Goal: Information Seeking & Learning: Learn about a topic

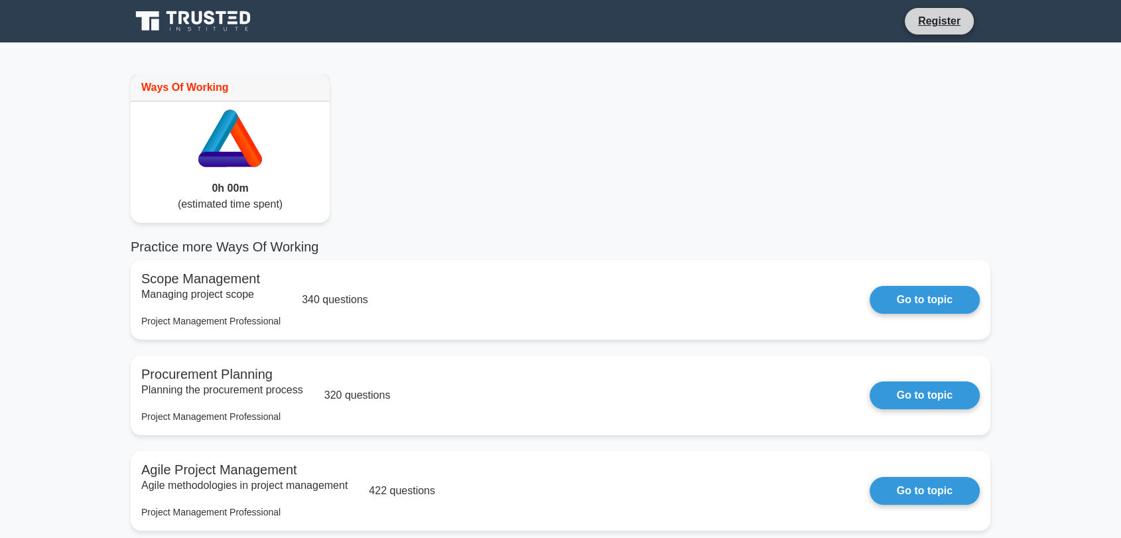
click at [926, 30] on li "Register" at bounding box center [939, 21] width 70 height 28
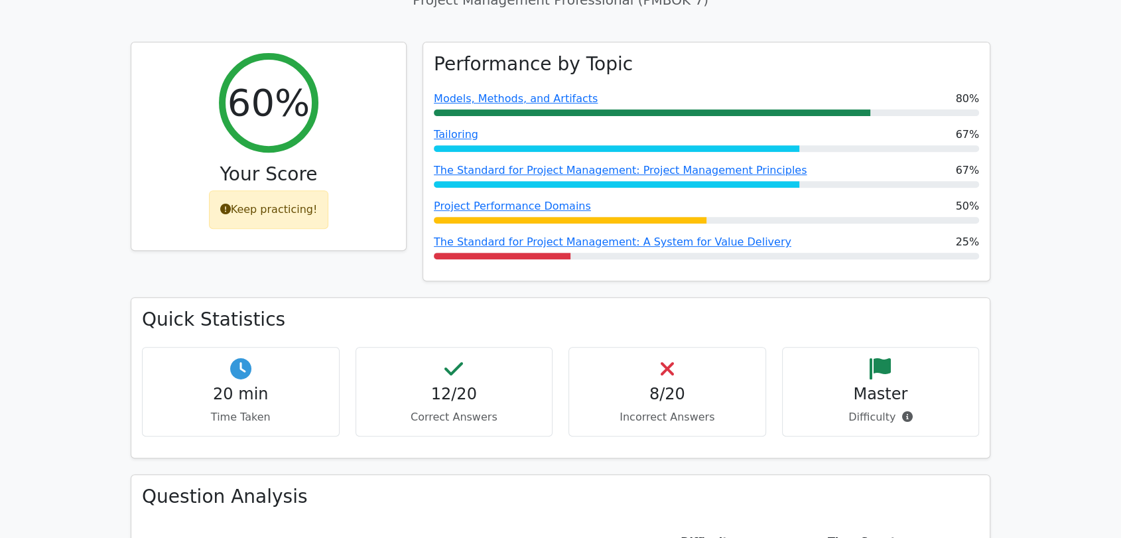
scroll to position [515, 0]
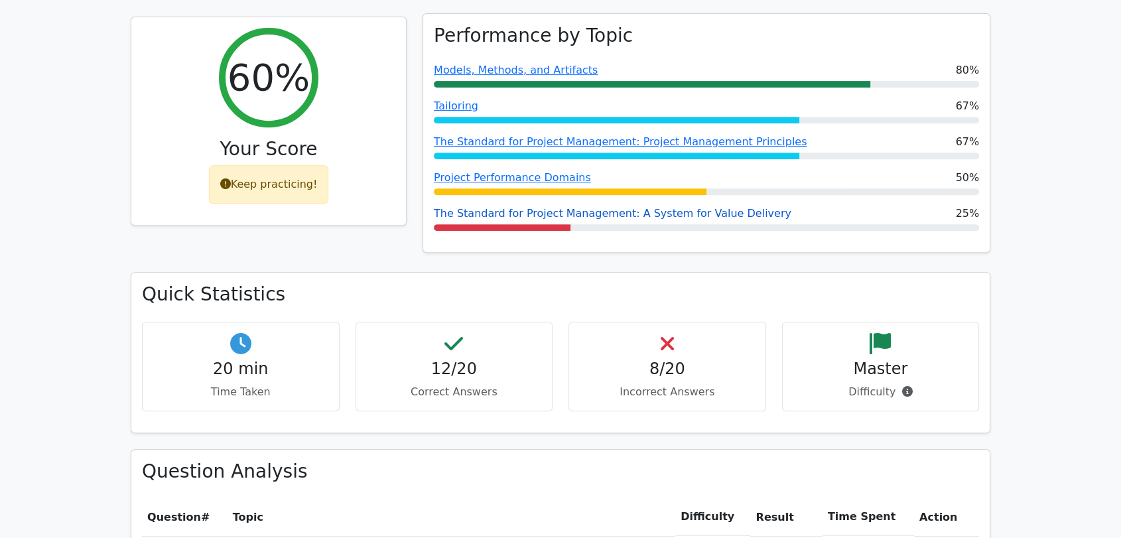
click at [692, 207] on link "The Standard for Project Management: A System for Value Delivery" at bounding box center [612, 213] width 357 height 13
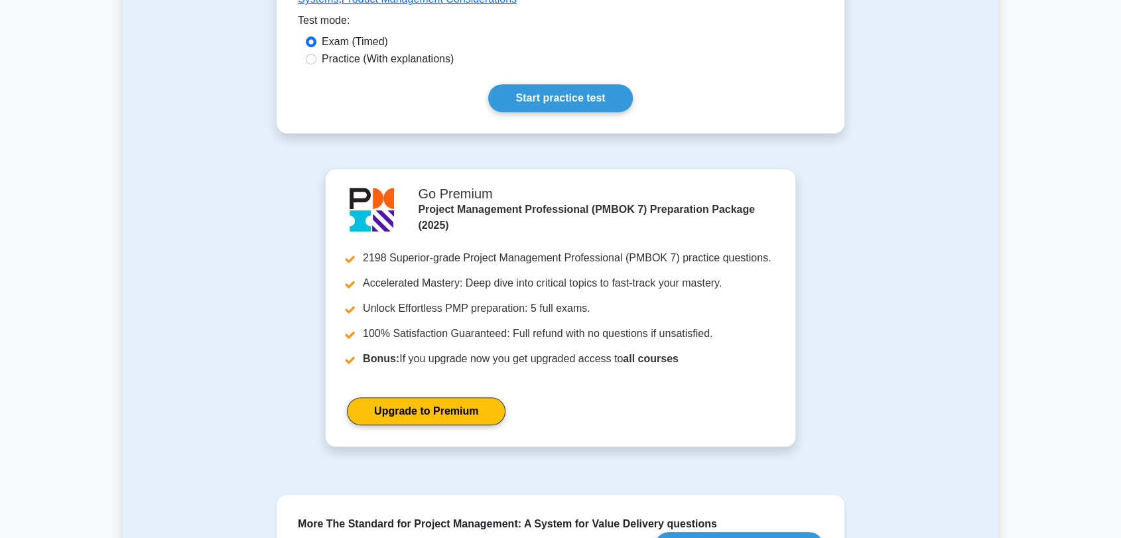
scroll to position [810, 0]
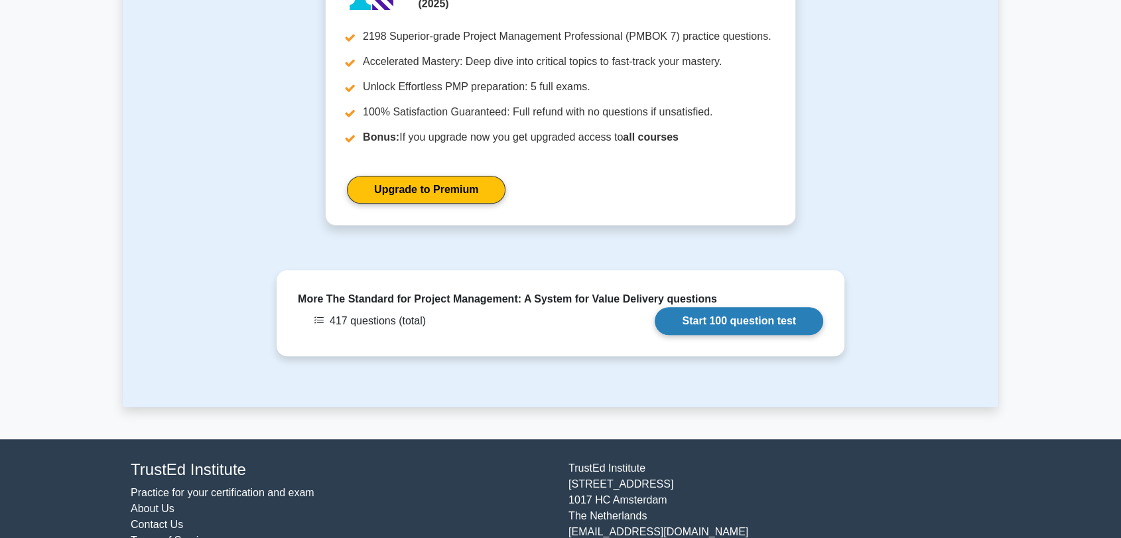
click at [654, 307] on link "Start 100 question test" at bounding box center [738, 321] width 168 height 28
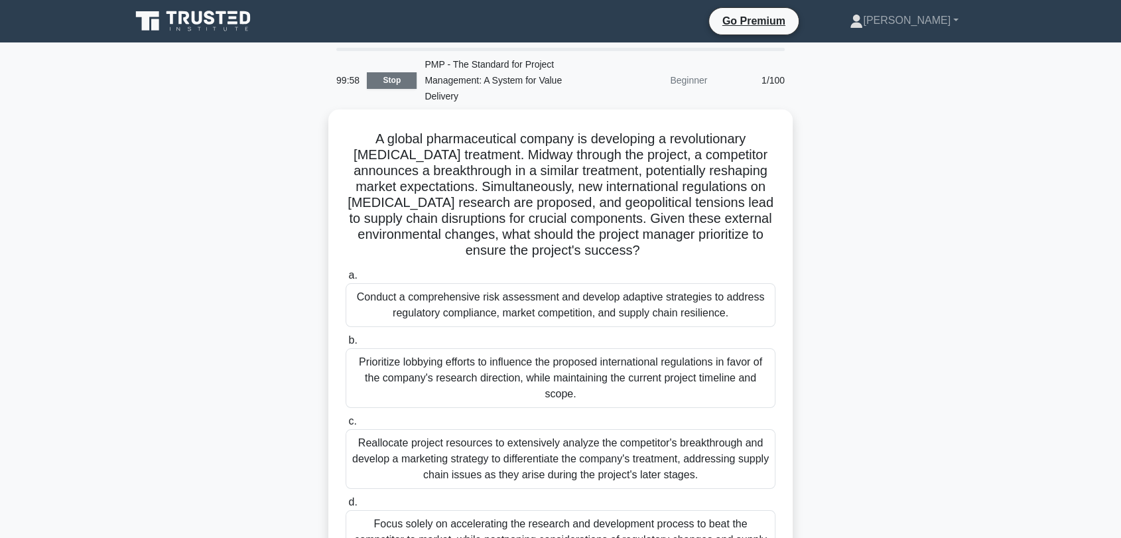
click at [381, 76] on link "Stop" at bounding box center [392, 80] width 50 height 17
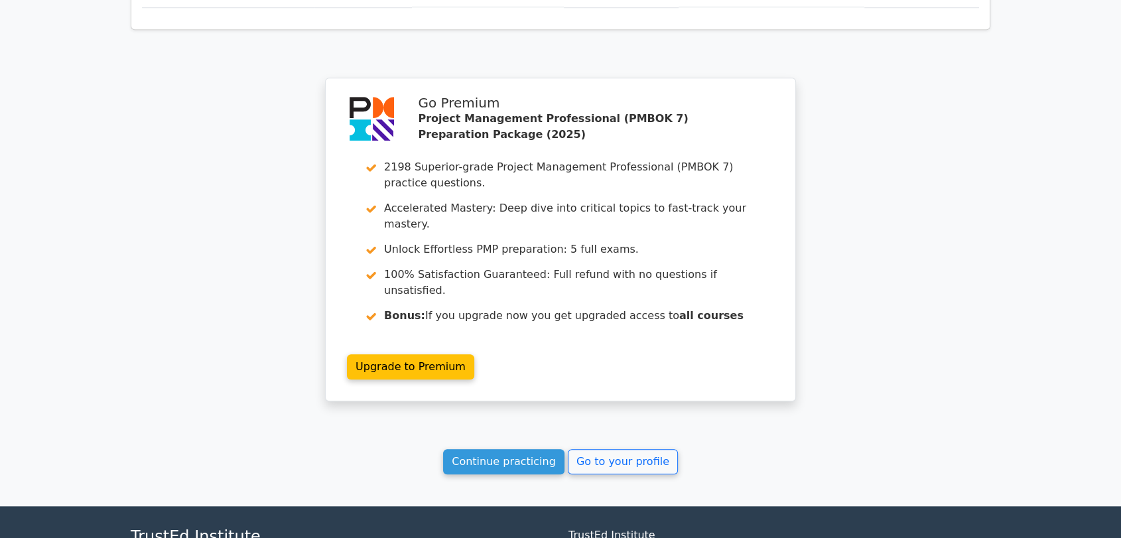
scroll to position [1031, 0]
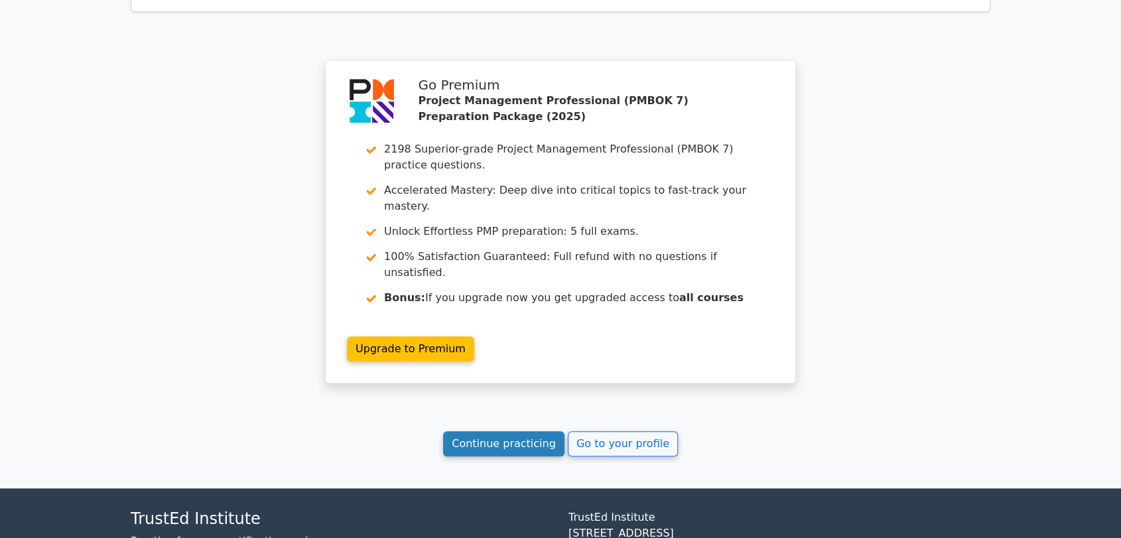
click at [479, 431] on link "Continue practicing" at bounding box center [503, 443] width 121 height 25
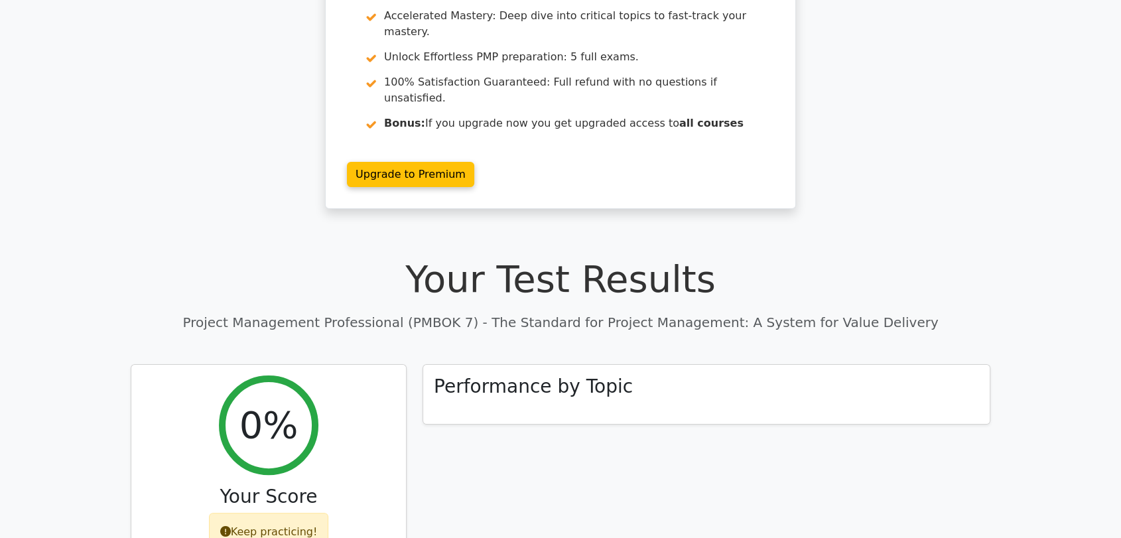
scroll to position [368, 0]
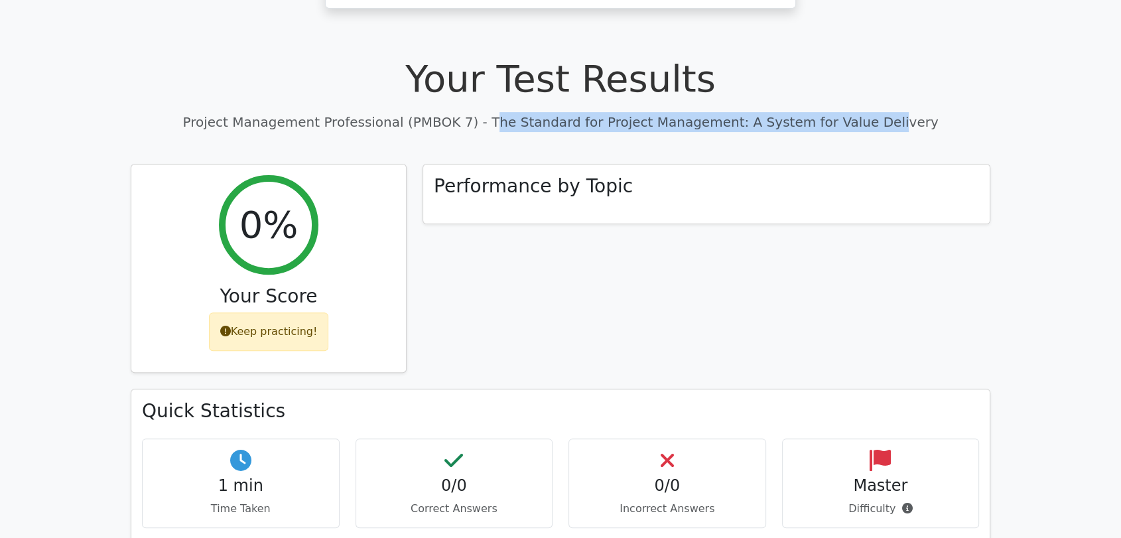
drag, startPoint x: 510, startPoint y: 88, endPoint x: 886, endPoint y: 106, distance: 376.4
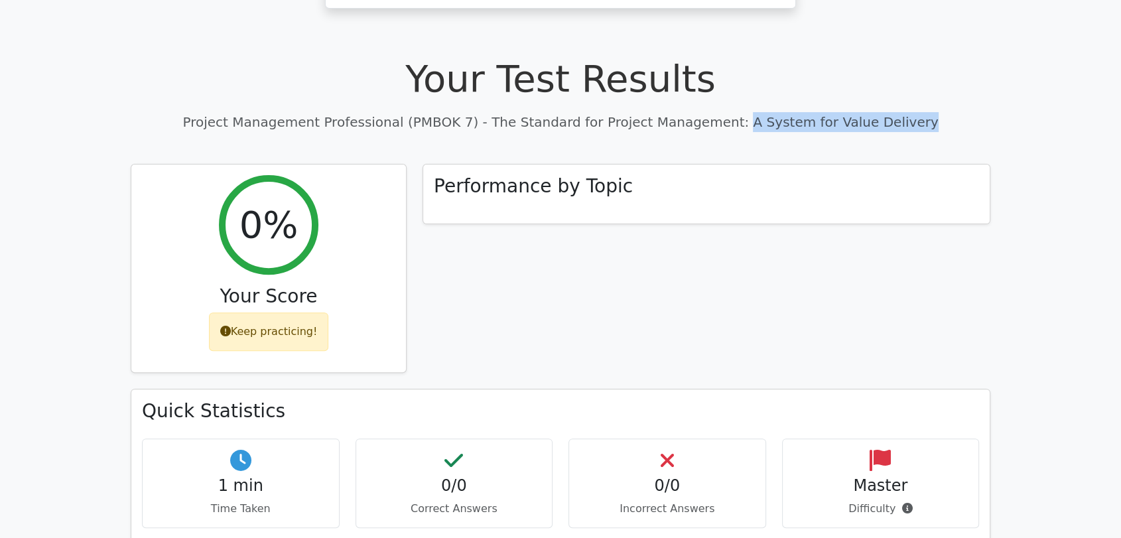
drag, startPoint x: 724, startPoint y: 92, endPoint x: 882, endPoint y: 81, distance: 158.2
click at [882, 112] on p "Project Management Professional (PMBOK 7) - The Standard for Project Management…" at bounding box center [560, 122] width 859 height 20
copy p "A System for Value Delivery"
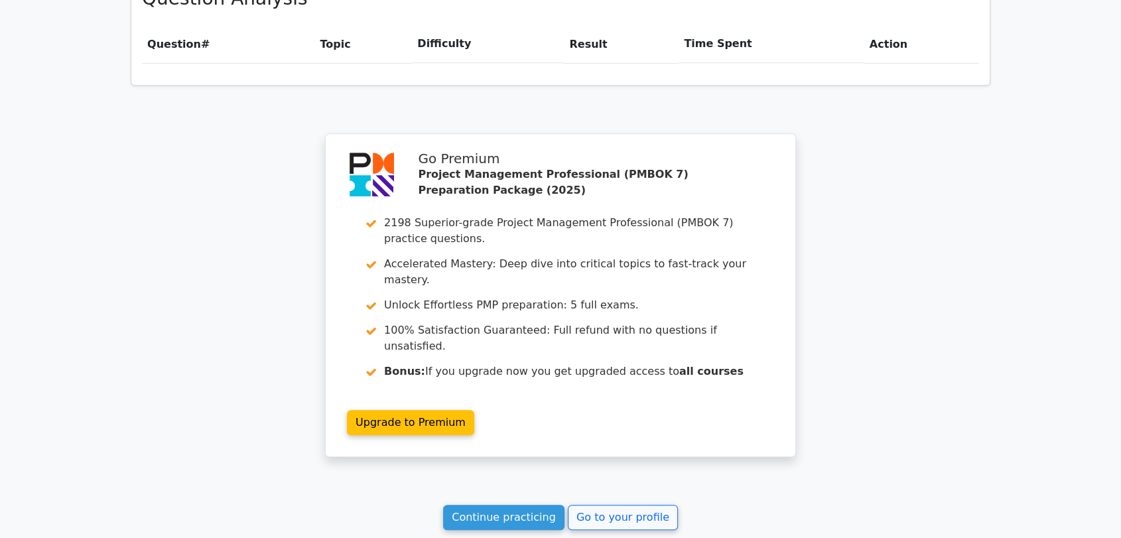
scroll to position [1073, 0]
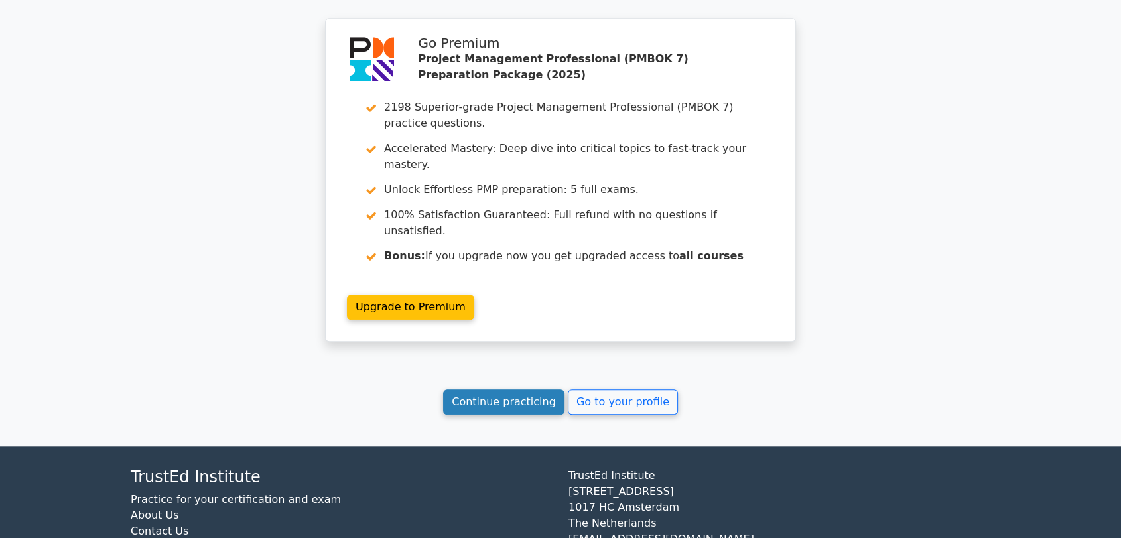
click at [528, 389] on link "Continue practicing" at bounding box center [503, 401] width 121 height 25
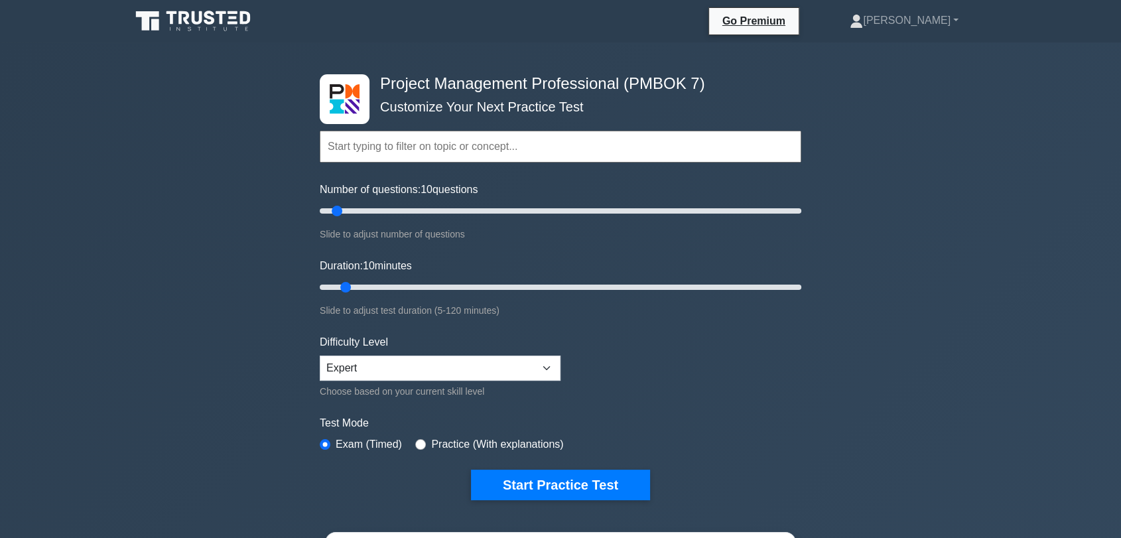
click at [462, 139] on input "text" at bounding box center [560, 147] width 481 height 32
paste input "A System for Value Delivery"
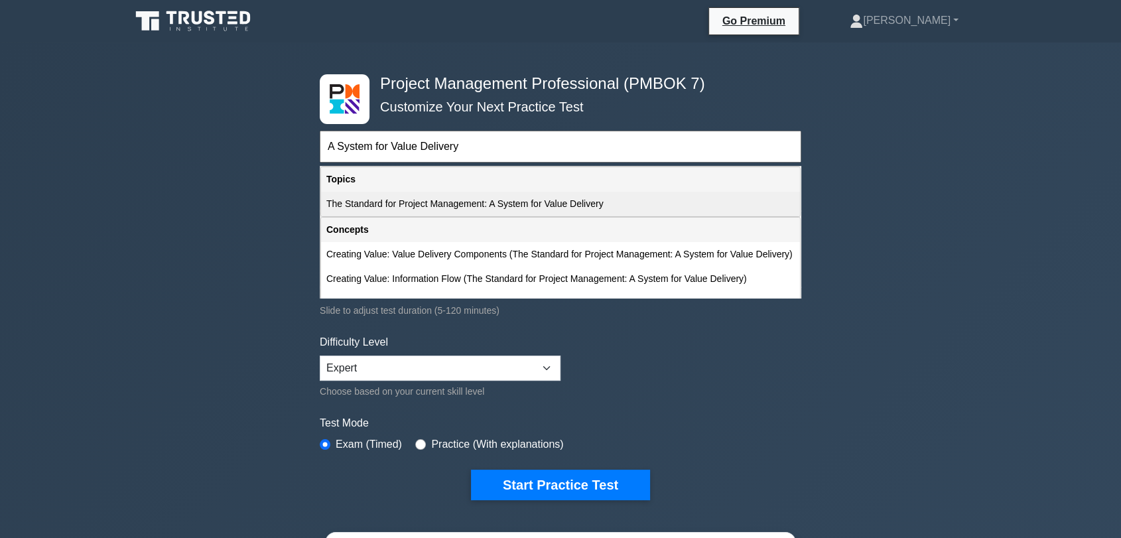
click at [471, 205] on div "The Standard for Project Management: A System for Value Delivery" at bounding box center [560, 204] width 479 height 25
type input "The Standard for Project Management: A System for Value Delivery"
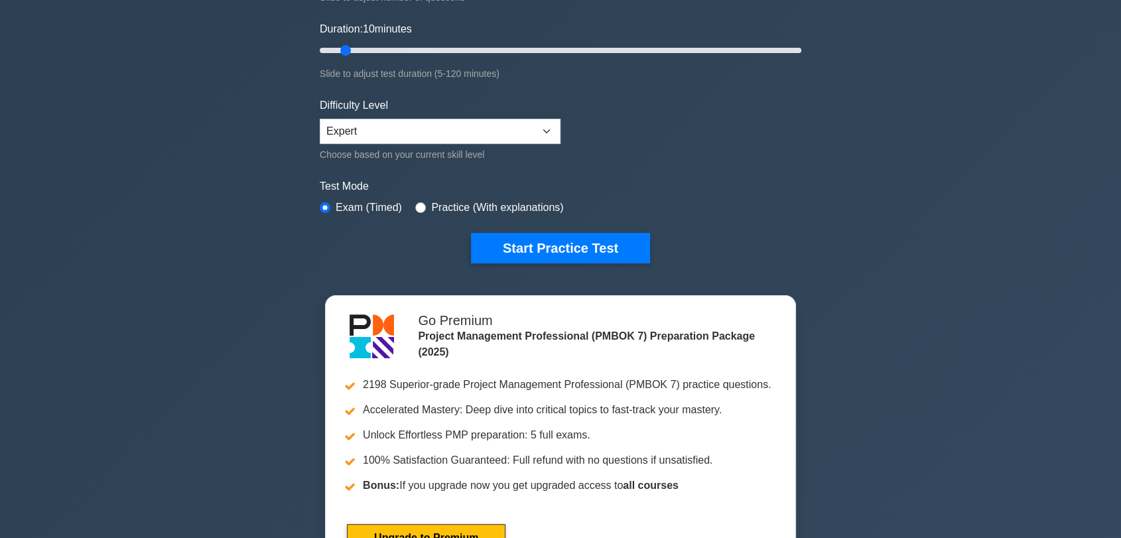
scroll to position [294, 0]
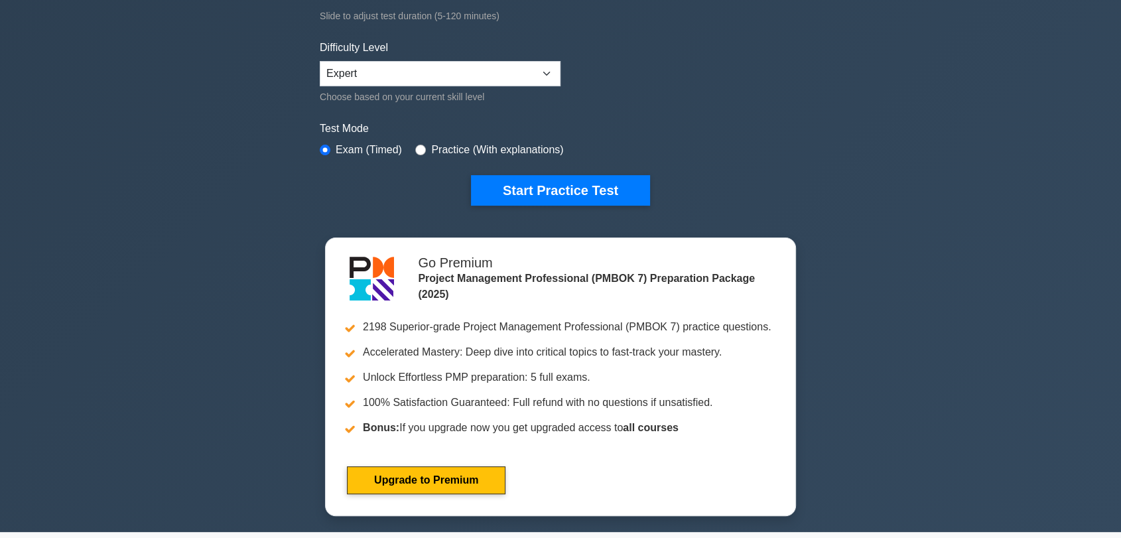
click at [525, 149] on label "Practice (With explanations)" at bounding box center [497, 150] width 132 height 16
click at [415, 149] on input "radio" at bounding box center [420, 150] width 11 height 11
radio input "true"
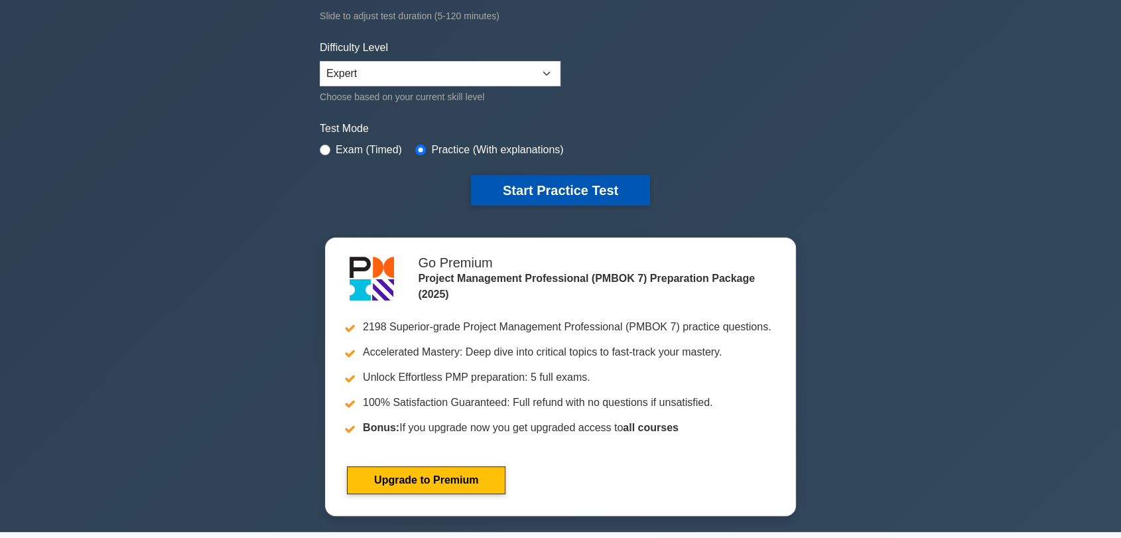
click at [570, 189] on button "Start Practice Test" at bounding box center [560, 190] width 179 height 31
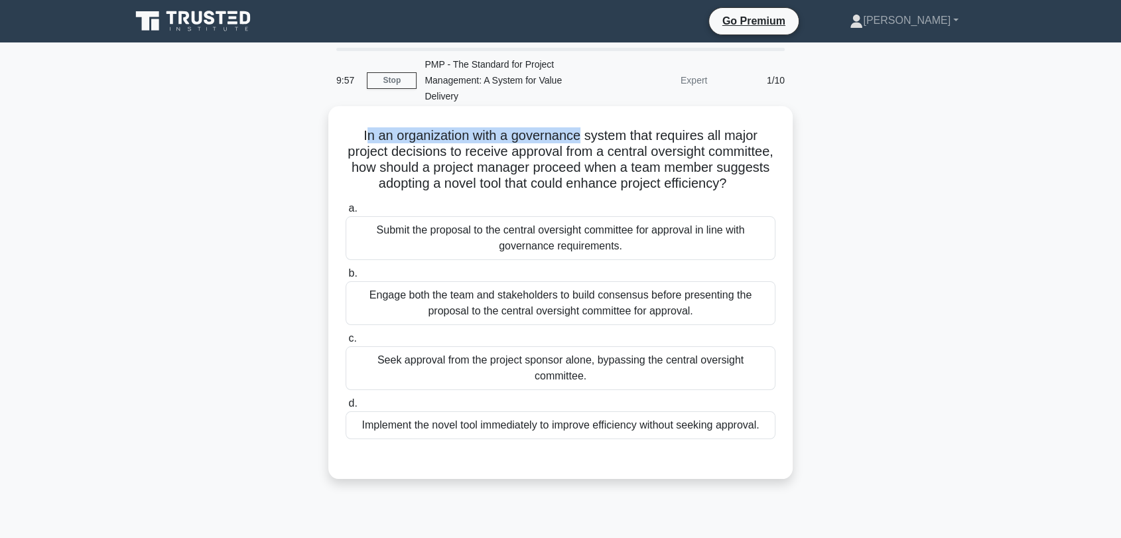
drag, startPoint x: 361, startPoint y: 139, endPoint x: 582, endPoint y: 142, distance: 220.8
click at [582, 142] on h5 "In an organization with a governance system that requires all major project dec…" at bounding box center [560, 159] width 432 height 65
click at [621, 152] on h5 "In an organization with a governance system that requires all major project dec…" at bounding box center [560, 159] width 432 height 65
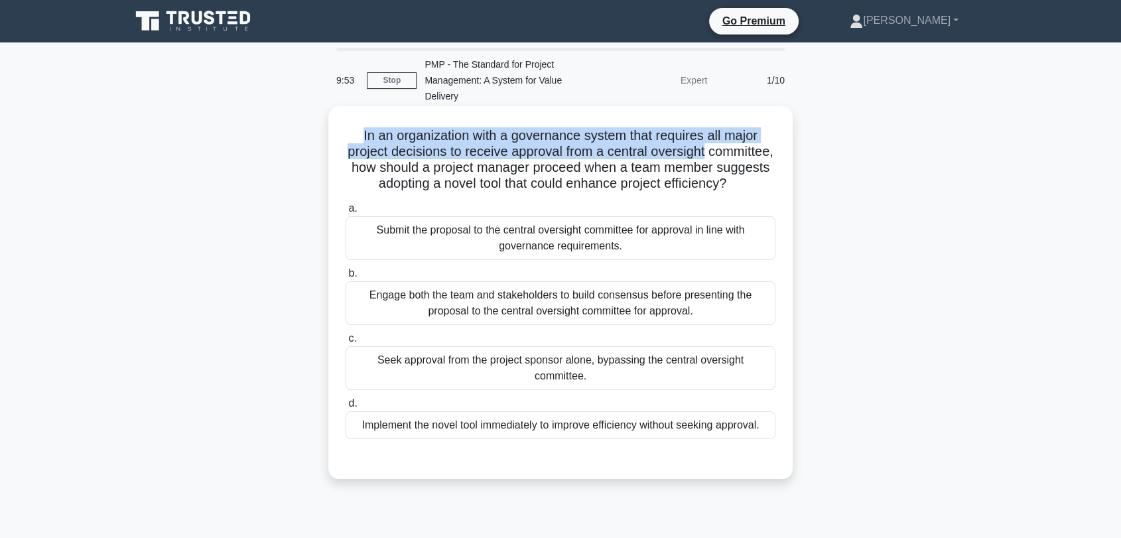
drag, startPoint x: 357, startPoint y: 137, endPoint x: 751, endPoint y: 145, distance: 394.6
click at [751, 145] on h5 "In an organization with a governance system that requires all major project dec…" at bounding box center [560, 159] width 432 height 65
click at [650, 160] on h5 "In an organization with a governance system that requires all major project dec…" at bounding box center [560, 159] width 432 height 65
drag, startPoint x: 362, startPoint y: 139, endPoint x: 488, endPoint y: 147, distance: 126.3
click at [488, 147] on h5 "In an organization with a governance system that requires all major project dec…" at bounding box center [560, 159] width 432 height 65
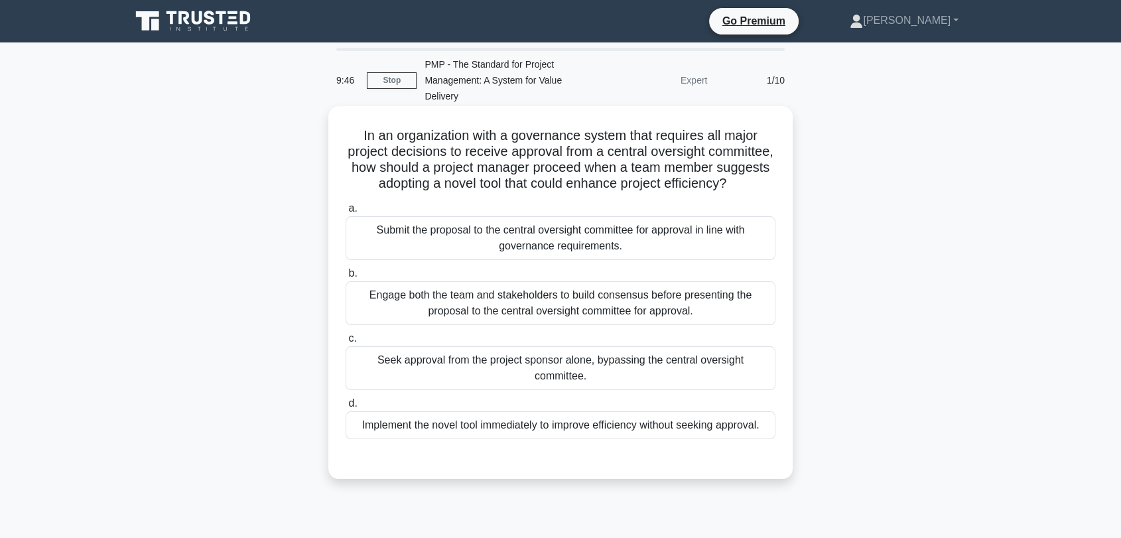
click at [533, 145] on h5 "In an organization with a governance system that requires all major project dec…" at bounding box center [560, 159] width 432 height 65
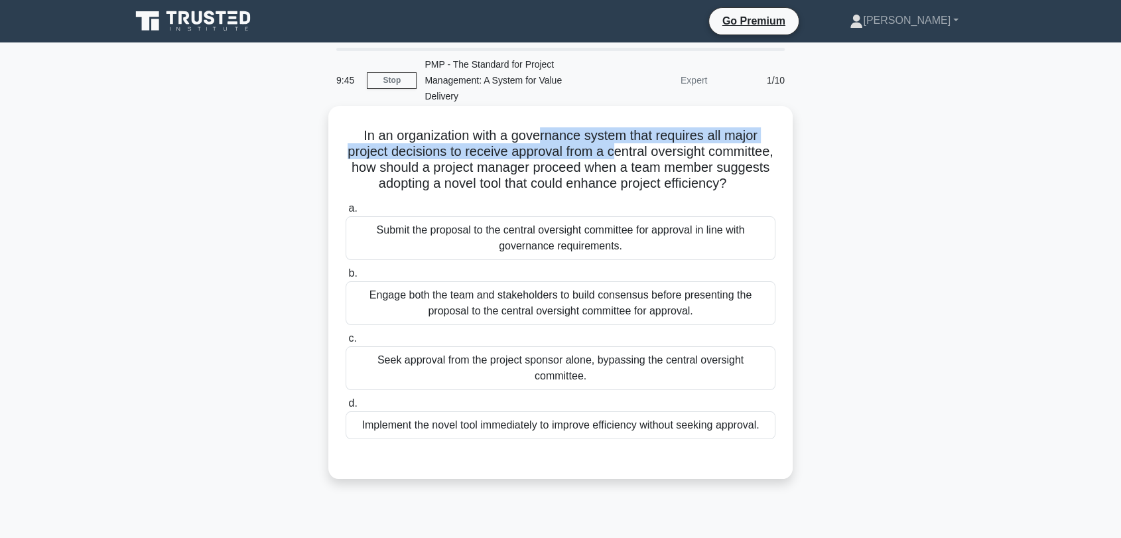
drag, startPoint x: 609, startPoint y: 144, endPoint x: 685, endPoint y: 153, distance: 76.7
click at [652, 149] on h5 "In an organization with a governance system that requires all major project dec…" at bounding box center [560, 159] width 432 height 65
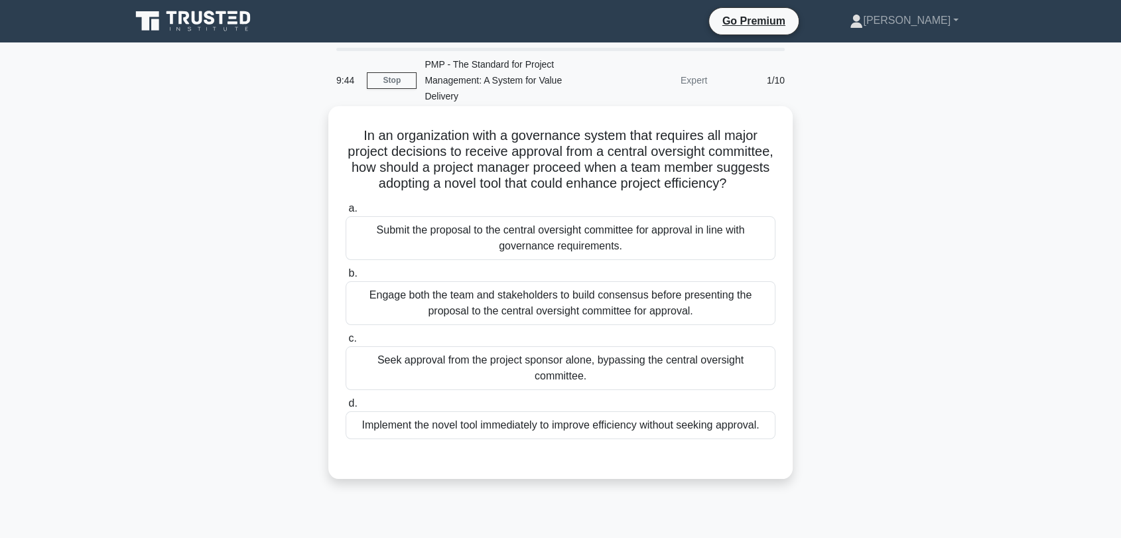
click at [685, 153] on h5 "In an organization with a governance system that requires all major project dec…" at bounding box center [560, 159] width 432 height 65
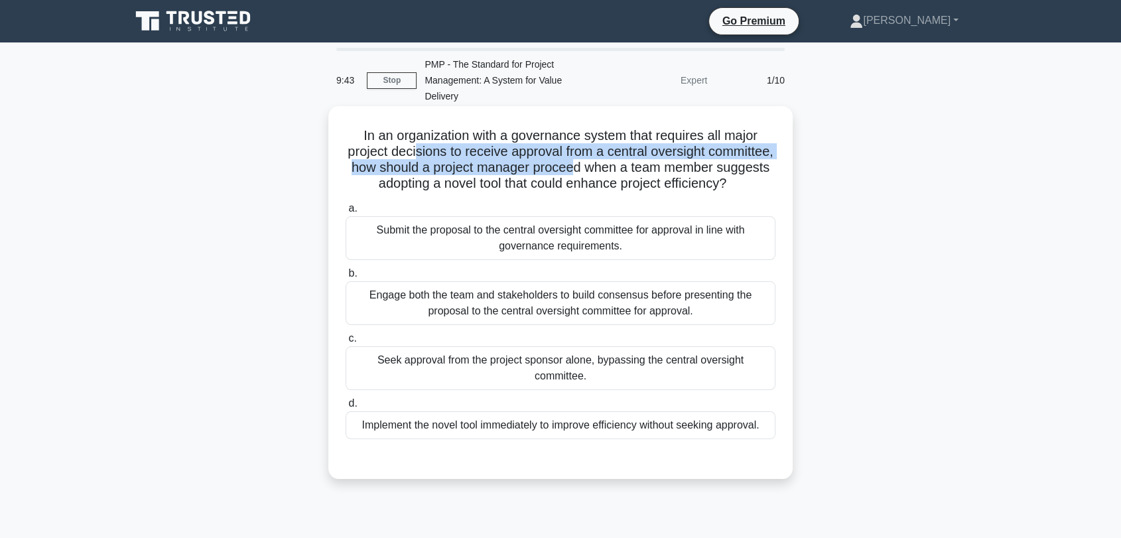
drag, startPoint x: 449, startPoint y: 156, endPoint x: 668, endPoint y: 166, distance: 219.7
click at [668, 166] on h5 "In an organization with a governance system that requires all major project dec…" at bounding box center [560, 159] width 432 height 65
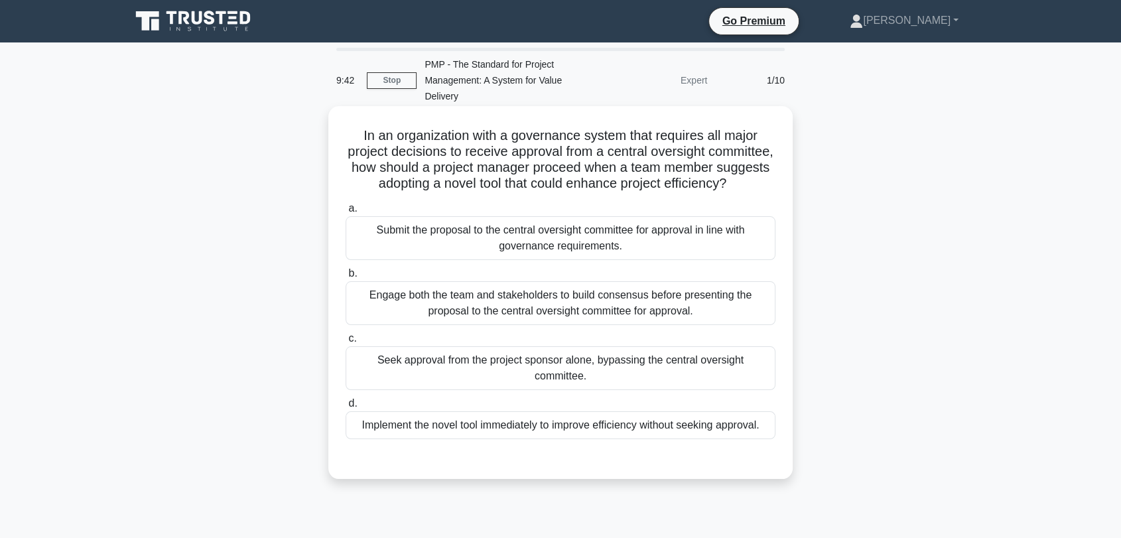
drag, startPoint x: 676, startPoint y: 177, endPoint x: 493, endPoint y: 156, distance: 184.2
click at [674, 178] on h5 "In an organization with a governance system that requires all major project dec…" at bounding box center [560, 159] width 432 height 65
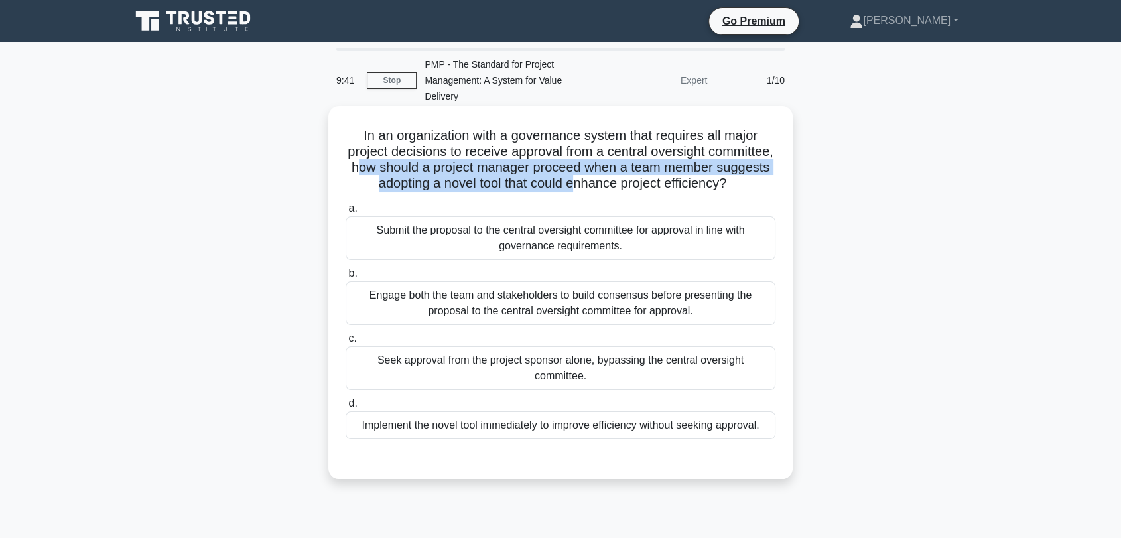
drag, startPoint x: 446, startPoint y: 166, endPoint x: 675, endPoint y: 184, distance: 230.2
click at [675, 184] on h5 "In an organization with a governance system that requires all major project dec…" at bounding box center [560, 159] width 432 height 65
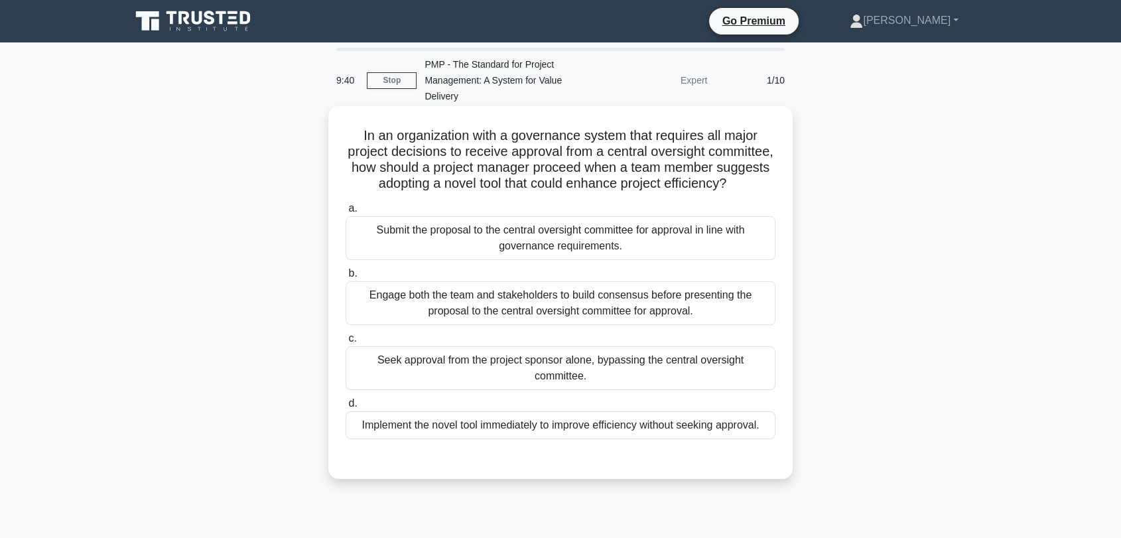
click at [690, 190] on h5 "In an organization with a governance system that requires all major project dec…" at bounding box center [560, 159] width 432 height 65
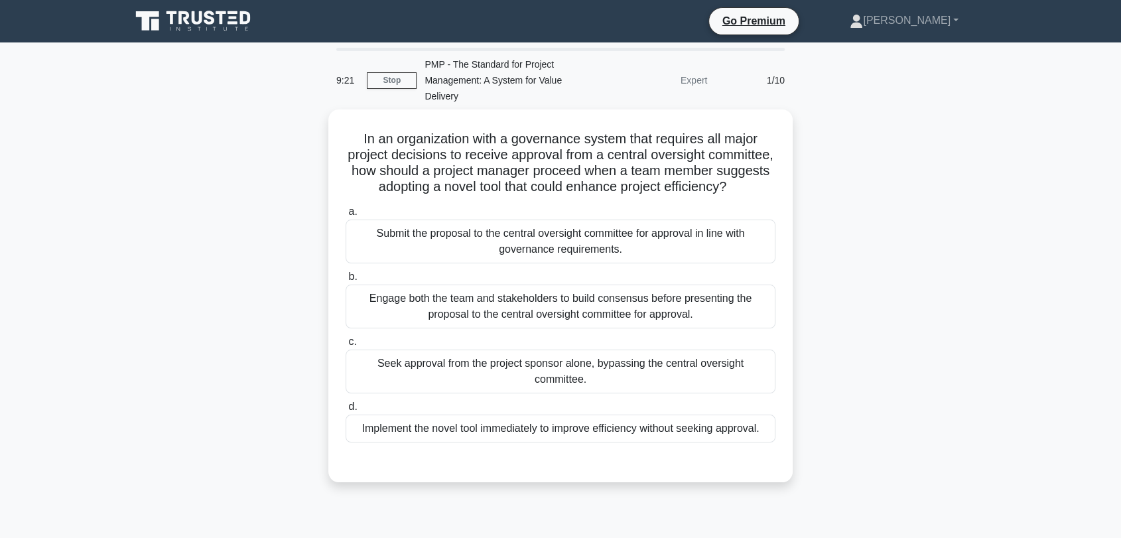
click at [260, 332] on div "In an organization with a governance system that requires all major project dec…" at bounding box center [560, 303] width 875 height 389
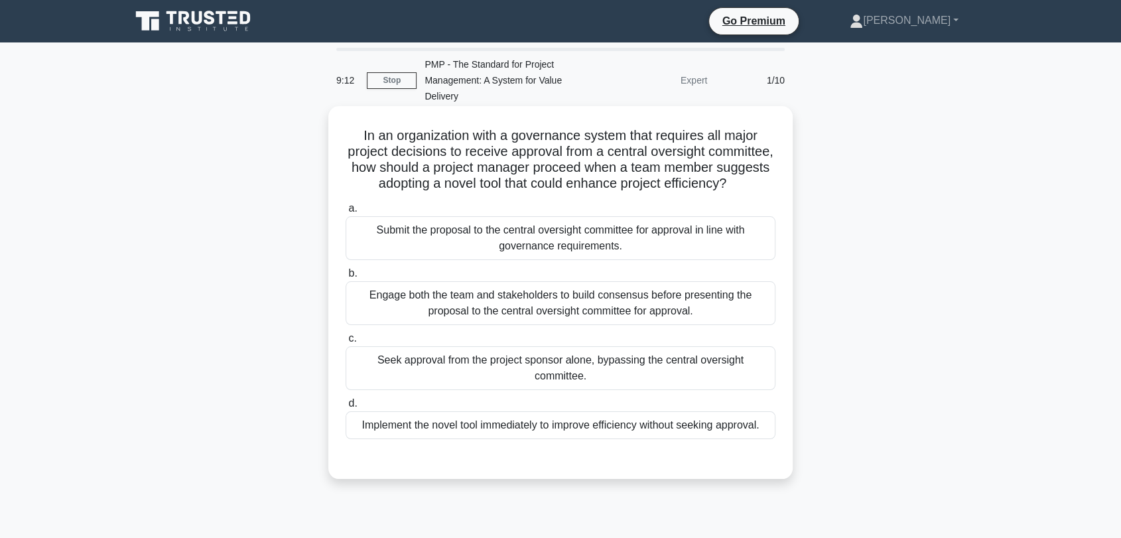
click at [540, 318] on div "Engage both the team and stakeholders to build consensus before presenting the …" at bounding box center [560, 303] width 430 height 44
click at [345, 278] on input "b. Engage both the team and stakeholders to build consensus before presenting t…" at bounding box center [345, 273] width 0 height 9
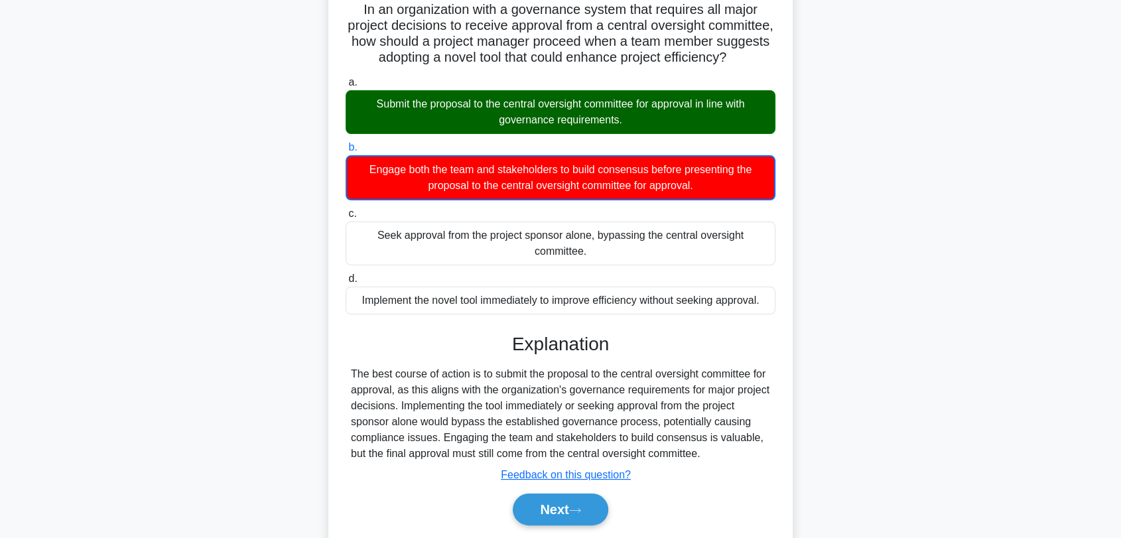
scroll to position [147, 0]
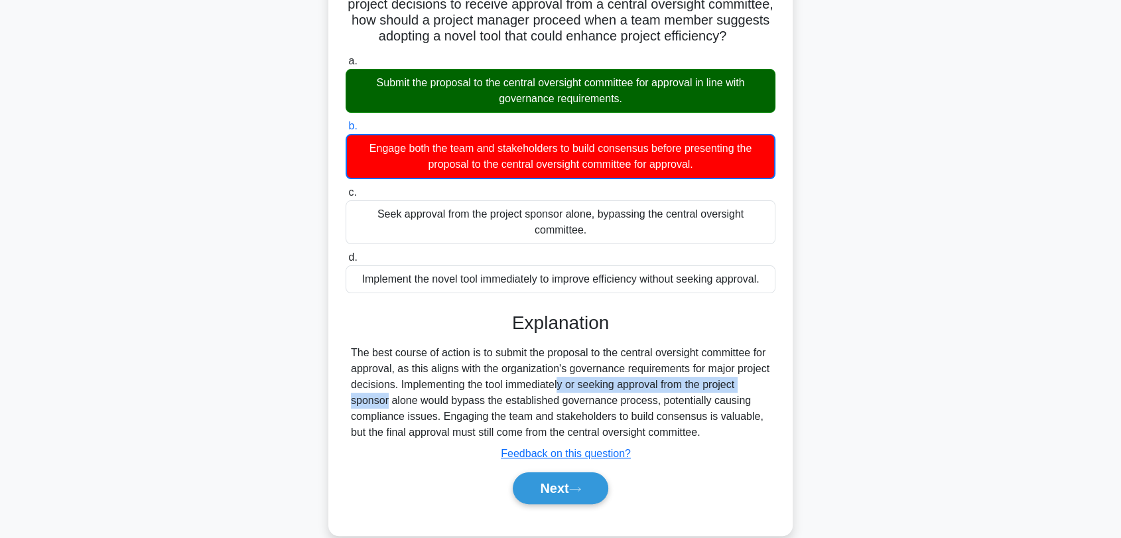
drag, startPoint x: 533, startPoint y: 402, endPoint x: 733, endPoint y: 402, distance: 199.6
click at [733, 402] on div "The best course of action is to submit the proposal to the central oversight co…" at bounding box center [560, 392] width 419 height 95
click at [725, 420] on div "The best course of action is to submit the proposal to the central oversight co…" at bounding box center [560, 392] width 419 height 95
drag, startPoint x: 400, startPoint y: 418, endPoint x: 631, endPoint y: 414, distance: 231.4
click at [631, 414] on div "The best course of action is to submit the proposal to the central oversight co…" at bounding box center [560, 392] width 419 height 95
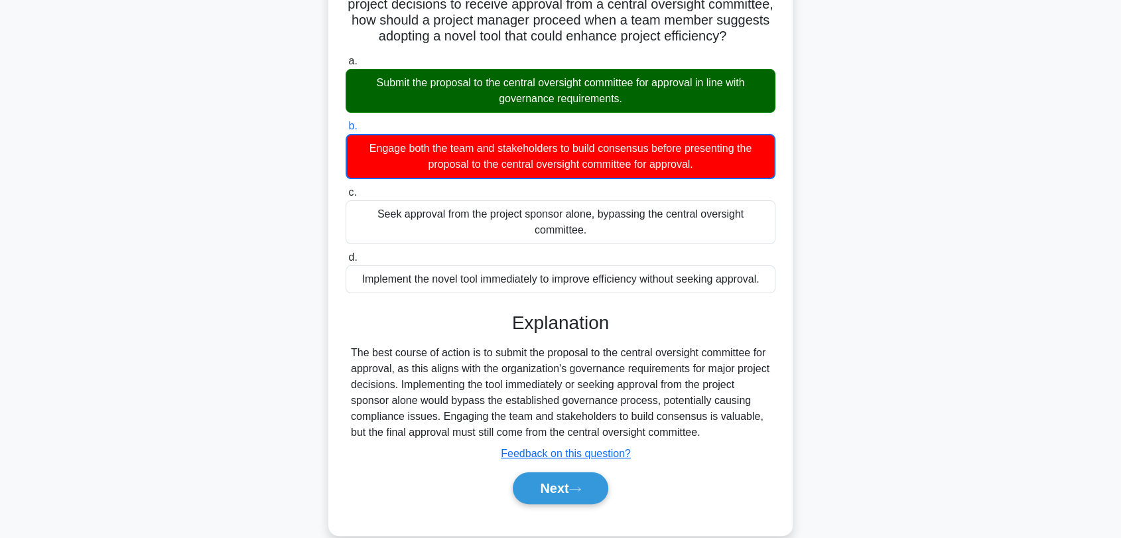
click at [663, 408] on div "The best course of action is to submit the proposal to the central oversight co…" at bounding box center [560, 392] width 419 height 95
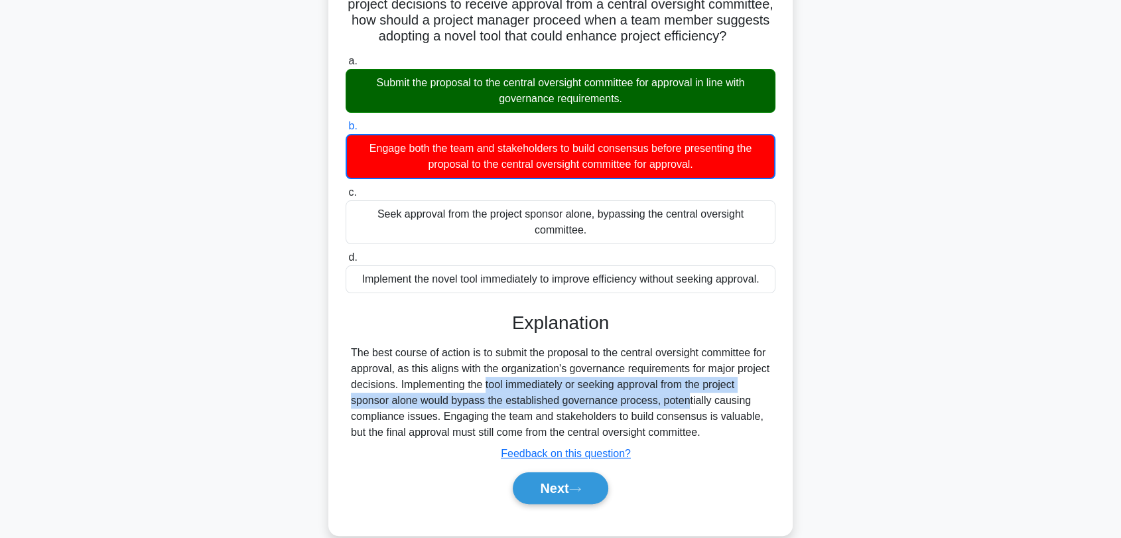
drag, startPoint x: 434, startPoint y: 402, endPoint x: 658, endPoint y: 413, distance: 223.7
click at [642, 412] on div "The best course of action is to submit the proposal to the central oversight co…" at bounding box center [560, 392] width 419 height 95
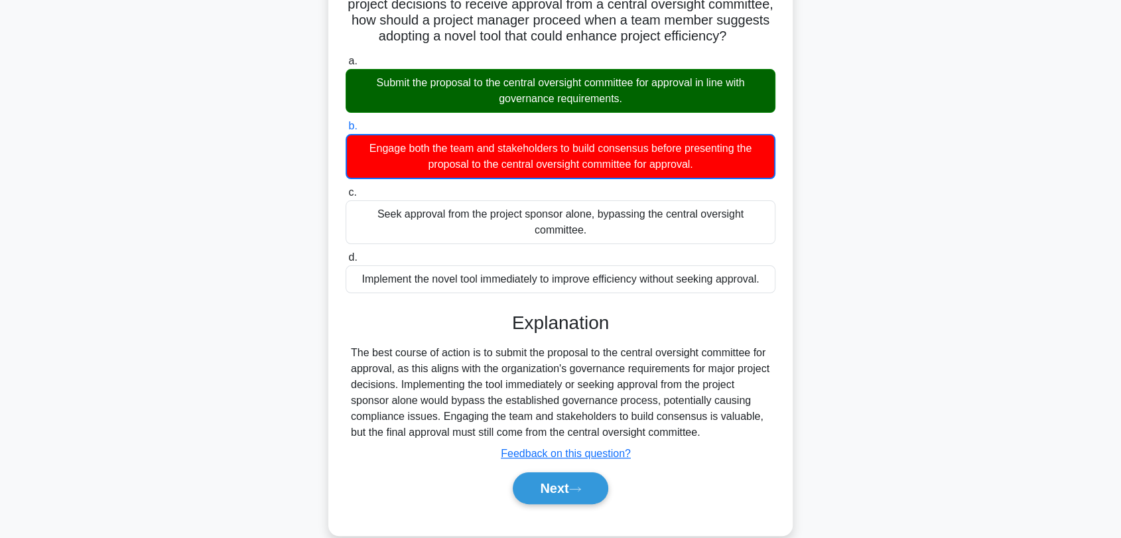
click at [658, 413] on div "The best course of action is to submit the proposal to the central oversight co…" at bounding box center [560, 392] width 419 height 95
click at [572, 504] on button "Next" at bounding box center [560, 488] width 95 height 32
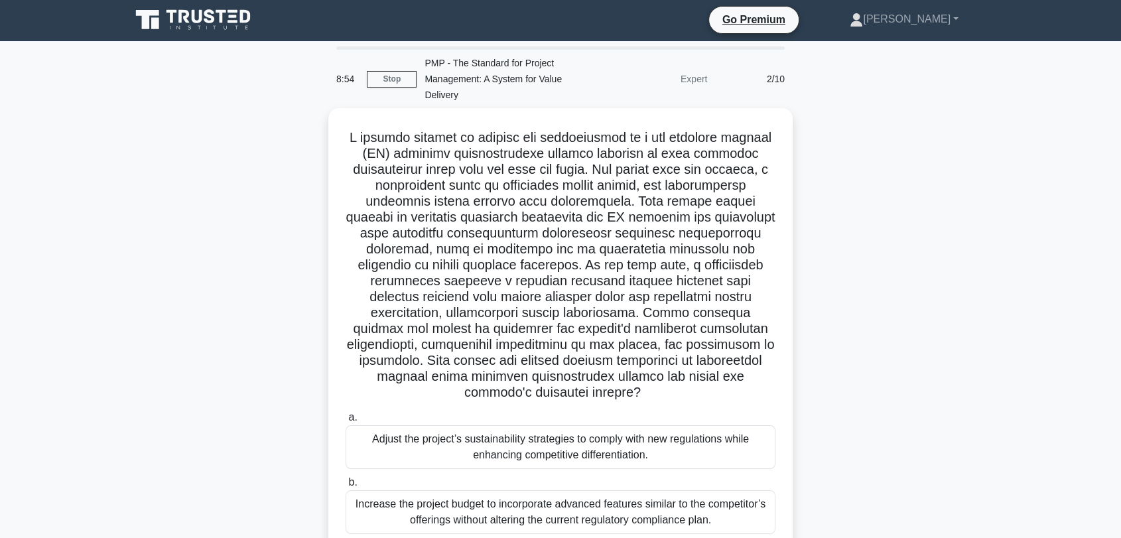
scroll to position [0, 0]
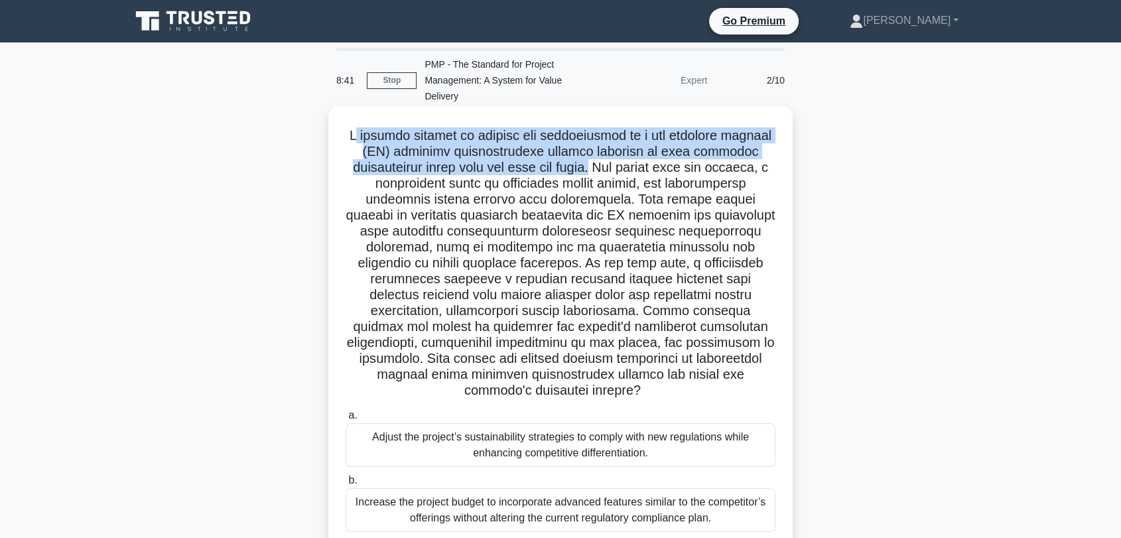
drag, startPoint x: 355, startPoint y: 135, endPoint x: 605, endPoint y: 168, distance: 252.3
click at [605, 168] on h5 ".spinner_0XTQ{transform-origin:center;animation:spinner_y6GP .75s linear infini…" at bounding box center [560, 263] width 432 height 272
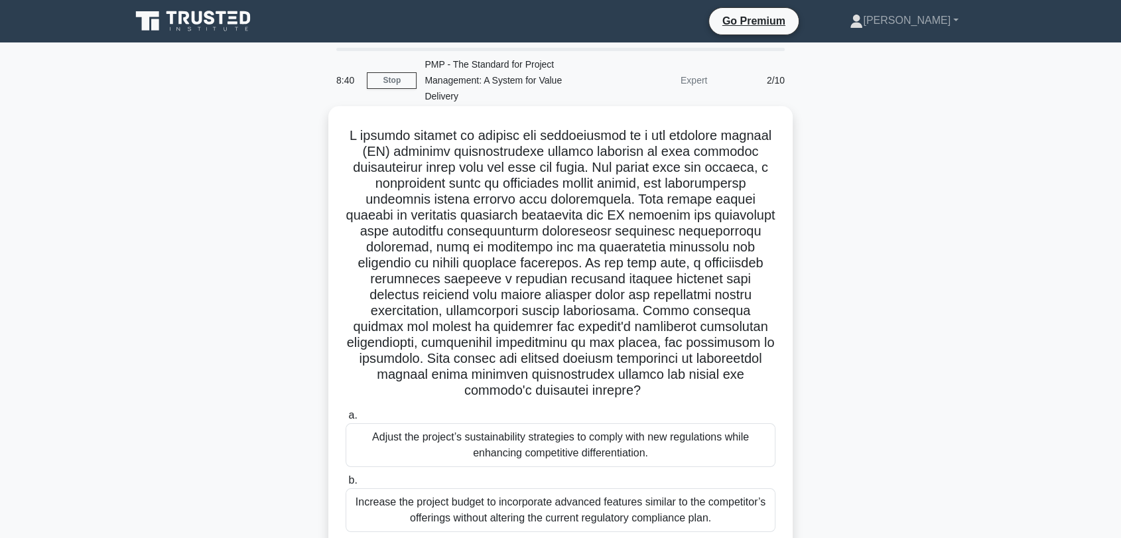
click at [630, 172] on h5 ".spinner_0XTQ{transform-origin:center;animation:spinner_y6GP .75s linear infini…" at bounding box center [560, 263] width 432 height 272
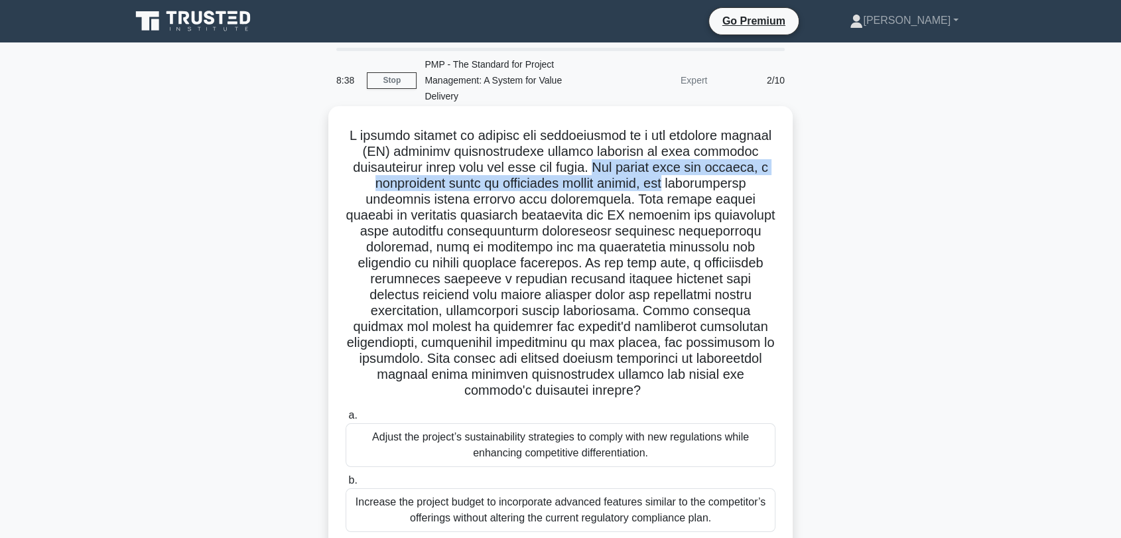
drag, startPoint x: 611, startPoint y: 170, endPoint x: 677, endPoint y: 184, distance: 67.6
click at [677, 184] on h5 ".spinner_0XTQ{transform-origin:center;animation:spinner_y6GP .75s linear infini…" at bounding box center [560, 263] width 432 height 272
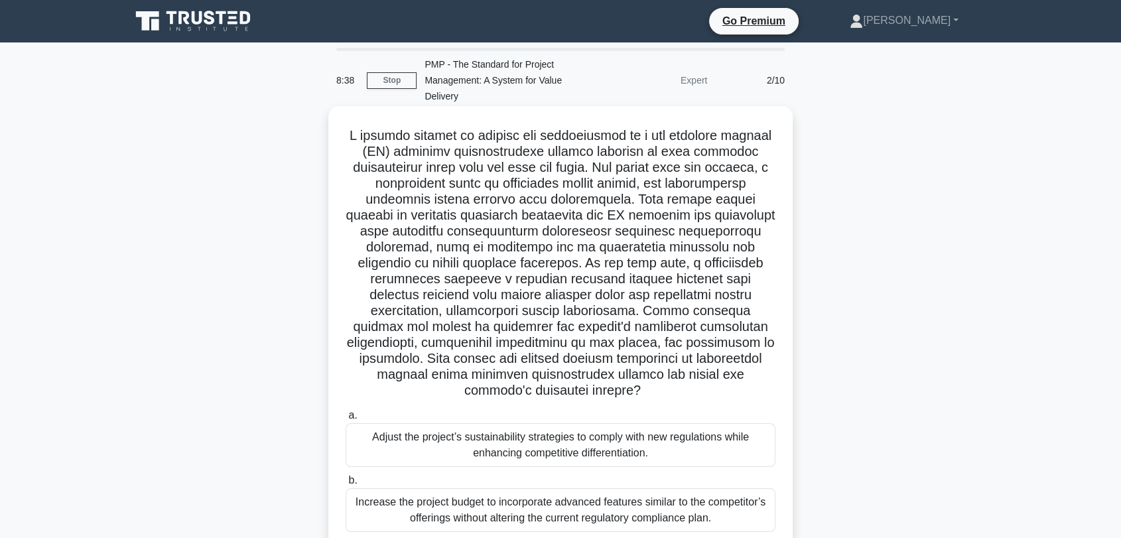
click at [679, 200] on h5 ".spinner_0XTQ{transform-origin:center;animation:spinner_y6GP .75s linear infini…" at bounding box center [560, 263] width 432 height 272
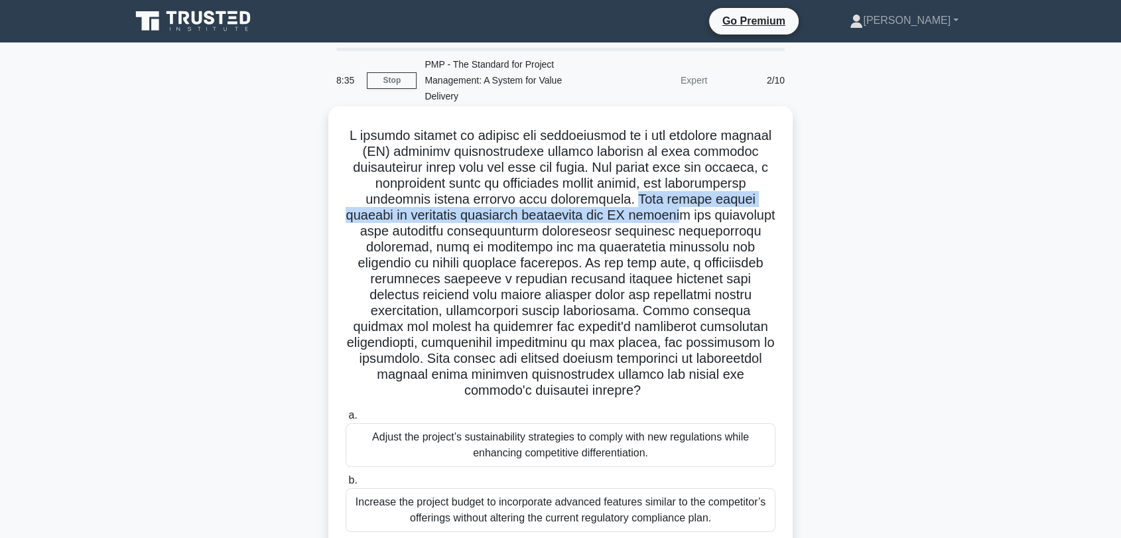
drag, startPoint x: 619, startPoint y: 199, endPoint x: 633, endPoint y: 209, distance: 17.1
click at [633, 209] on h5 ".spinner_0XTQ{transform-origin:center;animation:spinner_y6GP .75s linear infini…" at bounding box center [560, 263] width 432 height 272
click at [635, 222] on h5 ".spinner_0XTQ{transform-origin:center;animation:spinner_y6GP .75s linear infini…" at bounding box center [560, 263] width 432 height 272
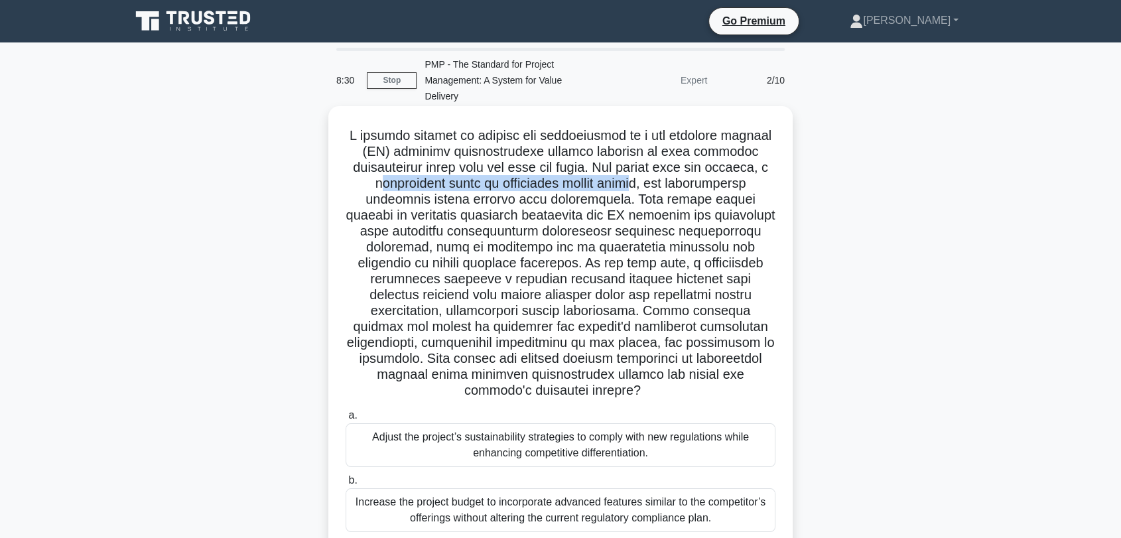
drag, startPoint x: 387, startPoint y: 187, endPoint x: 646, endPoint y: 184, distance: 258.6
click at [646, 184] on h5 ".spinner_0XTQ{transform-origin:center;animation:spinner_y6GP .75s linear infini…" at bounding box center [560, 263] width 432 height 272
click at [629, 245] on h5 ".spinner_0XTQ{transform-origin:center;animation:spinner_y6GP .75s linear infini…" at bounding box center [560, 263] width 432 height 272
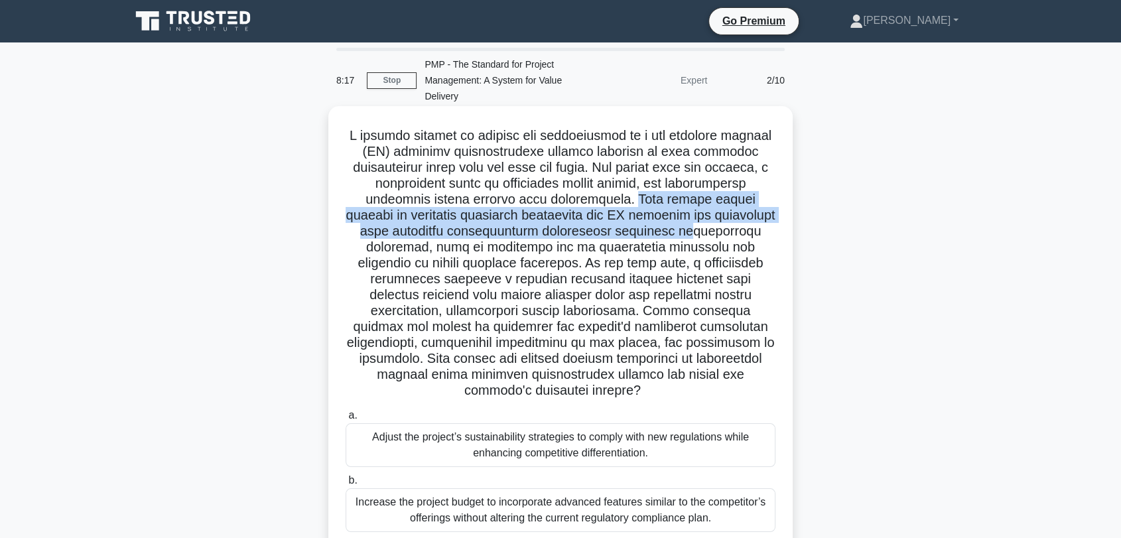
drag, startPoint x: 621, startPoint y: 196, endPoint x: 642, endPoint y: 229, distance: 39.9
click at [642, 229] on h5 ".spinner_0XTQ{transform-origin:center;animation:spinner_y6GP .75s linear infini…" at bounding box center [560, 263] width 432 height 272
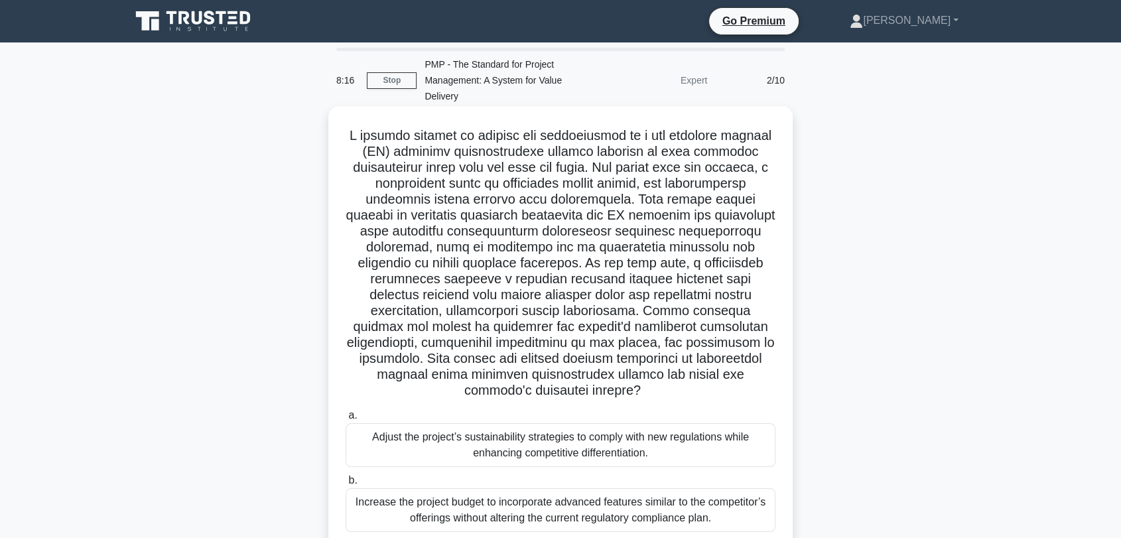
click at [576, 257] on h5 ".spinner_0XTQ{transform-origin:center;animation:spinner_y6GP .75s linear infini…" at bounding box center [560, 263] width 432 height 272
drag, startPoint x: 424, startPoint y: 249, endPoint x: 552, endPoint y: 248, distance: 128.0
click at [547, 243] on h5 ".spinner_0XTQ{transform-origin:center;animation:spinner_y6GP .75s linear infini…" at bounding box center [560, 263] width 432 height 272
click at [557, 257] on h5 ".spinner_0XTQ{transform-origin:center;animation:spinner_y6GP .75s linear infini…" at bounding box center [560, 263] width 432 height 272
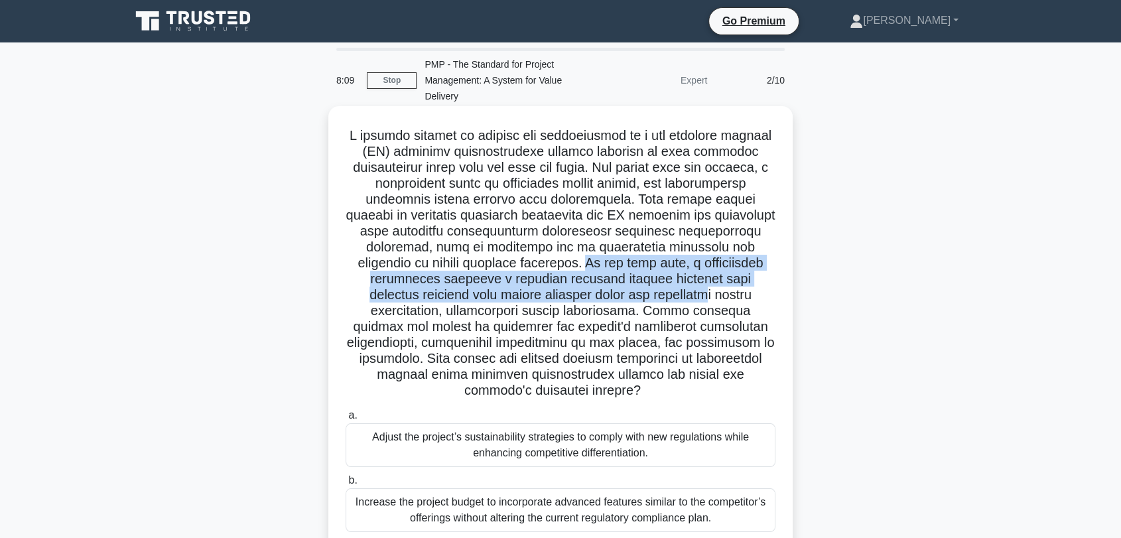
drag, startPoint x: 544, startPoint y: 265, endPoint x: 615, endPoint y: 297, distance: 78.6
click at [615, 297] on h5 ".spinner_0XTQ{transform-origin:center;animation:spinner_y6GP .75s linear infini…" at bounding box center [560, 263] width 432 height 272
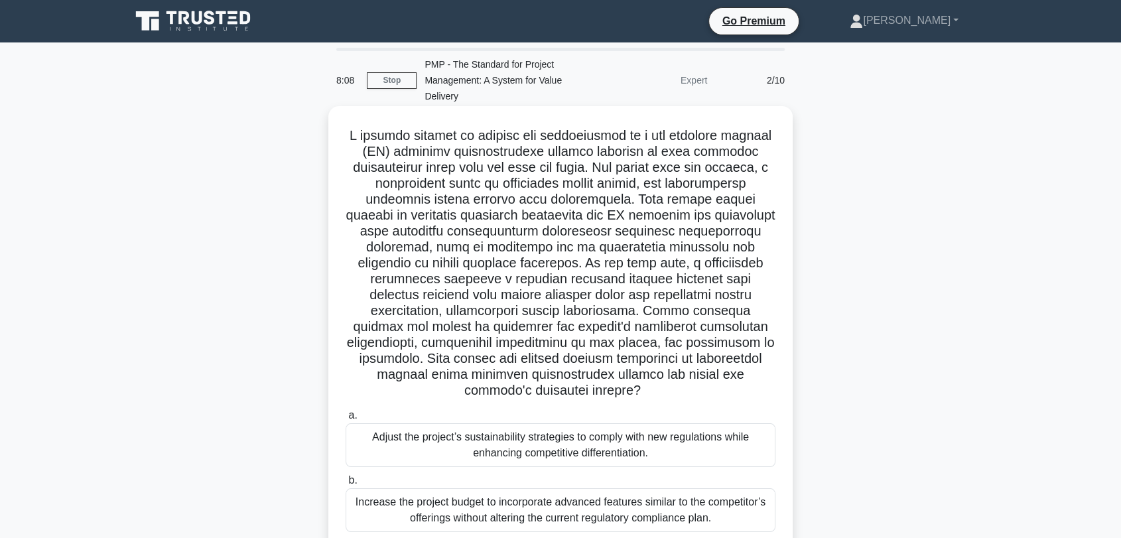
click at [631, 316] on h5 ".spinner_0XTQ{transform-origin:center;animation:spinner_y6GP .75s linear infini…" at bounding box center [560, 263] width 432 height 272
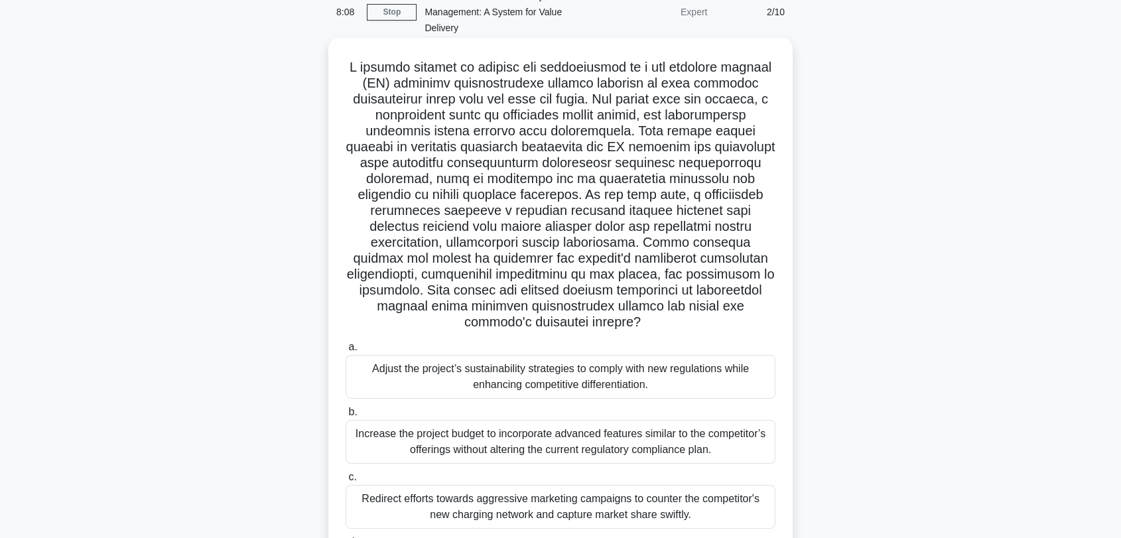
scroll to position [147, 0]
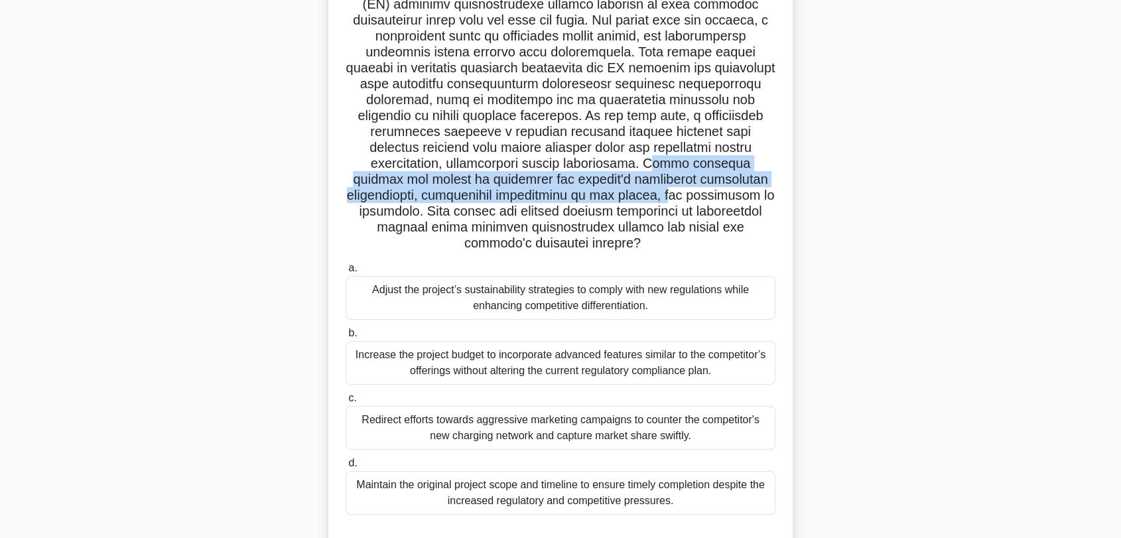
drag, startPoint x: 564, startPoint y: 158, endPoint x: 604, endPoint y: 190, distance: 51.5
click at [604, 190] on h5 ".spinner_0XTQ{transform-origin:center;animation:spinner_y6GP .75s linear infini…" at bounding box center [560, 116] width 432 height 272
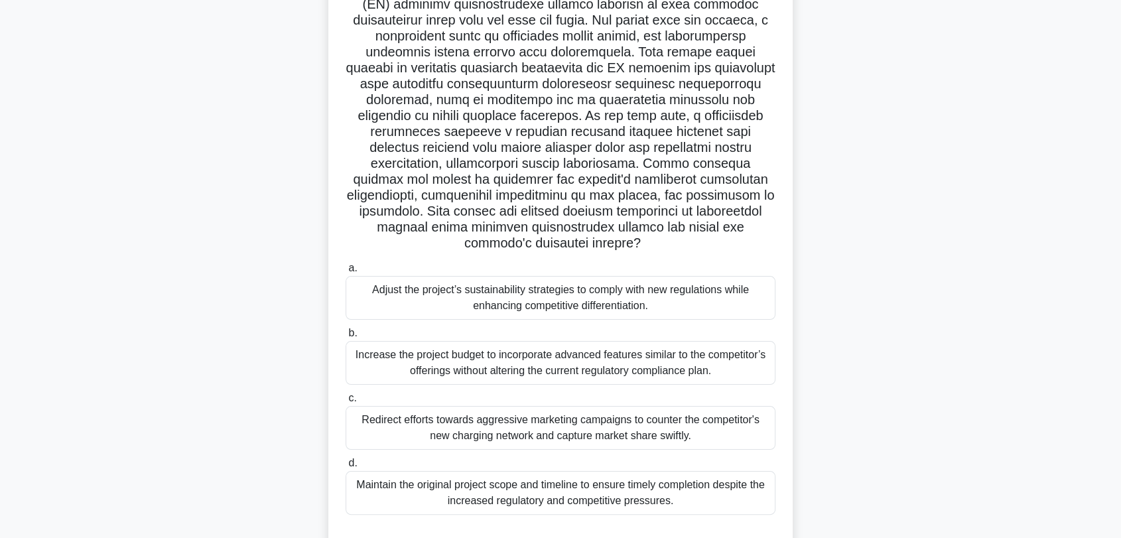
click at [668, 219] on h5 ".spinner_0XTQ{transform-origin:center;animation:spinner_y6GP .75s linear infini…" at bounding box center [560, 116] width 432 height 272
drag, startPoint x: 377, startPoint y: 211, endPoint x: 621, endPoint y: 238, distance: 246.2
click at [621, 238] on h5 ".spinner_0XTQ{transform-origin:center;animation:spinner_y6GP .75s linear infini…" at bounding box center [560, 116] width 432 height 272
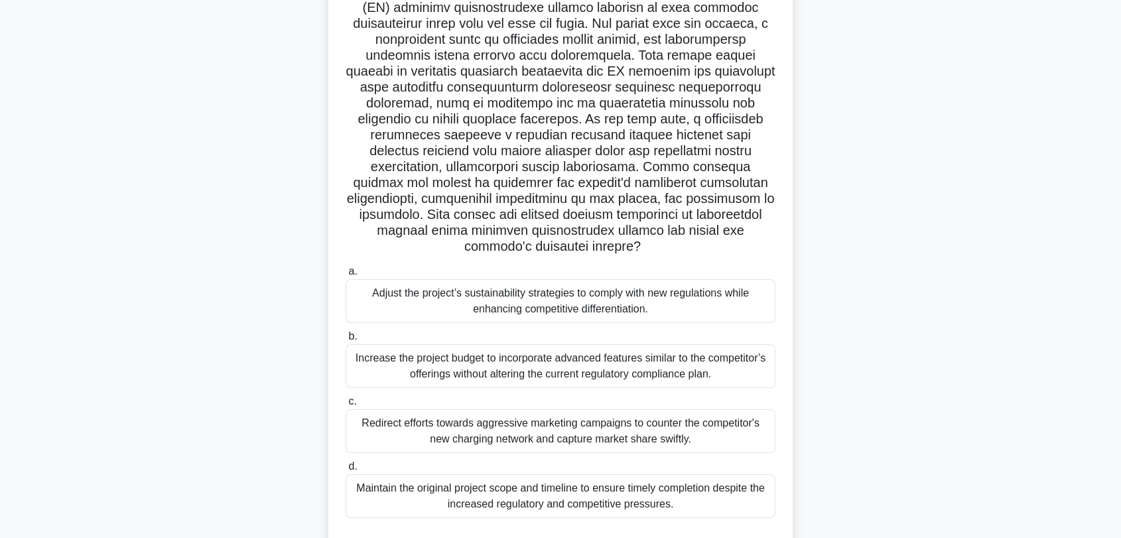
click at [865, 217] on div ".spinner_0XTQ{transform-origin:center;animation:spinner_y6GP .75s linear infini…" at bounding box center [560, 267] width 875 height 611
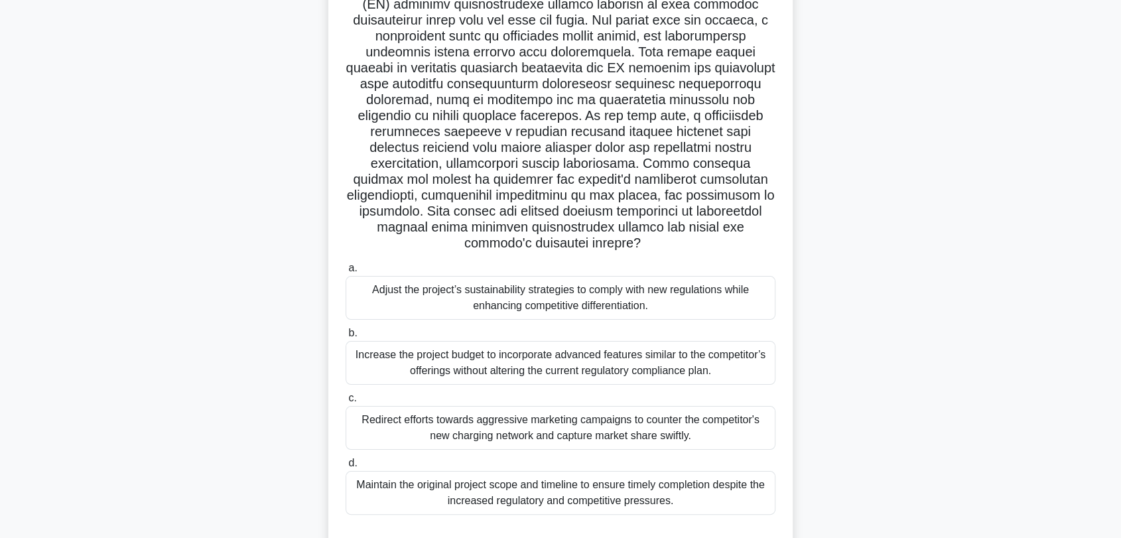
drag, startPoint x: 349, startPoint y: 208, endPoint x: 611, endPoint y: 237, distance: 262.8
click at [611, 237] on h5 ".spinner_0XTQ{transform-origin:center;animation:spinner_y6GP .75s linear infini…" at bounding box center [560, 116] width 432 height 272
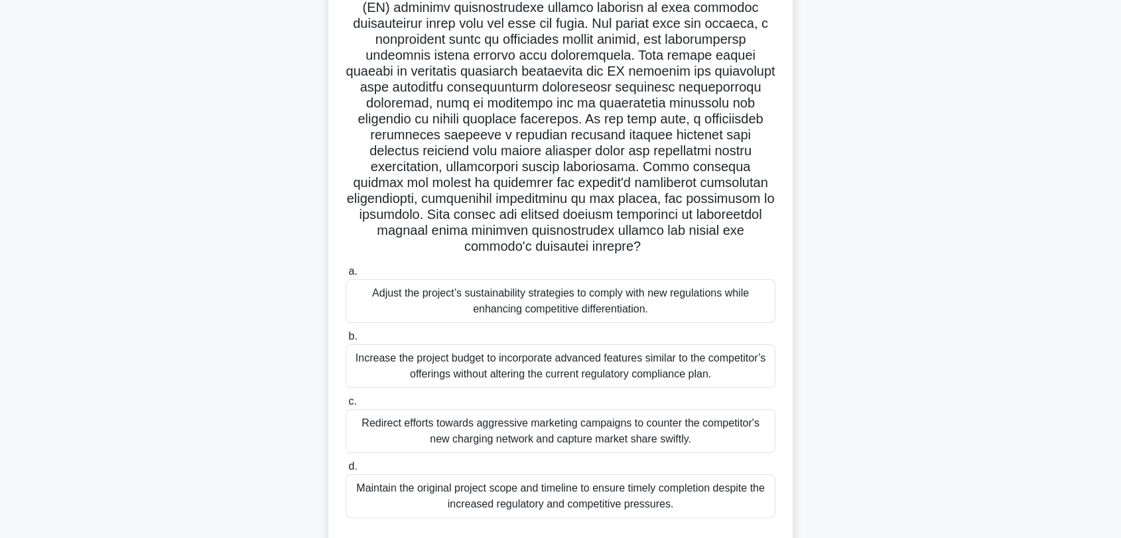
click at [858, 298] on div ".spinner_0XTQ{transform-origin:center;animation:spinner_y6GP .75s linear infini…" at bounding box center [560, 267] width 875 height 611
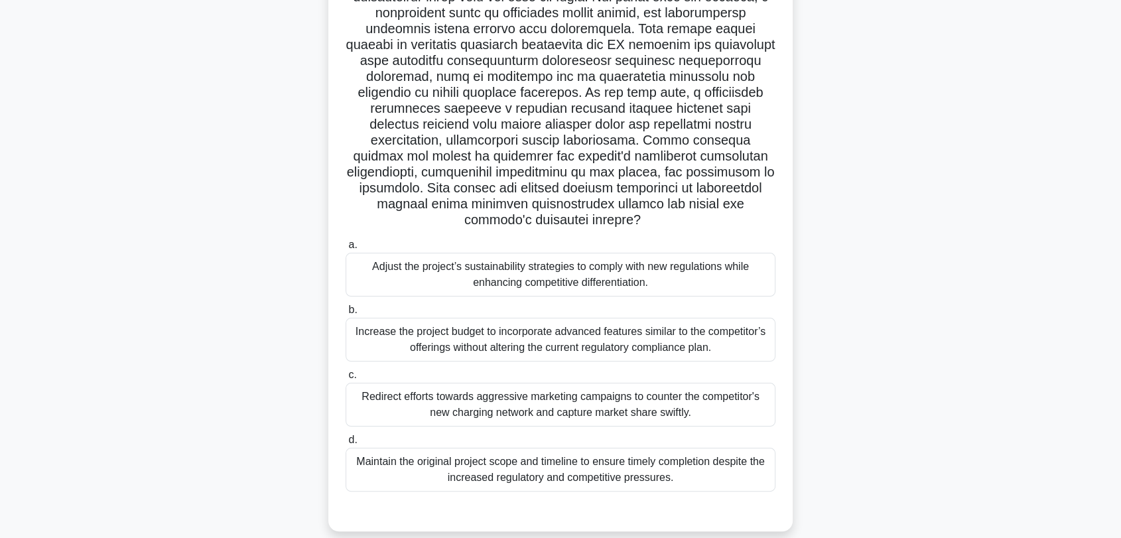
scroll to position [188, 0]
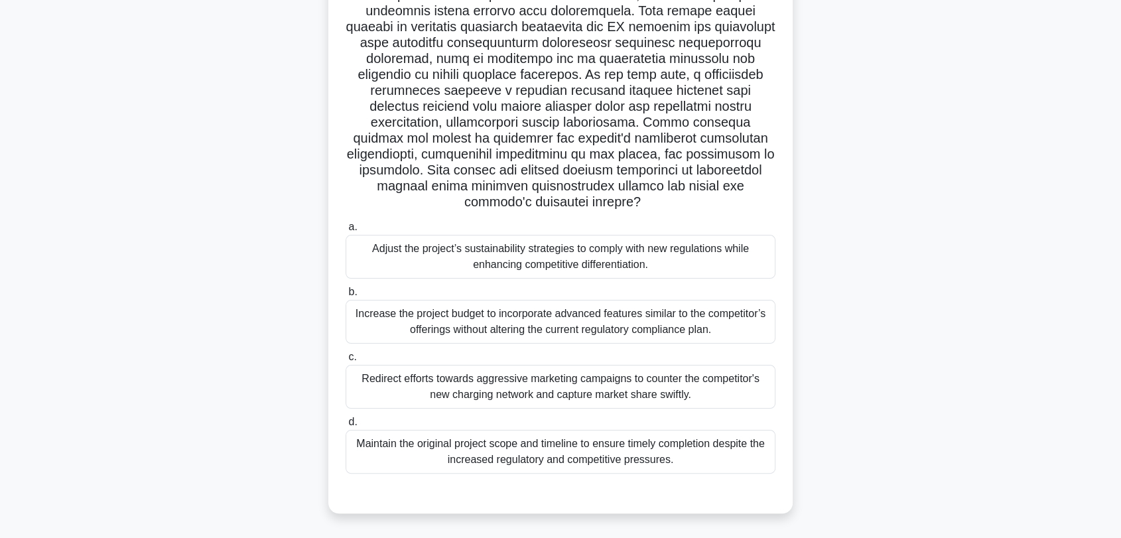
click at [644, 254] on div "Adjust the project’s sustainability strategies to comply with new regulations w…" at bounding box center [560, 257] width 430 height 44
click at [345, 231] on input "a. Adjust the project’s sustainability strategies to comply with new regulation…" at bounding box center [345, 227] width 0 height 9
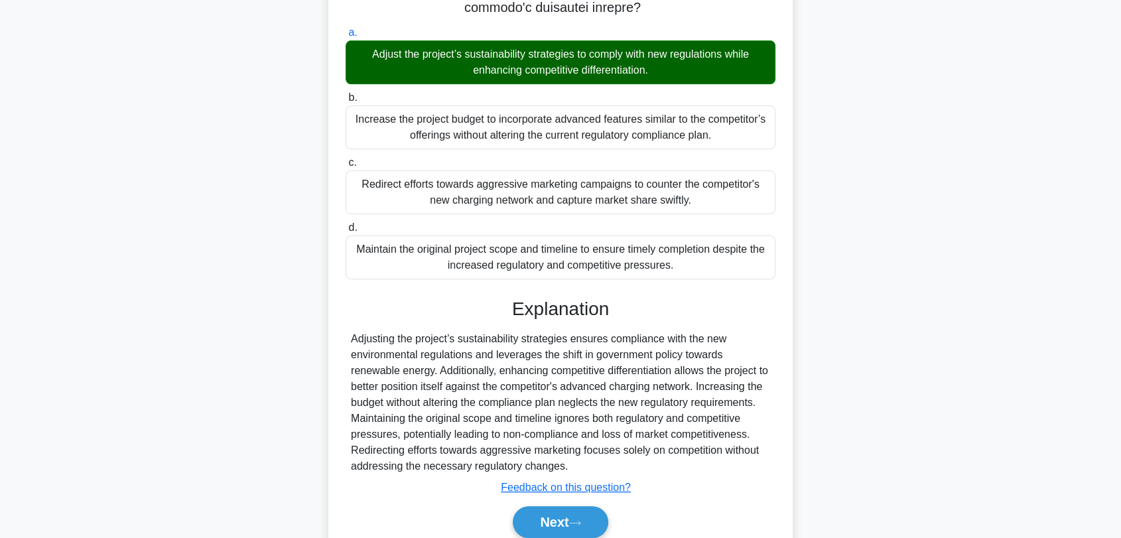
scroll to position [439, 0]
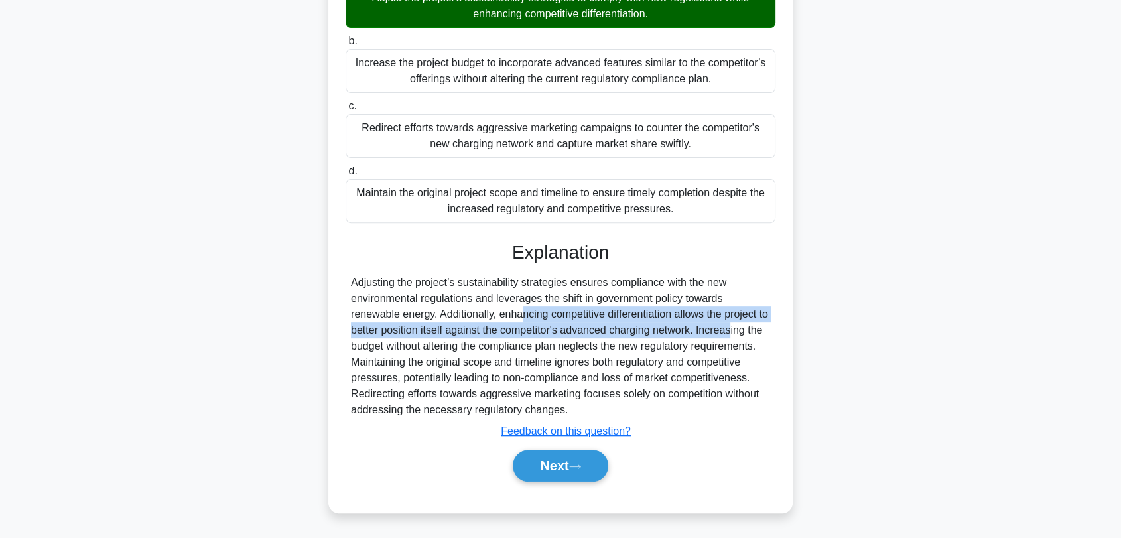
drag, startPoint x: 448, startPoint y: 314, endPoint x: 666, endPoint y: 332, distance: 218.8
click at [666, 332] on div "Adjusting the project’s sustainability strategies ensures compliance with the n…" at bounding box center [560, 346] width 419 height 143
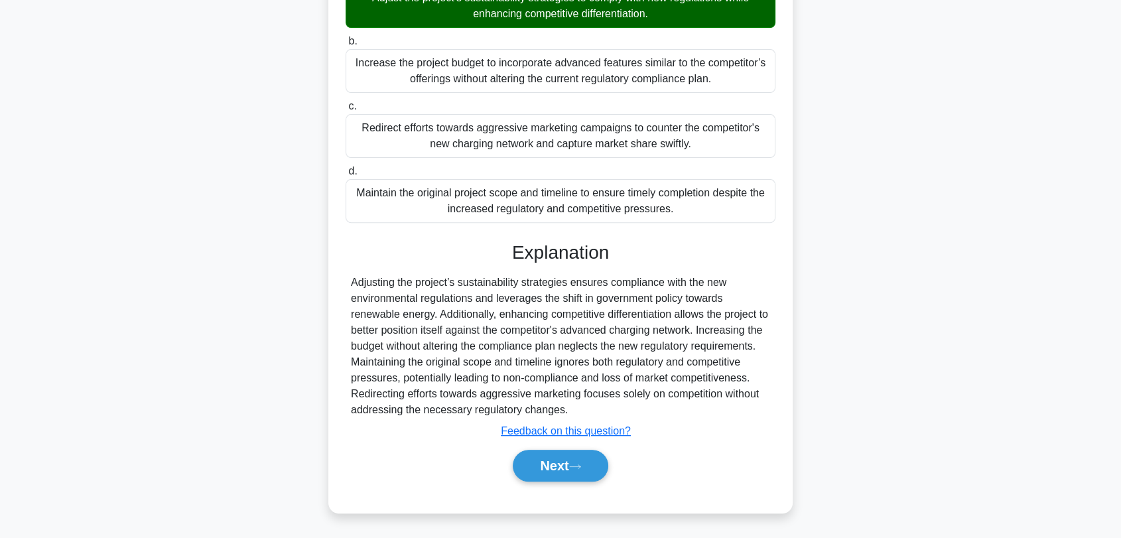
click at [718, 345] on div "Adjusting the project’s sustainability strategies ensures compliance with the n…" at bounding box center [560, 346] width 419 height 143
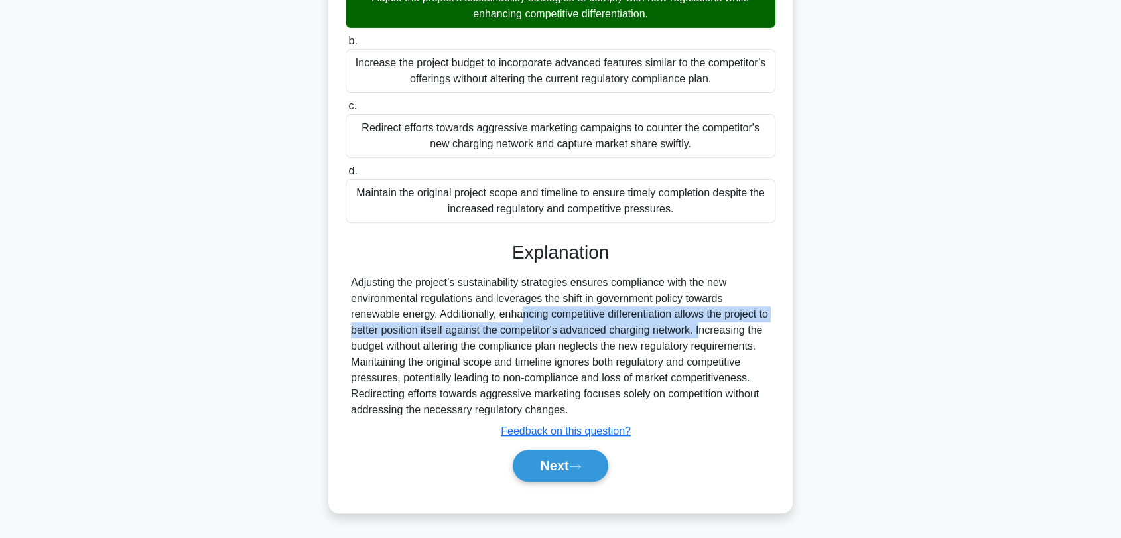
drag, startPoint x: 445, startPoint y: 312, endPoint x: 636, endPoint y: 331, distance: 191.9
click at [636, 331] on div "Adjusting the project’s sustainability strategies ensures compliance with the n…" at bounding box center [560, 346] width 419 height 143
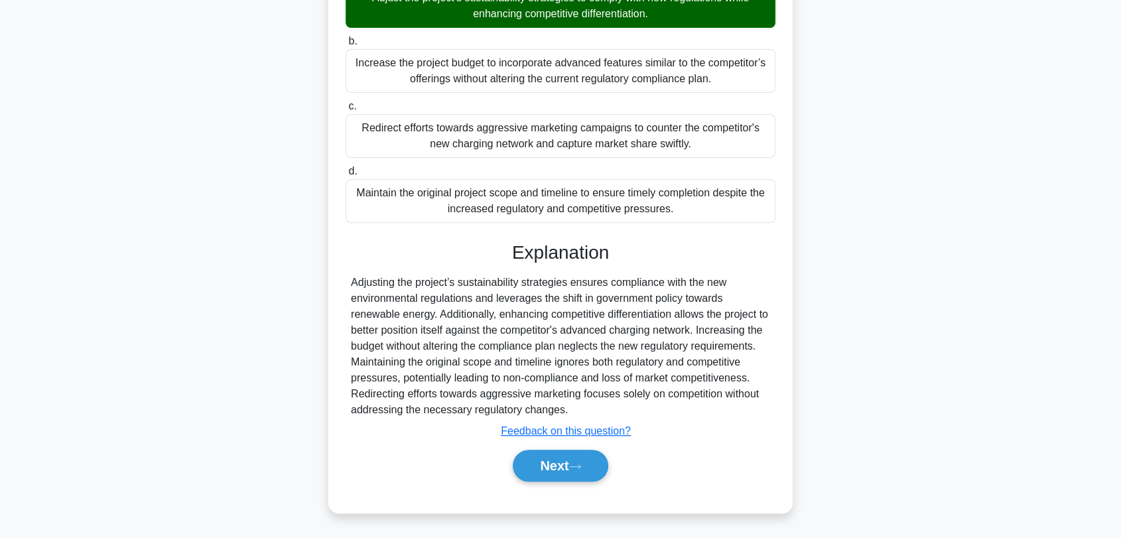
click at [645, 357] on div "Adjusting the project’s sustainability strategies ensures compliance with the n…" at bounding box center [560, 346] width 419 height 143
click at [574, 474] on button "Next" at bounding box center [560, 466] width 95 height 32
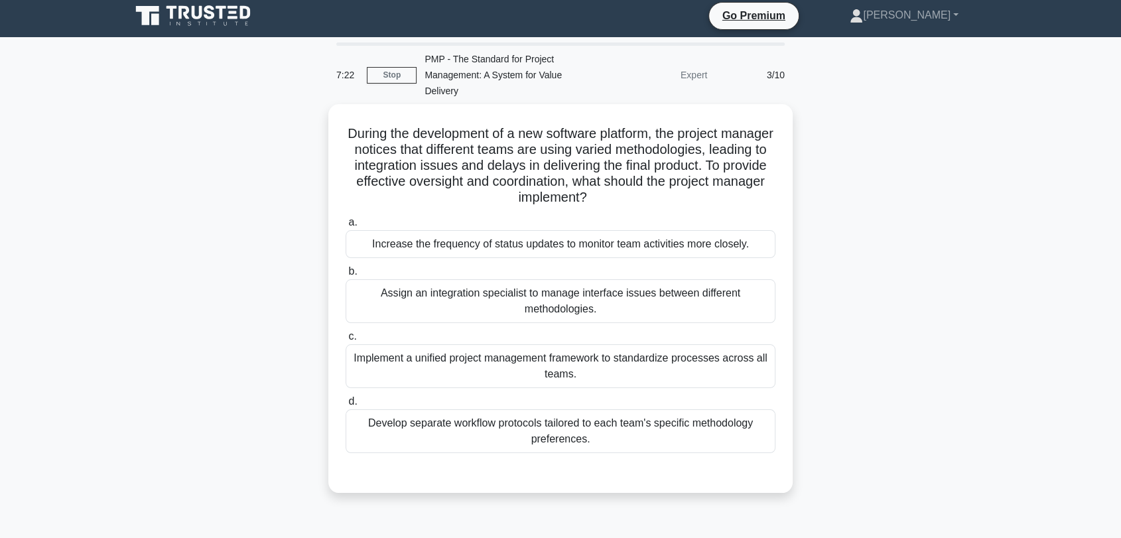
scroll to position [0, 0]
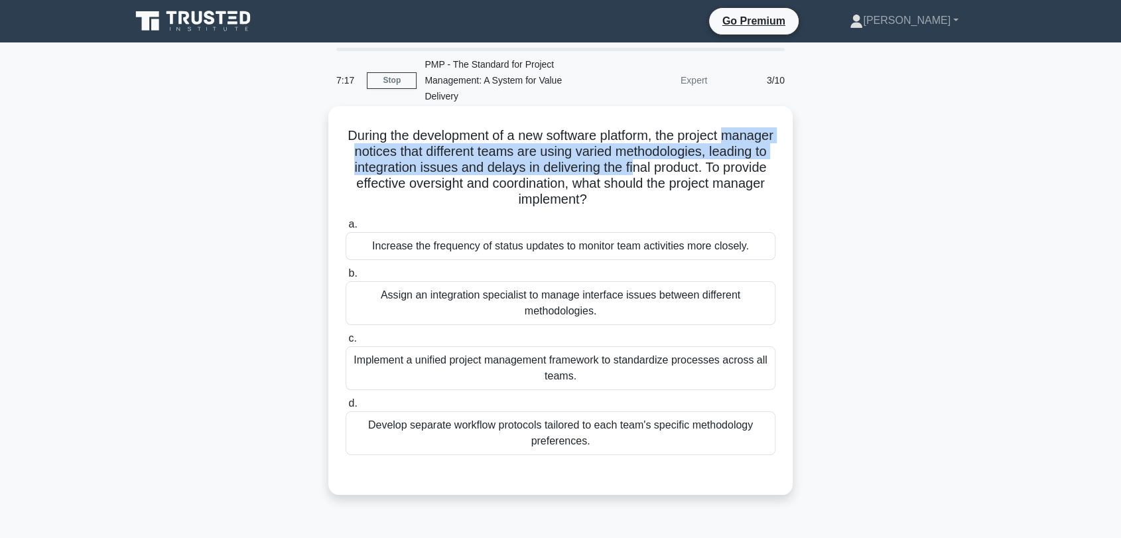
drag, startPoint x: 350, startPoint y: 158, endPoint x: 700, endPoint y: 162, distance: 350.1
click at [700, 162] on h5 "During the development of a new software platform, the project manager notices …" at bounding box center [560, 167] width 432 height 81
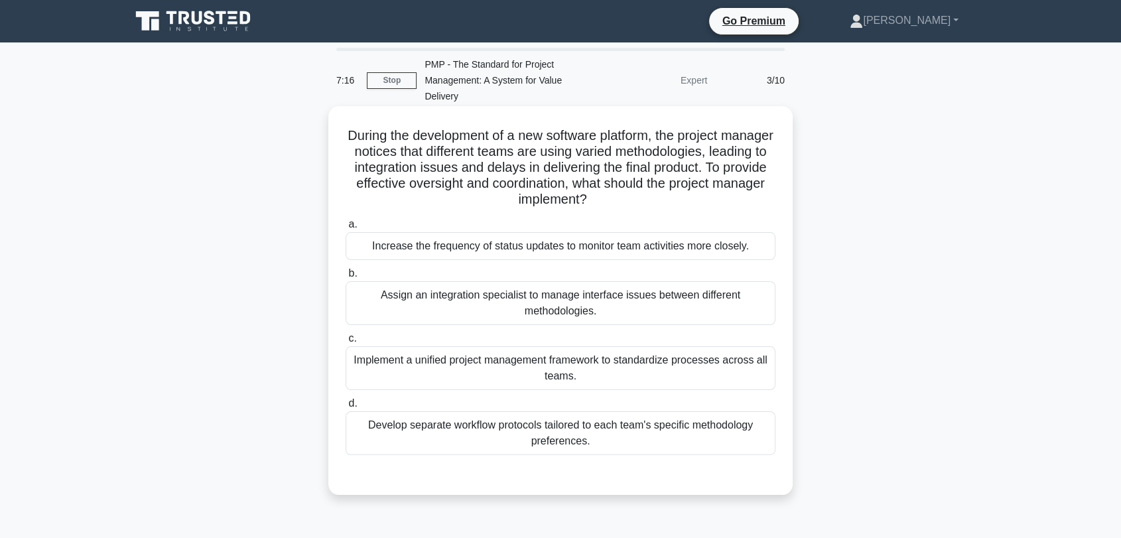
click at [613, 186] on h5 "During the development of a new software platform, the project manager notices …" at bounding box center [560, 167] width 432 height 81
drag, startPoint x: 373, startPoint y: 187, endPoint x: 681, endPoint y: 201, distance: 308.0
click at [681, 201] on h5 "During the development of a new software platform, the project manager notices …" at bounding box center [560, 167] width 432 height 81
drag, startPoint x: 360, startPoint y: 182, endPoint x: 683, endPoint y: 194, distance: 323.2
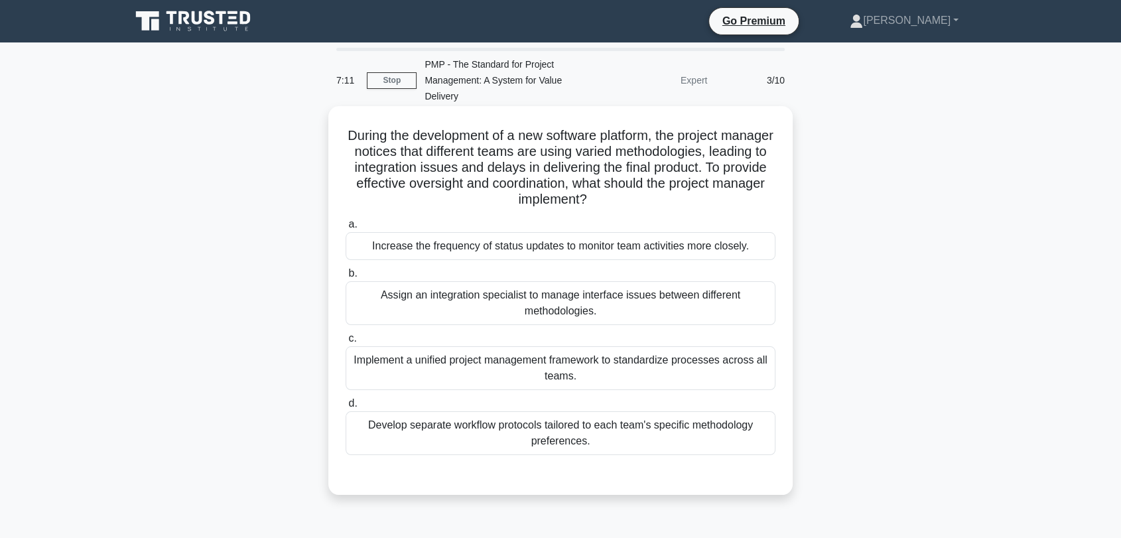
click at [683, 194] on h5 "During the development of a new software platform, the project manager notices …" at bounding box center [560, 167] width 432 height 81
drag, startPoint x: 369, startPoint y: 184, endPoint x: 712, endPoint y: 200, distance: 343.8
click at [712, 200] on h5 "During the development of a new software platform, the project manager notices …" at bounding box center [560, 167] width 432 height 81
click at [679, 367] on div "Implement a unified project management framework to standardize processes acros…" at bounding box center [560, 368] width 430 height 44
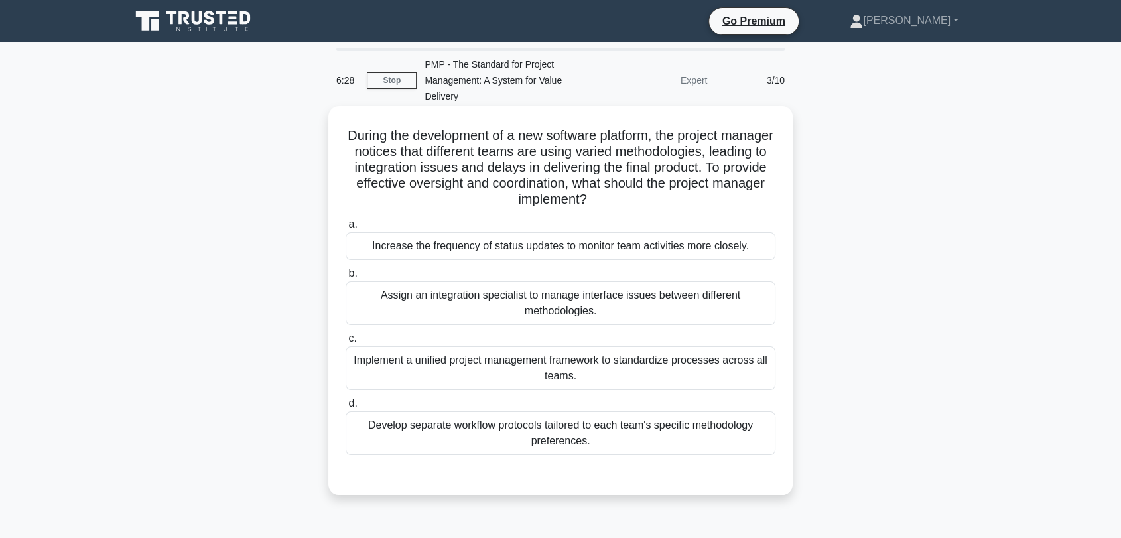
click at [345, 343] on input "c. Implement a unified project management framework to standardize processes ac…" at bounding box center [345, 338] width 0 height 9
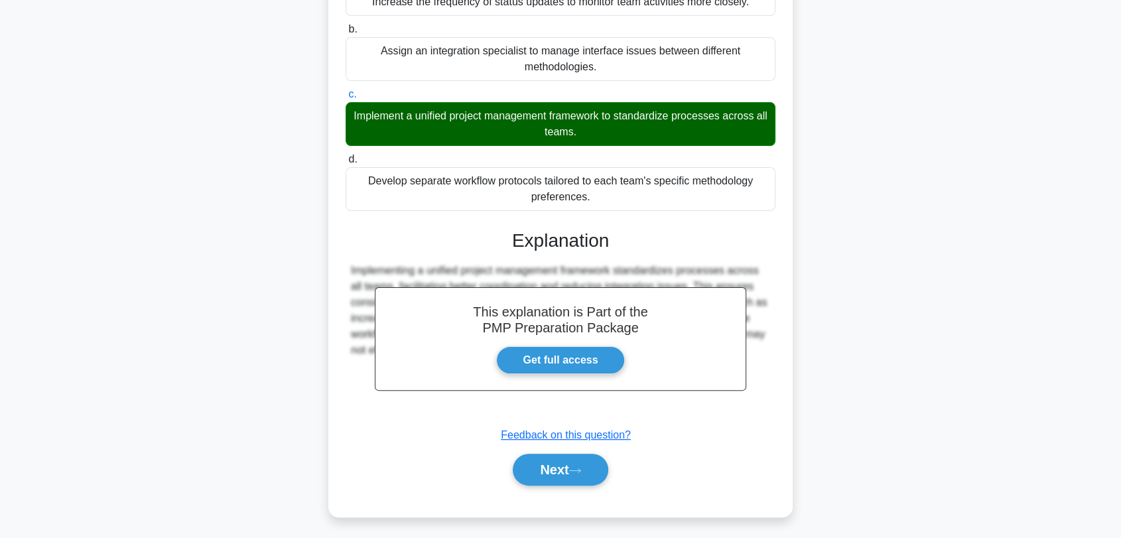
scroll to position [248, 0]
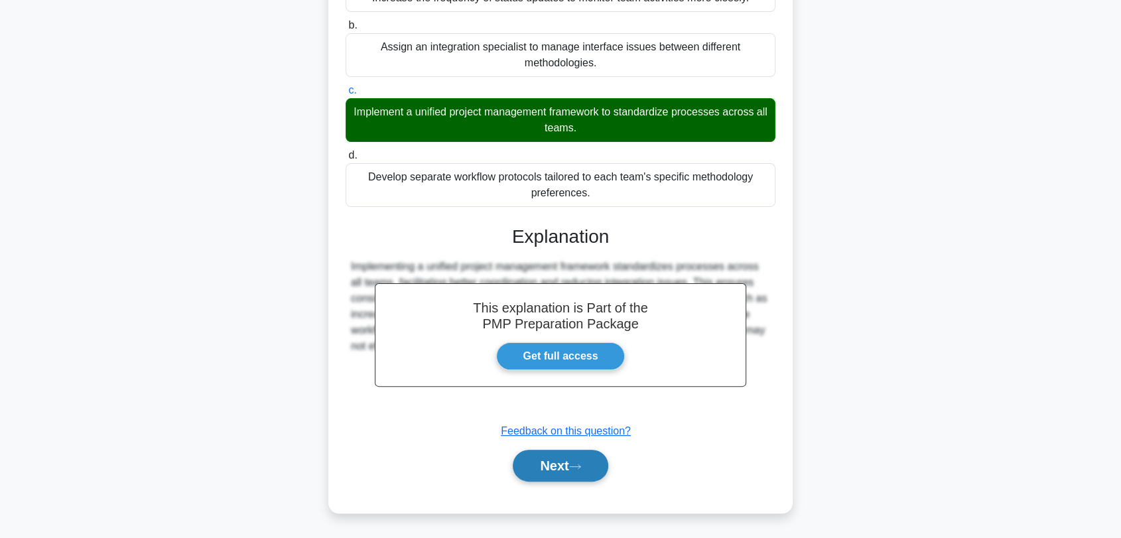
click at [558, 469] on button "Next" at bounding box center [560, 466] width 95 height 32
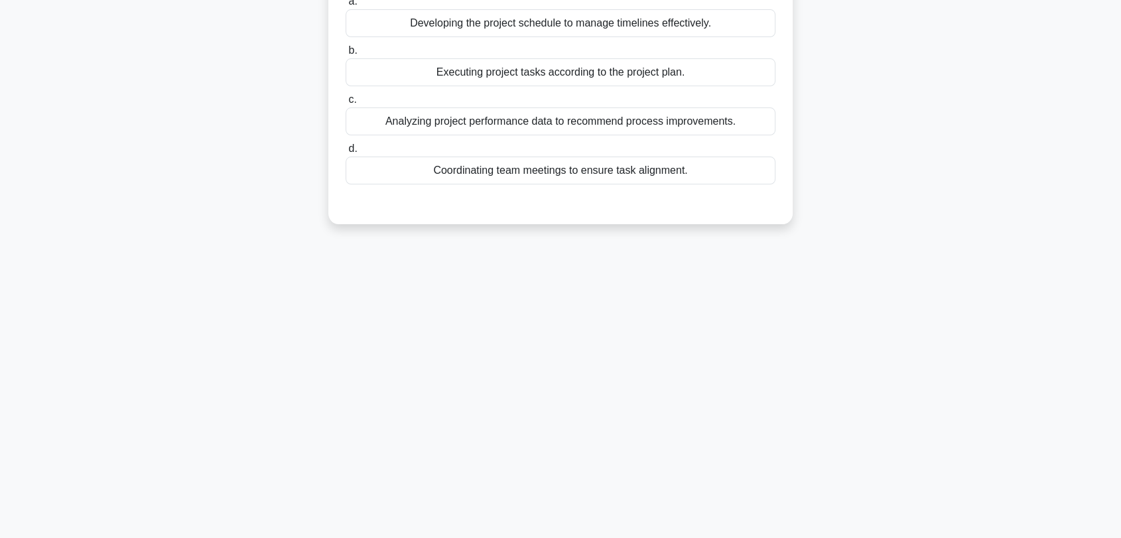
scroll to position [0, 0]
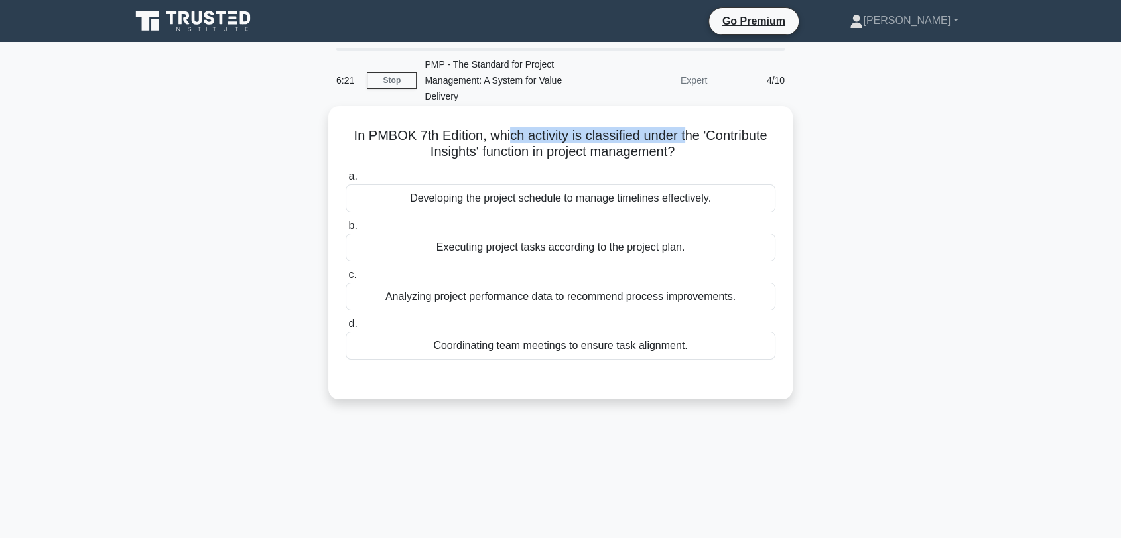
drag, startPoint x: 507, startPoint y: 134, endPoint x: 684, endPoint y: 135, distance: 177.7
click at [684, 135] on h5 "In PMBOK 7th Edition, which activity is classified under the 'Contribute Insigh…" at bounding box center [560, 143] width 432 height 33
click at [487, 353] on div "Coordinating team meetings to ensure task alignment." at bounding box center [560, 346] width 430 height 28
click at [345, 328] on input "d. Coordinating team meetings to ensure task alignment." at bounding box center [345, 324] width 0 height 9
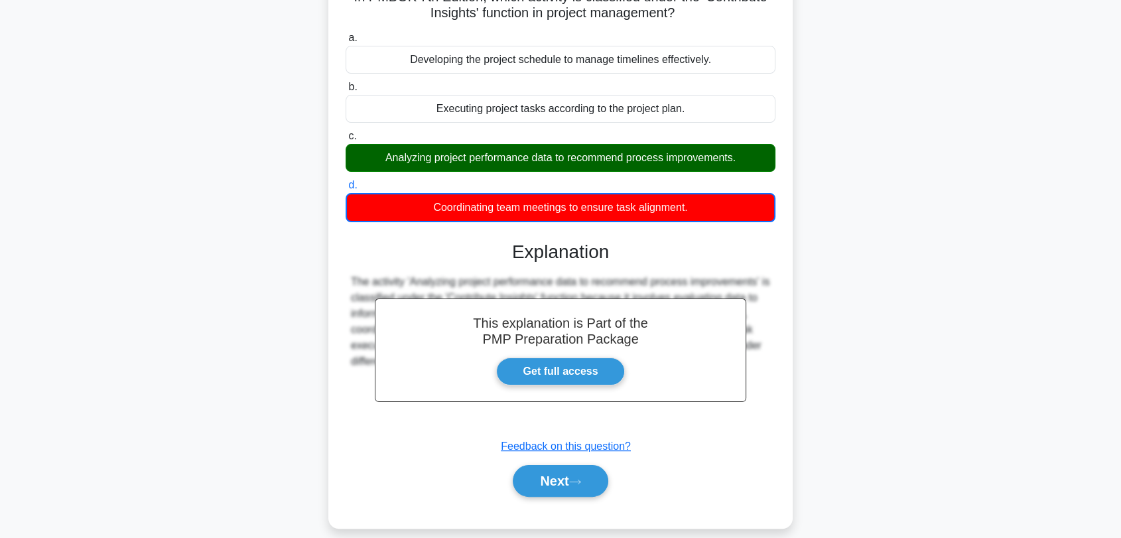
scroll to position [179, 0]
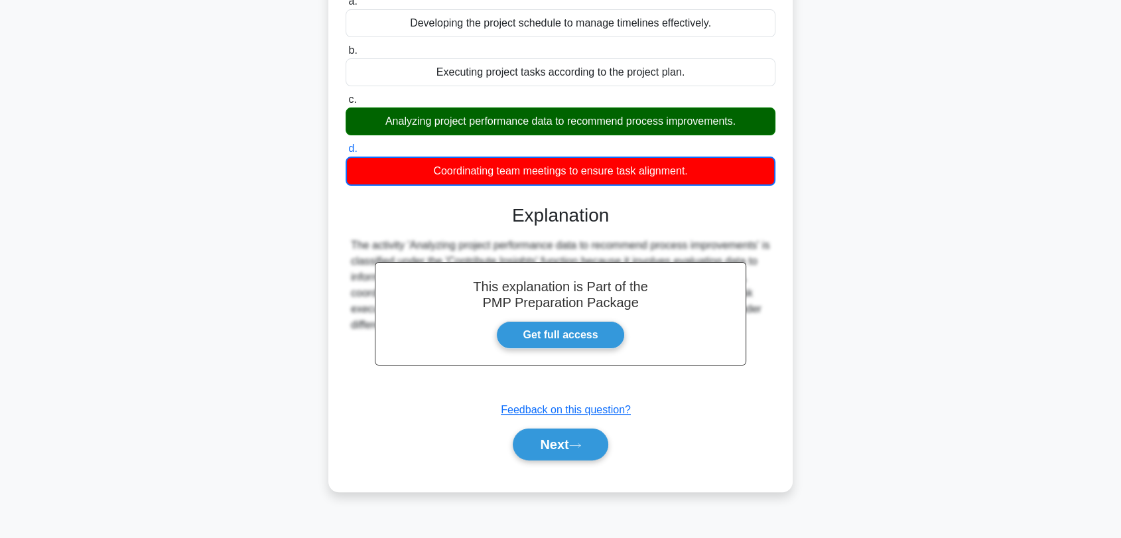
click at [938, 296] on div "In PMBOK 7th Edition, which activity is classified under the 'Contribute Insigh…" at bounding box center [560, 219] width 875 height 576
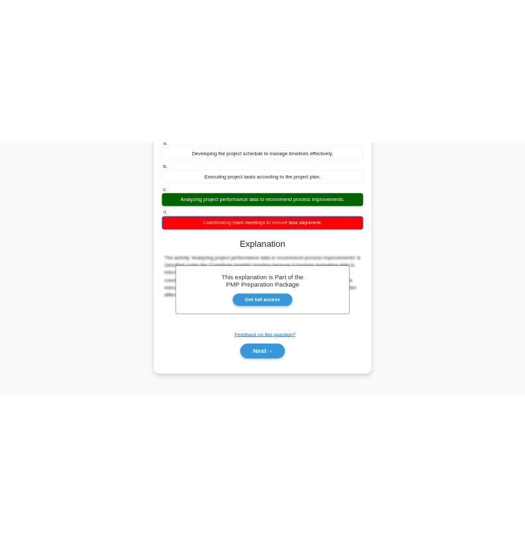
scroll to position [173, 0]
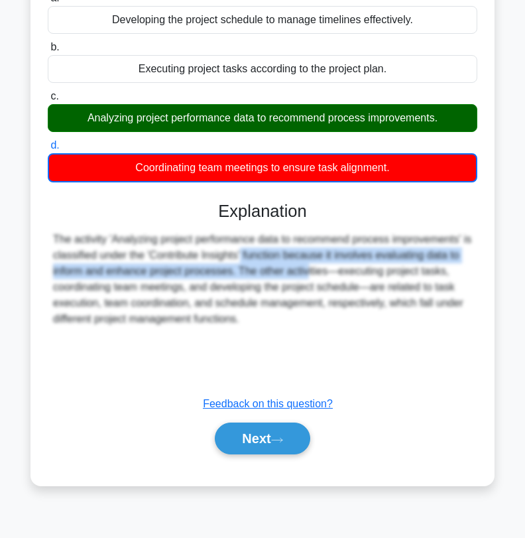
drag, startPoint x: 165, startPoint y: 256, endPoint x: 229, endPoint y: 265, distance: 64.3
click at [229, 265] on div "The activity 'Analyzing project performance data to recommend process improveme…" at bounding box center [262, 278] width 419 height 95
click at [219, 256] on div "The activity 'Analyzing project performance data to recommend process improveme…" at bounding box center [262, 278] width 419 height 95
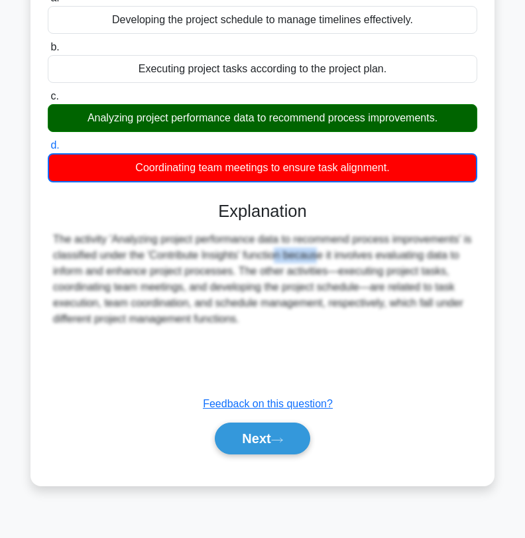
click at [219, 256] on div "The activity 'Analyzing project performance data to recommend process improveme…" at bounding box center [262, 278] width 419 height 95
click at [271, 439] on button "Next" at bounding box center [262, 438] width 95 height 32
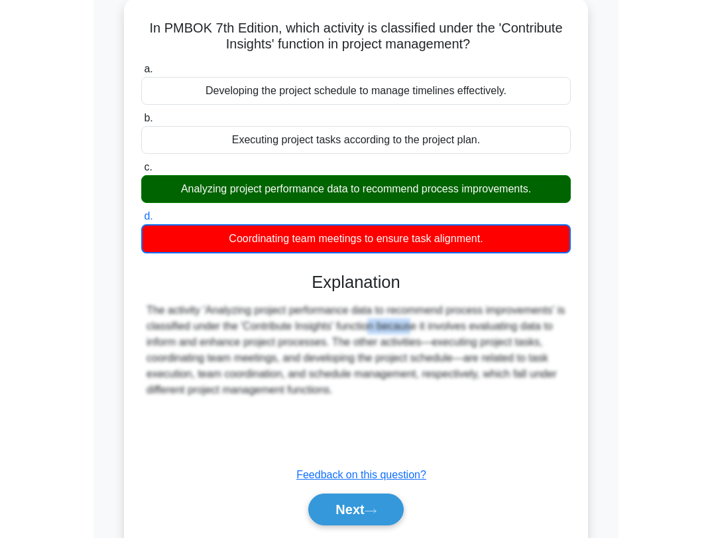
scroll to position [26, 0]
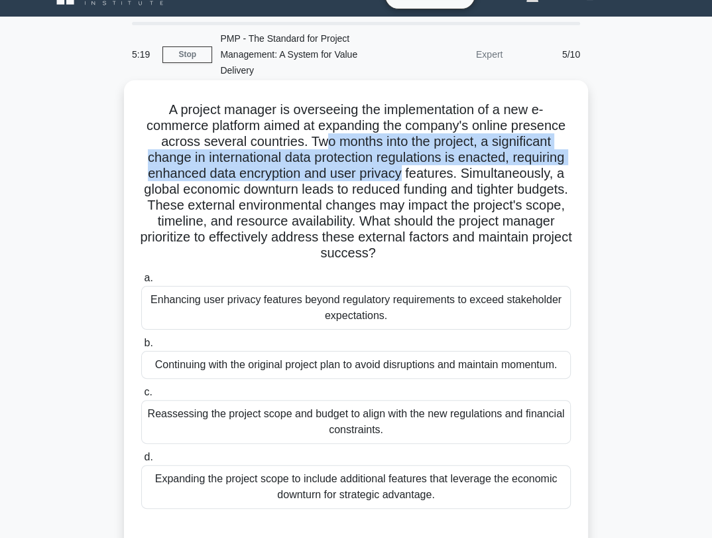
drag, startPoint x: 401, startPoint y: 154, endPoint x: 485, endPoint y: 170, distance: 85.0
click at [485, 170] on h5 "A project manager is overseeing the implementation of a new e-commerce platform…" at bounding box center [356, 181] width 432 height 160
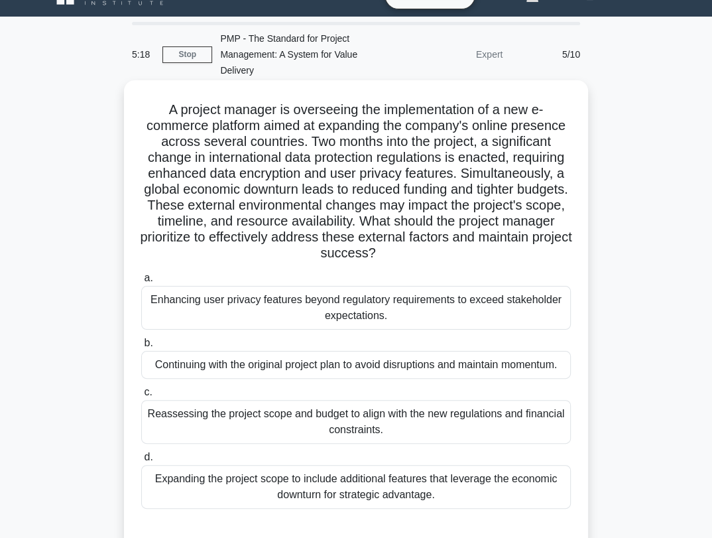
click at [532, 187] on h5 "A project manager is overseeing the implementation of a new e-commerce platform…" at bounding box center [356, 181] width 432 height 160
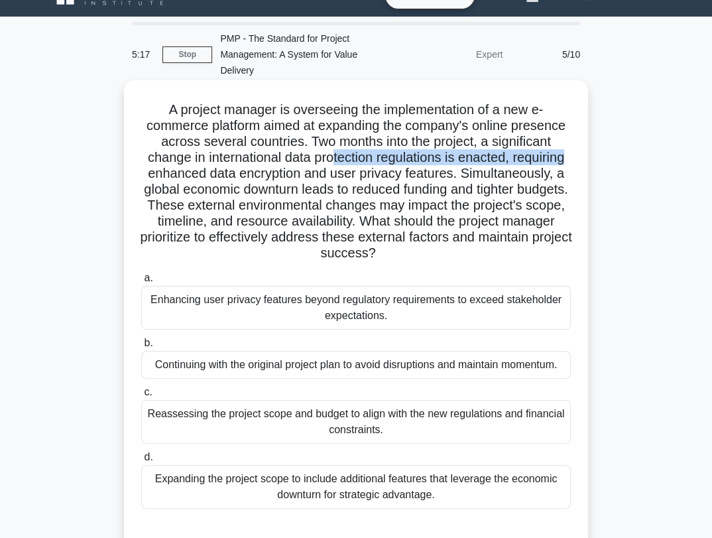
drag, startPoint x: 221, startPoint y: 166, endPoint x: 362, endPoint y: 154, distance: 141.1
click at [362, 154] on h5 "A project manager is overseeing the implementation of a new e-commerce platform…" at bounding box center [356, 181] width 432 height 160
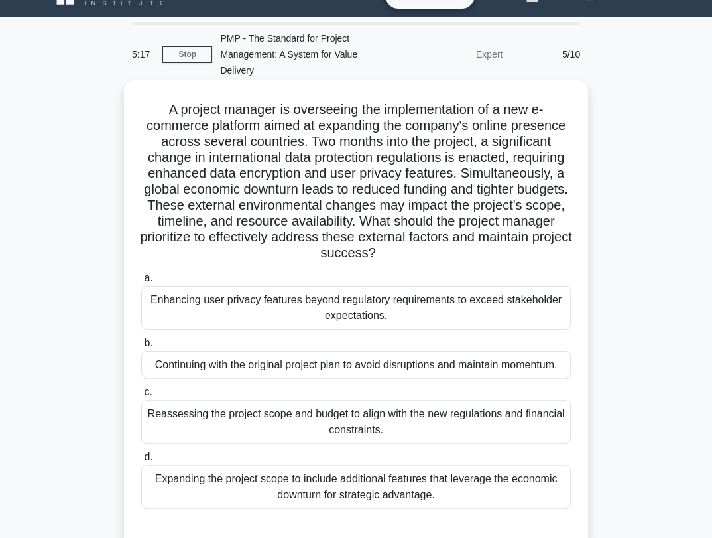
click at [408, 166] on h5 "A project manager is overseeing the implementation of a new e-commerce platform…" at bounding box center [356, 181] width 432 height 160
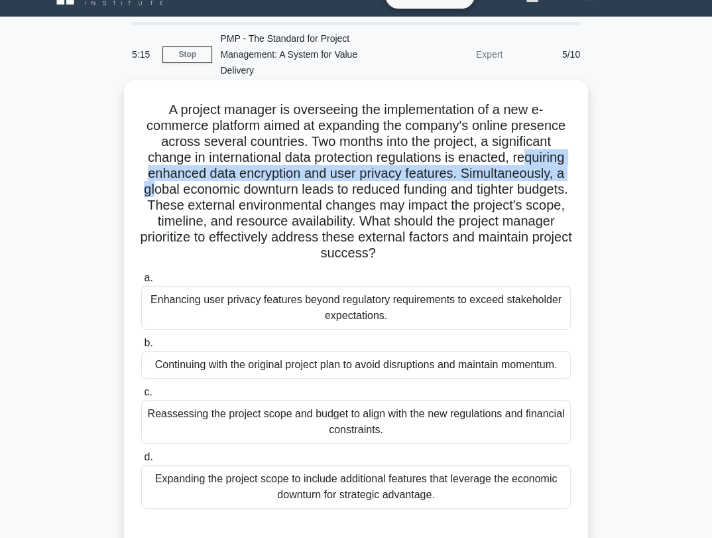
drag, startPoint x: 180, startPoint y: 174, endPoint x: 265, endPoint y: 190, distance: 87.0
click at [265, 190] on h5 "A project manager is overseeing the implementation of a new e-commerce platform…" at bounding box center [356, 181] width 432 height 160
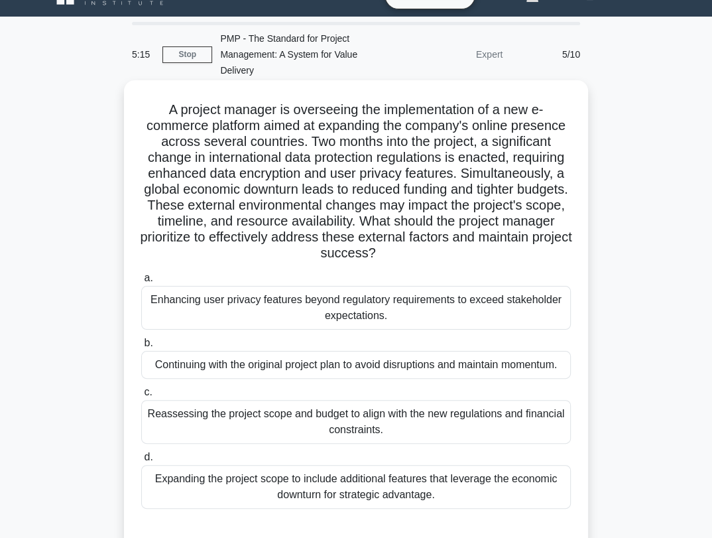
drag, startPoint x: 309, startPoint y: 204, endPoint x: 383, endPoint y: 194, distance: 74.3
click at [315, 204] on h5 "A project manager is overseeing the implementation of a new e-commerce platform…" at bounding box center [356, 181] width 432 height 160
drag, startPoint x: 386, startPoint y: 194, endPoint x: 449, endPoint y: 194, distance: 63.0
click at [449, 194] on h5 "A project manager is overseeing the implementation of a new e-commerce platform…" at bounding box center [356, 181] width 432 height 160
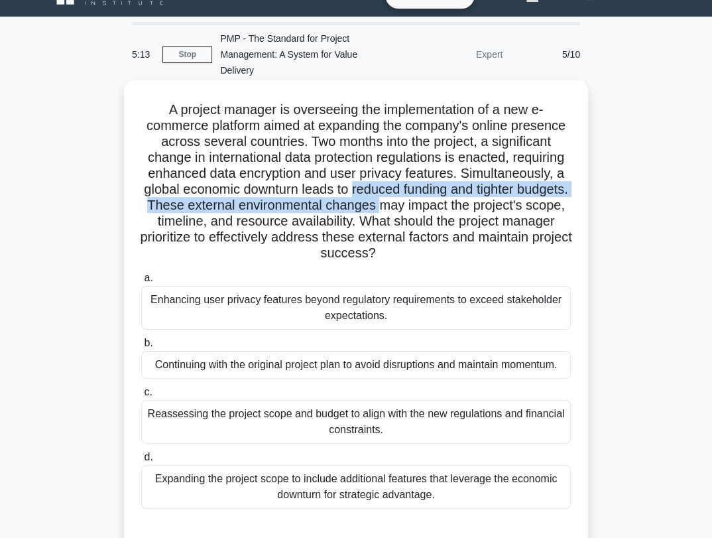
drag, startPoint x: 477, startPoint y: 197, endPoint x: 501, endPoint y: 211, distance: 27.6
click at [501, 211] on h5 "A project manager is overseeing the implementation of a new e-commerce platform…" at bounding box center [356, 181] width 432 height 160
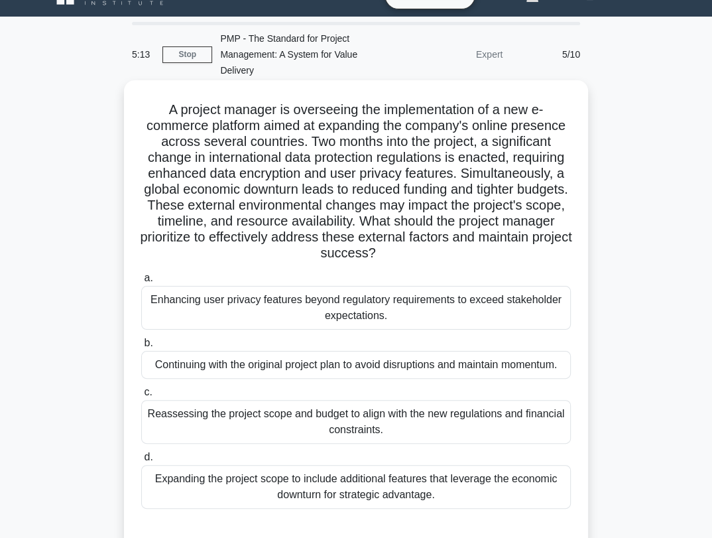
click at [519, 233] on h5 "A project manager is overseeing the implementation of a new e-commerce platform…" at bounding box center [356, 181] width 432 height 160
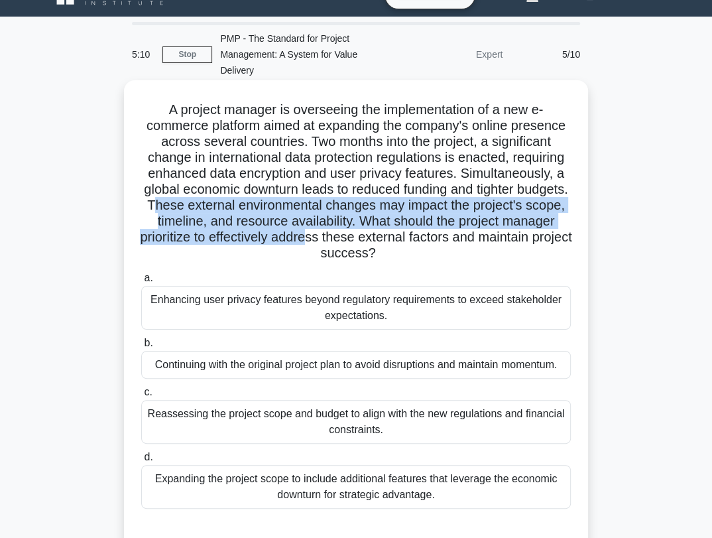
drag, startPoint x: 275, startPoint y: 198, endPoint x: 420, endPoint y: 231, distance: 148.8
click at [420, 231] on h5 "A project manager is overseeing the implementation of a new e-commerce platform…" at bounding box center [356, 181] width 432 height 160
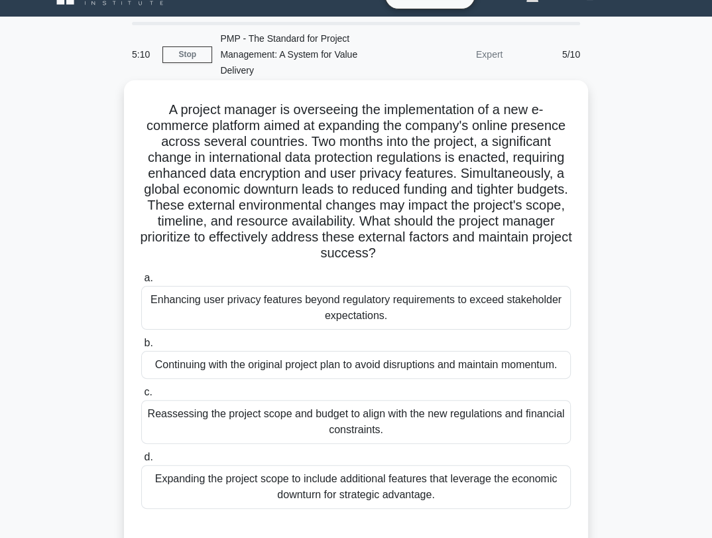
click at [451, 239] on h5 "A project manager is overseeing the implementation of a new e-commerce platform…" at bounding box center [356, 181] width 432 height 160
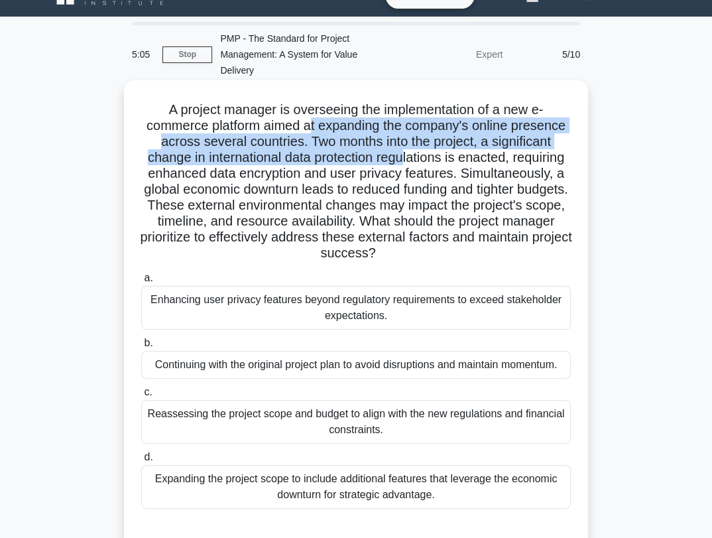
drag, startPoint x: 308, startPoint y: 128, endPoint x: 435, endPoint y: 164, distance: 132.3
click at [435, 164] on h5 "A project manager is overseeing the implementation of a new e-commerce platform…" at bounding box center [356, 181] width 432 height 160
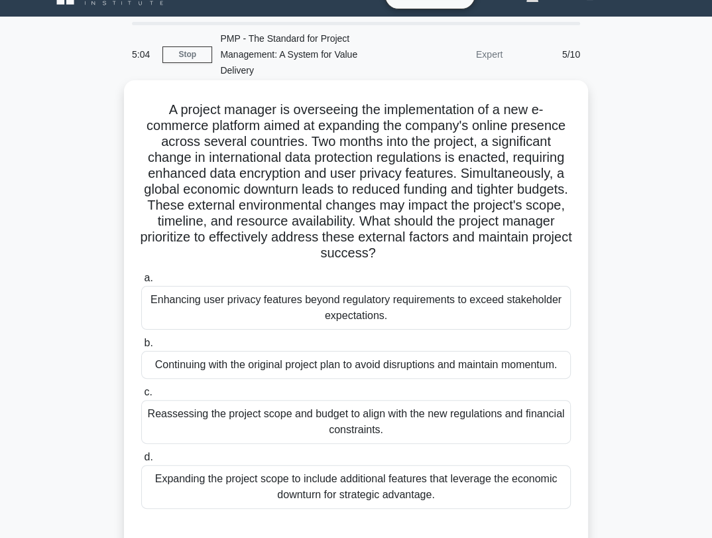
click at [442, 180] on h5 "A project manager is overseeing the implementation of a new e-commerce platform…" at bounding box center [356, 181] width 432 height 160
click at [280, 420] on div "Reassessing the project scope and budget to align with the new regulations and …" at bounding box center [356, 422] width 430 height 44
click at [141, 397] on input "c. Reassessing the project scope and budget to align with the new regulations a…" at bounding box center [141, 392] width 0 height 9
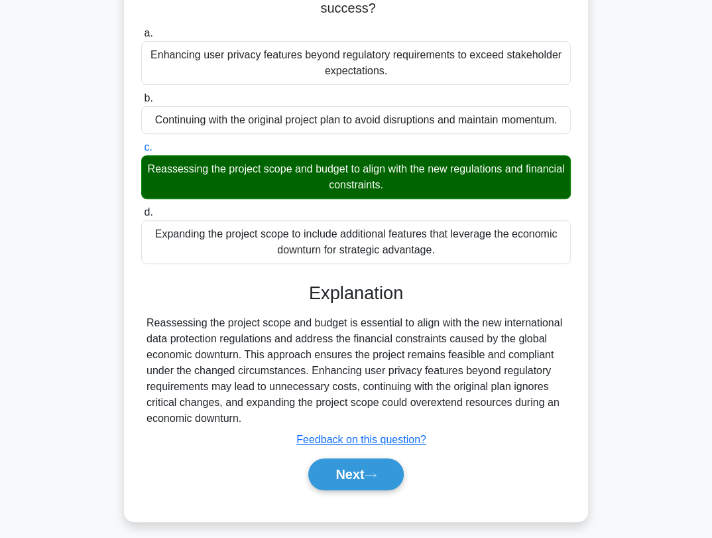
scroll to position [279, 0]
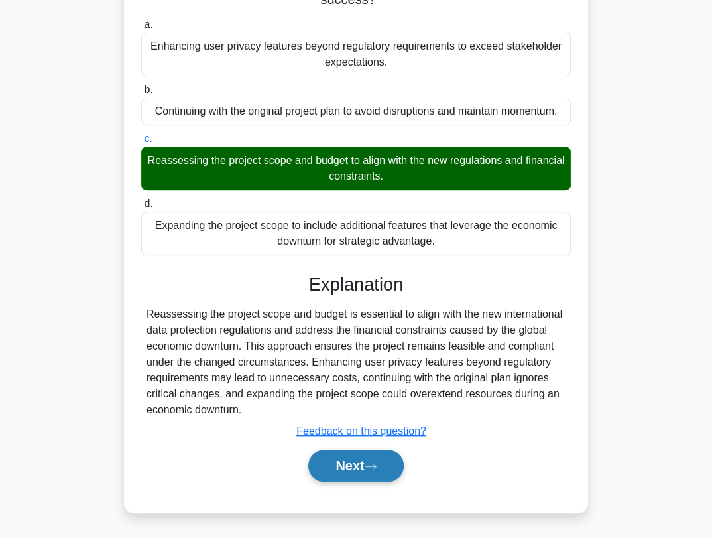
click at [334, 460] on button "Next" at bounding box center [355, 466] width 95 height 32
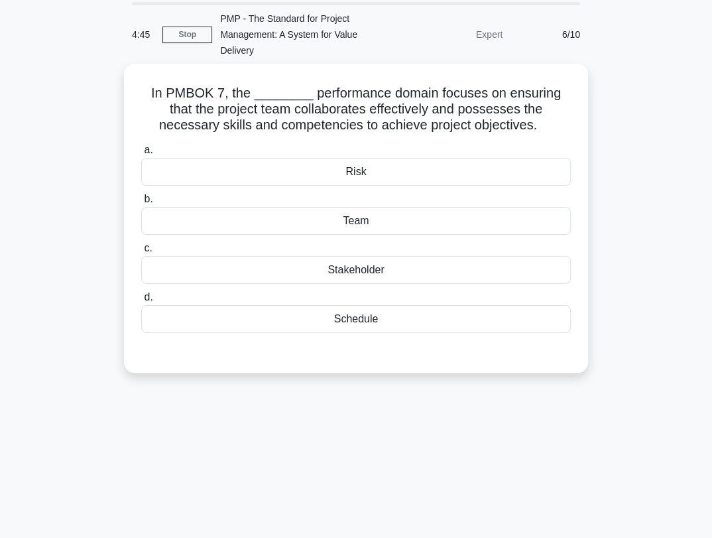
scroll to position [0, 0]
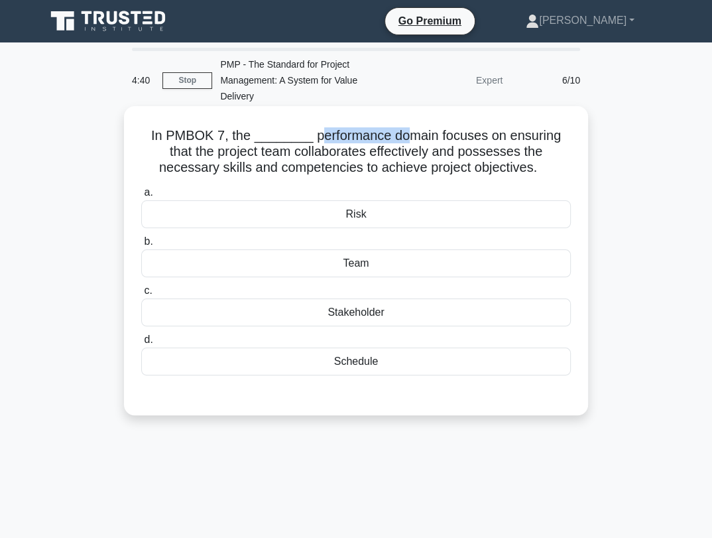
drag, startPoint x: 296, startPoint y: 132, endPoint x: 387, endPoint y: 137, distance: 90.3
click at [387, 137] on h5 "In PMBOK 7, the ________ performance domain focuses on ensuring that the projec…" at bounding box center [356, 151] width 432 height 49
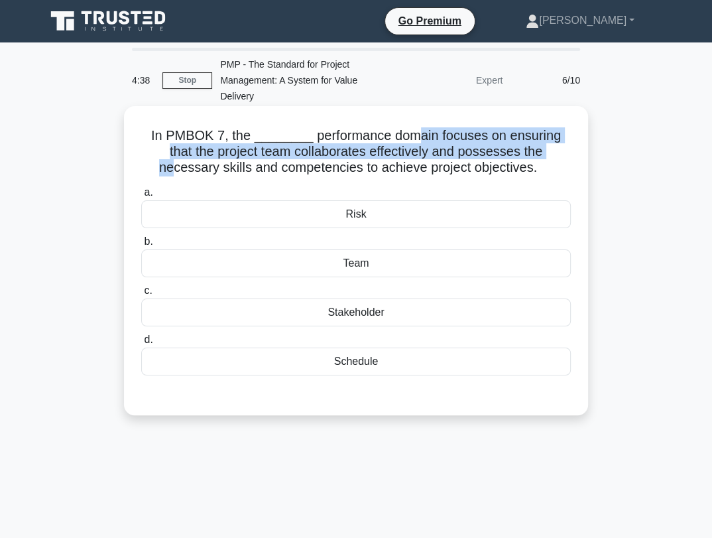
drag, startPoint x: 395, startPoint y: 137, endPoint x: 562, endPoint y: 151, distance: 167.7
click at [521, 145] on h5 "In PMBOK 7, the ________ performance domain focuses on ensuring that the projec…" at bounding box center [356, 151] width 432 height 49
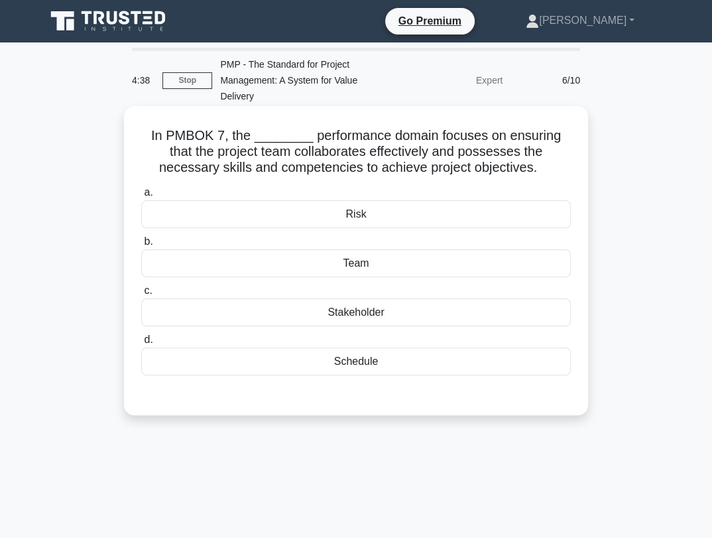
click at [562, 151] on h5 "In PMBOK 7, the ________ performance domain focuses on ensuring that the projec…" at bounding box center [356, 151] width 432 height 49
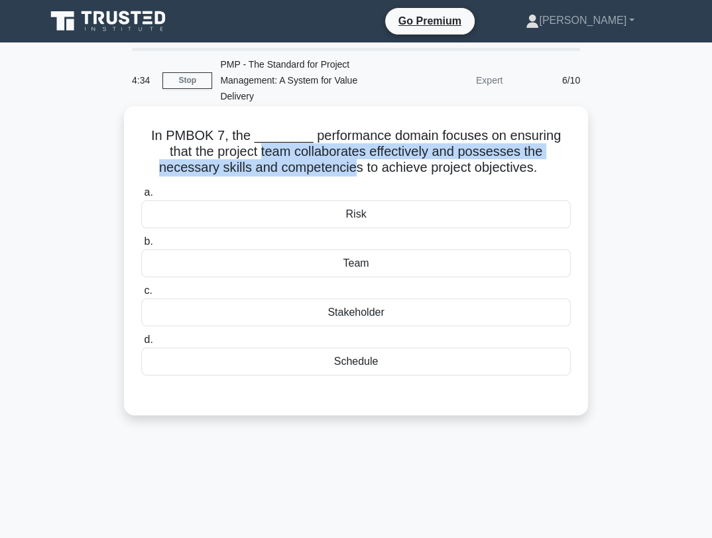
drag, startPoint x: 218, startPoint y: 152, endPoint x: 322, endPoint y: 168, distance: 104.7
click at [322, 168] on h5 "In PMBOK 7, the ________ performance domain focuses on ensuring that the projec…" at bounding box center [356, 151] width 432 height 49
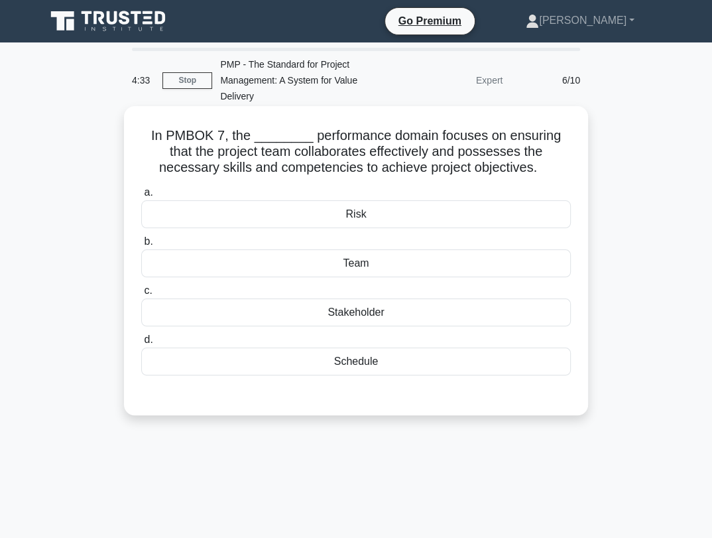
click at [367, 162] on h5 "In PMBOK 7, the ________ performance domain focuses on ensuring that the projec…" at bounding box center [356, 151] width 432 height 49
click at [376, 269] on div "Team" at bounding box center [356, 263] width 430 height 28
click at [141, 246] on input "b. Team" at bounding box center [141, 241] width 0 height 9
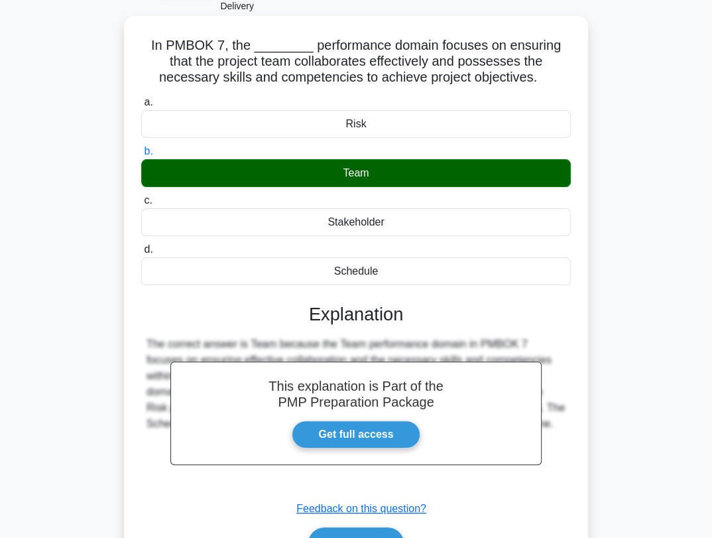
scroll to position [179, 0]
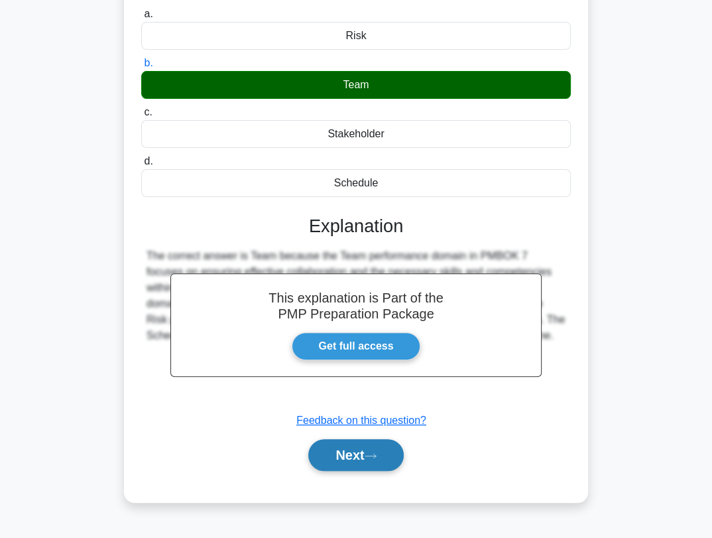
click at [353, 444] on button "Next" at bounding box center [355, 455] width 95 height 32
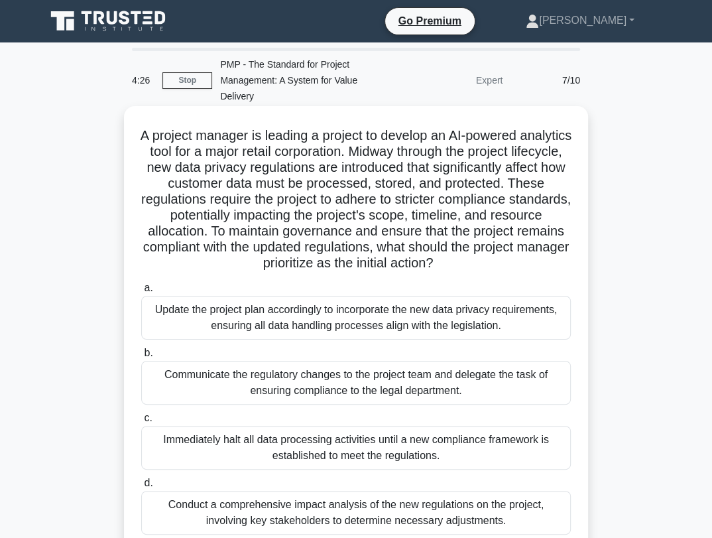
scroll to position [74, 0]
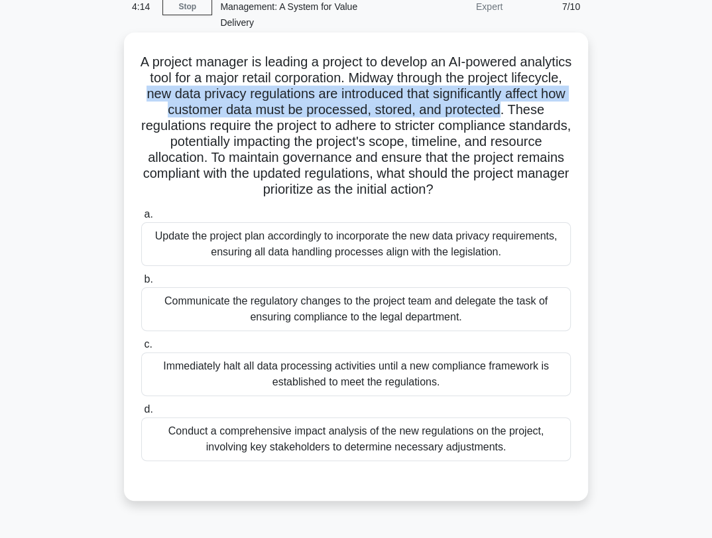
drag, startPoint x: 262, startPoint y: 99, endPoint x: 210, endPoint y: 129, distance: 60.0
click at [210, 129] on h5 "A project manager is leading a project to develop an AI-powered analytics tool …" at bounding box center [356, 126] width 432 height 145
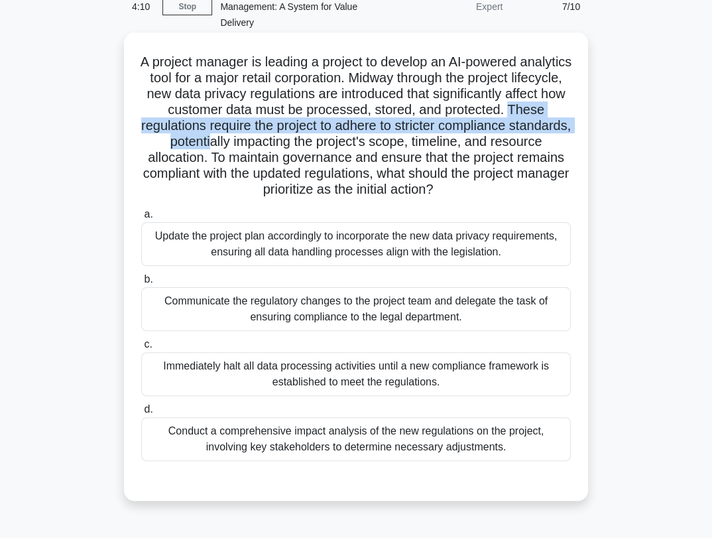
drag, startPoint x: 239, startPoint y: 129, endPoint x: 347, endPoint y: 144, distance: 109.2
click at [347, 144] on h5 "A project manager is leading a project to develop an AI-powered analytics tool …" at bounding box center [356, 126] width 432 height 145
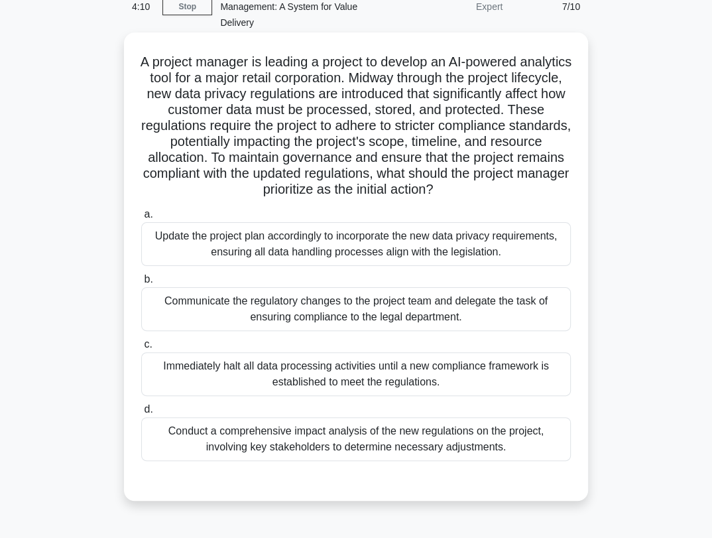
click at [397, 157] on h5 "A project manager is leading a project to develop an AI-powered analytics tool …" at bounding box center [356, 126] width 432 height 145
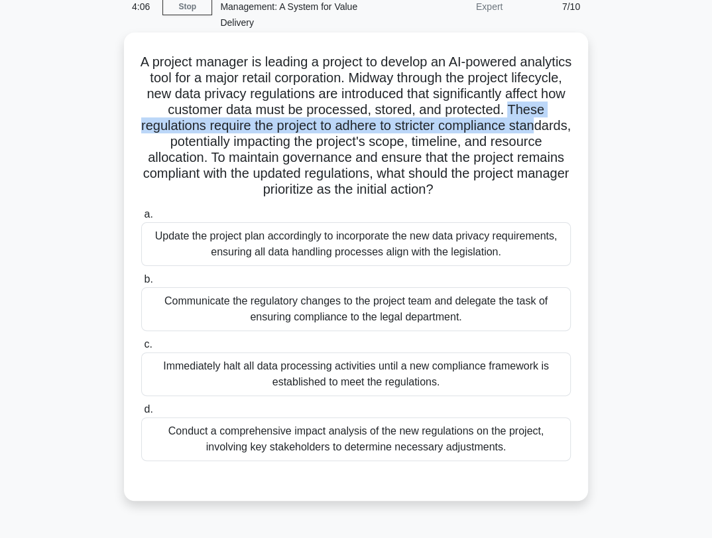
drag, startPoint x: 215, startPoint y: 125, endPoint x: 259, endPoint y: 139, distance: 46.6
click at [259, 139] on h5 "A project manager is leading a project to develop an AI-powered analytics tool …" at bounding box center [356, 126] width 432 height 145
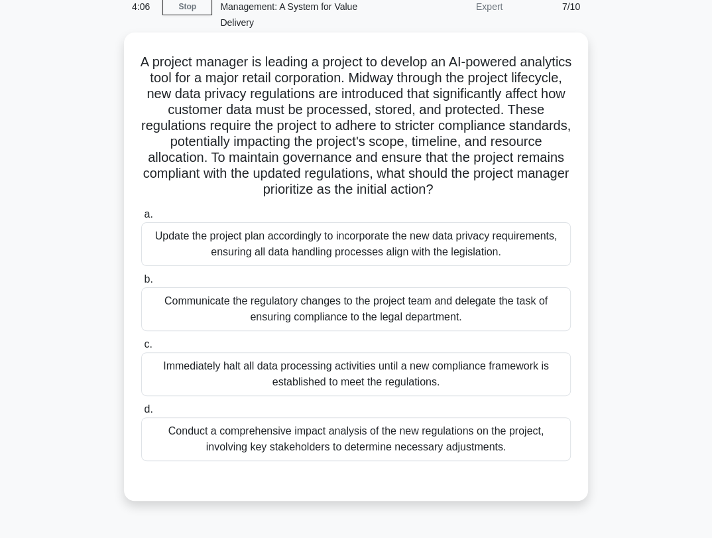
click at [326, 97] on h5 "A project manager is leading a project to develop an AI-powered analytics tool …" at bounding box center [356, 126] width 432 height 145
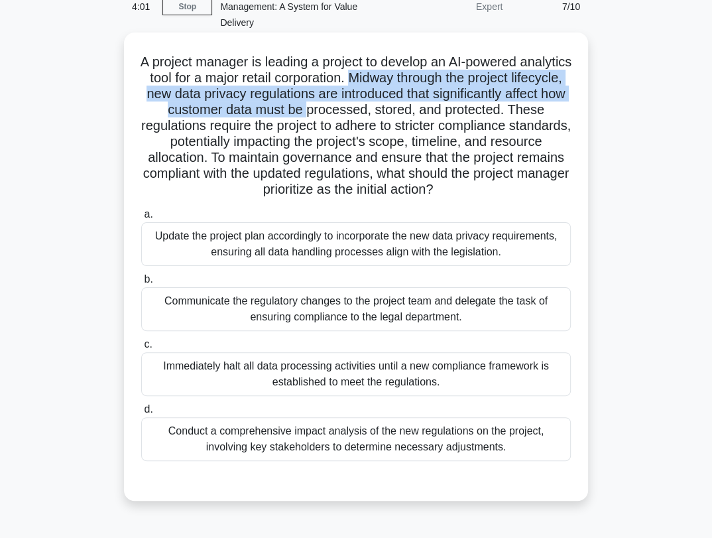
drag, startPoint x: 427, startPoint y: 79, endPoint x: 432, endPoint y: 105, distance: 27.0
click at [432, 105] on h5 "A project manager is leading a project to develop an AI-powered analytics tool …" at bounding box center [356, 126] width 432 height 145
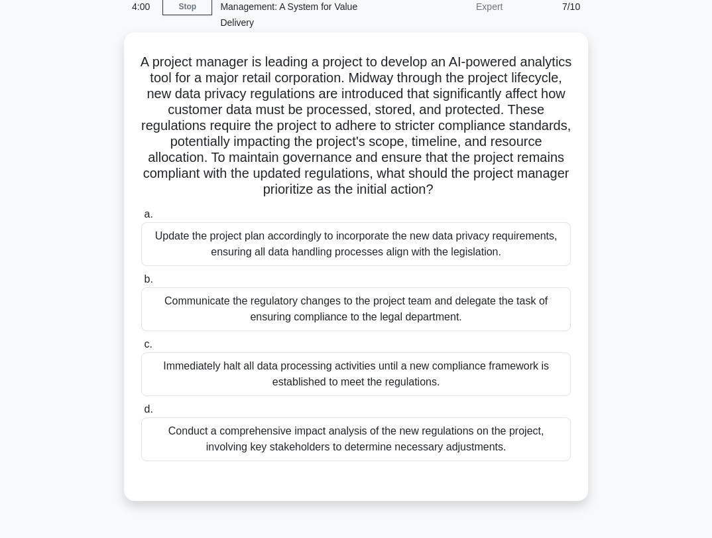
click at [450, 127] on h5 "A project manager is leading a project to develop an AI-powered analytics tool …" at bounding box center [356, 126] width 432 height 145
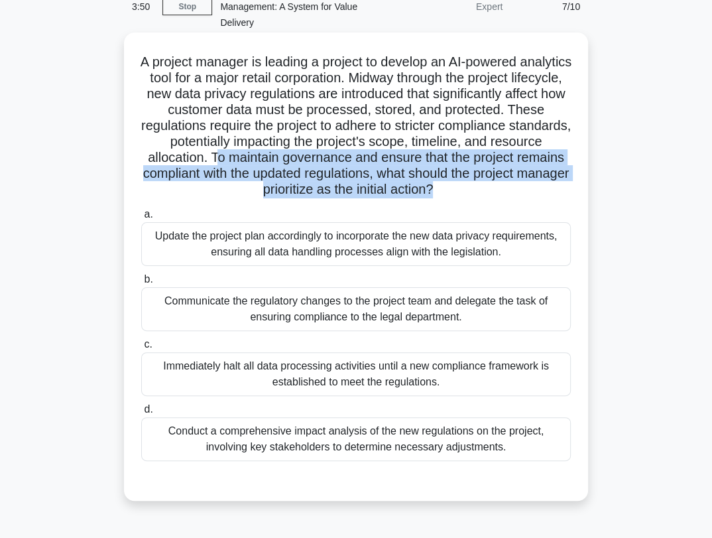
drag, startPoint x: 430, startPoint y: 174, endPoint x: 520, endPoint y: 189, distance: 91.4
click at [520, 189] on h5 "A project manager is leading a project to develop an AI-powered analytics tool …" at bounding box center [356, 126] width 432 height 145
click at [536, 164] on h5 "A project manager is leading a project to develop an AI-powered analytics tool …" at bounding box center [356, 126] width 432 height 145
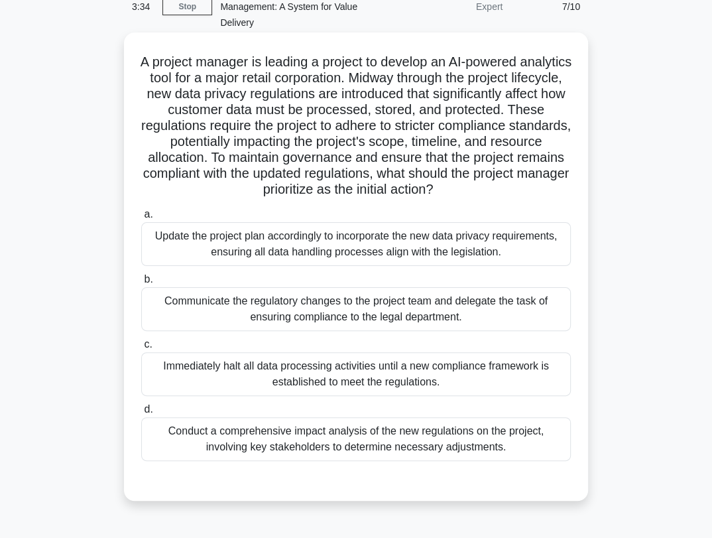
click at [290, 244] on div "Update the project plan accordingly to incorporate the new data privacy require…" at bounding box center [356, 244] width 430 height 44
click at [141, 219] on input "a. Update the project plan accordingly to incorporate the new data privacy requ…" at bounding box center [141, 214] width 0 height 9
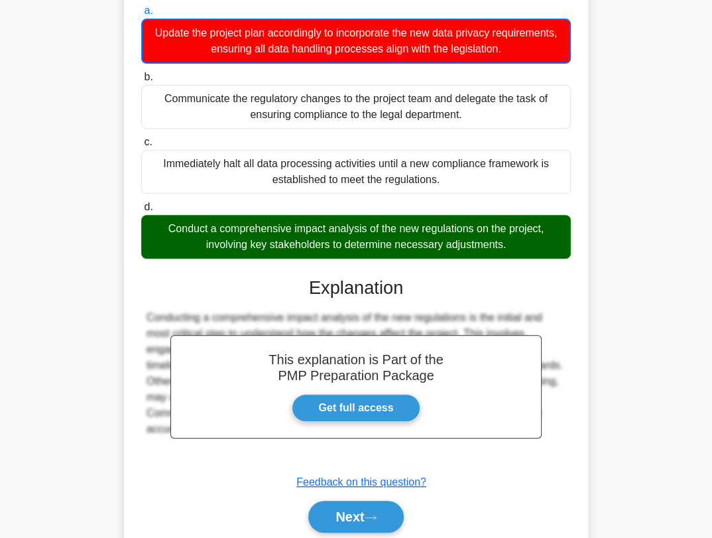
scroll to position [328, 0]
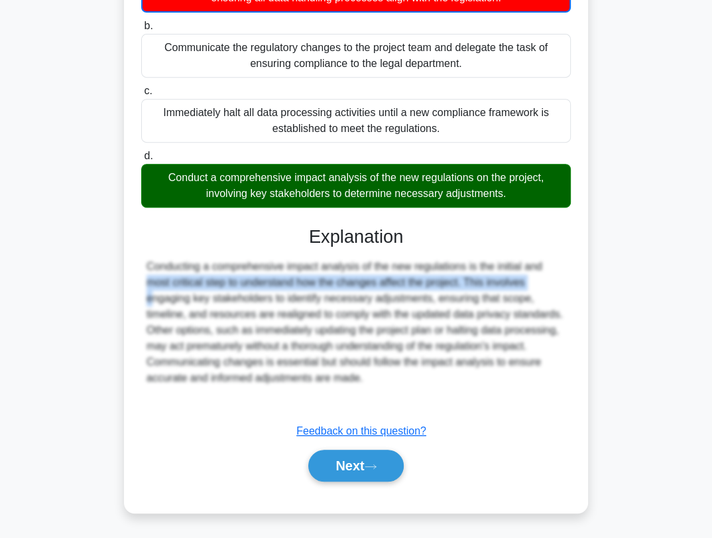
drag, startPoint x: 472, startPoint y: 267, endPoint x: 460, endPoint y: 288, distance: 24.7
click at [460, 288] on div "Conducting a comprehensive impact analysis of the new regulations is the initia…" at bounding box center [356, 322] width 419 height 127
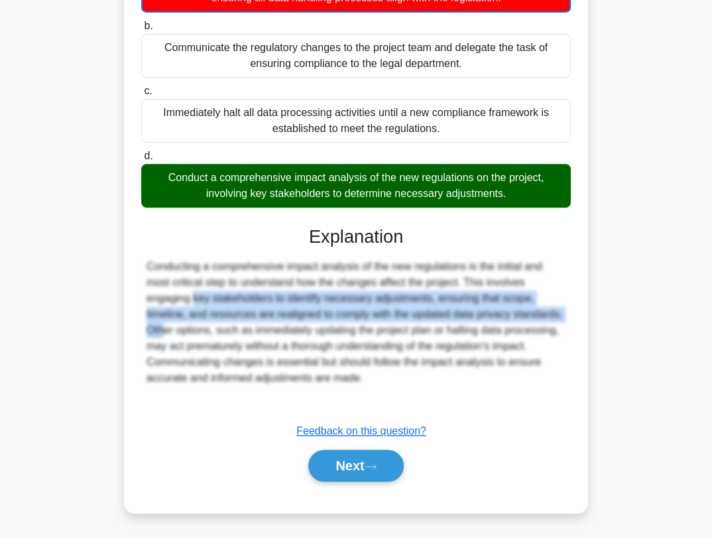
drag, startPoint x: 490, startPoint y: 288, endPoint x: 500, endPoint y: 312, distance: 25.9
click at [500, 312] on div "Conducting a comprehensive impact analysis of the new regulations is the initia…" at bounding box center [356, 322] width 419 height 127
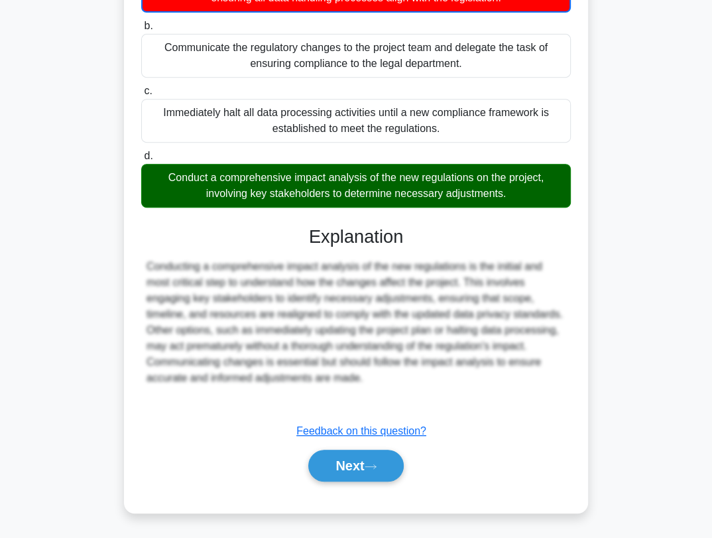
click at [259, 346] on div "Conducting a comprehensive impact analysis of the new regulations is the initia…" at bounding box center [356, 322] width 419 height 127
drag, startPoint x: 221, startPoint y: 334, endPoint x: 416, endPoint y: 334, distance: 194.3
click at [416, 334] on div "Conducting a comprehensive impact analysis of the new regulations is the initia…" at bounding box center [356, 322] width 419 height 127
click at [432, 341] on div "Conducting a comprehensive impact analysis of the new regulations is the initia…" at bounding box center [356, 322] width 419 height 127
drag, startPoint x: 195, startPoint y: 343, endPoint x: 427, endPoint y: 348, distance: 232.1
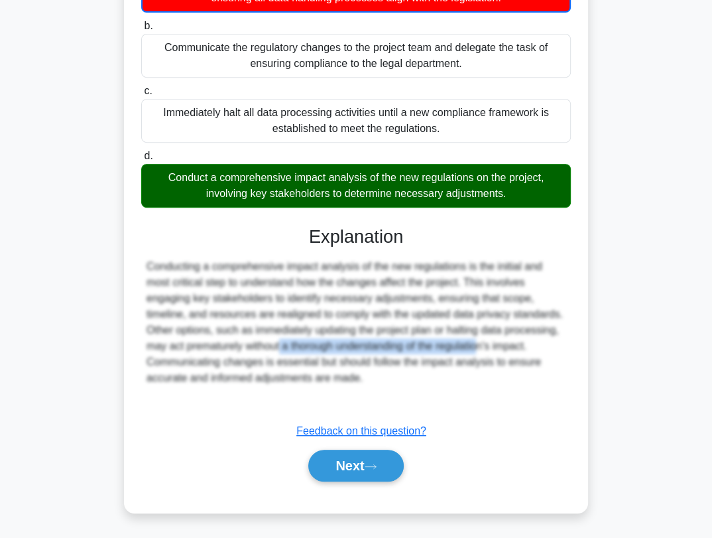
click at [413, 346] on div "Conducting a comprehensive impact analysis of the new regulations is the initia…" at bounding box center [356, 322] width 419 height 127
click at [435, 348] on div "Conducting a comprehensive impact analysis of the new regulations is the initia…" at bounding box center [356, 322] width 419 height 127
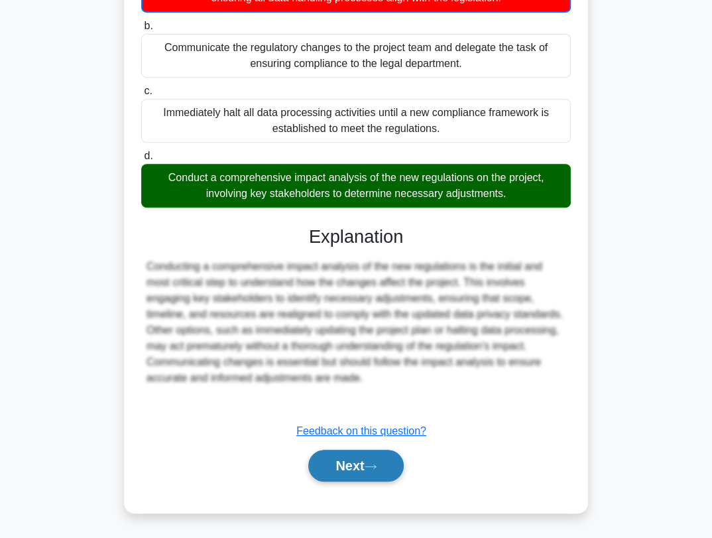
click at [354, 461] on button "Next" at bounding box center [355, 466] width 95 height 32
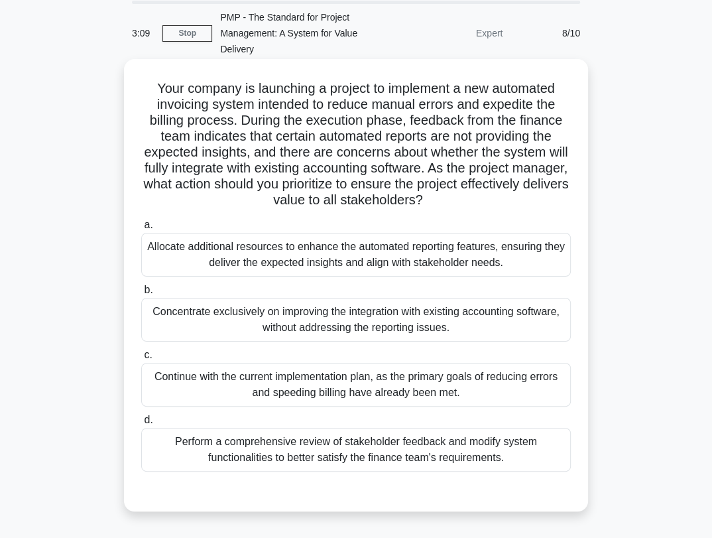
scroll to position [42, 0]
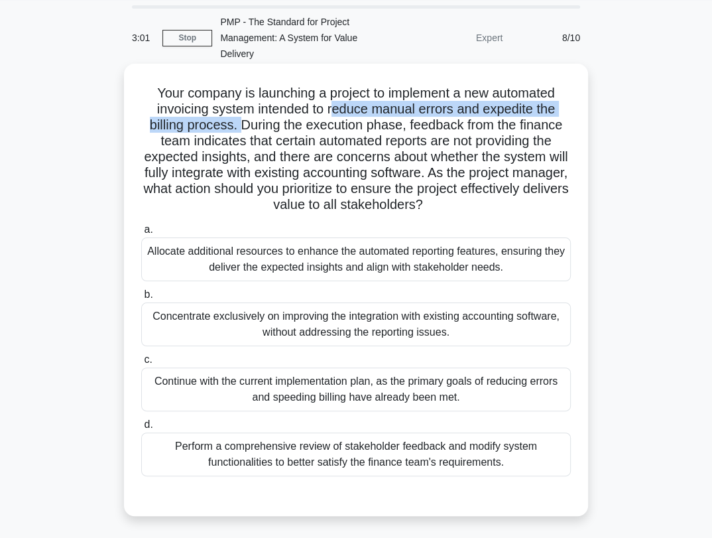
drag, startPoint x: 239, startPoint y: 125, endPoint x: 331, endPoint y: 117, distance: 92.6
click at [331, 117] on h5 "Your company is launching a project to implement a new automated invoicing syst…" at bounding box center [356, 149] width 432 height 129
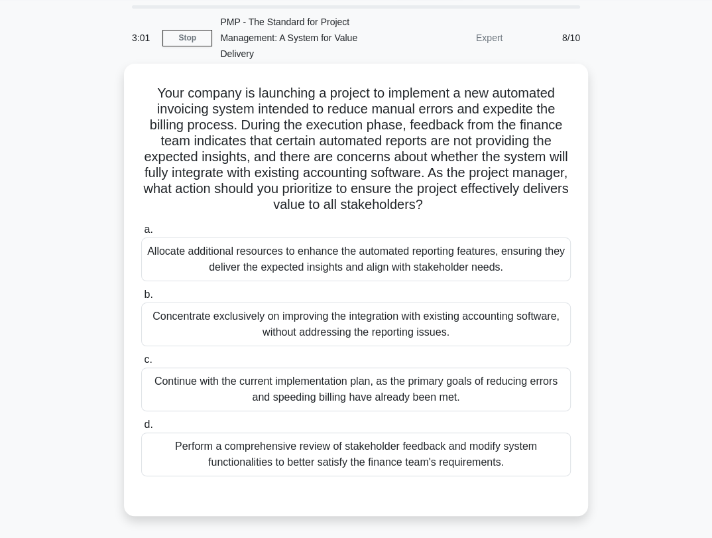
click at [412, 137] on h5 "Your company is launching a project to implement a new automated invoicing syst…" at bounding box center [356, 149] width 432 height 129
drag, startPoint x: 168, startPoint y: 143, endPoint x: 369, endPoint y: 146, distance: 200.3
click at [369, 146] on h5 "Your company is launching a project to implement a new automated invoicing syst…" at bounding box center [356, 149] width 432 height 129
click at [408, 154] on h5 "Your company is launching a project to implement a new automated invoicing syst…" at bounding box center [356, 149] width 432 height 129
drag, startPoint x: 258, startPoint y: 160, endPoint x: 314, endPoint y: 158, distance: 55.7
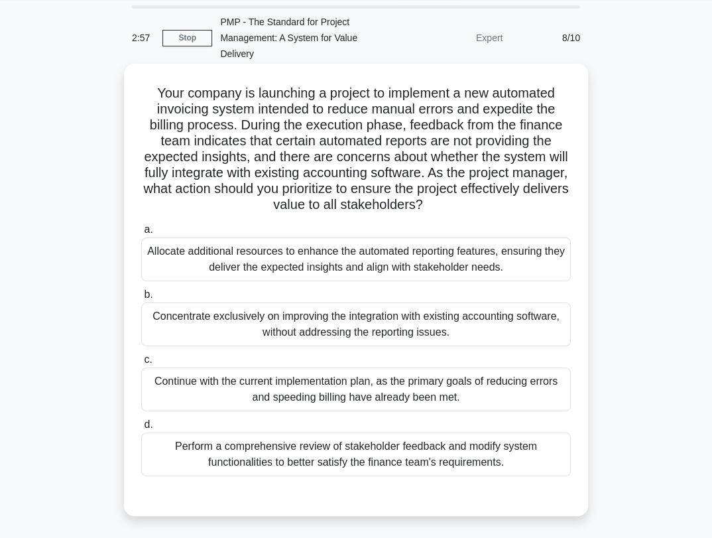
click at [257, 159] on h5 "Your company is launching a project to implement a new automated invoicing syst…" at bounding box center [356, 149] width 432 height 129
click at [483, 167] on h5 "Your company is launching a project to implement a new automated invoicing syst…" at bounding box center [356, 149] width 432 height 129
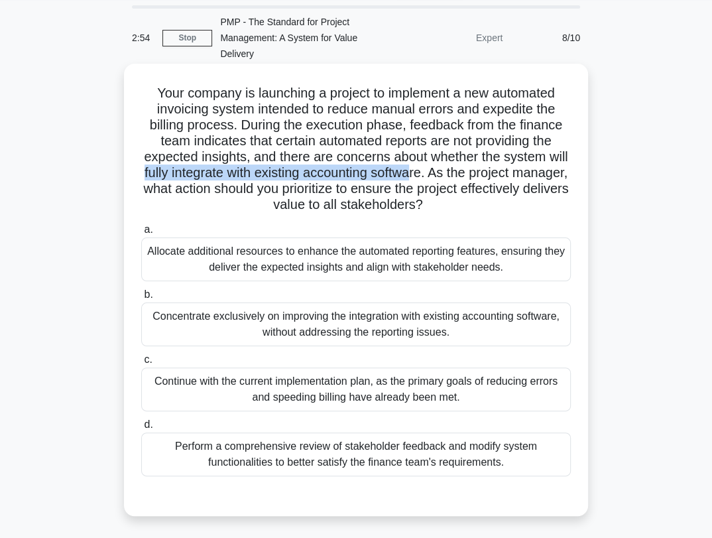
drag, startPoint x: 175, startPoint y: 172, endPoint x: 456, endPoint y: 179, distance: 281.2
click at [456, 179] on h5 "Your company is launching a project to implement a new automated invoicing syst…" at bounding box center [356, 149] width 432 height 129
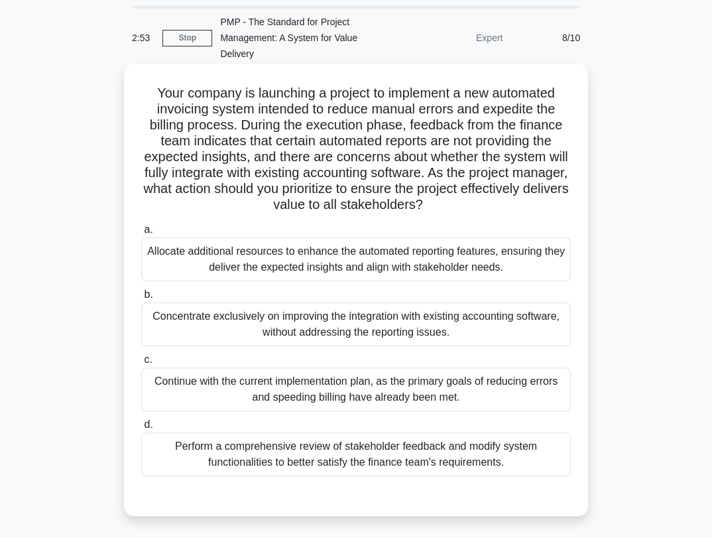
click at [488, 182] on h5 "Your company is launching a project to implement a new automated invoicing syst…" at bounding box center [356, 149] width 432 height 129
click at [335, 449] on div "Perform a comprehensive review of stakeholder feedback and modify system functi…" at bounding box center [356, 454] width 430 height 44
click at [141, 429] on input "d. Perform a comprehensive review of stakeholder feedback and modify system fun…" at bounding box center [141, 424] width 0 height 9
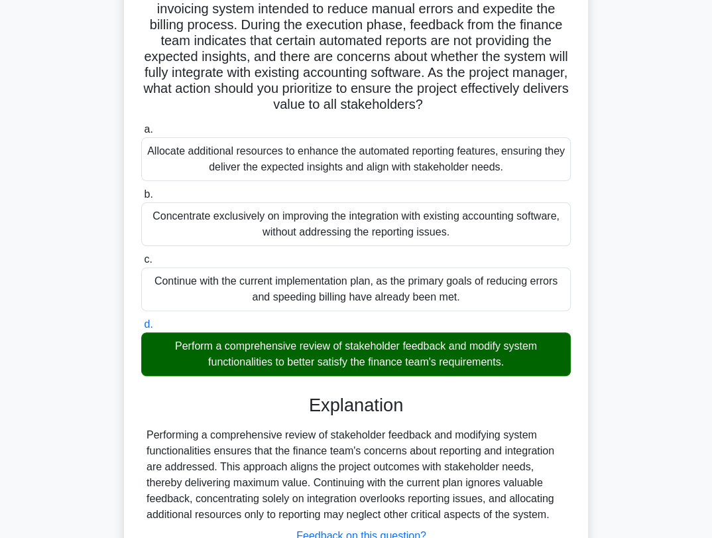
scroll to position [247, 0]
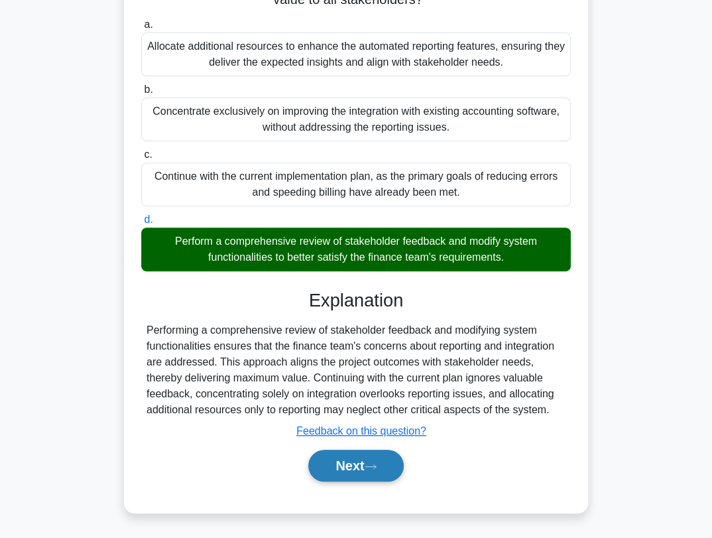
click at [351, 460] on button "Next" at bounding box center [355, 466] width 95 height 32
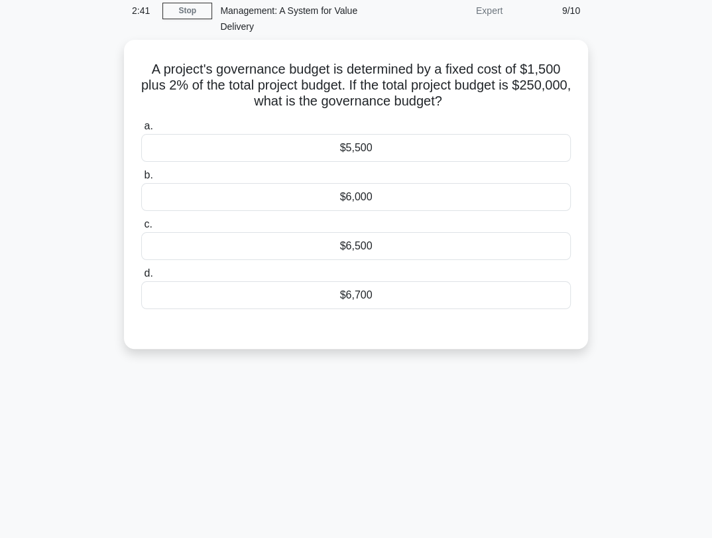
scroll to position [0, 0]
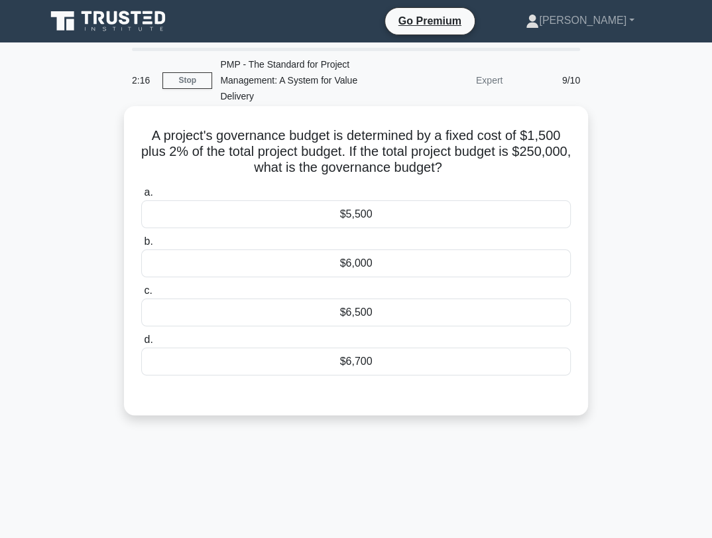
click at [379, 311] on div "$6,500" at bounding box center [356, 312] width 430 height 28
click at [141, 295] on input "c. $6,500" at bounding box center [141, 290] width 0 height 9
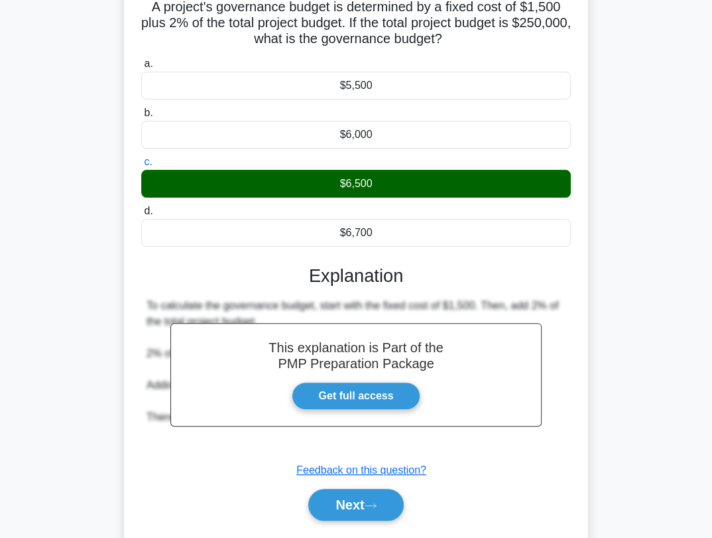
scroll to position [179, 0]
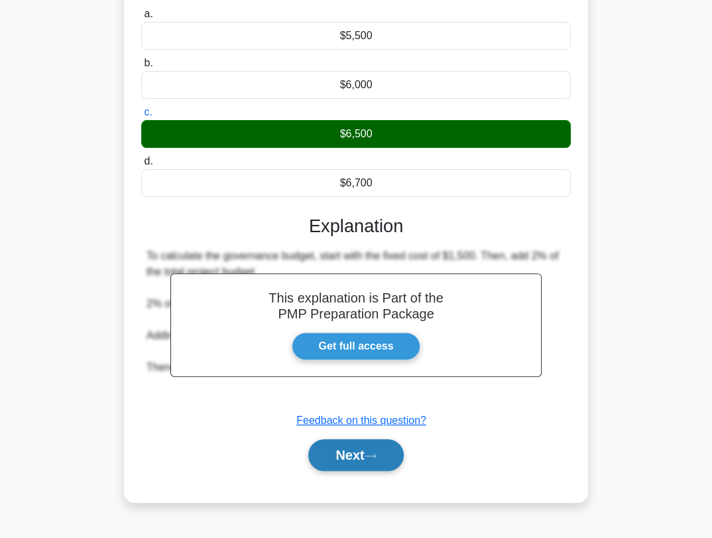
click at [368, 452] on button "Next" at bounding box center [355, 455] width 95 height 32
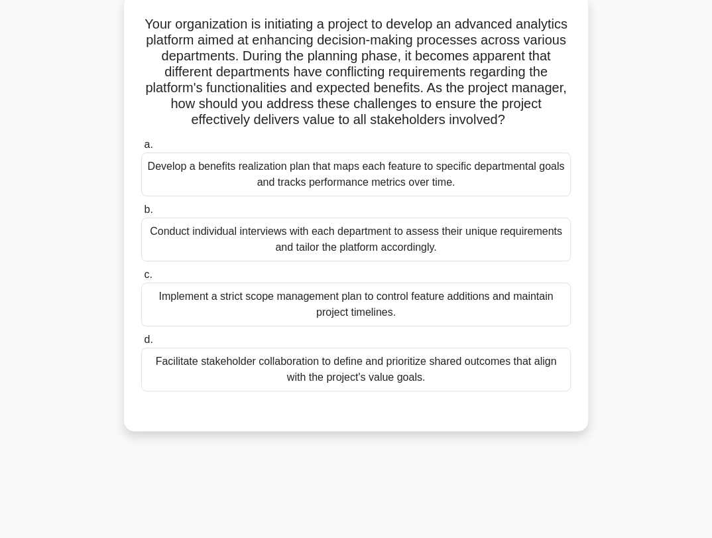
scroll to position [32, 0]
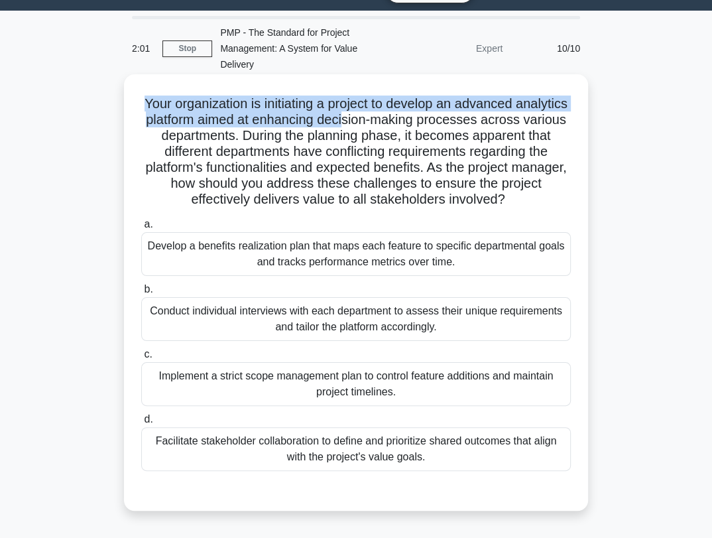
drag, startPoint x: 168, startPoint y: 102, endPoint x: 416, endPoint y: 114, distance: 247.6
click at [416, 114] on h5 "Your organization is initiating a project to develop an advanced analytics plat…" at bounding box center [356, 151] width 432 height 113
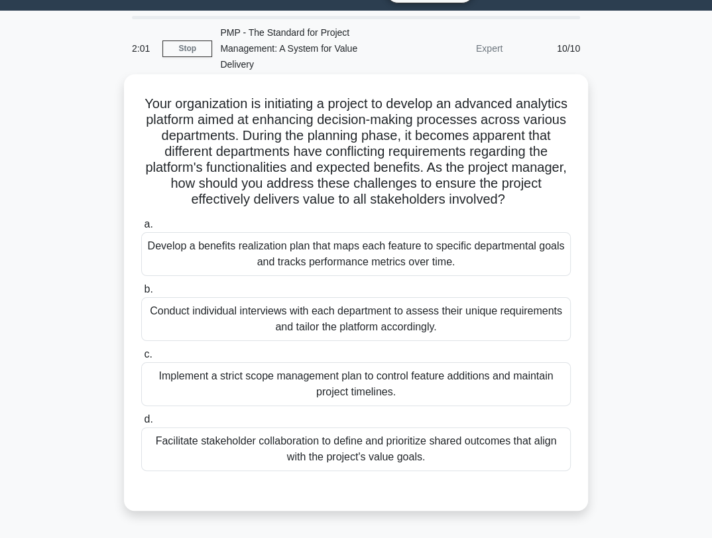
click at [450, 119] on h5 "Your organization is initiating a project to develop an advanced analytics plat…" at bounding box center [356, 151] width 432 height 113
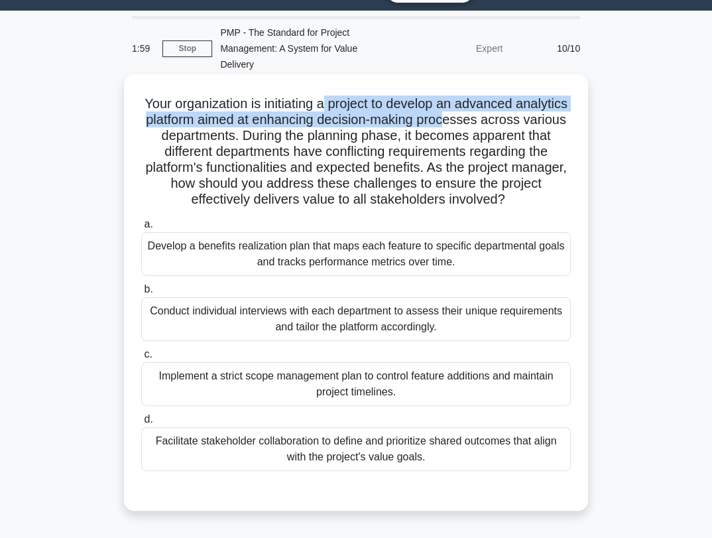
drag, startPoint x: 350, startPoint y: 107, endPoint x: 523, endPoint y: 115, distance: 172.6
click at [523, 115] on h5 "Your organization is initiating a project to develop an advanced analytics plat…" at bounding box center [356, 151] width 432 height 113
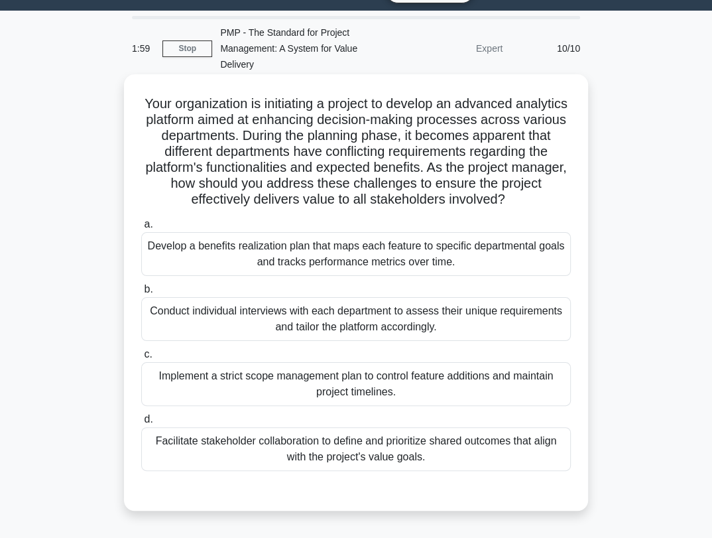
click at [532, 129] on h5 "Your organization is initiating a project to develop an advanced analytics plat…" at bounding box center [356, 151] width 432 height 113
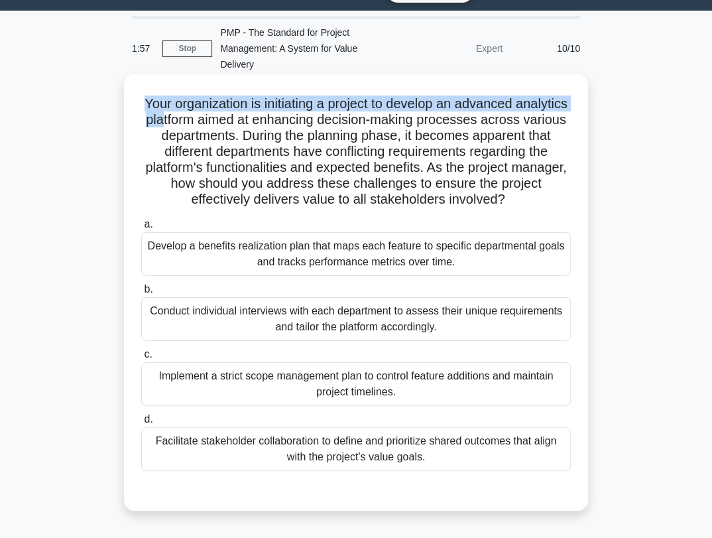
drag, startPoint x: 166, startPoint y: 102, endPoint x: 229, endPoint y: 122, distance: 66.1
click at [229, 122] on h5 "Your organization is initiating a project to develop an advanced analytics plat…" at bounding box center [356, 151] width 432 height 113
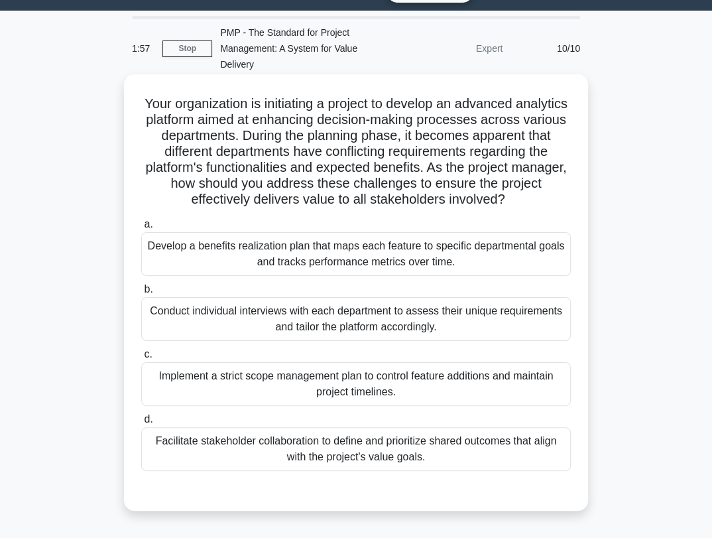
click at [293, 132] on h5 "Your organization is initiating a project to develop an advanced analytics plat…" at bounding box center [356, 151] width 432 height 113
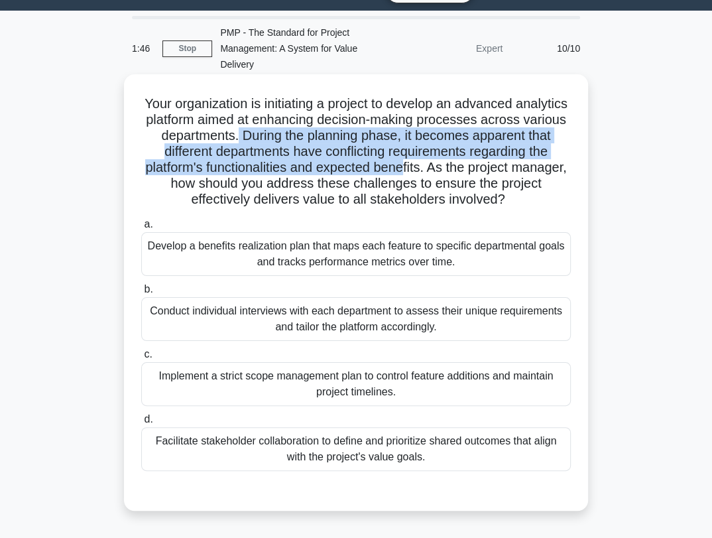
drag, startPoint x: 320, startPoint y: 136, endPoint x: 499, endPoint y: 160, distance: 180.0
click at [499, 160] on h5 "Your organization is initiating a project to develop an advanced analytics plat…" at bounding box center [356, 151] width 432 height 113
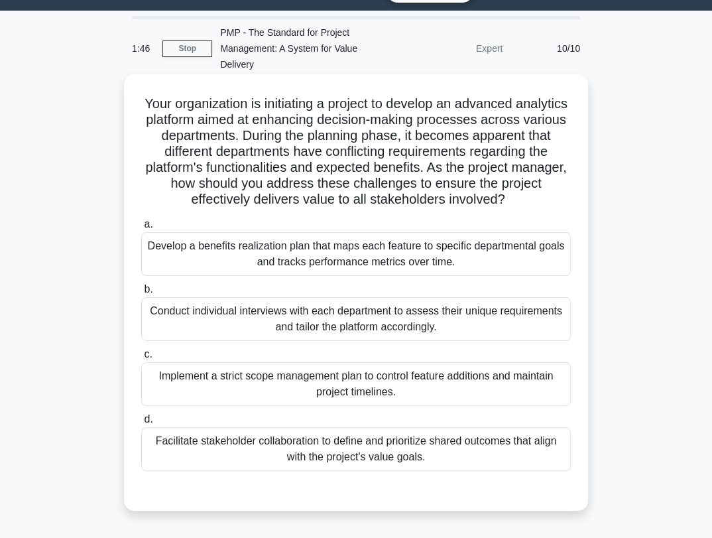
click at [519, 174] on h5 "Your organization is initiating a project to develop an advanced analytics plat…" at bounding box center [356, 151] width 432 height 113
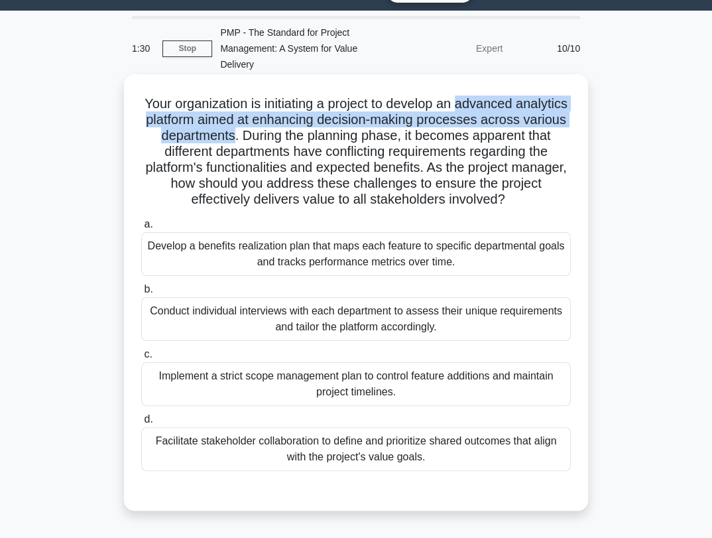
drag, startPoint x: 490, startPoint y: 107, endPoint x: 320, endPoint y: 141, distance: 173.6
click at [320, 141] on h5 "Your organization is initiating a project to develop an advanced analytics plat…" at bounding box center [356, 151] width 432 height 113
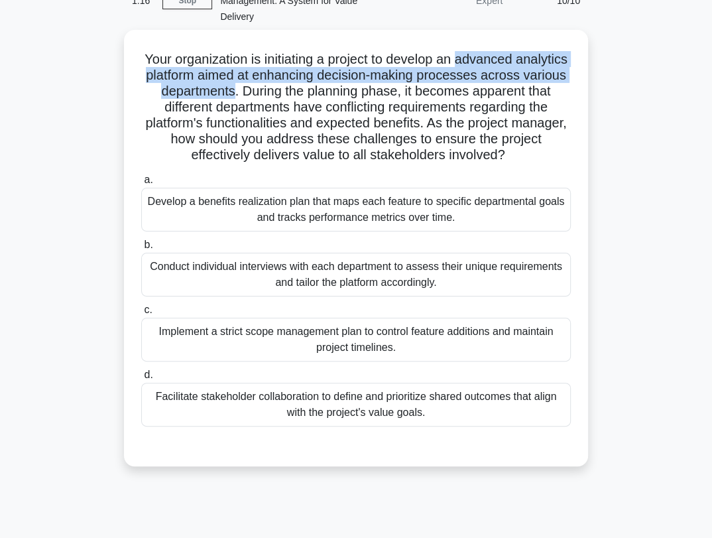
scroll to position [105, 0]
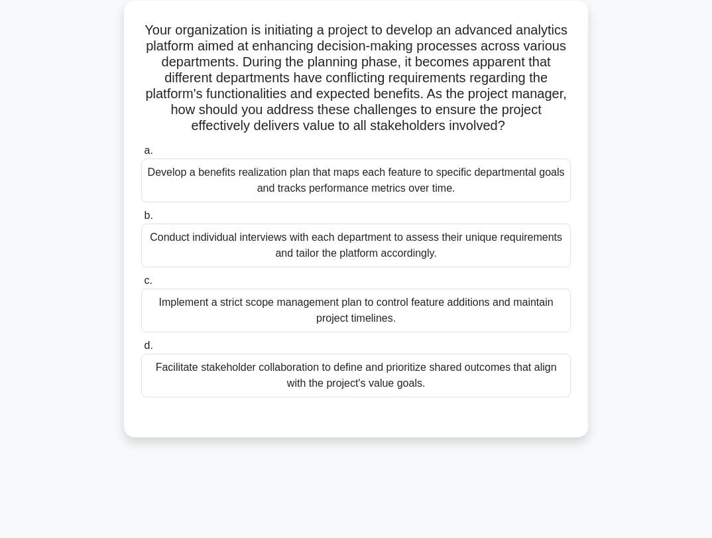
click at [387, 382] on div "Facilitate stakeholder collaboration to define and prioritize shared outcomes t…" at bounding box center [356, 375] width 430 height 44
click at [141, 350] on input "d. Facilitate stakeholder collaboration to define and prioritize shared outcome…" at bounding box center [141, 345] width 0 height 9
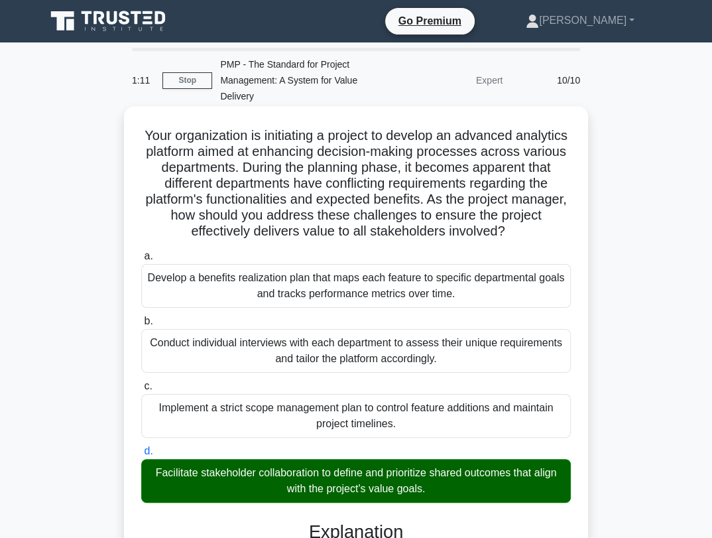
scroll to position [295, 0]
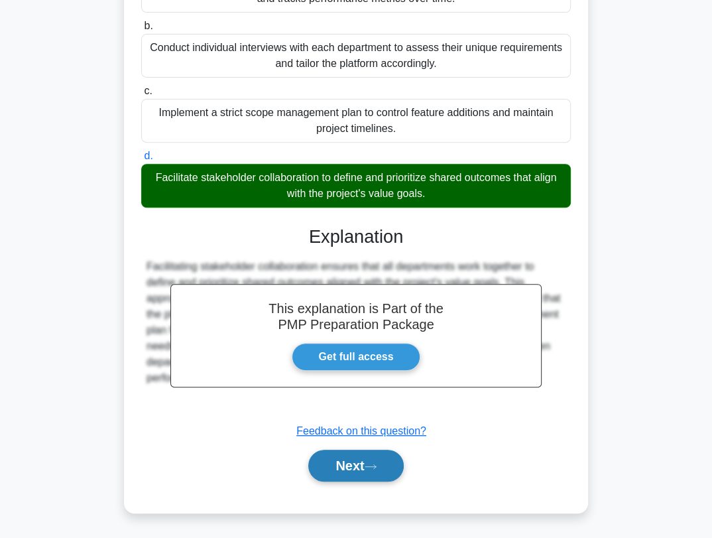
click at [383, 460] on button "Next" at bounding box center [355, 466] width 95 height 32
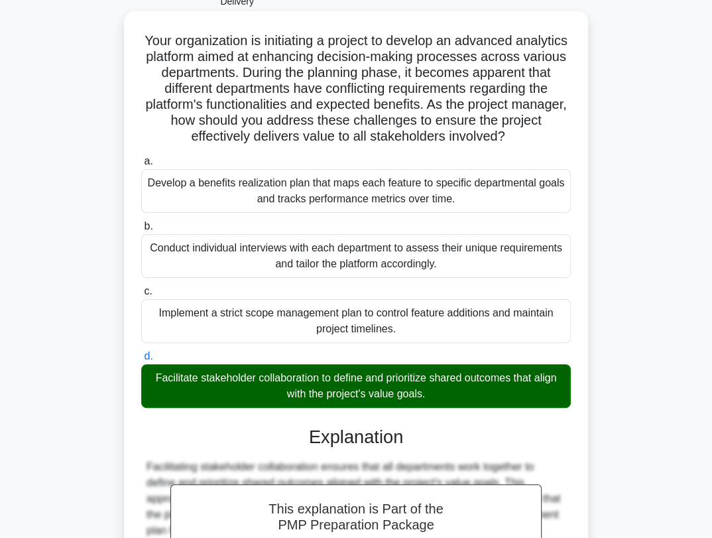
scroll to position [7, 0]
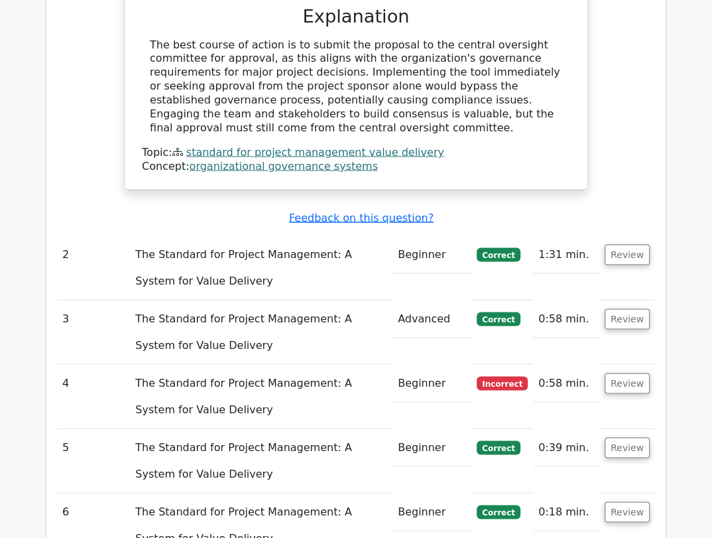
scroll to position [1547, 0]
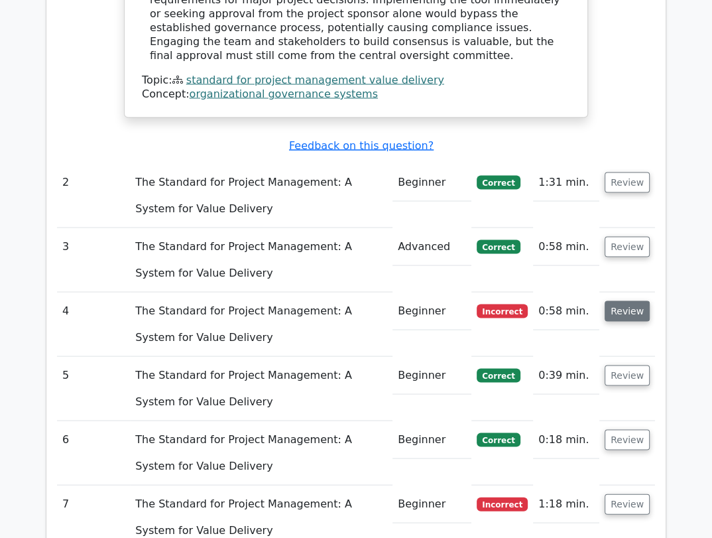
click at [641, 300] on button "Review" at bounding box center [627, 310] width 45 height 21
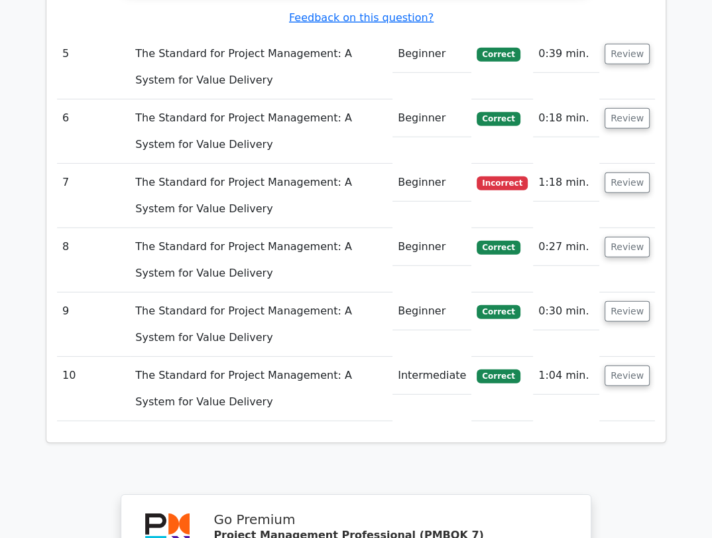
scroll to position [2284, 0]
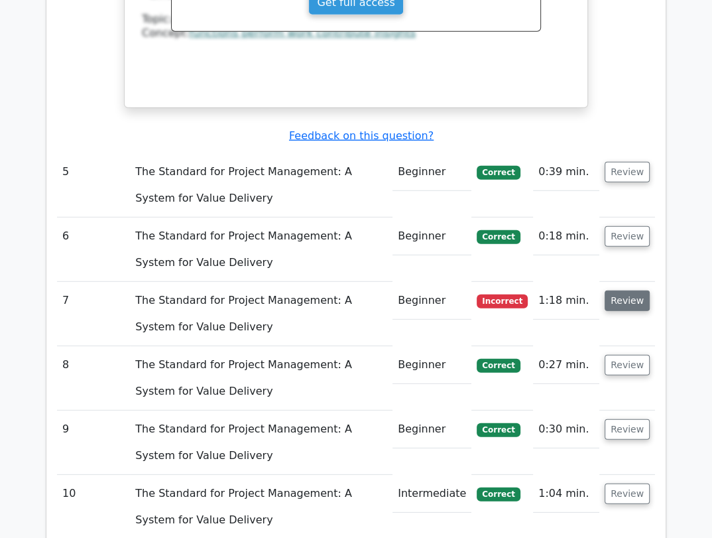
click at [639, 290] on button "Review" at bounding box center [627, 300] width 45 height 21
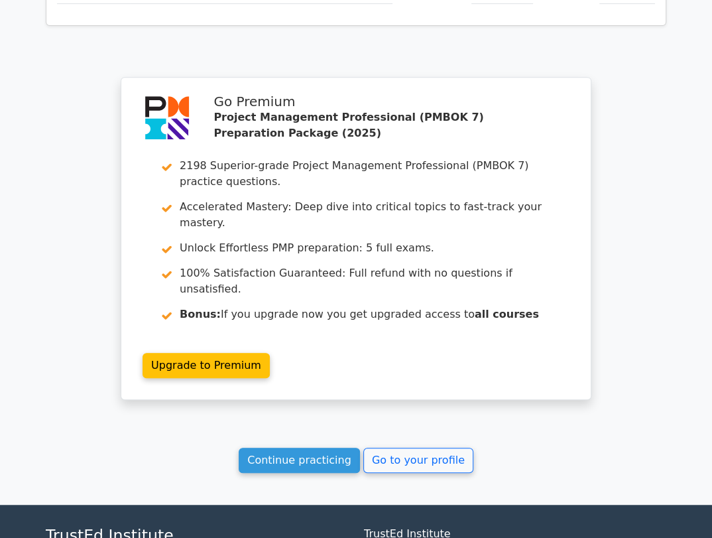
scroll to position [3561, 0]
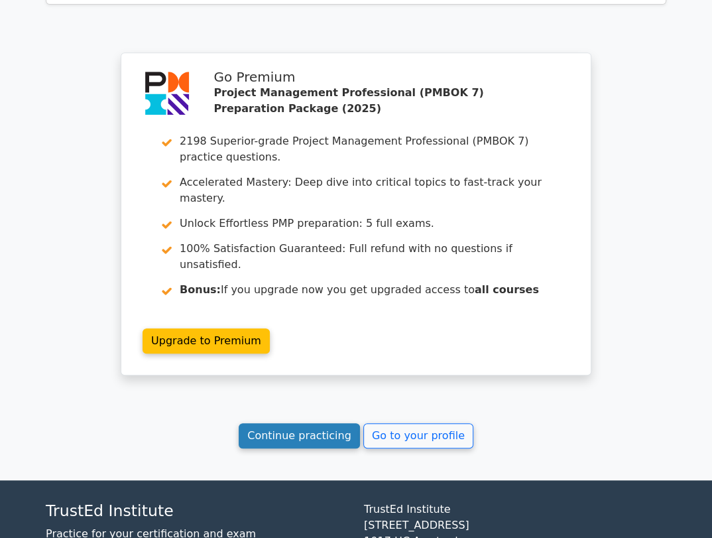
click at [287, 423] on link "Continue practicing" at bounding box center [299, 435] width 121 height 25
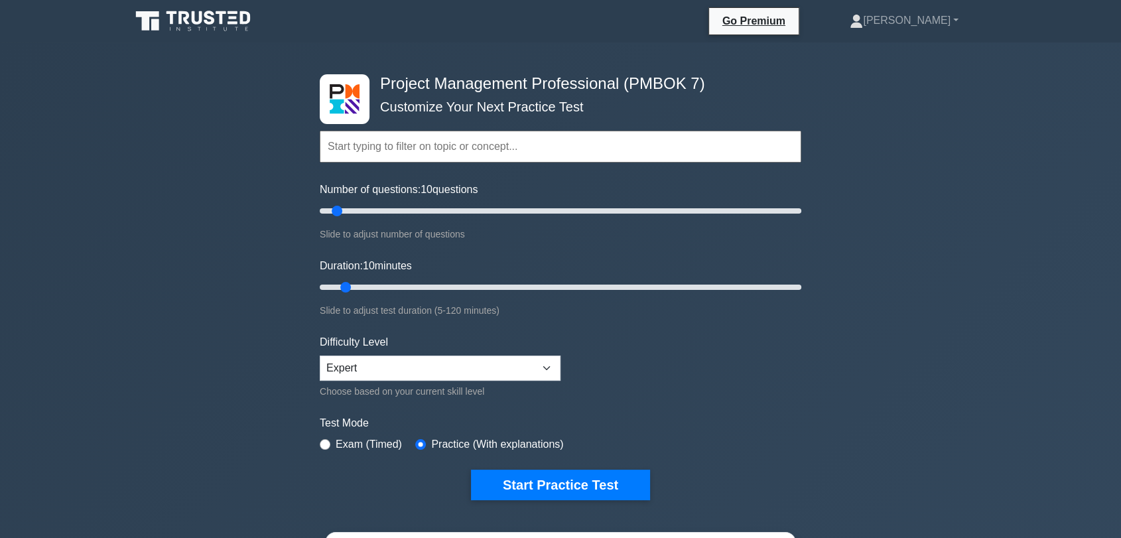
click at [556, 145] on input "text" at bounding box center [560, 147] width 481 height 32
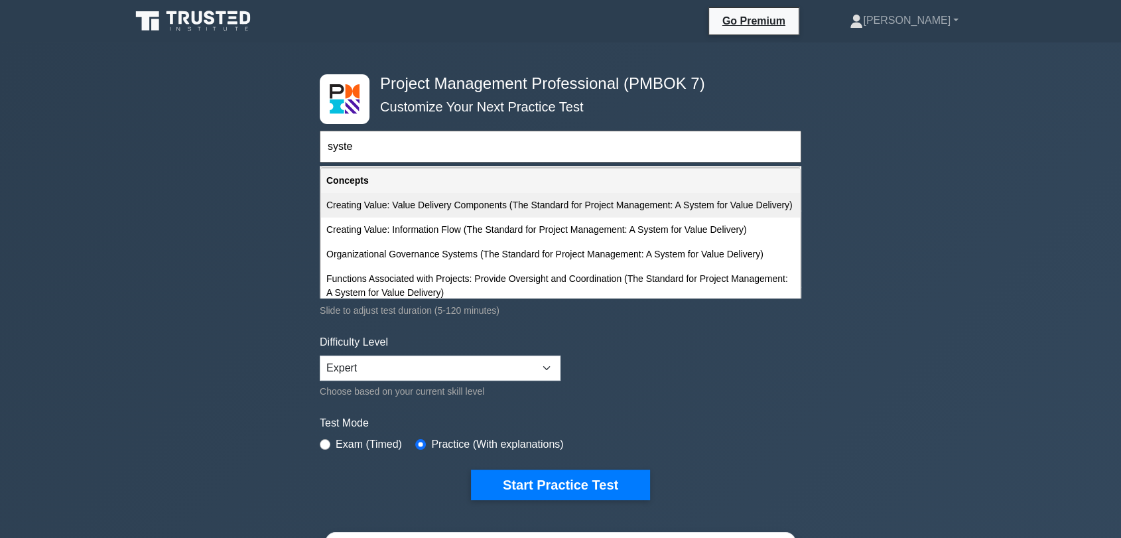
scroll to position [74, 0]
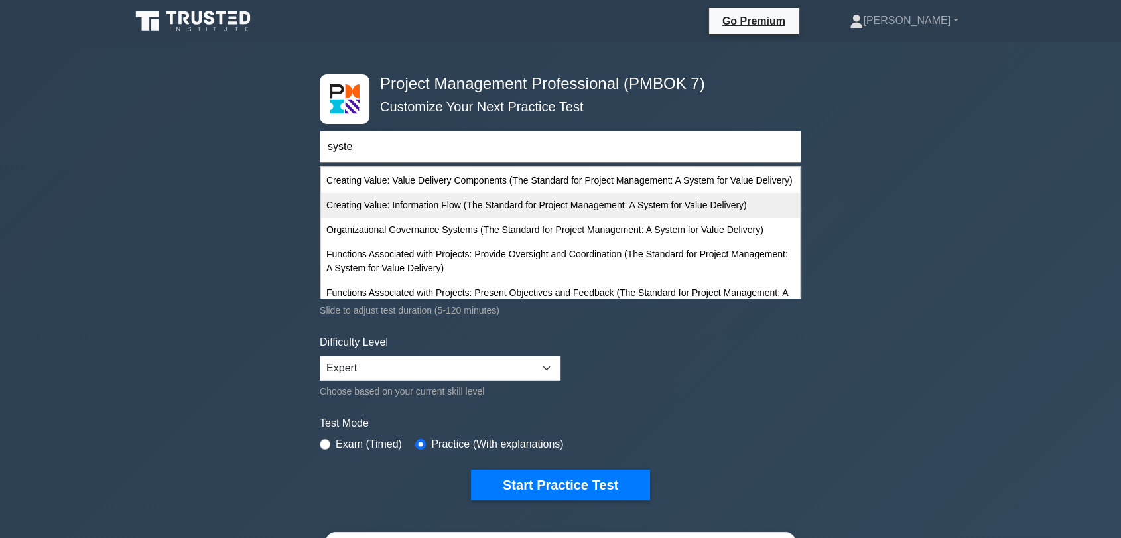
click at [618, 217] on div "Creating Value: Information Flow (The Standard for Project Management: A System…" at bounding box center [560, 205] width 479 height 25
type input "Creating Value: Information Flow (The Standard for Project Management: A System…"
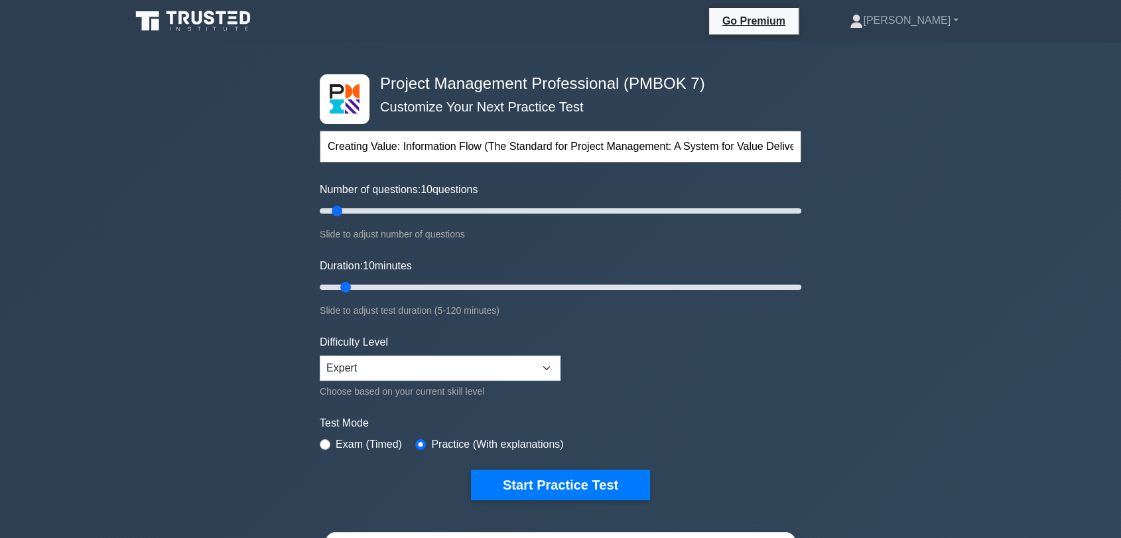
click at [711, 368] on div "Project Management Professional (PMBOK 7) Customize Your Next Practice Test Cre…" at bounding box center [560, 434] width 1121 height 784
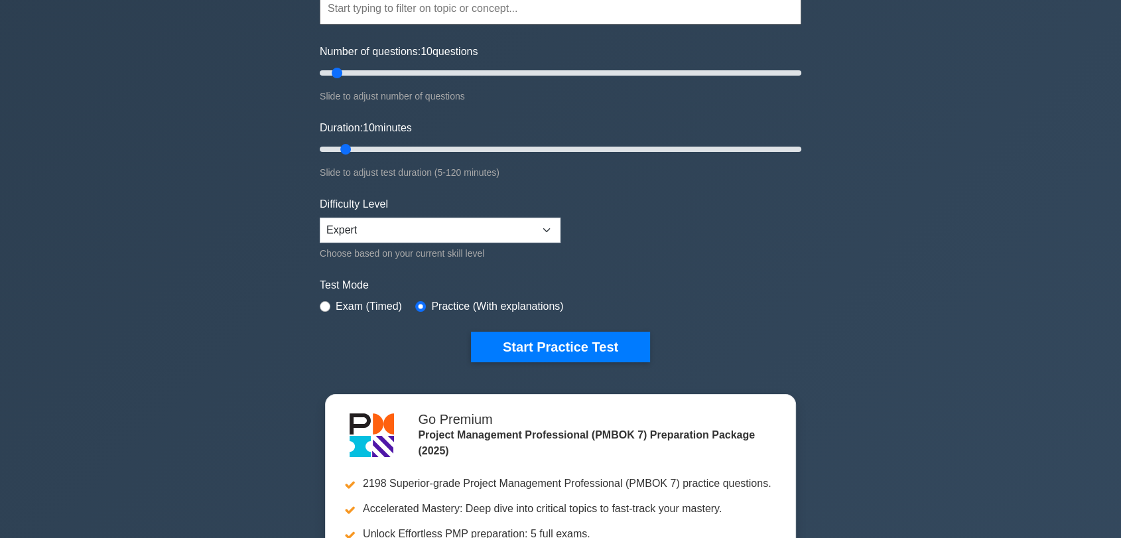
scroll to position [147, 0]
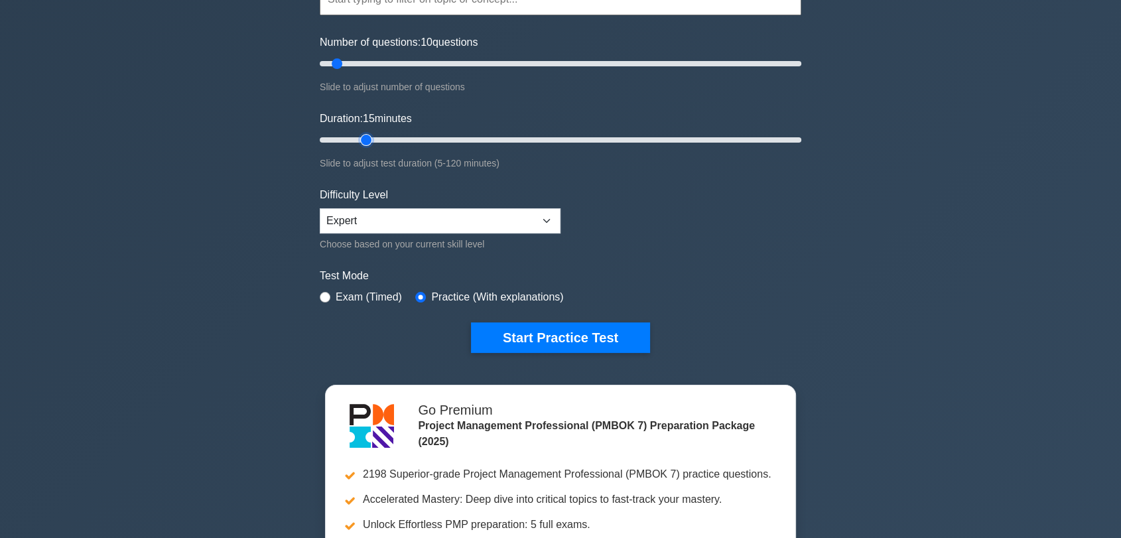
click at [362, 138] on input "Duration: 15 minutes" at bounding box center [560, 140] width 481 height 16
drag, startPoint x: 362, startPoint y: 138, endPoint x: 352, endPoint y: 139, distance: 10.0
click at [352, 139] on input "Duration: 10 minutes" at bounding box center [560, 140] width 481 height 16
type input "15"
click at [365, 137] on input "Duration: 10 minutes" at bounding box center [560, 140] width 481 height 16
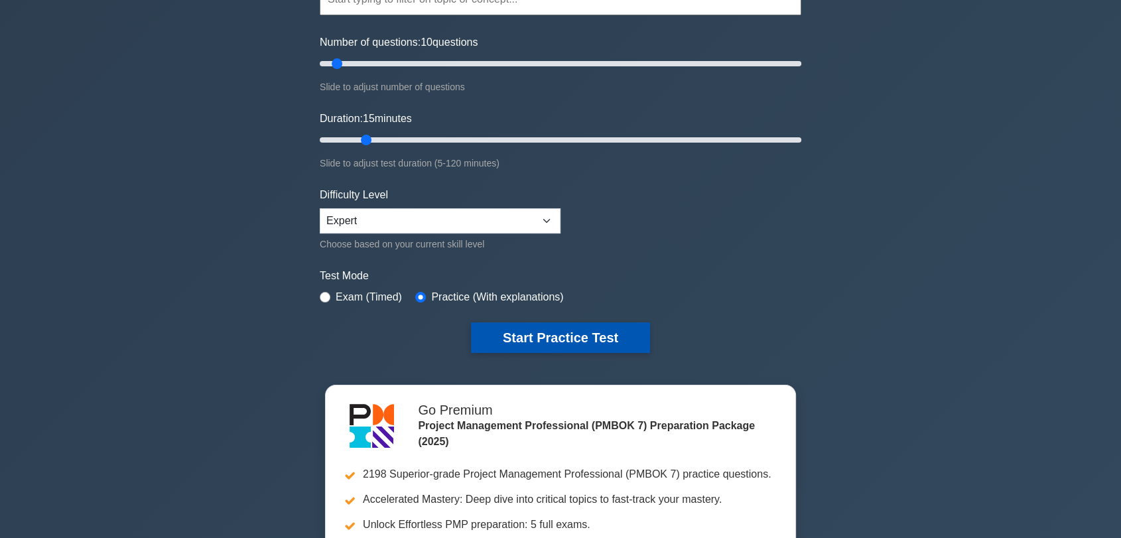
click at [599, 325] on button "Start Practice Test" at bounding box center [560, 337] width 179 height 31
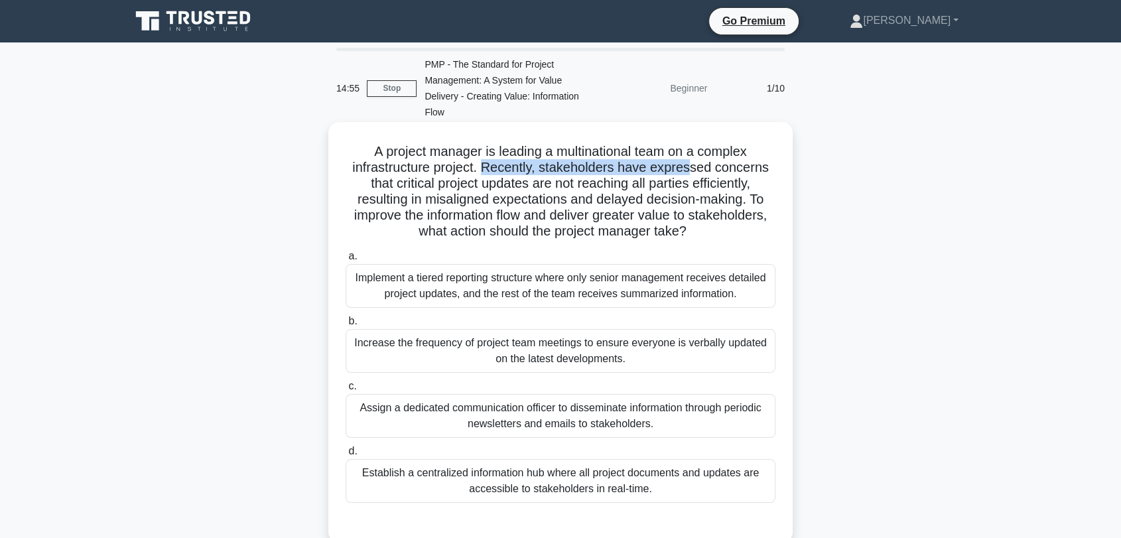
drag, startPoint x: 487, startPoint y: 164, endPoint x: 693, endPoint y: 174, distance: 206.5
click at [693, 174] on h5 "A project manager is leading a multinational team on a complex infrastructure p…" at bounding box center [560, 191] width 432 height 97
click at [708, 180] on h5 "A project manager is leading a multinational team on a complex infrastructure p…" at bounding box center [560, 191] width 432 height 97
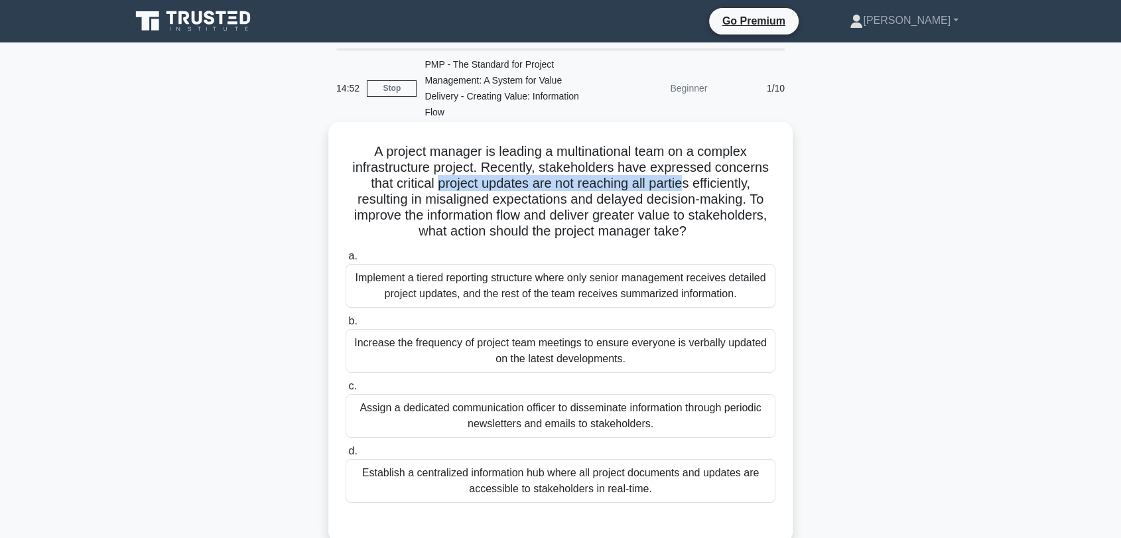
drag, startPoint x: 521, startPoint y: 178, endPoint x: 495, endPoint y: 219, distance: 48.0
click at [686, 186] on h5 "A project manager is leading a multinational team on a complex infrastructure p…" at bounding box center [560, 191] width 432 height 97
click at [461, 210] on h5 "A project manager is leading a multinational team on a complex infrastructure p…" at bounding box center [560, 191] width 432 height 97
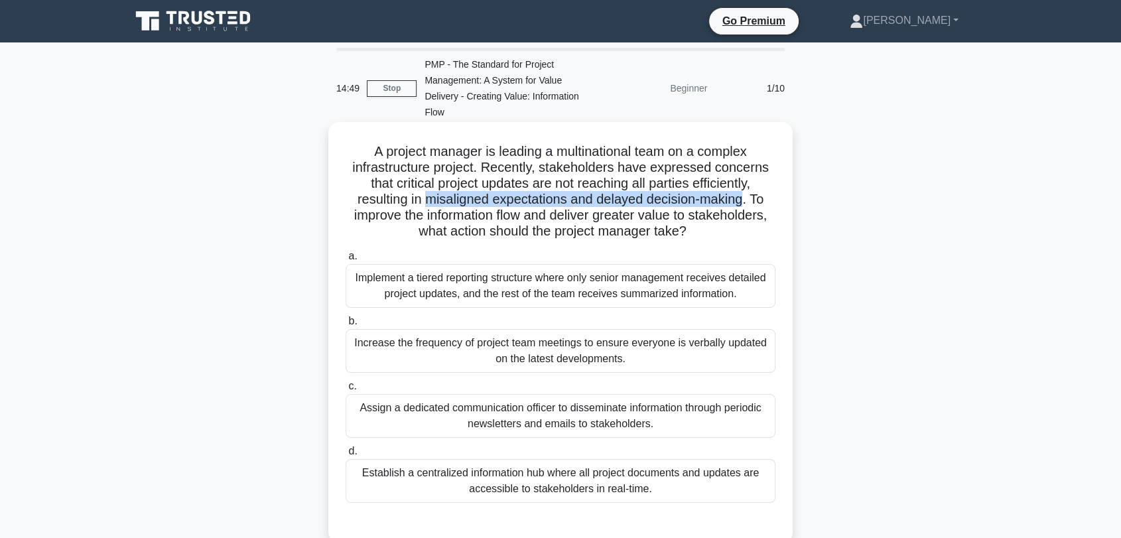
drag, startPoint x: 421, startPoint y: 198, endPoint x: 748, endPoint y: 195, distance: 326.9
click at [748, 195] on h5 "A project manager is leading a multinational team on a complex infrastructure p…" at bounding box center [560, 191] width 432 height 97
click at [748, 208] on h5 "A project manager is leading a multinational team on a complex infrastructure p…" at bounding box center [560, 191] width 432 height 97
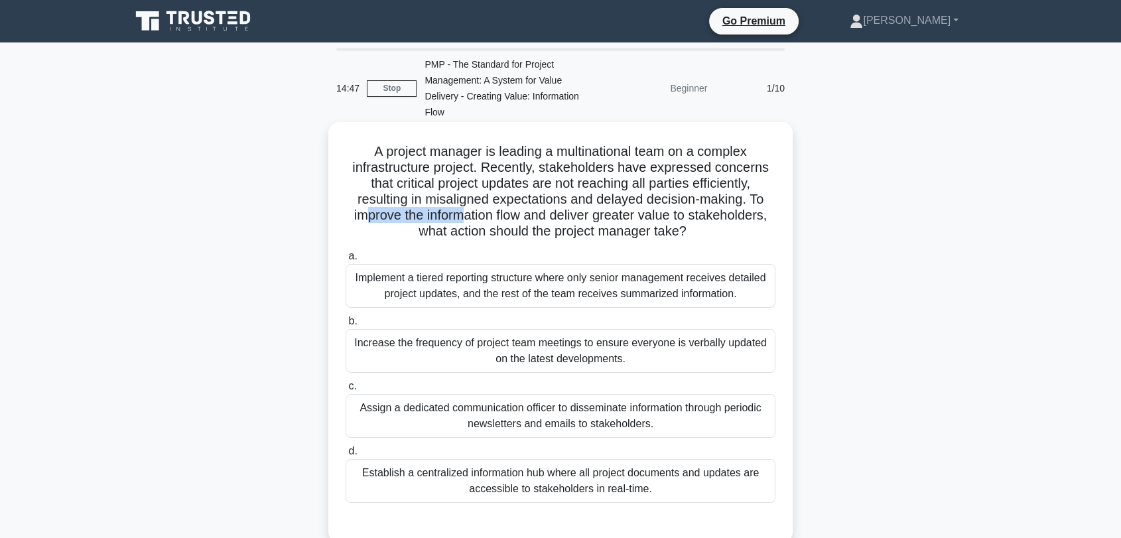
drag, startPoint x: 378, startPoint y: 215, endPoint x: 462, endPoint y: 216, distance: 84.2
click at [462, 216] on h5 "A project manager is leading a multinational team on a complex infrastructure p…" at bounding box center [560, 191] width 432 height 97
click at [489, 210] on h5 "A project manager is leading a multinational team on a complex infrastructure p…" at bounding box center [560, 191] width 432 height 97
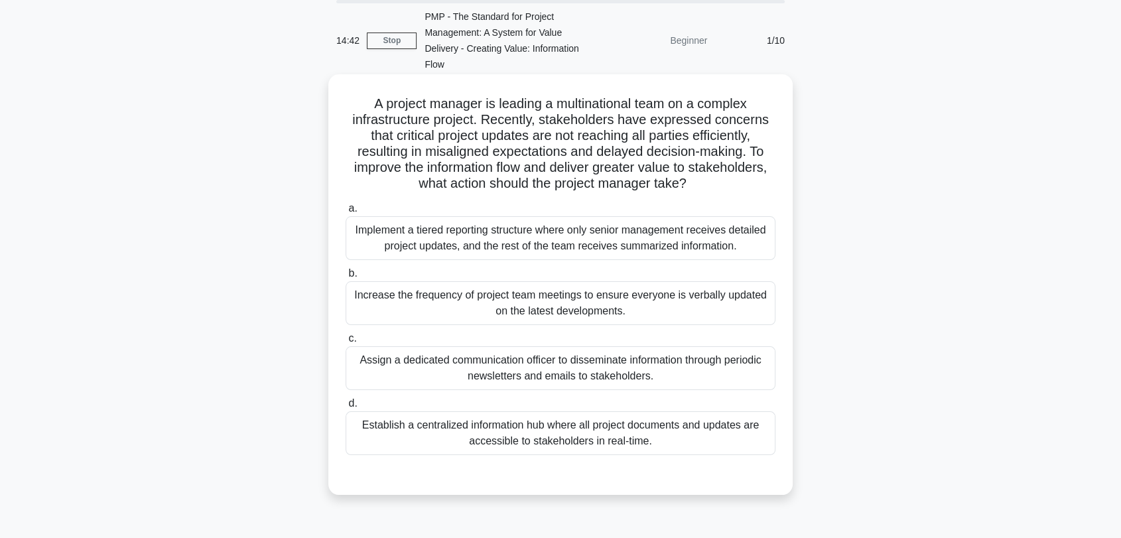
scroll to position [74, 0]
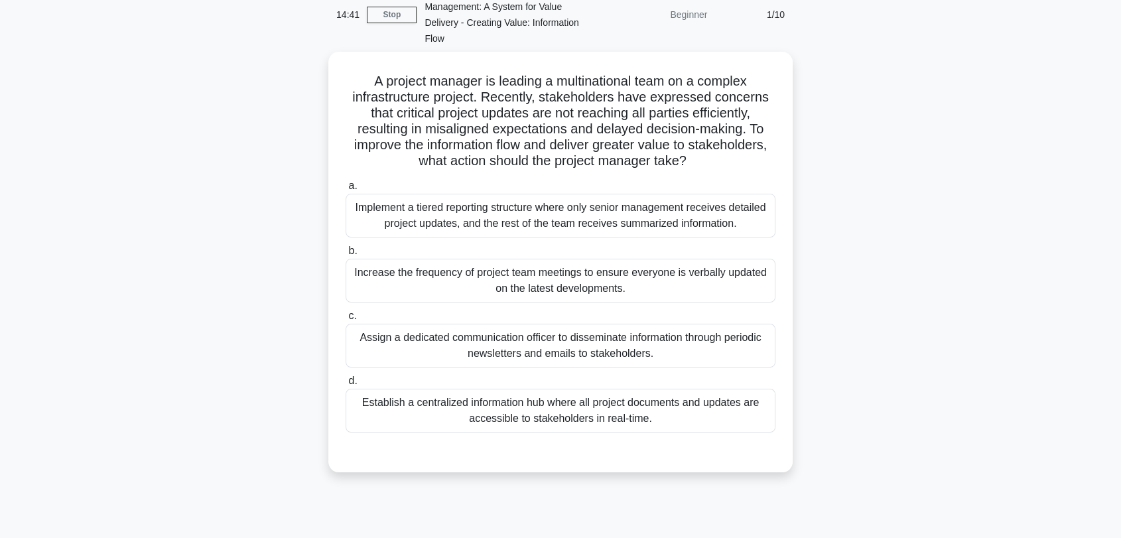
click at [285, 181] on div "A project manager is leading a multinational team on a complex infrastructure p…" at bounding box center [560, 270] width 875 height 436
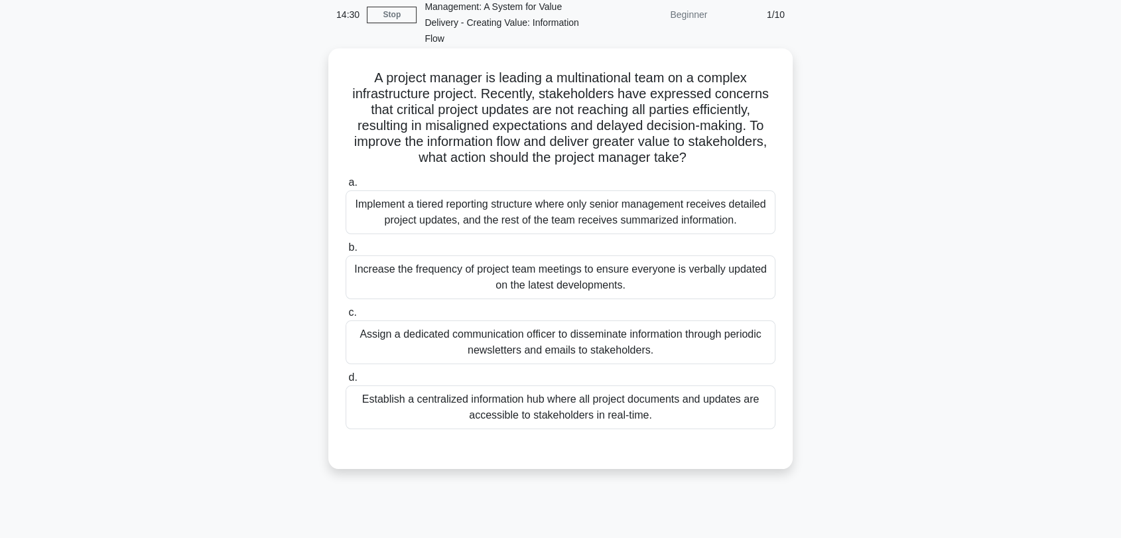
click at [654, 420] on div "Establish a centralized information hub where all project documents and updates…" at bounding box center [560, 407] width 430 height 44
click at [345, 382] on input "d. Establish a centralized information hub where all project documents and upda…" at bounding box center [345, 377] width 0 height 9
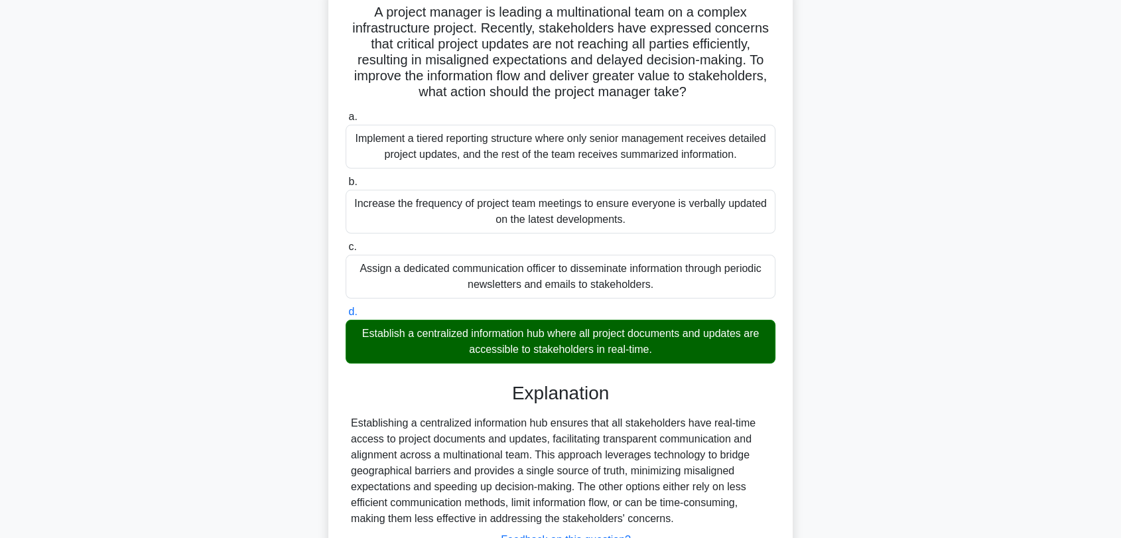
scroll to position [248, 0]
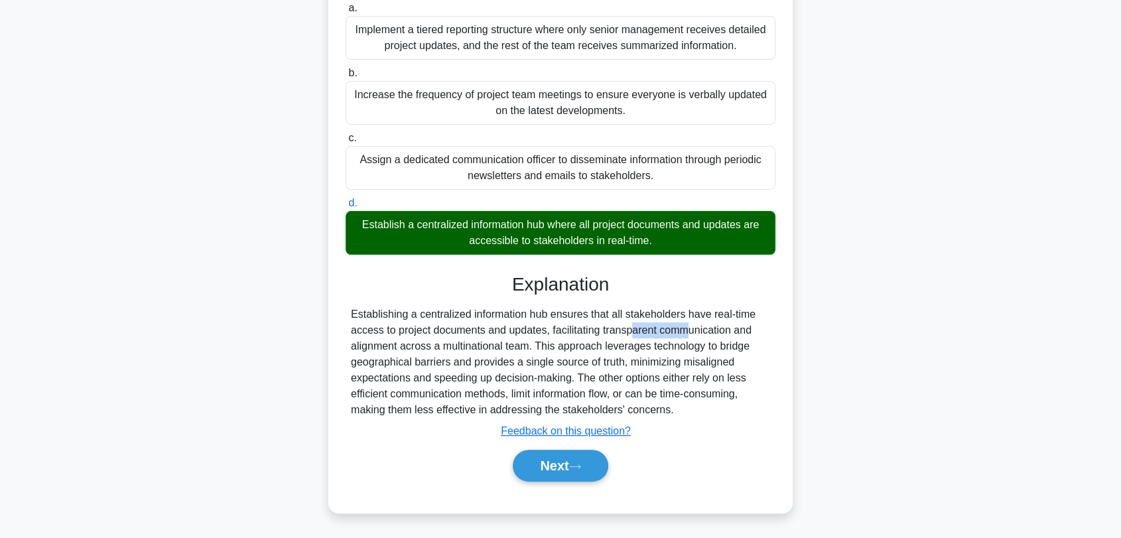
drag, startPoint x: 559, startPoint y: 327, endPoint x: 599, endPoint y: 337, distance: 41.7
click at [599, 337] on div "Establishing a centralized information hub ensures that all stakeholders have r…" at bounding box center [560, 361] width 419 height 111
click at [658, 355] on div "Establishing a centralized information hub ensures that all stakeholders have r…" at bounding box center [560, 361] width 419 height 111
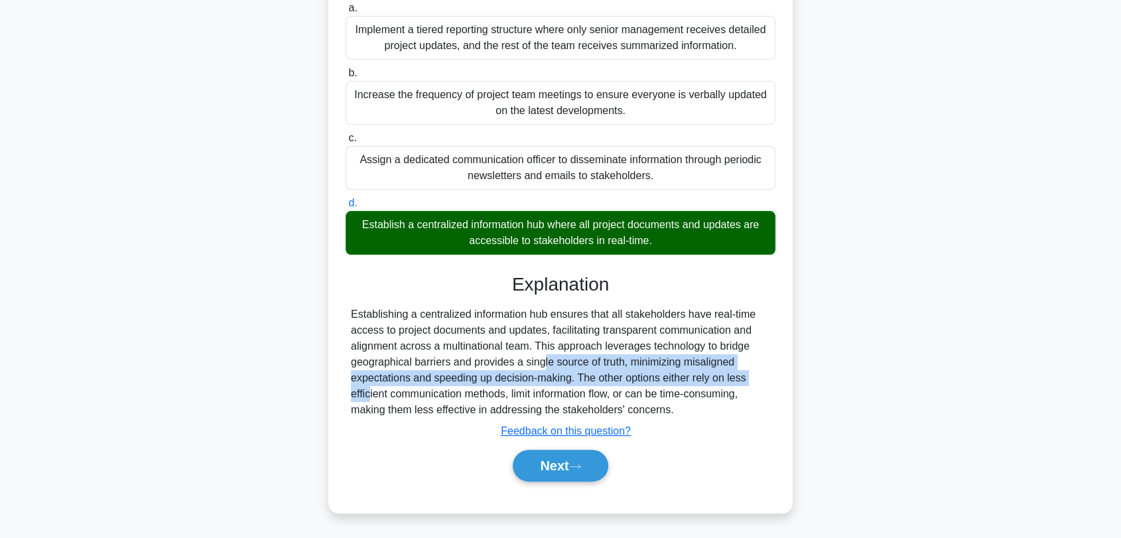
drag, startPoint x: 499, startPoint y: 366, endPoint x: 702, endPoint y: 371, distance: 203.0
click at [700, 371] on div "Establishing a centralized information hub ensures that all stakeholders have r…" at bounding box center [560, 361] width 419 height 111
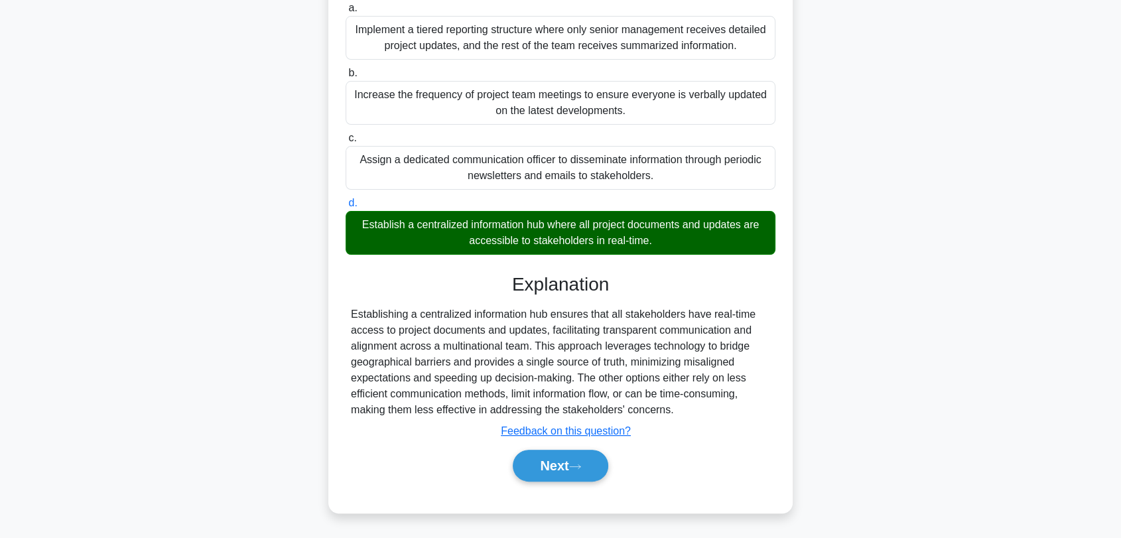
click at [715, 371] on div "Establishing a centralized information hub ensures that all stakeholders have r…" at bounding box center [560, 361] width 419 height 111
click at [558, 463] on button "Next" at bounding box center [560, 466] width 95 height 32
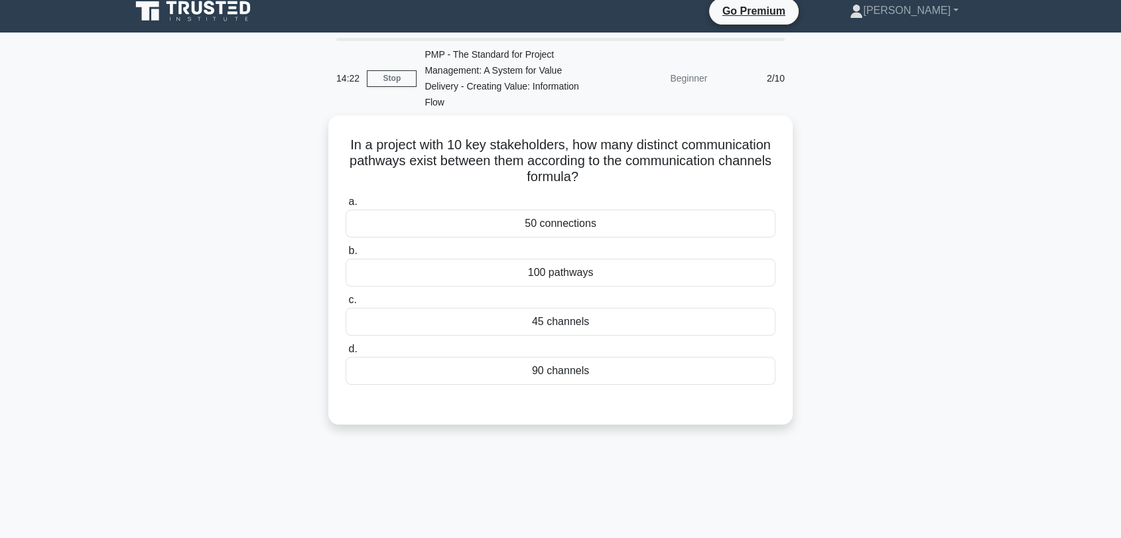
scroll to position [0, 0]
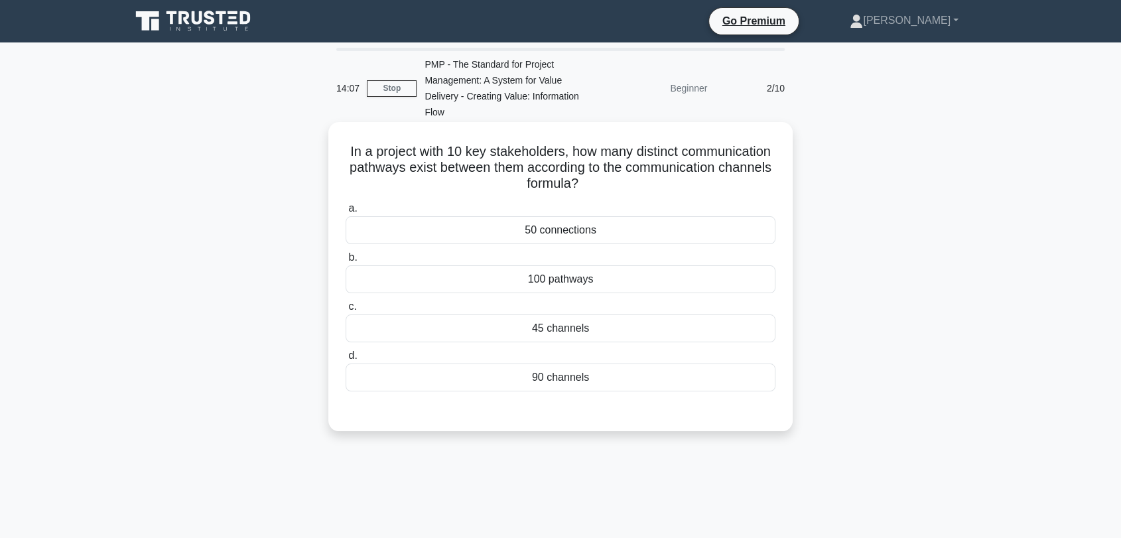
click at [595, 378] on div "90 channels" at bounding box center [560, 377] width 430 height 28
click at [345, 360] on input "d. 90 channels" at bounding box center [345, 355] width 0 height 9
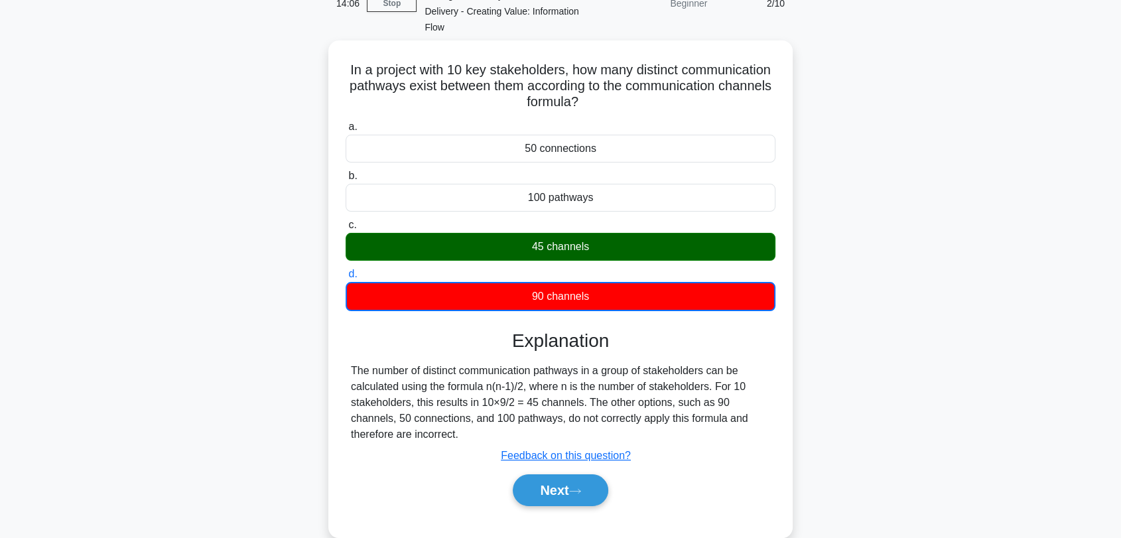
scroll to position [147, 0]
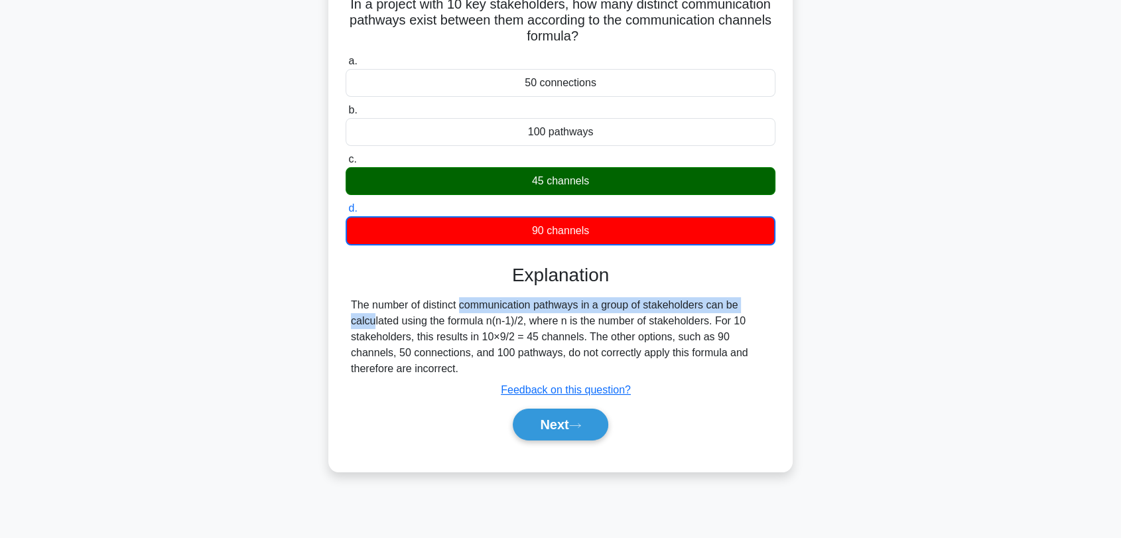
drag, startPoint x: 387, startPoint y: 308, endPoint x: 685, endPoint y: 310, distance: 297.7
click at [685, 310] on div "The number of distinct communication pathways in a group of stakeholders can be…" at bounding box center [560, 337] width 419 height 80
click at [733, 325] on div "The number of distinct communication pathways in a group of stakeholders can be…" at bounding box center [560, 337] width 419 height 80
drag, startPoint x: 485, startPoint y: 324, endPoint x: 528, endPoint y: 320, distance: 44.0
click at [526, 319] on div "The number of distinct communication pathways in a group of stakeholders can be…" at bounding box center [560, 337] width 419 height 80
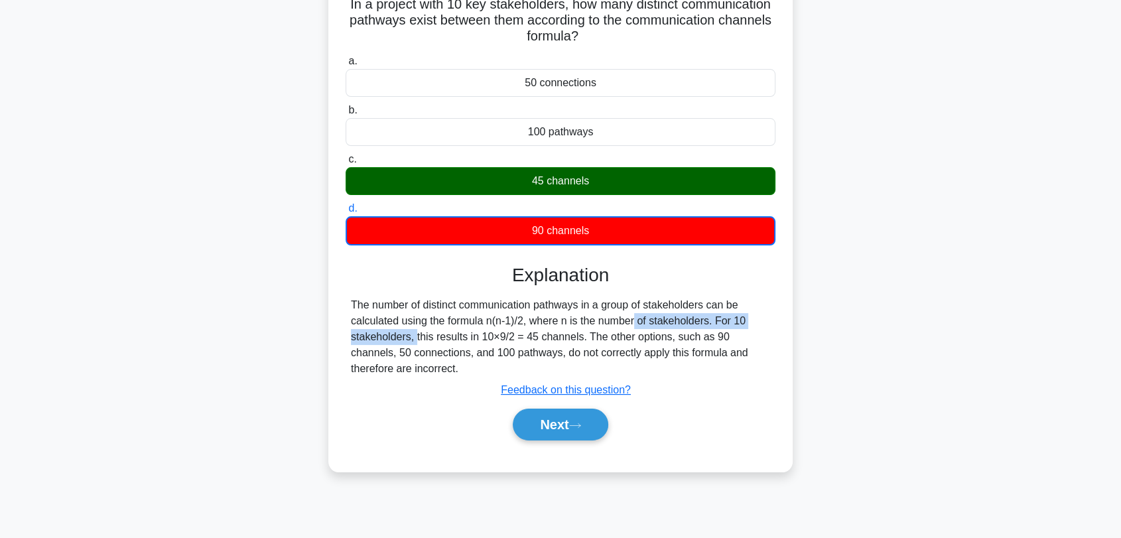
drag, startPoint x: 553, startPoint y: 325, endPoint x: 731, endPoint y: 325, distance: 177.7
click at [731, 325] on div "The number of distinct communication pathways in a group of stakeholders can be…" at bounding box center [560, 337] width 419 height 80
click at [763, 338] on div "The number of distinct communication pathways in a group of stakeholders can be…" at bounding box center [560, 337] width 419 height 80
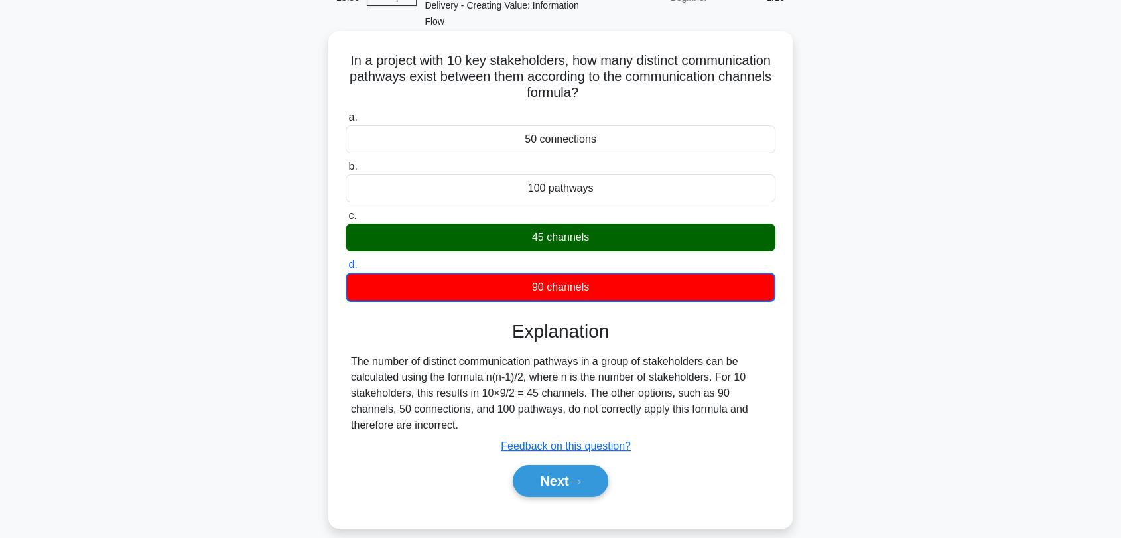
scroll to position [179, 0]
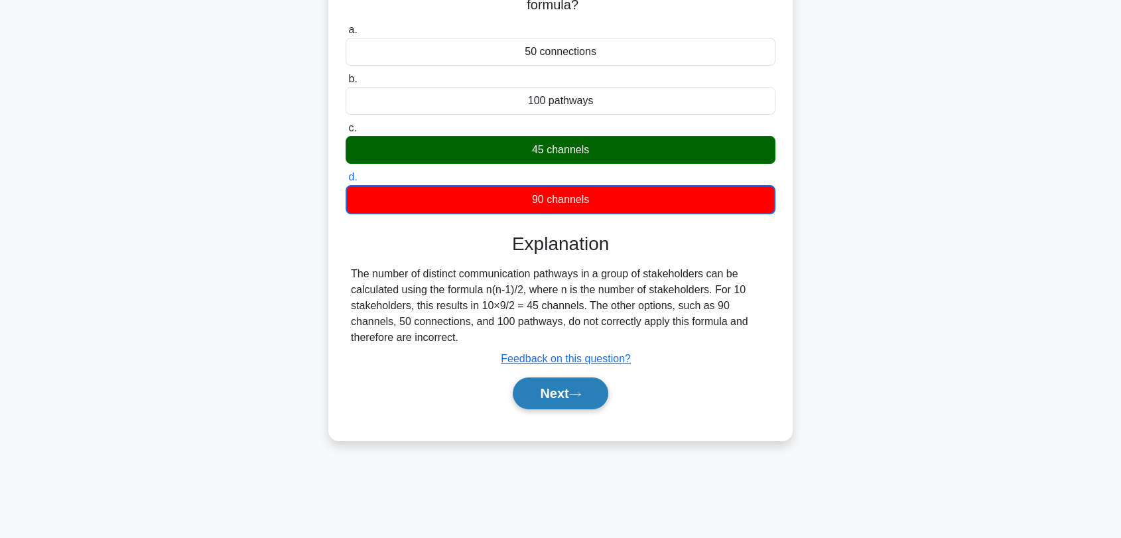
click at [558, 397] on button "Next" at bounding box center [560, 393] width 95 height 32
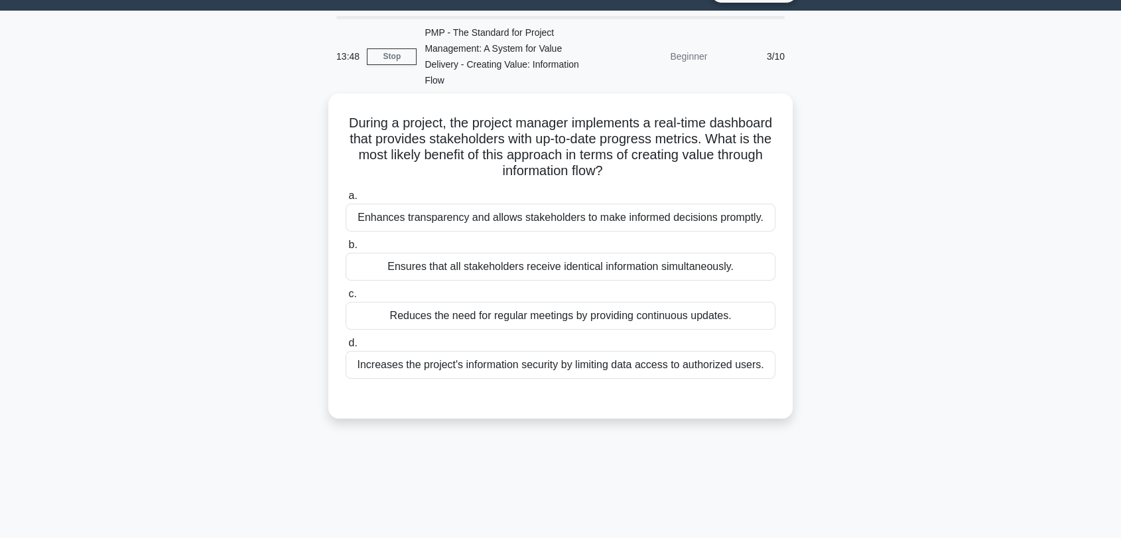
scroll to position [0, 0]
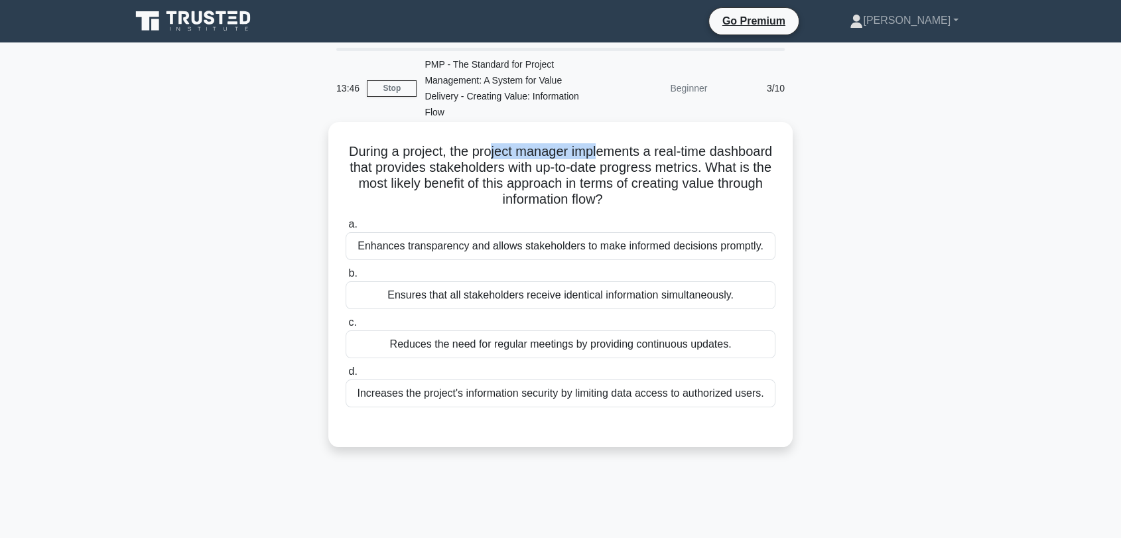
drag, startPoint x: 520, startPoint y: 154, endPoint x: 633, endPoint y: 151, distance: 113.4
click at [633, 151] on h5 "During a project, the project manager implements a real-time dashboard that pro…" at bounding box center [560, 175] width 432 height 65
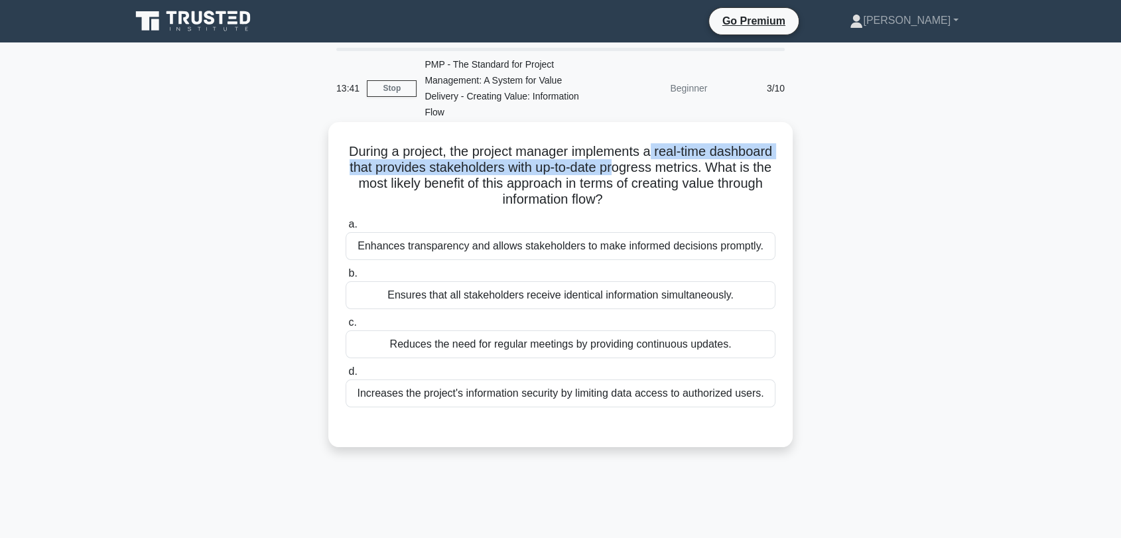
drag, startPoint x: 686, startPoint y: 155, endPoint x: 721, endPoint y: 173, distance: 39.4
click at [690, 170] on h5 "During a project, the project manager implements a real-time dashboard that pro…" at bounding box center [560, 175] width 432 height 65
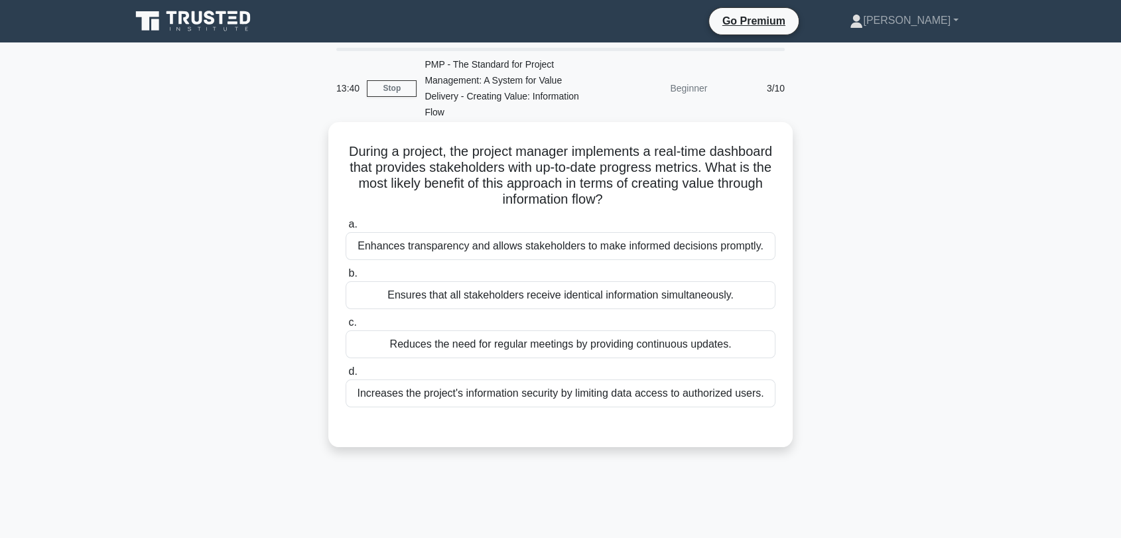
click at [721, 173] on h5 "During a project, the project manager implements a real-time dashboard that pro…" at bounding box center [560, 175] width 432 height 65
drag, startPoint x: 346, startPoint y: 165, endPoint x: 603, endPoint y: 166, distance: 257.3
click at [603, 166] on h5 "During a project, the project manager implements a real-time dashboard that pro…" at bounding box center [560, 175] width 432 height 65
click at [607, 188] on h5 "During a project, the project manager implements a real-time dashboard that pro…" at bounding box center [560, 175] width 432 height 65
drag, startPoint x: 345, startPoint y: 171, endPoint x: 731, endPoint y: 165, distance: 386.6
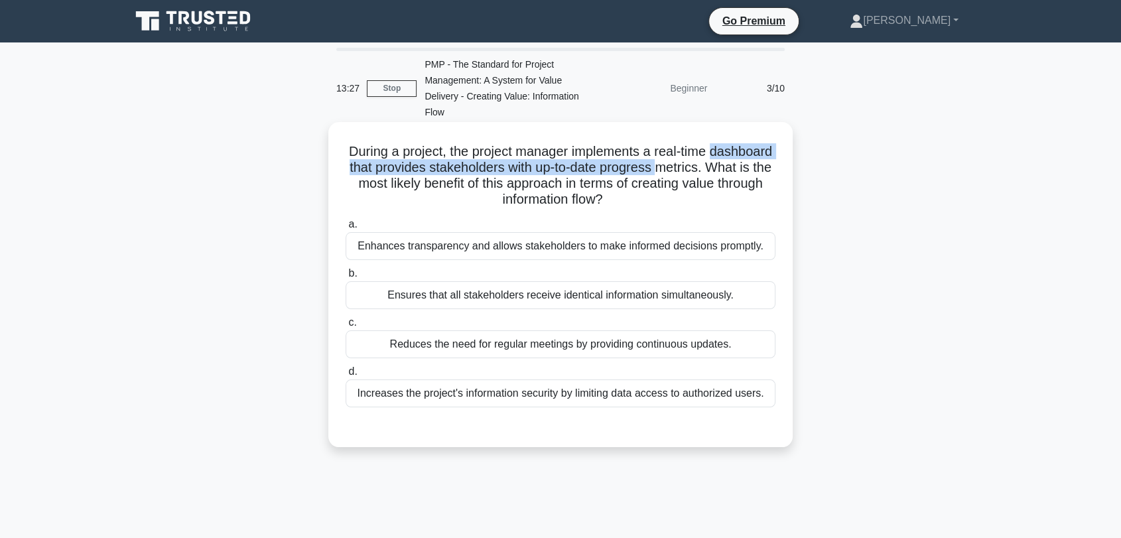
click at [731, 165] on h5 "During a project, the project manager implements a real-time dashboard that pro…" at bounding box center [560, 175] width 432 height 65
click at [759, 172] on h5 "During a project, the project manager implements a real-time dashboard that pro…" at bounding box center [560, 175] width 432 height 65
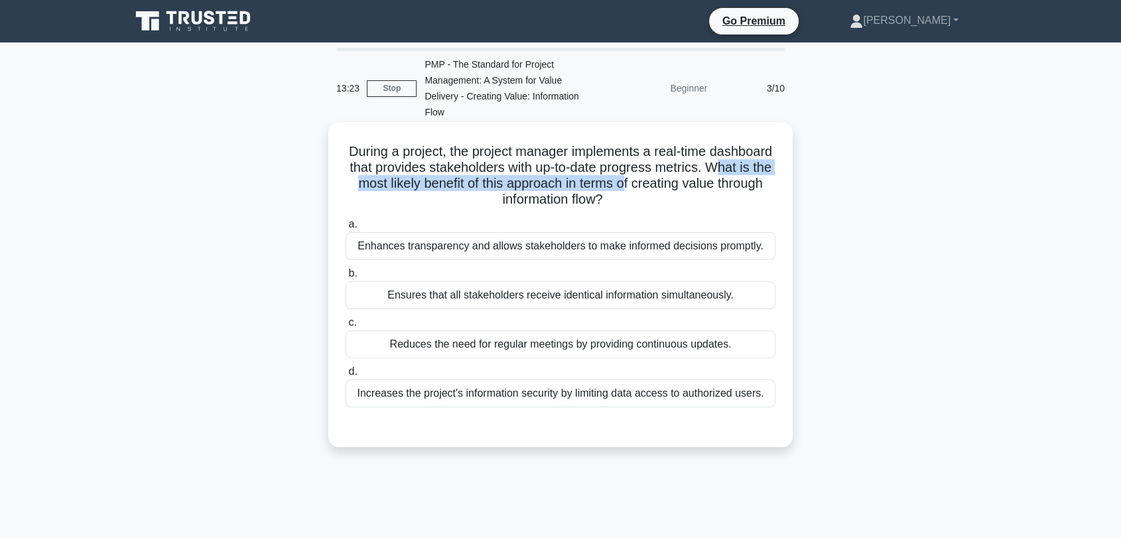
drag, startPoint x: 372, startPoint y: 187, endPoint x: 725, endPoint y: 195, distance: 352.8
click at [713, 193] on h5 "During a project, the project manager implements a real-time dashboard that pro…" at bounding box center [560, 175] width 432 height 65
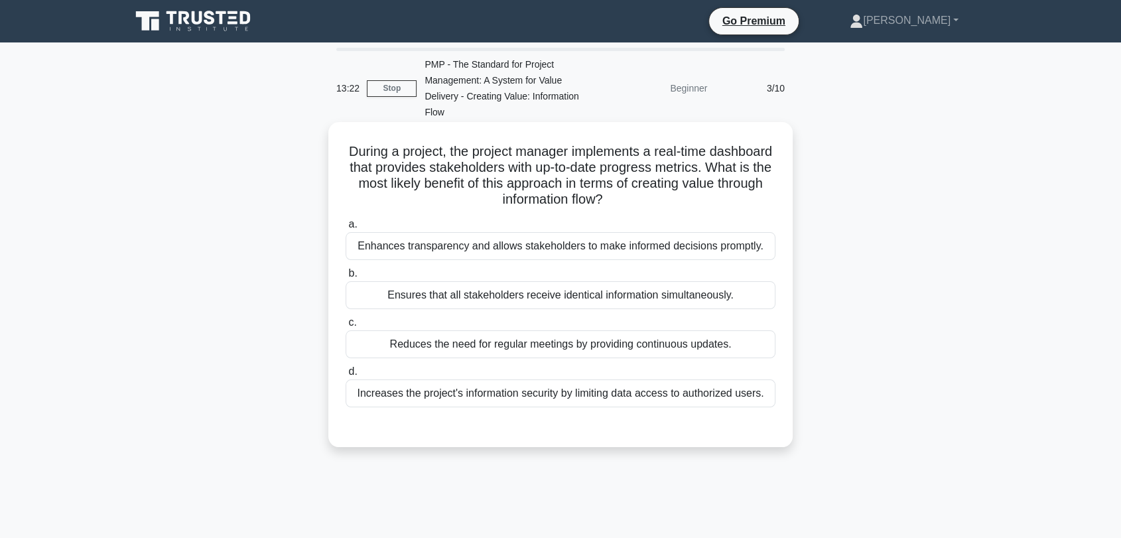
click at [725, 195] on h5 "During a project, the project manager implements a real-time dashboard that pro…" at bounding box center [560, 175] width 432 height 65
click at [692, 292] on div "Ensures that all stakeholders receive identical information simultaneously." at bounding box center [560, 295] width 430 height 28
click at [345, 278] on input "b. Ensures that all stakeholders receive identical information simultaneously." at bounding box center [345, 273] width 0 height 9
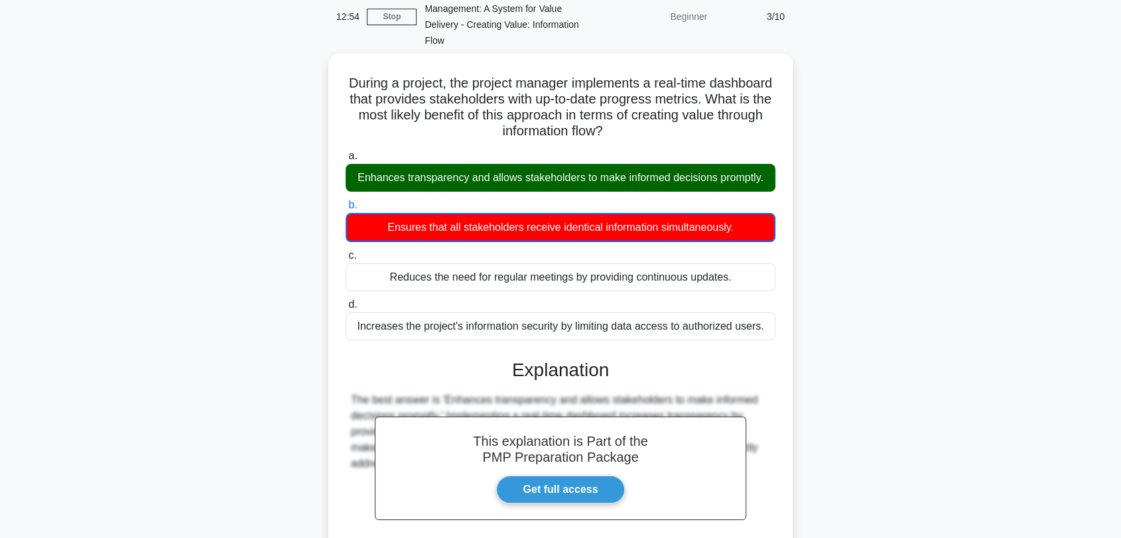
scroll to position [202, 0]
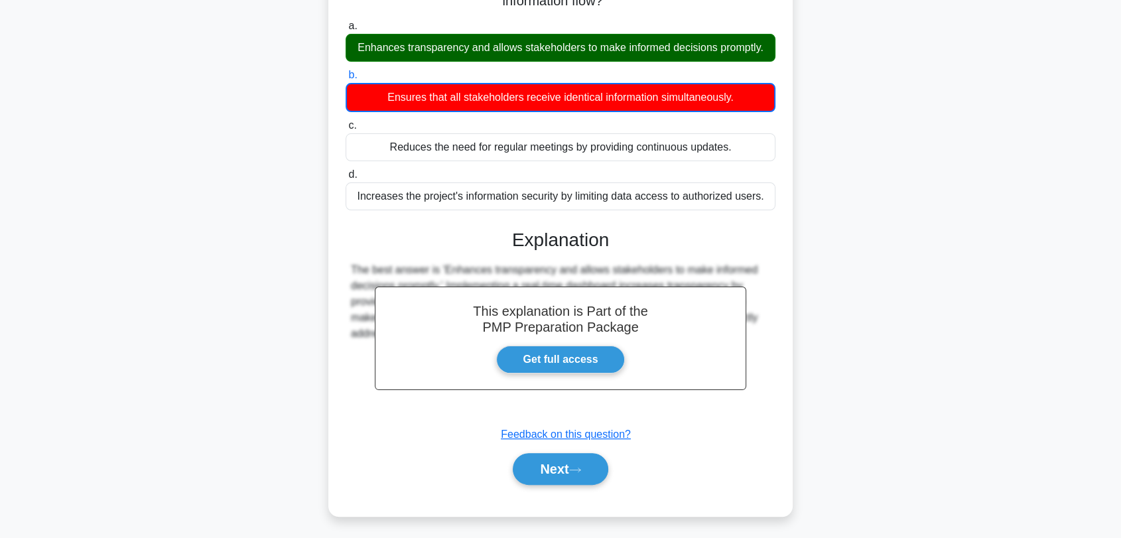
click at [902, 292] on div "During a project, the project manager implements a real-time dashboard that pro…" at bounding box center [560, 228] width 875 height 608
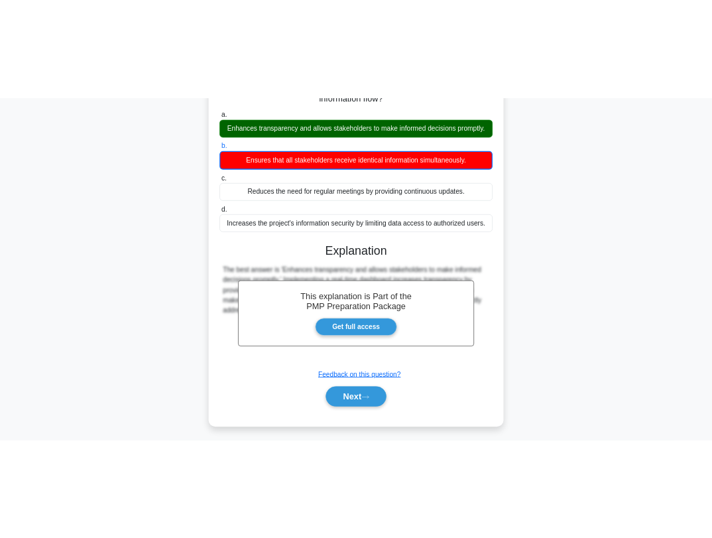
scroll to position [201, 0]
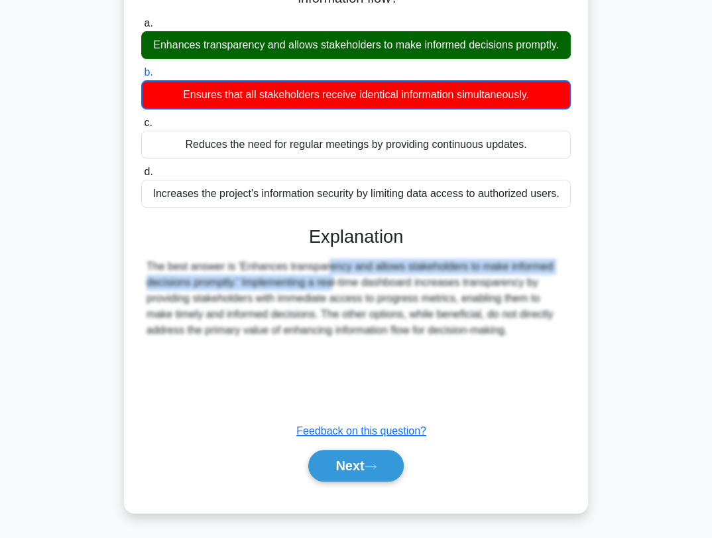
drag, startPoint x: 239, startPoint y: 264, endPoint x: 244, endPoint y: 277, distance: 14.3
click at [244, 277] on div "The best answer is 'Enhances transparency and allows stakeholders to make infor…" at bounding box center [356, 299] width 419 height 80
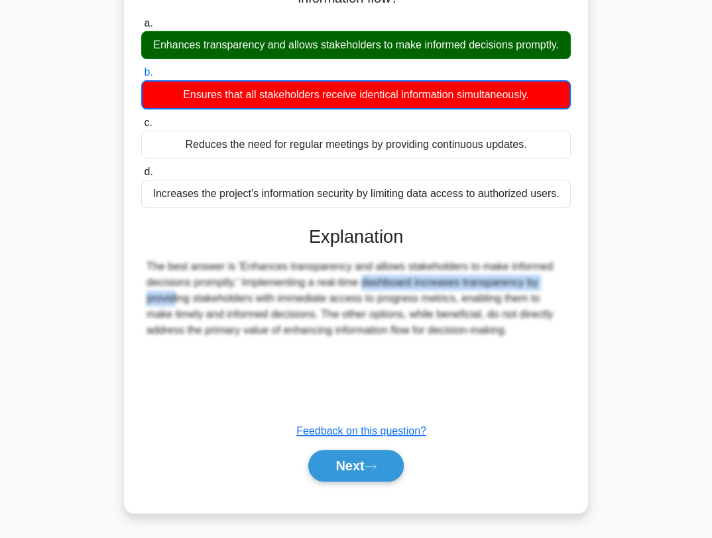
drag, startPoint x: 287, startPoint y: 284, endPoint x: 484, endPoint y: 283, distance: 196.9
click at [484, 283] on div "The best answer is 'Enhances transparency and allows stakeholders to make infor…" at bounding box center [356, 299] width 419 height 80
click at [522, 297] on div "The best answer is 'Enhances transparency and allows stakeholders to make infor…" at bounding box center [356, 299] width 419 height 80
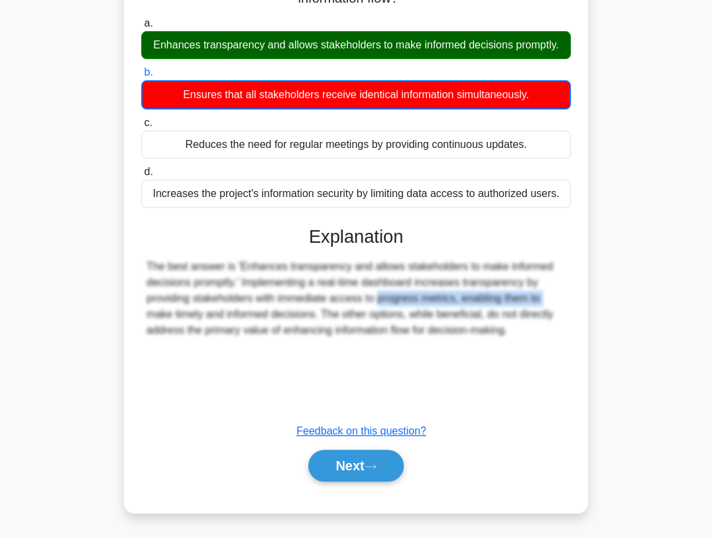
drag, startPoint x: 366, startPoint y: 290, endPoint x: 509, endPoint y: 316, distance: 145.4
click at [459, 300] on div "The best answer is 'Enhances transparency and allows stakeholders to make infor…" at bounding box center [356, 299] width 419 height 80
click at [509, 316] on div "The best answer is 'Enhances transparency and allows stakeholders to make infor…" at bounding box center [356, 299] width 419 height 80
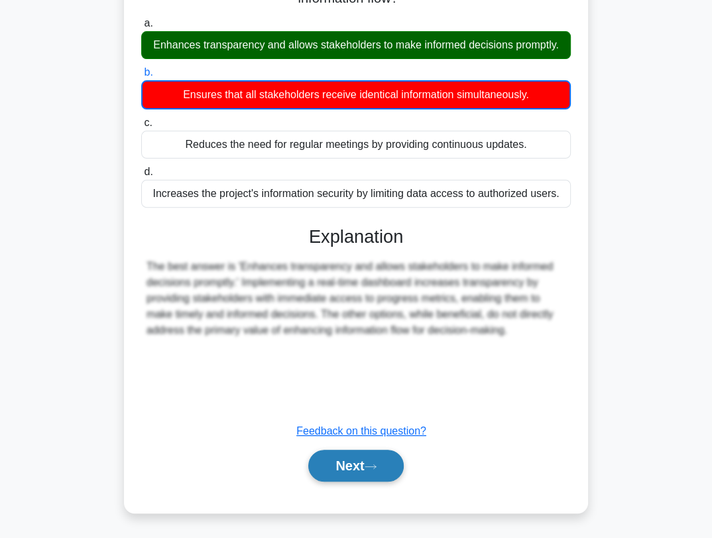
click at [377, 468] on icon at bounding box center [371, 466] width 12 height 7
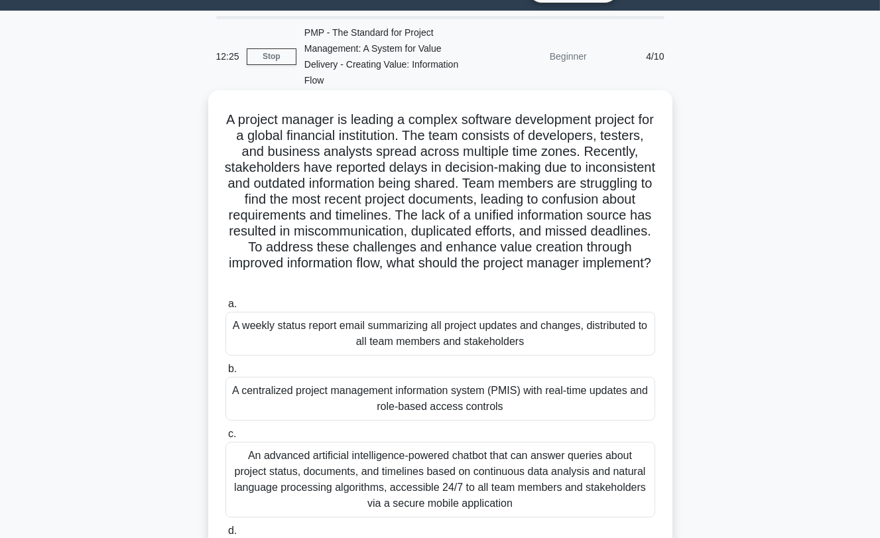
scroll to position [32, 0]
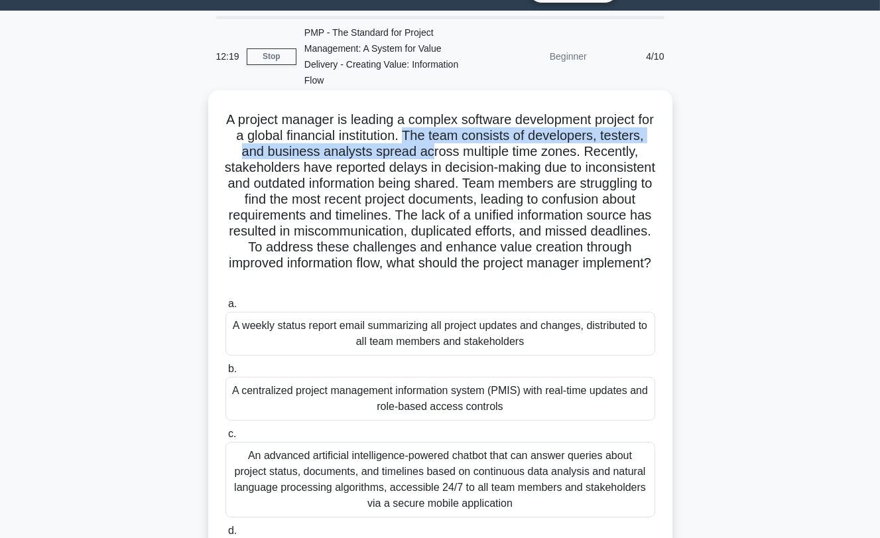
drag, startPoint x: 442, startPoint y: 135, endPoint x: 484, endPoint y: 154, distance: 45.7
click at [484, 154] on h5 "A project manager is leading a complex software development project for a globa…" at bounding box center [440, 199] width 432 height 176
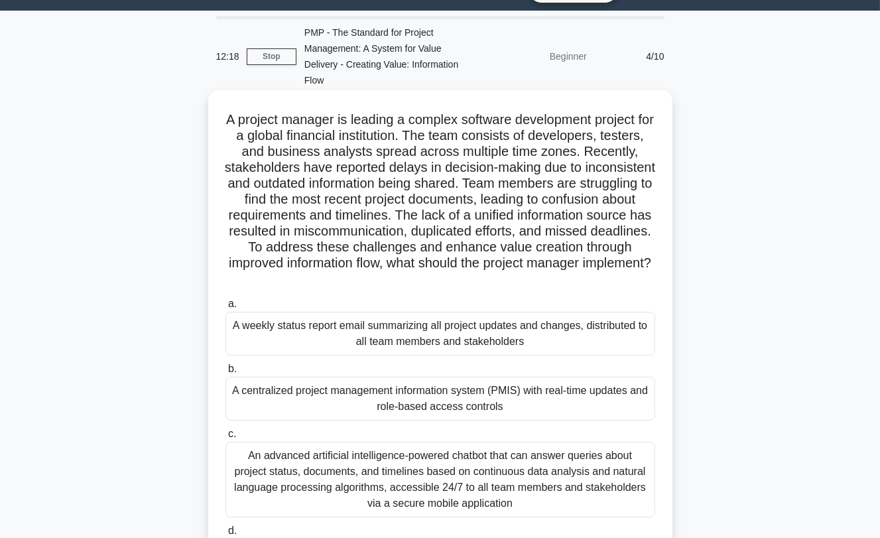
click at [503, 162] on h5 "A project manager is leading a complex software development project for a globa…" at bounding box center [440, 199] width 432 height 176
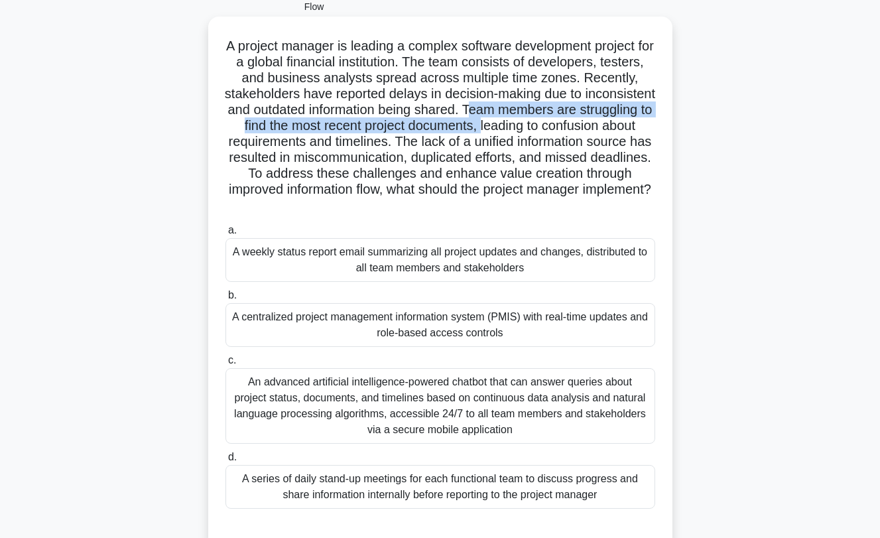
drag, startPoint x: 562, startPoint y: 109, endPoint x: 584, endPoint y: 125, distance: 27.5
click at [584, 125] on h5 "A project manager is leading a complex software development project for a globa…" at bounding box center [440, 126] width 432 height 176
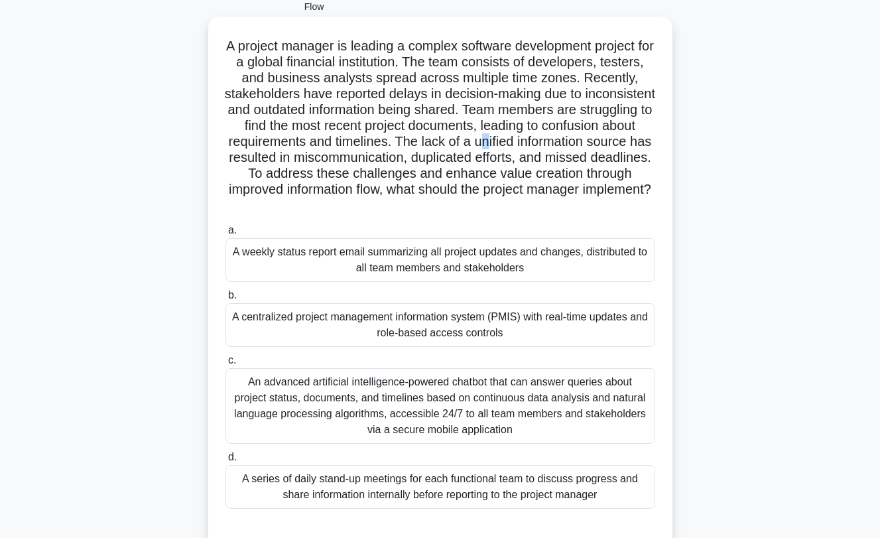
click at [607, 137] on h5 "A project manager is leading a complex software development project for a globa…" at bounding box center [440, 126] width 432 height 176
click at [491, 160] on h5 "A project manager is leading a complex software development project for a globa…" at bounding box center [440, 126] width 432 height 176
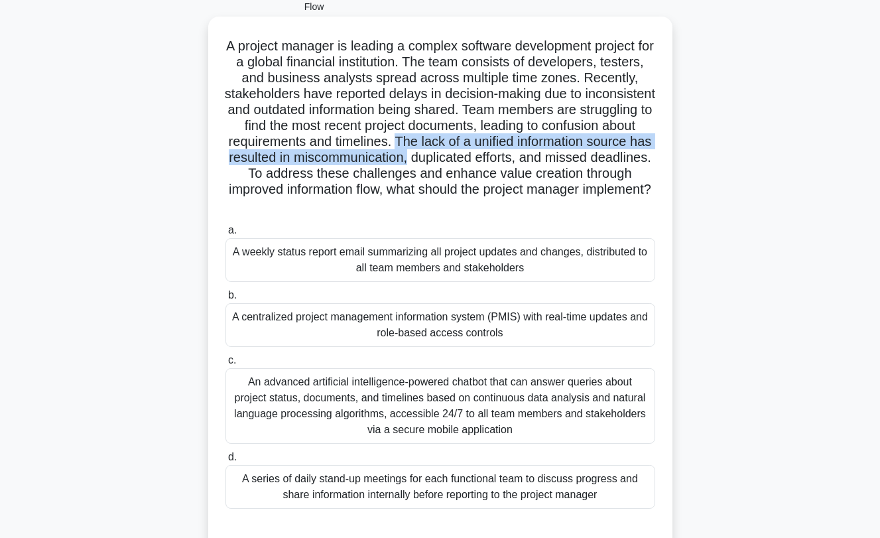
drag, startPoint x: 519, startPoint y: 143, endPoint x: 568, endPoint y: 156, distance: 50.2
click at [568, 156] on h5 "A project manager is leading a complex software development project for a globa…" at bounding box center [440, 126] width 432 height 176
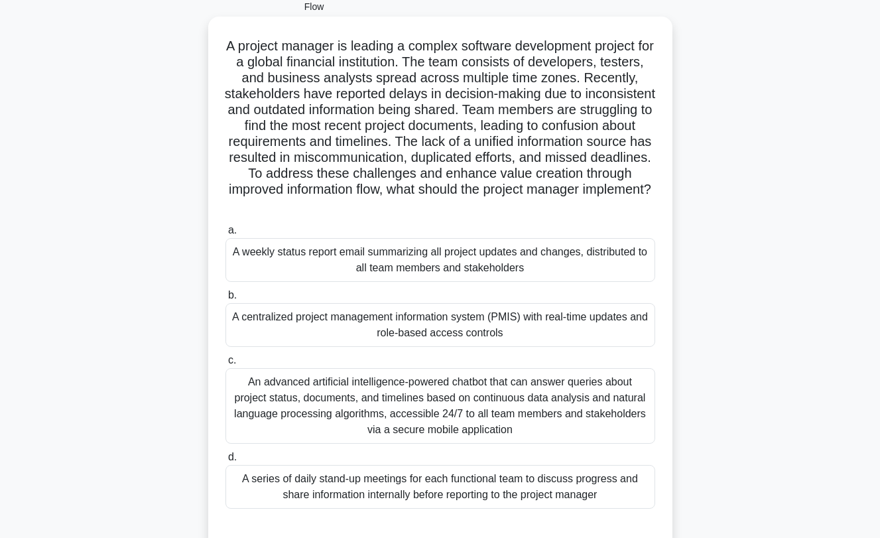
click at [584, 166] on h5 "A project manager is leading a complex software development project for a globa…" at bounding box center [440, 126] width 432 height 176
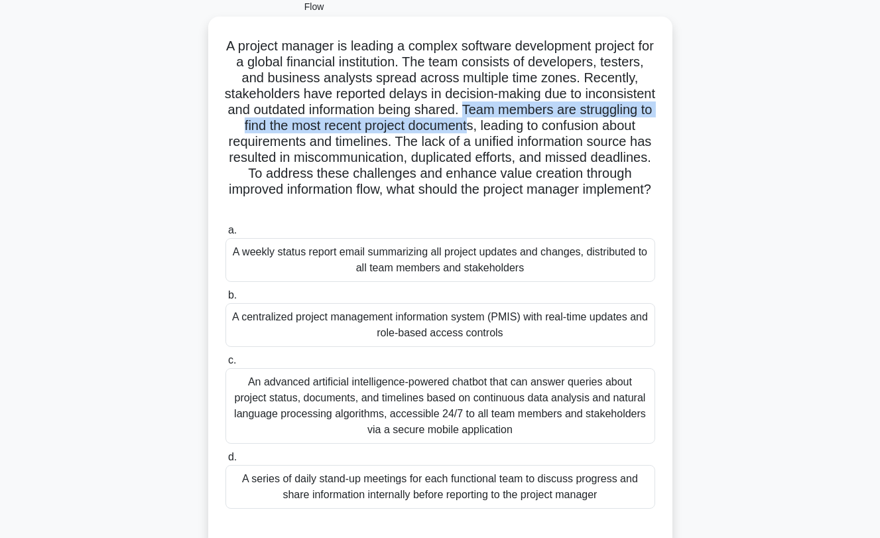
drag, startPoint x: 558, startPoint y: 113, endPoint x: 570, endPoint y: 127, distance: 17.9
click at [570, 127] on h5 "A project manager is leading a complex software development project for a globa…" at bounding box center [440, 126] width 432 height 176
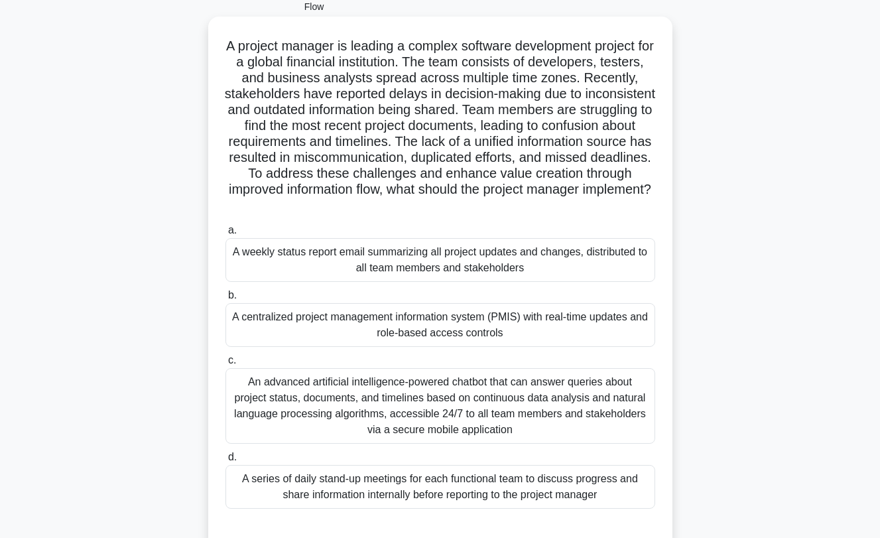
click at [568, 145] on h5 "A project manager is leading a complex software development project for a globa…" at bounding box center [440, 126] width 432 height 176
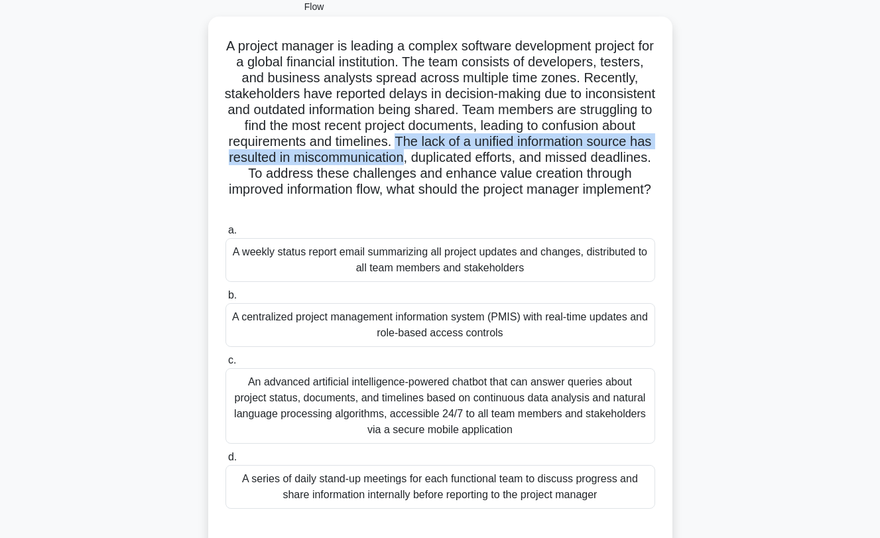
drag, startPoint x: 519, startPoint y: 141, endPoint x: 564, endPoint y: 162, distance: 49.2
click at [564, 162] on h5 "A project manager is leading a complex software development project for a globa…" at bounding box center [440, 126] width 432 height 176
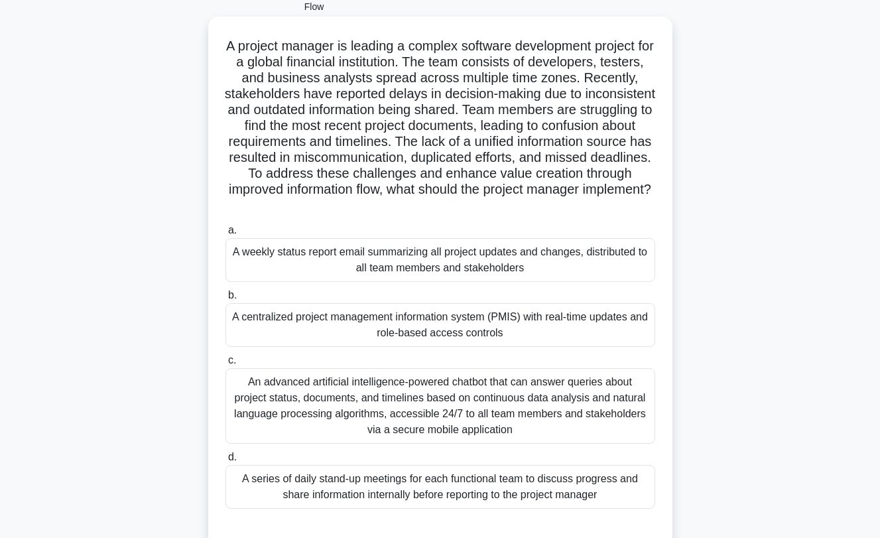
click at [591, 170] on h5 "A project manager is leading a complex software development project for a globa…" at bounding box center [440, 126] width 432 height 176
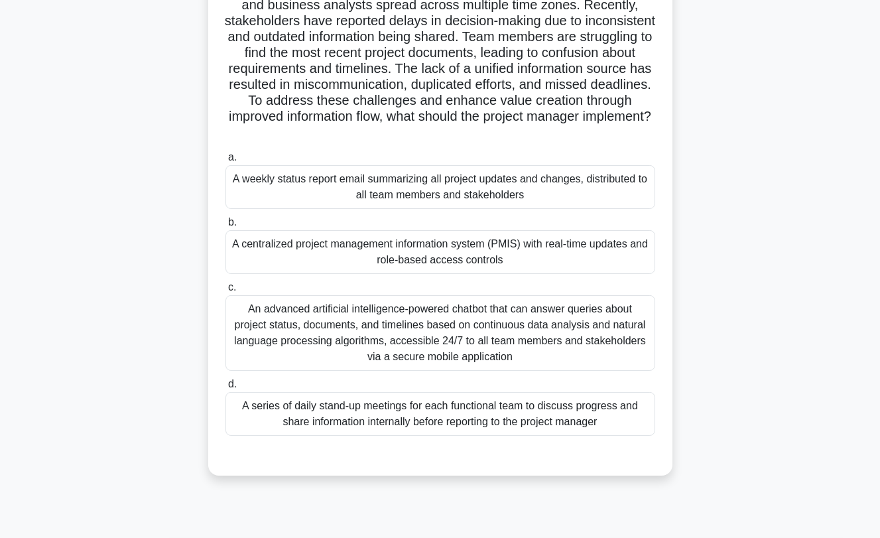
click at [391, 245] on div "A centralized project management information system (PMIS) with real-time updat…" at bounding box center [440, 252] width 430 height 44
click at [225, 227] on input "b. A centralized project management information system (PMIS) with real-time up…" at bounding box center [225, 222] width 0 height 9
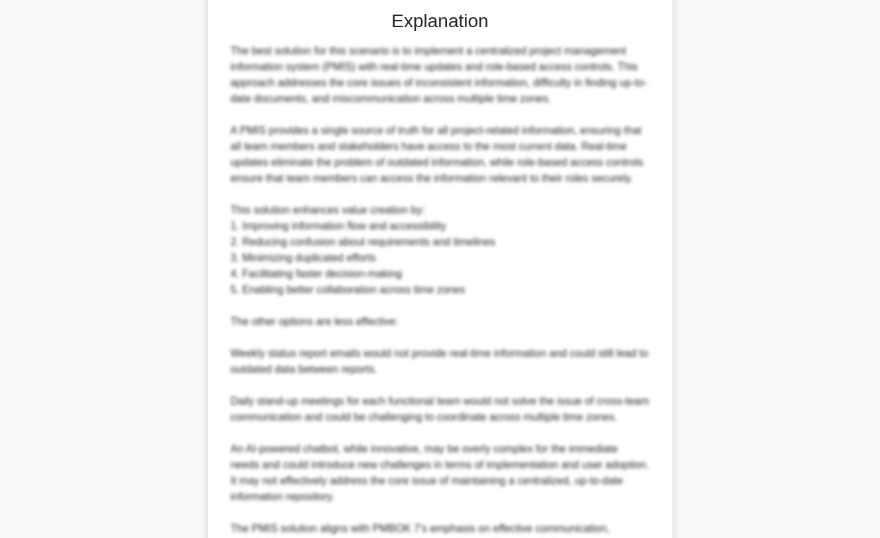
scroll to position [642, 0]
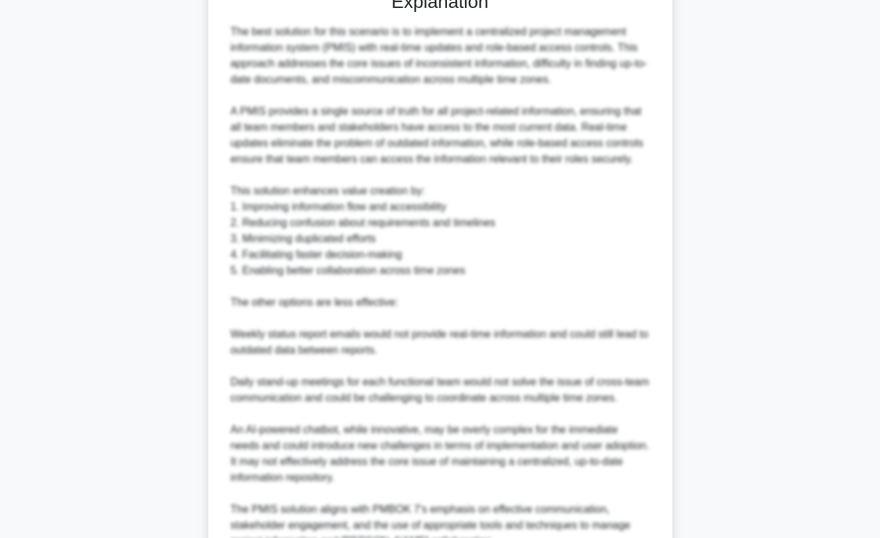
click at [579, 171] on div "The best solution for this scenario is to implement a centralized project manag…" at bounding box center [440, 286] width 419 height 525
drag, startPoint x: 329, startPoint y: 180, endPoint x: 403, endPoint y: 201, distance: 77.1
click at [397, 194] on div "The best solution for this scenario is to implement a centralized project manag…" at bounding box center [440, 286] width 419 height 525
click at [404, 202] on div "The best solution for this scenario is to implement a centralized project manag…" at bounding box center [440, 286] width 419 height 525
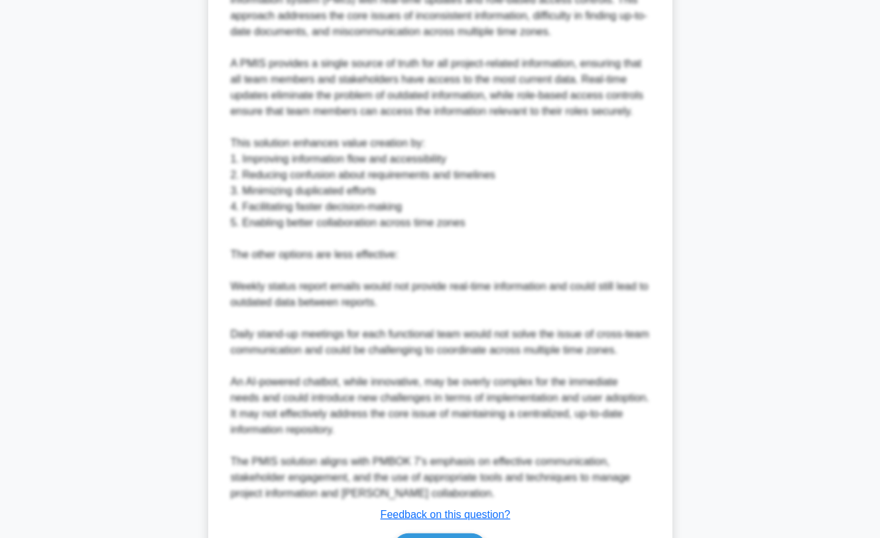
scroll to position [715, 0]
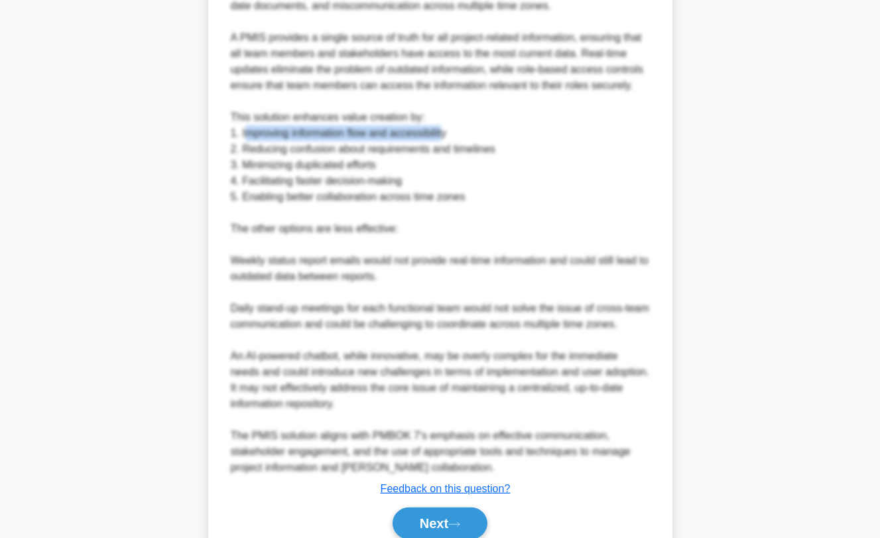
drag, startPoint x: 245, startPoint y: 133, endPoint x: 478, endPoint y: 130, distance: 233.4
click at [456, 128] on div "The best solution for this scenario is to implement a centralized project manag…" at bounding box center [440, 212] width 419 height 525
drag, startPoint x: 478, startPoint y: 130, endPoint x: 310, endPoint y: 149, distance: 168.9
click at [477, 130] on div "The best solution for this scenario is to implement a centralized project manag…" at bounding box center [440, 212] width 419 height 525
click at [245, 151] on div "The best solution for this scenario is to implement a centralized project manag…" at bounding box center [440, 212] width 419 height 525
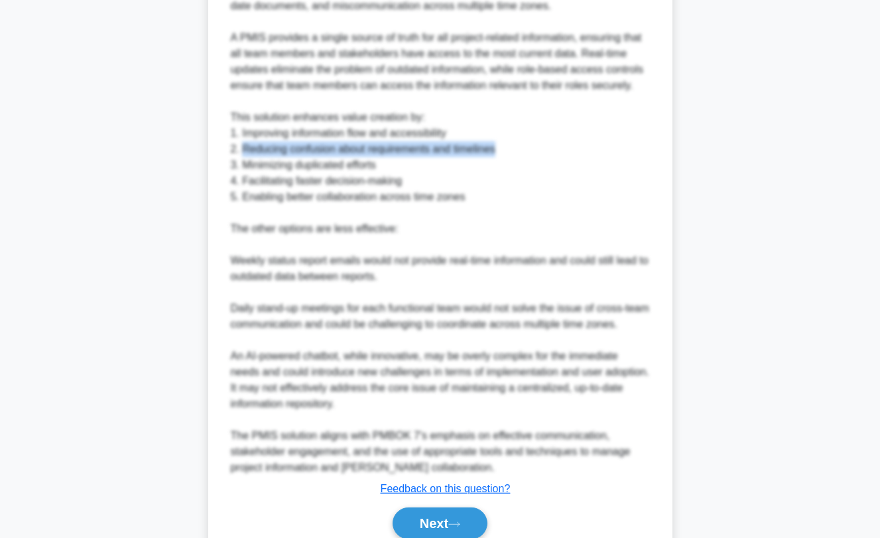
drag, startPoint x: 244, startPoint y: 150, endPoint x: 524, endPoint y: 141, distance: 280.6
click at [509, 145] on div "The best solution for this scenario is to implement a centralized project manag…" at bounding box center [440, 212] width 419 height 525
click at [524, 141] on div "The best solution for this scenario is to implement a centralized project manag…" at bounding box center [440, 212] width 419 height 525
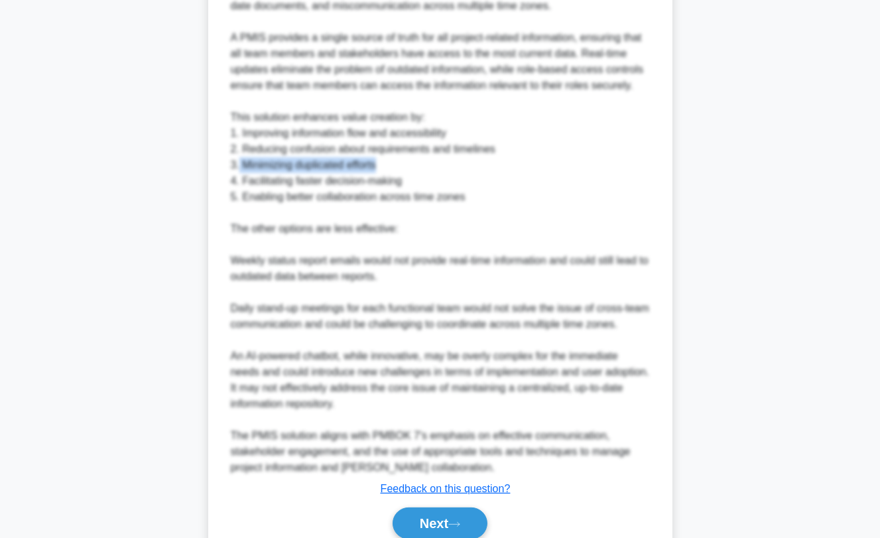
drag, startPoint x: 239, startPoint y: 166, endPoint x: 403, endPoint y: 166, distance: 164.4
click at [391, 166] on div "The best solution for this scenario is to implement a centralized project manag…" at bounding box center [440, 212] width 419 height 525
click at [419, 169] on div "The best solution for this scenario is to implement a centralized project manag…" at bounding box center [440, 212] width 419 height 525
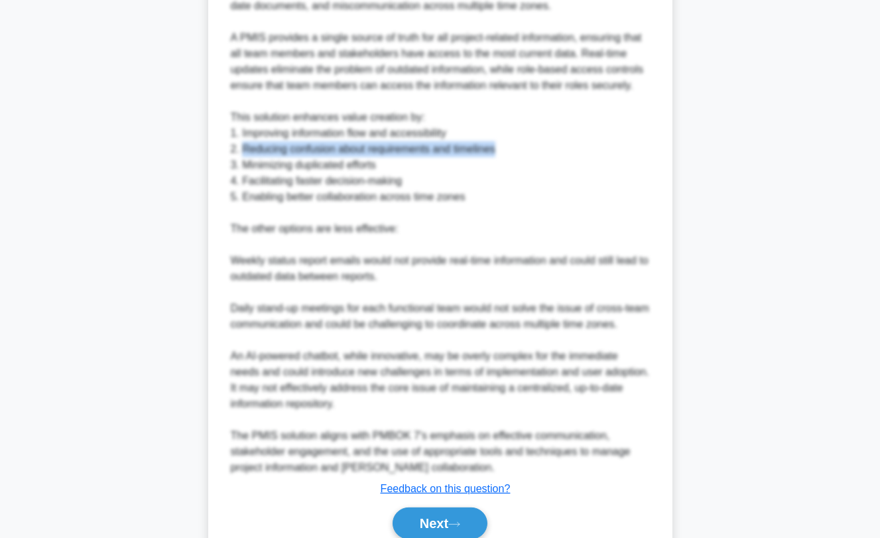
drag, startPoint x: 241, startPoint y: 149, endPoint x: 551, endPoint y: 149, distance: 310.3
click at [510, 147] on div "The best solution for this scenario is to implement a centralized project manag…" at bounding box center [440, 212] width 419 height 525
click at [552, 149] on div "The best solution for this scenario is to implement a centralized project manag…" at bounding box center [440, 212] width 419 height 525
click at [286, 190] on div "The best solution for this scenario is to implement a centralized project manag…" at bounding box center [440, 212] width 419 height 525
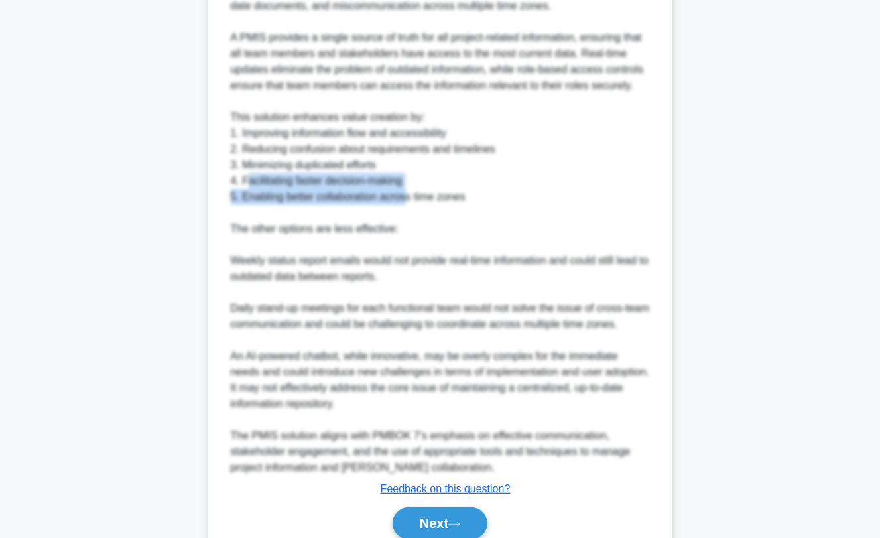
drag, startPoint x: 318, startPoint y: 193, endPoint x: 435, endPoint y: 187, distance: 117.5
click at [410, 194] on div "The best solution for this scenario is to implement a centralized project manag…" at bounding box center [440, 212] width 419 height 525
click at [435, 187] on div "The best solution for this scenario is to implement a centralized project manag…" at bounding box center [440, 212] width 419 height 525
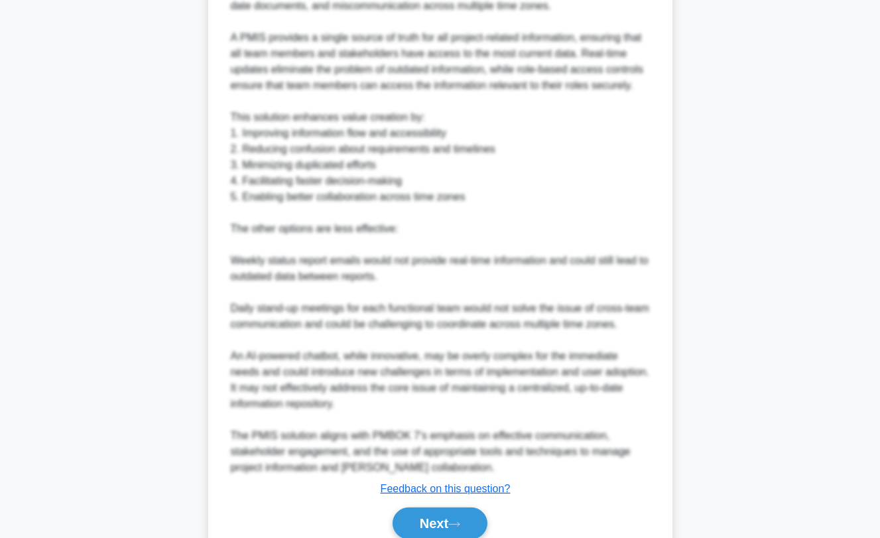
scroll to position [773, 0]
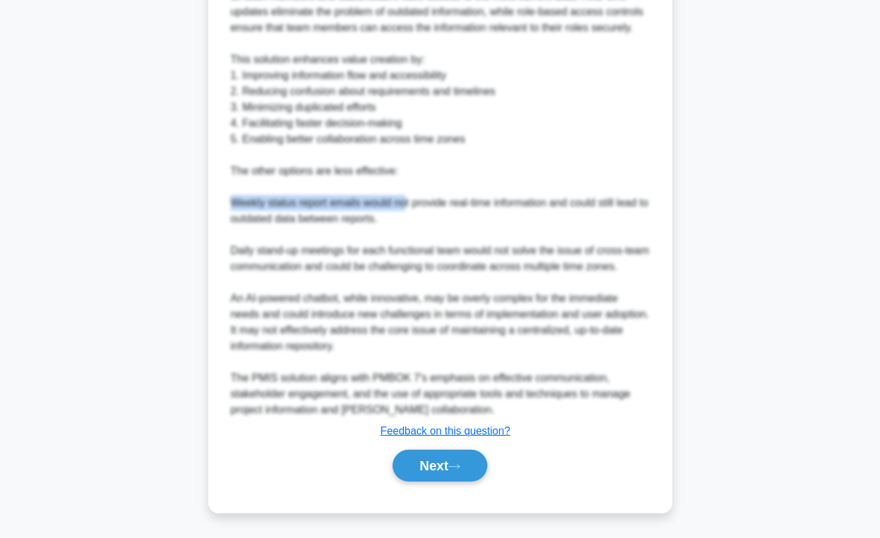
drag, startPoint x: 232, startPoint y: 204, endPoint x: 404, endPoint y: 209, distance: 172.5
click at [404, 209] on div "The best solution for this scenario is to implement a centralized project manag…" at bounding box center [440, 155] width 419 height 525
click at [403, 233] on div "The best solution for this scenario is to implement a centralized project manag…" at bounding box center [440, 155] width 419 height 525
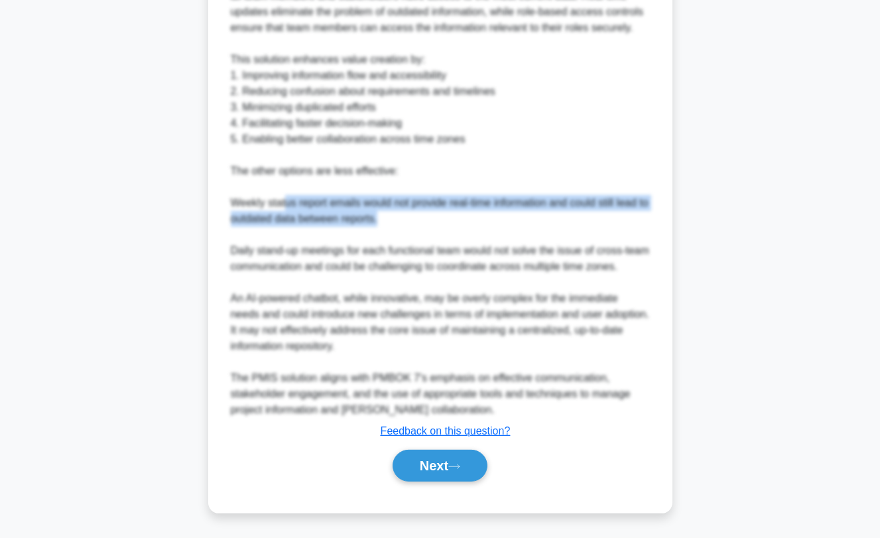
drag, startPoint x: 304, startPoint y: 203, endPoint x: 578, endPoint y: 214, distance: 274.7
click at [578, 214] on div "The best solution for this scenario is to implement a centralized project manag…" at bounding box center [440, 155] width 419 height 525
click at [576, 226] on div "The best solution for this scenario is to implement a centralized project manag…" at bounding box center [440, 155] width 419 height 525
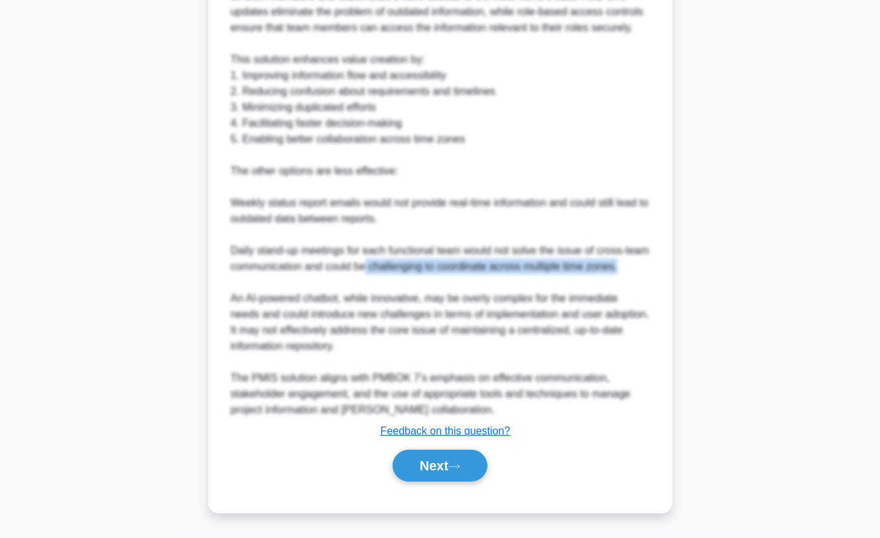
drag, startPoint x: 400, startPoint y: 270, endPoint x: 659, endPoint y: 265, distance: 259.3
click at [652, 268] on div "The best solution for this scenario is to implement a centralized project manag…" at bounding box center [440, 155] width 430 height 525
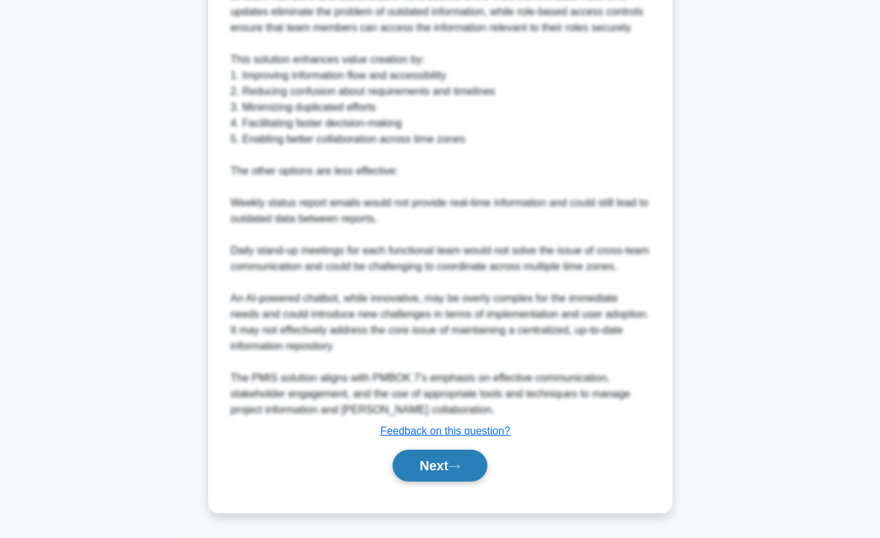
click at [430, 461] on button "Next" at bounding box center [440, 466] width 95 height 32
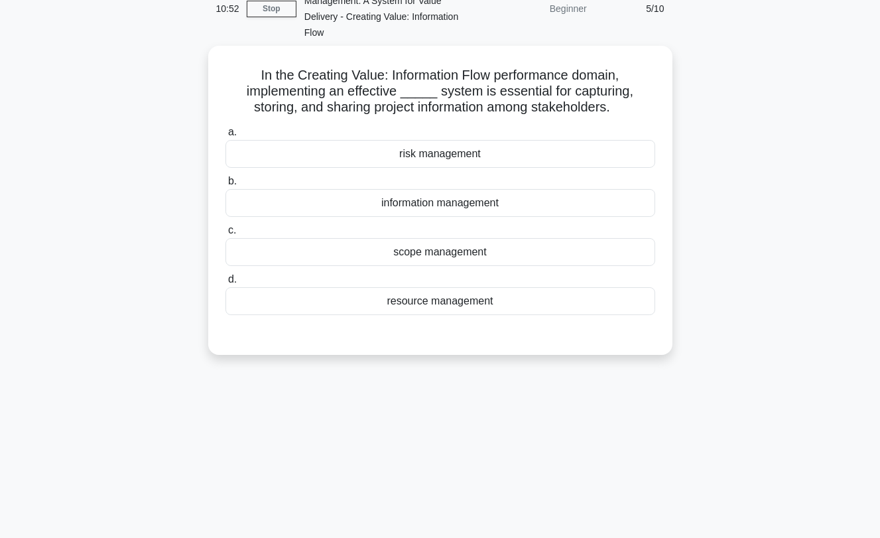
scroll to position [0, 0]
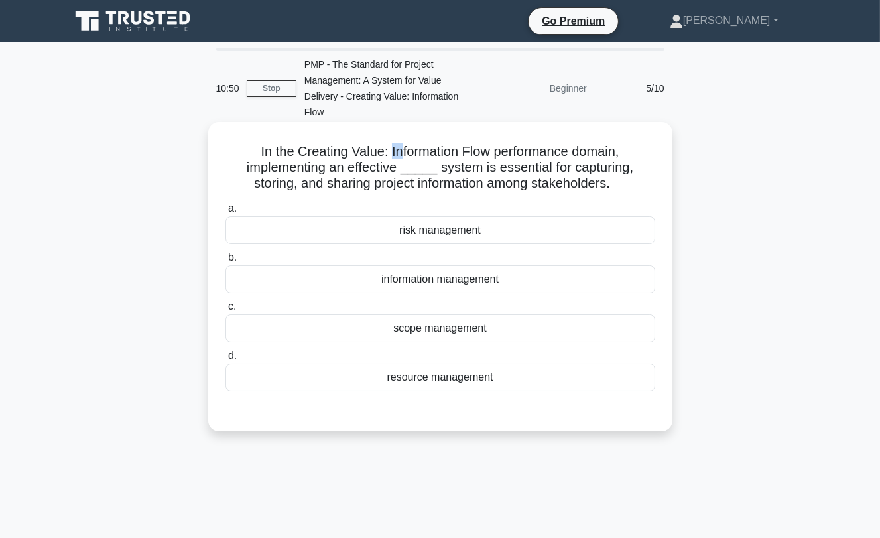
drag, startPoint x: 387, startPoint y: 150, endPoint x: 398, endPoint y: 155, distance: 11.9
click at [398, 155] on h5 "In the Creating Value: Information Flow performance domain, implementing an eff…" at bounding box center [440, 167] width 432 height 49
click at [339, 164] on h5 "In the Creating Value: Information Flow performance domain, implementing an eff…" at bounding box center [440, 167] width 432 height 49
drag, startPoint x: 430, startPoint y: 182, endPoint x: 474, endPoint y: 188, distance: 44.8
click at [474, 188] on h5 "In the Creating Value: Information Flow performance domain, implementing an eff…" at bounding box center [440, 167] width 432 height 49
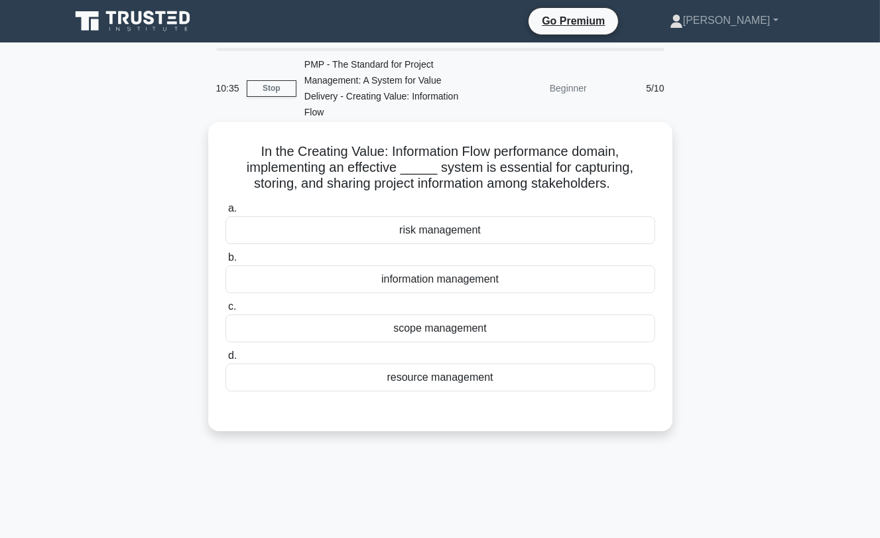
click at [493, 185] on h5 "In the Creating Value: Information Flow performance domain, implementing an eff…" at bounding box center [440, 167] width 432 height 49
click at [456, 282] on div "information management" at bounding box center [440, 279] width 430 height 28
click at [225, 262] on input "b. information management" at bounding box center [225, 257] width 0 height 9
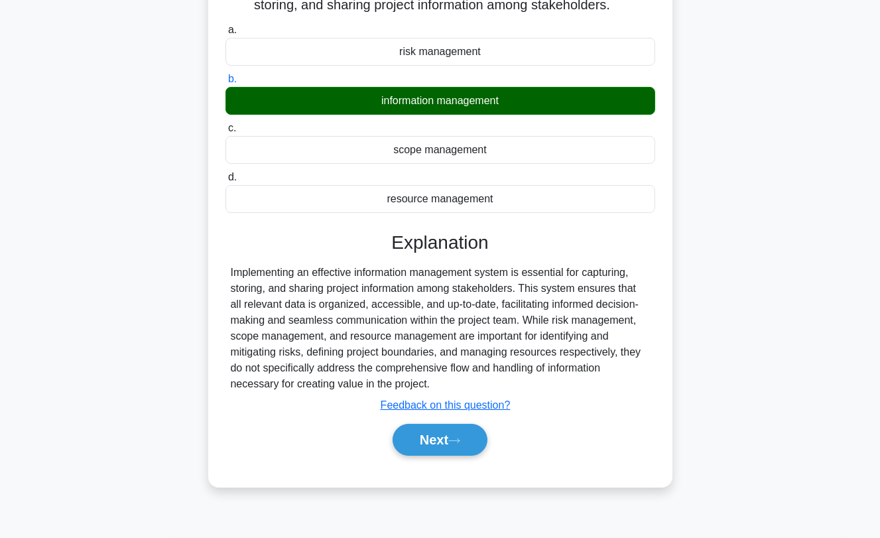
scroll to position [179, 0]
drag, startPoint x: 541, startPoint y: 292, endPoint x: 630, endPoint y: 289, distance: 88.9
click at [630, 289] on div "Implementing an effective information management system is essential for captur…" at bounding box center [440, 328] width 419 height 127
click at [363, 300] on div "Implementing an effective information management system is essential for captur…" at bounding box center [440, 328] width 419 height 127
click at [536, 325] on div "Implementing an effective information management system is essential for captur…" at bounding box center [440, 328] width 419 height 127
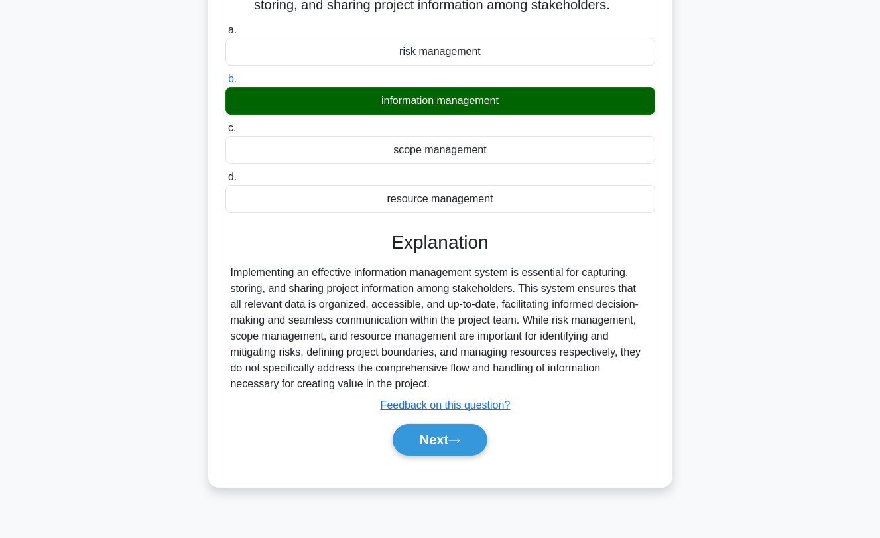
click at [523, 342] on div "Implementing an effective information management system is essential for captur…" at bounding box center [440, 328] width 419 height 127
drag, startPoint x: 483, startPoint y: 353, endPoint x: 557, endPoint y: 357, distance: 73.7
click at [557, 357] on div "Implementing an effective information management system is essential for captur…" at bounding box center [440, 328] width 419 height 127
click at [589, 359] on div "Implementing an effective information management system is essential for captur…" at bounding box center [440, 328] width 419 height 127
click at [430, 440] on button "Next" at bounding box center [440, 440] width 95 height 32
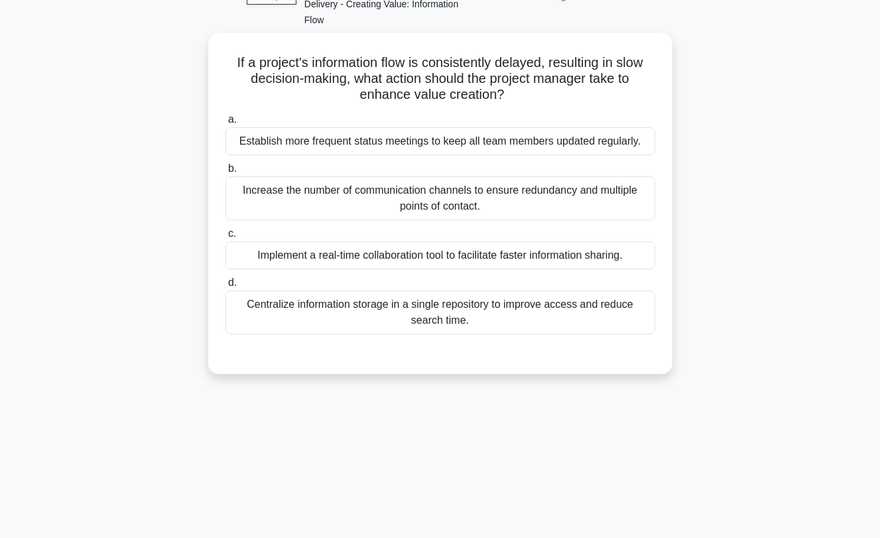
scroll to position [0, 0]
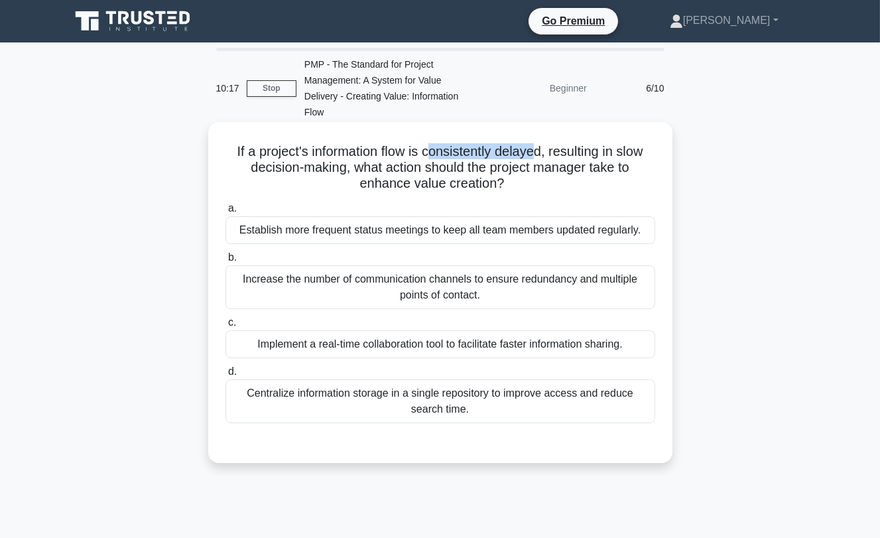
drag, startPoint x: 428, startPoint y: 151, endPoint x: 536, endPoint y: 151, distance: 108.7
click at [536, 151] on h5 "If a project's information flow is consistently delayed, resulting in slow deci…" at bounding box center [440, 167] width 432 height 49
click at [547, 152] on h5 "If a project's information flow is consistently delayed, resulting in slow deci…" at bounding box center [440, 167] width 432 height 49
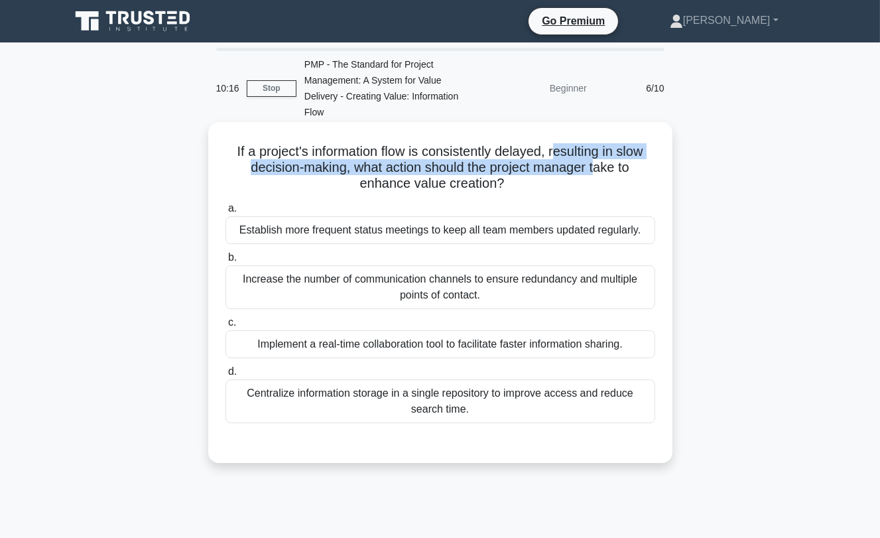
drag, startPoint x: 558, startPoint y: 152, endPoint x: 597, endPoint y: 162, distance: 40.5
click at [597, 162] on h5 "If a project's information flow is consistently delayed, resulting in slow deci…" at bounding box center [440, 167] width 432 height 49
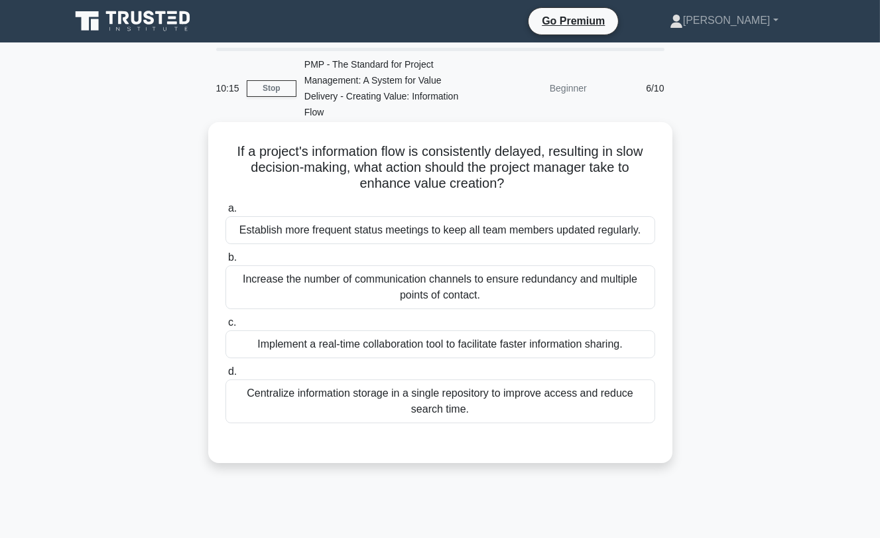
click at [635, 172] on h5 "If a project's information flow is consistently delayed, resulting in slow deci…" at bounding box center [440, 167] width 432 height 49
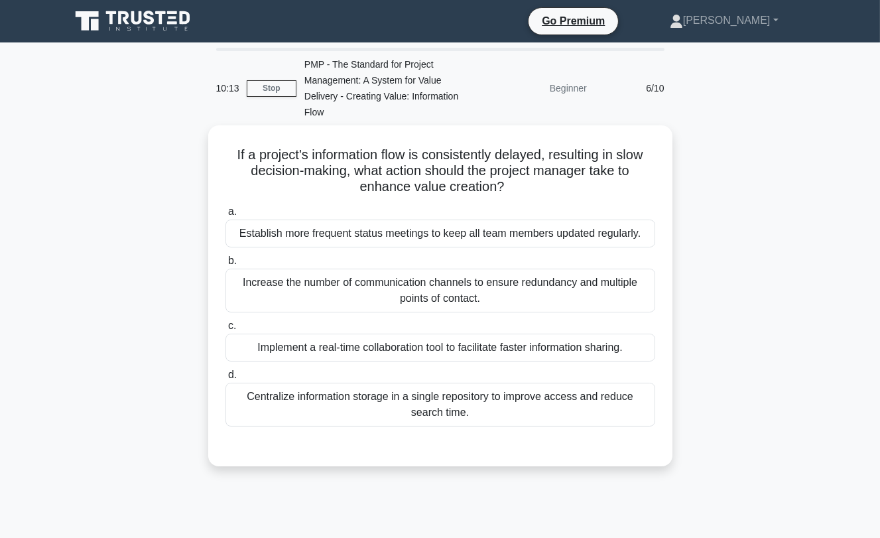
click at [181, 194] on div "If a project's information flow is consistently delayed, resulting in slow deci…" at bounding box center [440, 303] width 756 height 357
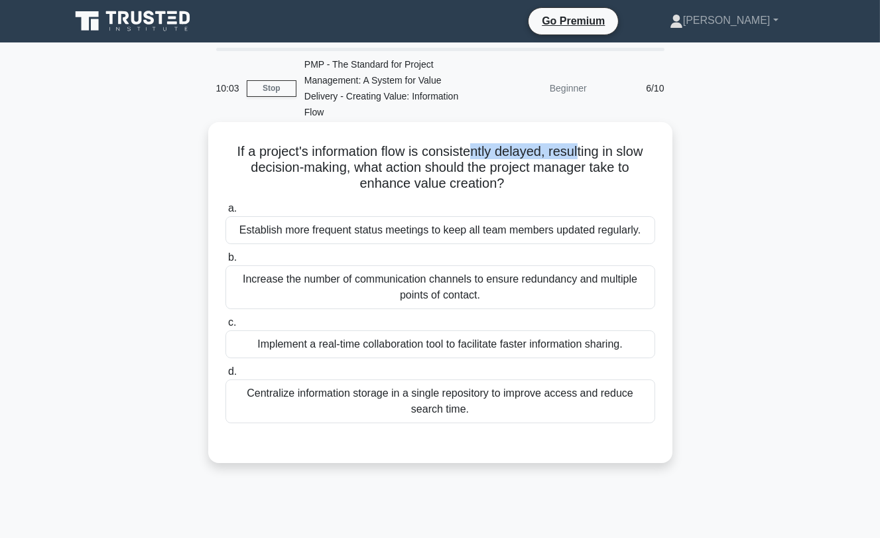
drag, startPoint x: 472, startPoint y: 148, endPoint x: 580, endPoint y: 155, distance: 108.3
click at [580, 155] on h5 "If a project's information flow is consistently delayed, resulting in slow deci…" at bounding box center [440, 167] width 432 height 49
click at [605, 160] on h5 "If a project's information flow is consistently delayed, resulting in slow deci…" at bounding box center [440, 167] width 432 height 49
click at [418, 345] on div "Implement a real-time collaboration tool to facilitate faster information shari…" at bounding box center [440, 344] width 430 height 28
click at [225, 327] on input "c. Implement a real-time collaboration tool to facilitate faster information sh…" at bounding box center [225, 322] width 0 height 9
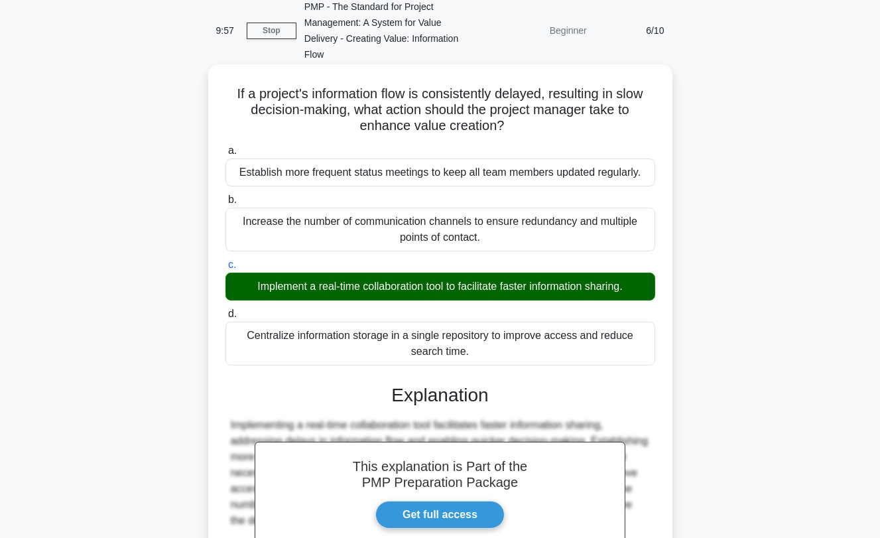
scroll to position [216, 0]
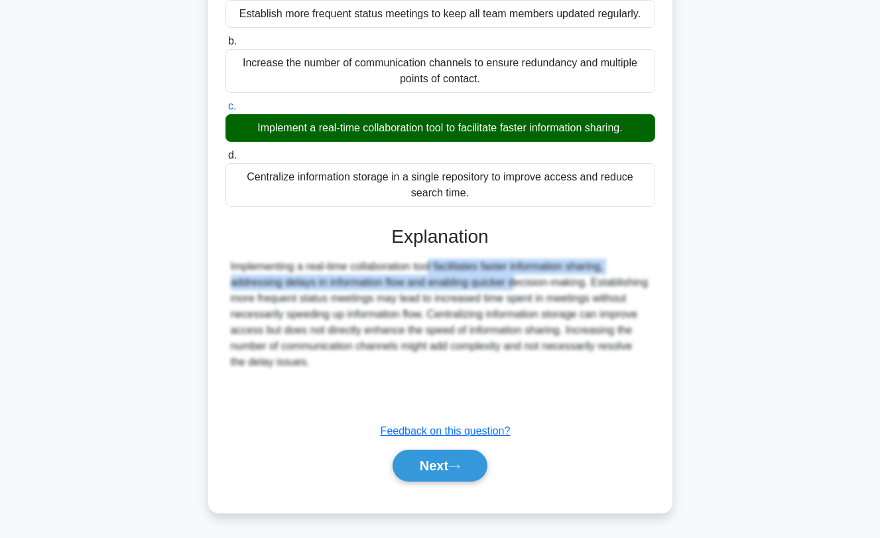
drag, startPoint x: 361, startPoint y: 267, endPoint x: 434, endPoint y: 275, distance: 73.4
click at [434, 275] on div "Implementing a real-time collaboration tool facilitates faster information shar…" at bounding box center [440, 314] width 419 height 111
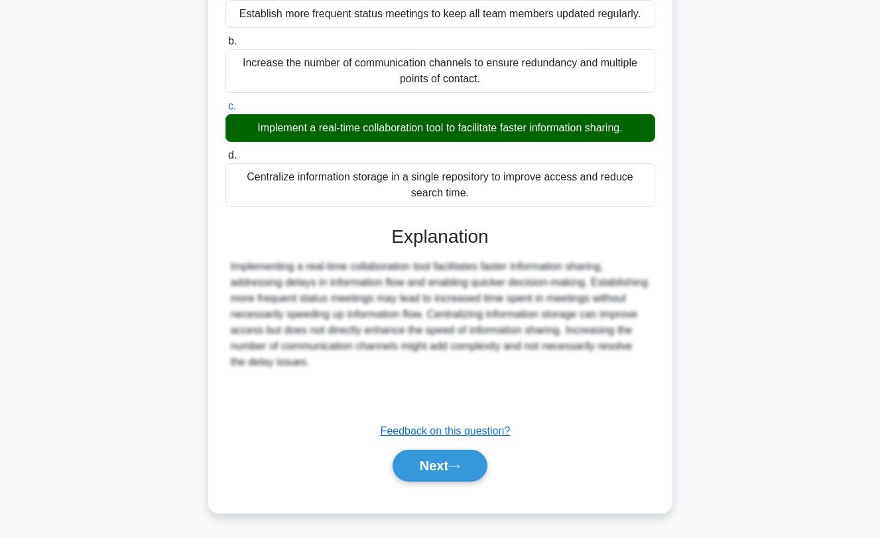
click at [471, 285] on div "Implementing a real-time collaboration tool facilitates faster information shar…" at bounding box center [440, 314] width 419 height 111
click at [434, 472] on button "Next" at bounding box center [440, 466] width 95 height 32
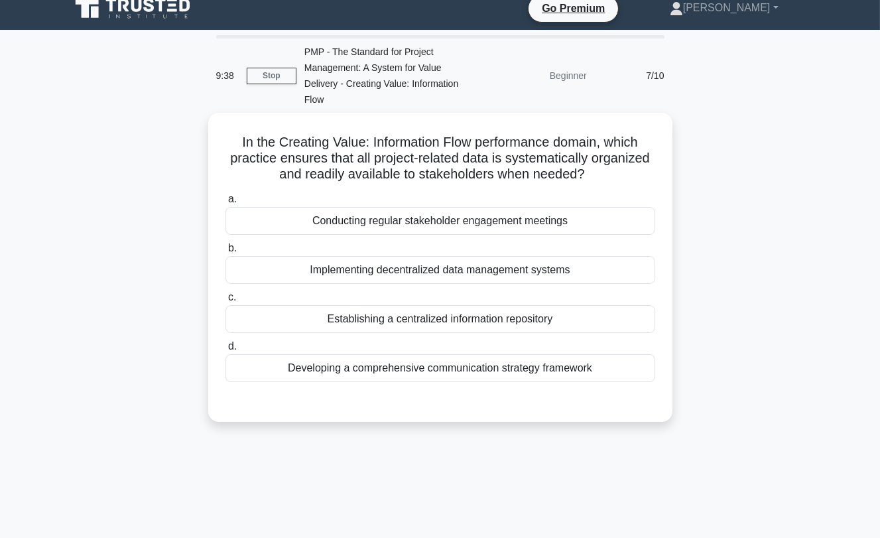
scroll to position [0, 0]
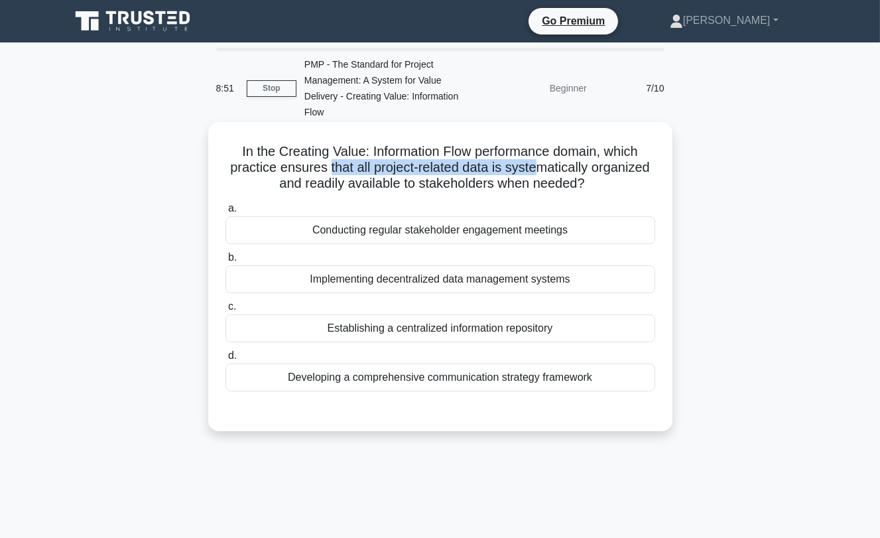
drag, startPoint x: 325, startPoint y: 171, endPoint x: 537, endPoint y: 168, distance: 212.2
click at [537, 168] on h5 "In the Creating Value: Information Flow performance domain, which practice ensu…" at bounding box center [440, 167] width 432 height 49
click at [576, 168] on h5 "In the Creating Value: Information Flow performance domain, which practice ensu…" at bounding box center [440, 167] width 432 height 49
drag, startPoint x: 609, startPoint y: 149, endPoint x: 623, endPoint y: 162, distance: 18.3
click at [623, 162] on h5 "In the Creating Value: Information Flow performance domain, which practice ensu…" at bounding box center [440, 167] width 432 height 49
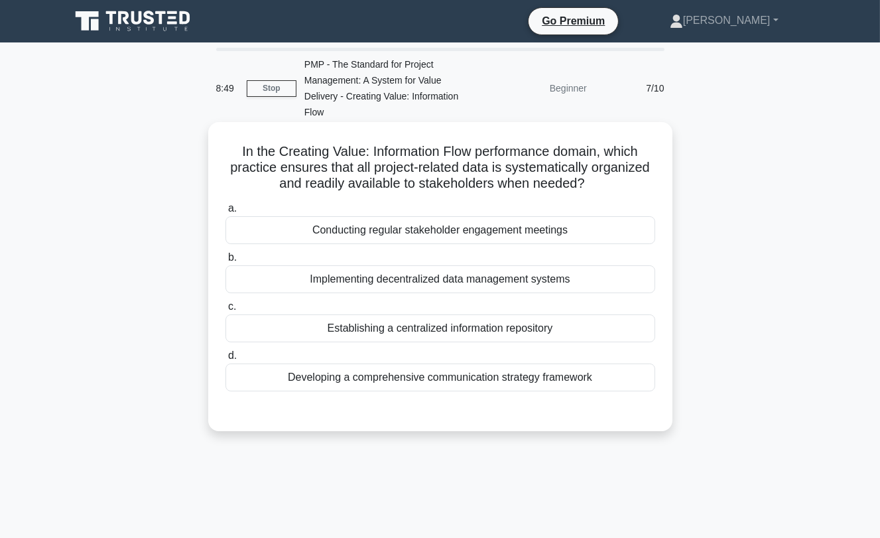
click at [633, 171] on h5 "In the Creating Value: Information Flow performance domain, which practice ensu…" at bounding box center [440, 167] width 432 height 49
drag, startPoint x: 465, startPoint y: 163, endPoint x: 599, endPoint y: 184, distance: 135.5
click at [547, 170] on h5 "In the Creating Value: Information Flow performance domain, which practice ensu…" at bounding box center [440, 167] width 432 height 49
click at [601, 184] on icon ".spinner_0XTQ{transform-origin:center;animation:spinner_y6GP .75s linear infini…" at bounding box center [593, 184] width 16 height 16
drag, startPoint x: 444, startPoint y: 179, endPoint x: 599, endPoint y: 184, distance: 155.9
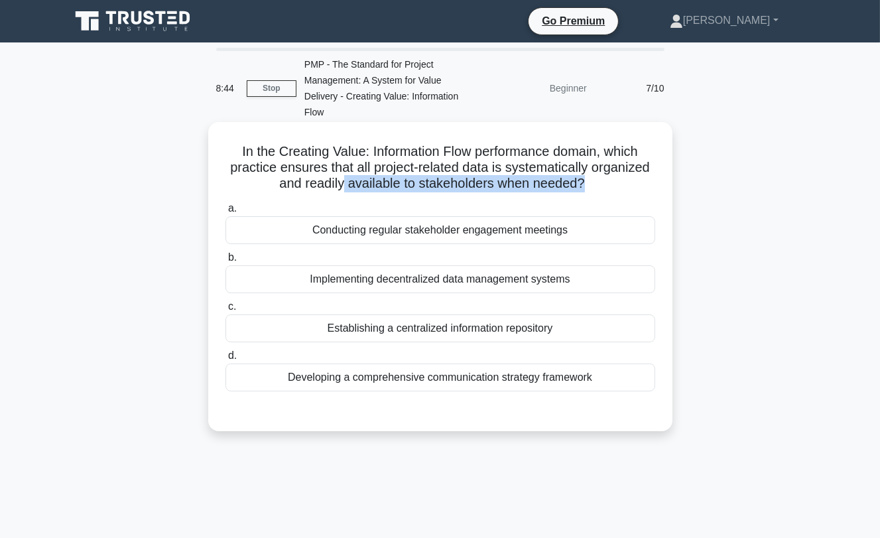
click at [589, 185] on h5 "In the Creating Value: Information Flow performance domain, which practice ensu…" at bounding box center [440, 167] width 432 height 49
click at [599, 184] on icon ".spinner_0XTQ{transform-origin:center;animation:spinner_y6GP .75s linear infini…" at bounding box center [593, 184] width 16 height 16
click at [530, 326] on div "Establishing a centralized information repository" at bounding box center [440, 328] width 430 height 28
click at [225, 311] on input "c. Establishing a centralized information repository" at bounding box center [225, 306] width 0 height 9
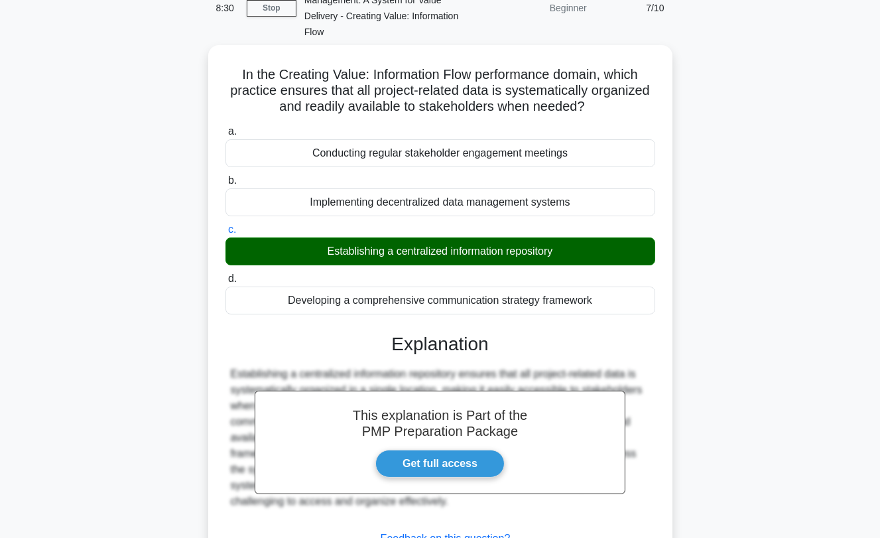
scroll to position [184, 0]
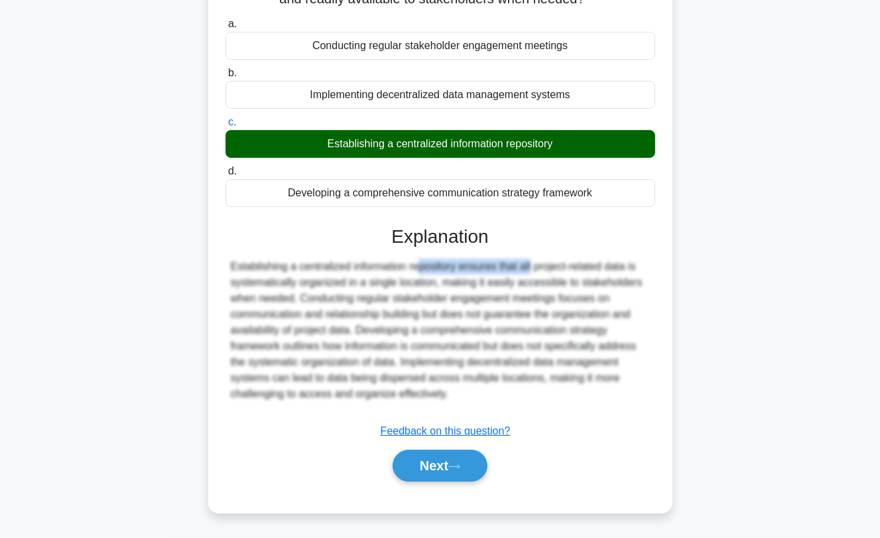
drag, startPoint x: 336, startPoint y: 268, endPoint x: 487, endPoint y: 274, distance: 151.3
click at [462, 265] on div "Establishing a centralized information repository ensures that all project-rela…" at bounding box center [440, 330] width 419 height 143
drag, startPoint x: 504, startPoint y: 282, endPoint x: 544, endPoint y: 261, distance: 45.4
click at [505, 282] on div "Establishing a centralized information repository ensures that all project-rela…" at bounding box center [440, 330] width 419 height 143
drag, startPoint x: 261, startPoint y: 277, endPoint x: 484, endPoint y: 293, distance: 224.0
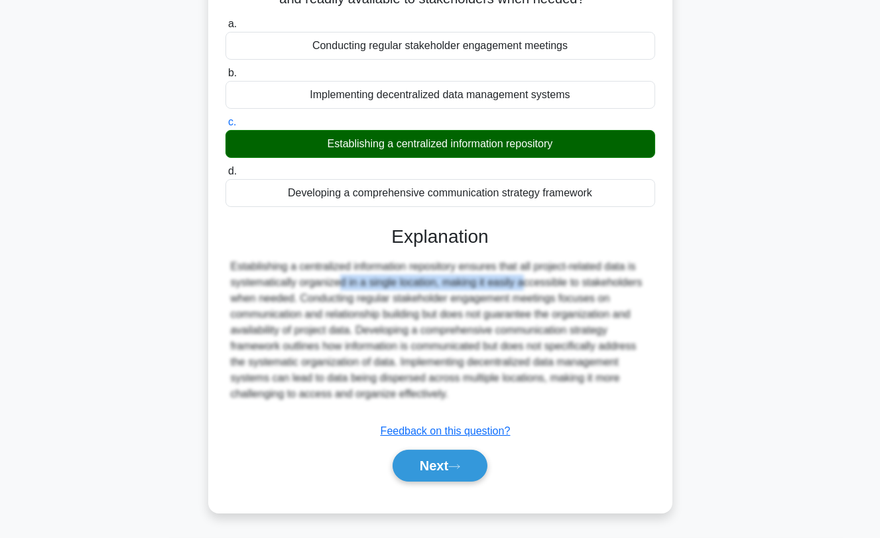
click at [451, 286] on div "Establishing a centralized information repository ensures that all project-rela…" at bounding box center [440, 330] width 419 height 143
click at [485, 293] on div "Establishing a centralized information repository ensures that all project-rela…" at bounding box center [440, 330] width 419 height 143
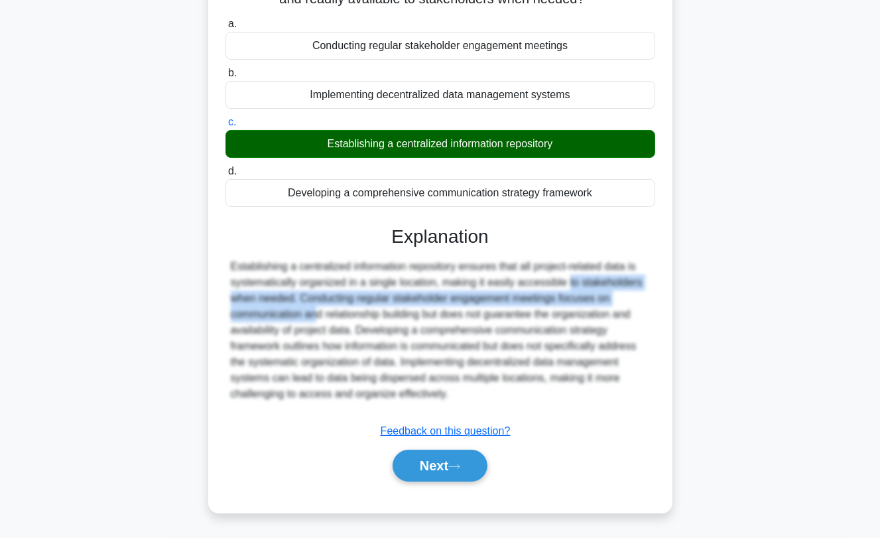
drag, startPoint x: 526, startPoint y: 279, endPoint x: 621, endPoint y: 290, distance: 95.4
click at [617, 290] on div "Establishing a centralized information repository ensures that all project-rela…" at bounding box center [440, 330] width 419 height 143
click at [629, 290] on div "Establishing a centralized information repository ensures that all project-rela…" at bounding box center [440, 330] width 419 height 143
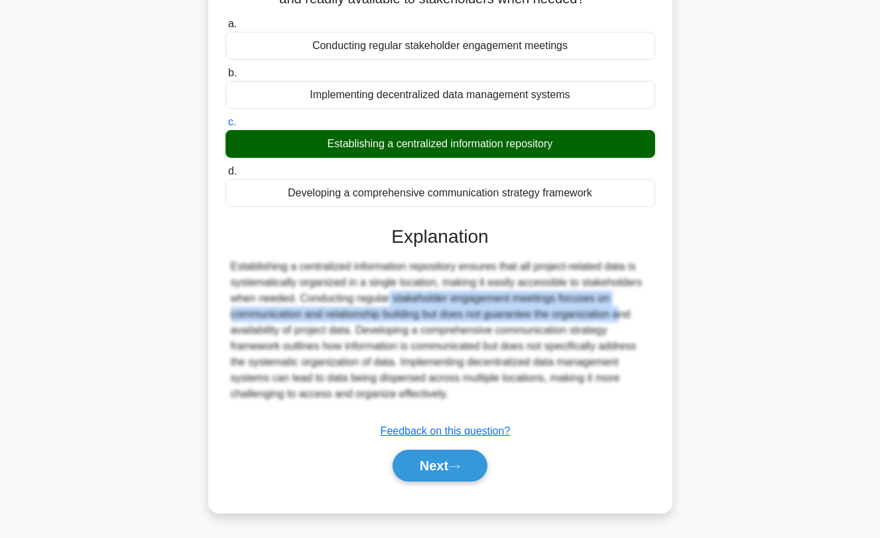
drag, startPoint x: 302, startPoint y: 302, endPoint x: 578, endPoint y: 318, distance: 275.6
click at [545, 316] on div "Establishing a centralized information repository ensures that all project-rela…" at bounding box center [440, 330] width 419 height 143
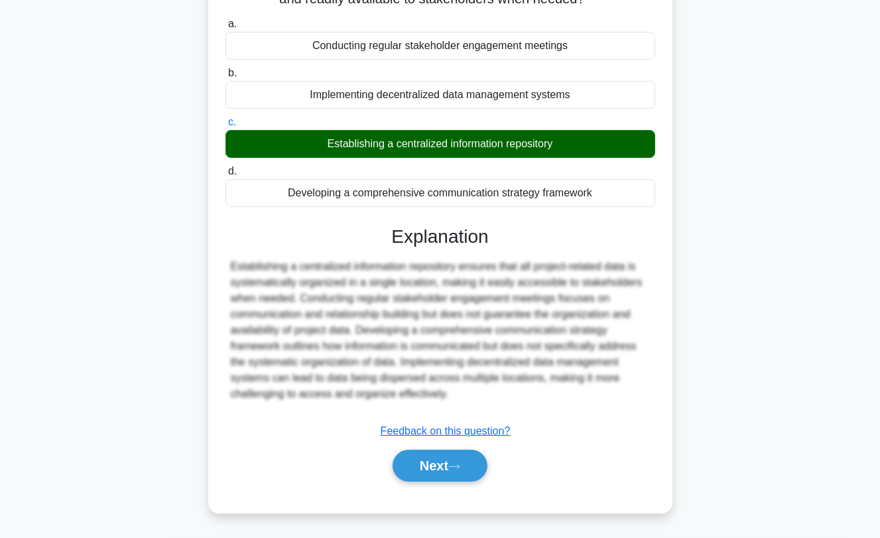
click at [578, 318] on div "Establishing a centralized information repository ensures that all project-rela…" at bounding box center [440, 330] width 419 height 143
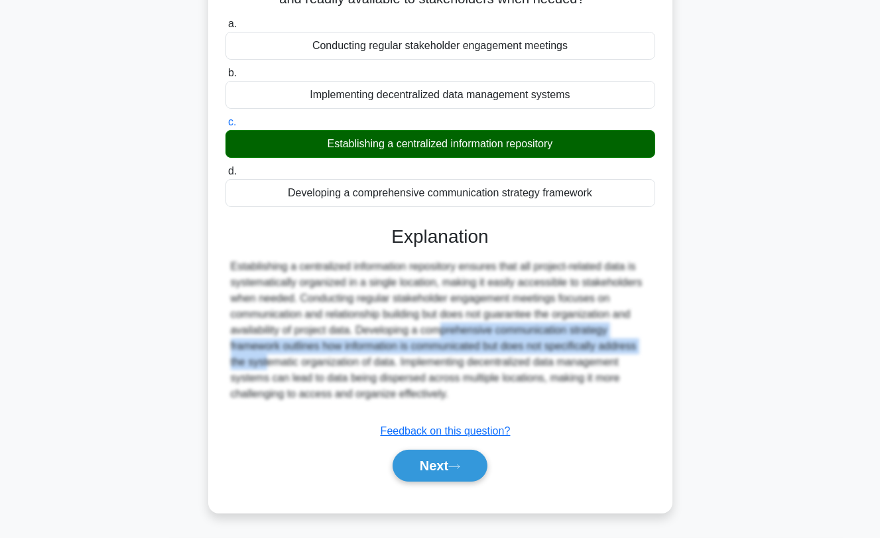
drag, startPoint x: 355, startPoint y: 331, endPoint x: 632, endPoint y: 355, distance: 278.2
click at [604, 346] on div "Establishing a centralized information repository ensures that all project-rela…" at bounding box center [440, 330] width 419 height 143
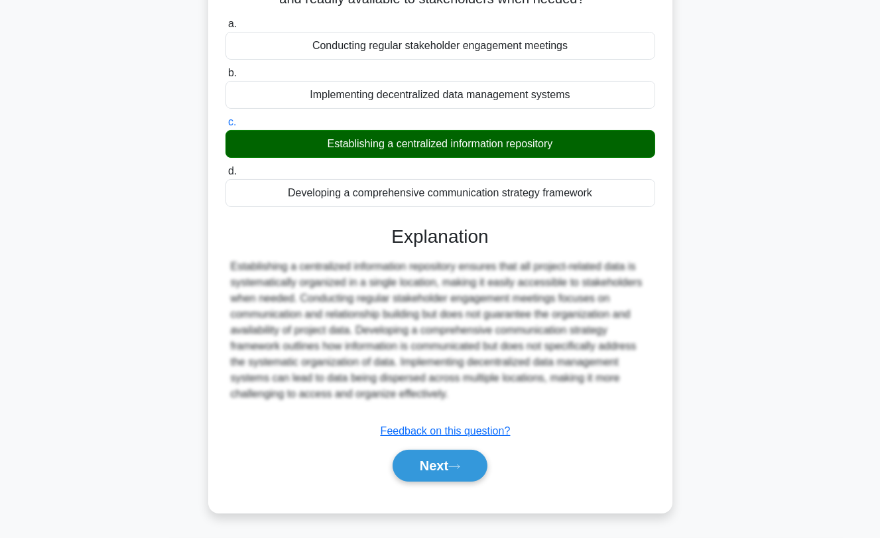
click at [633, 355] on div "Establishing a centralized information repository ensures that all project-rela…" at bounding box center [440, 330] width 419 height 143
click at [450, 456] on button "Next" at bounding box center [440, 466] width 95 height 32
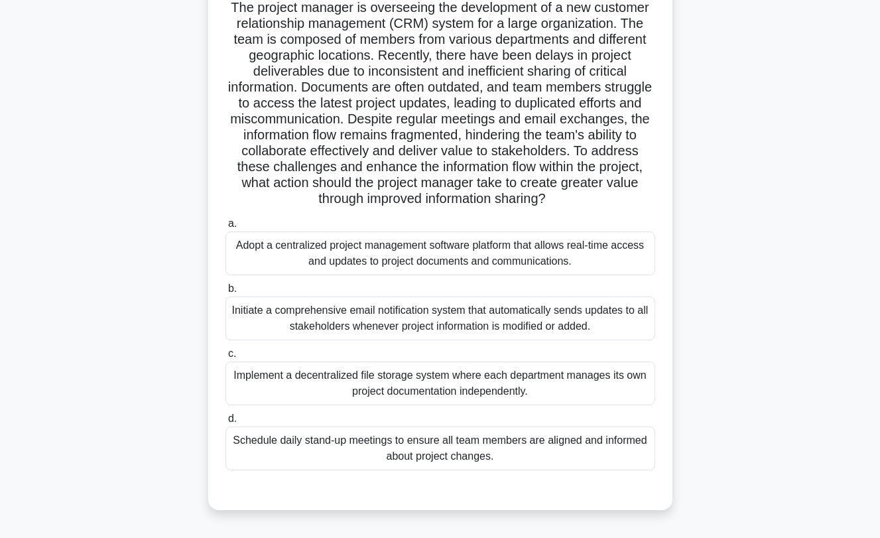
scroll to position [74, 0]
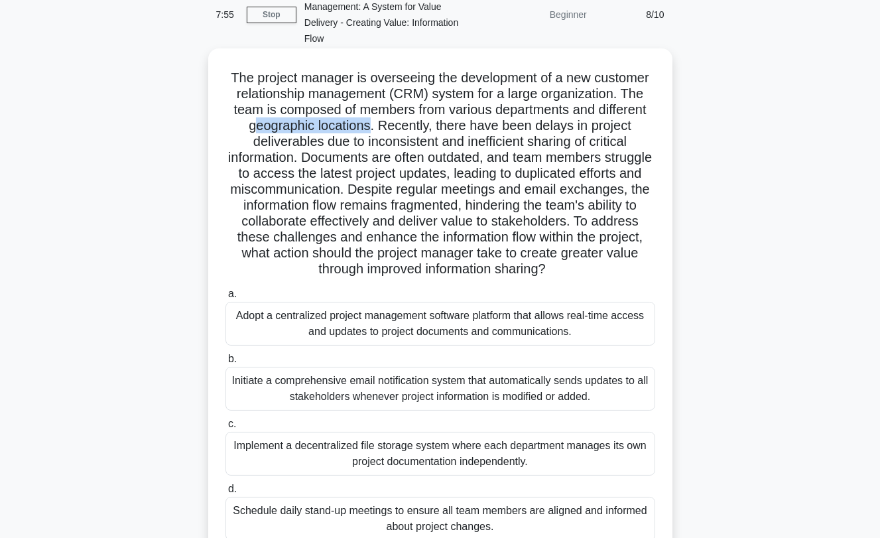
drag, startPoint x: 371, startPoint y: 123, endPoint x: 253, endPoint y: 127, distance: 118.1
click at [253, 127] on h5 "The project manager is overseeing the development of a new customer relationshi…" at bounding box center [440, 174] width 432 height 208
click at [424, 162] on h5 "The project manager is overseeing the development of a new customer relationshi…" at bounding box center [440, 174] width 432 height 208
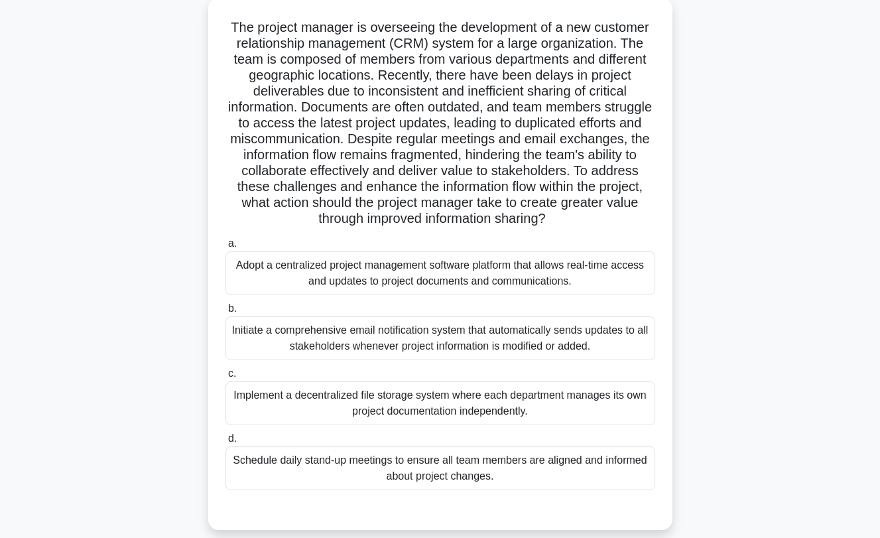
scroll to position [179, 0]
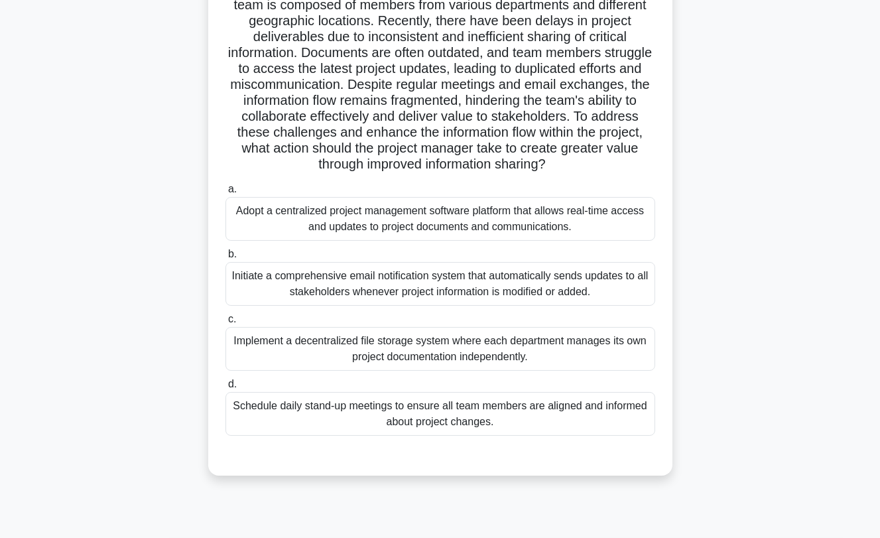
click at [396, 222] on div "Adopt a centralized project management software platform that allows real-time …" at bounding box center [440, 219] width 430 height 44
click at [225, 194] on input "a. Adopt a centralized project management software platform that allows real-ti…" at bounding box center [225, 189] width 0 height 9
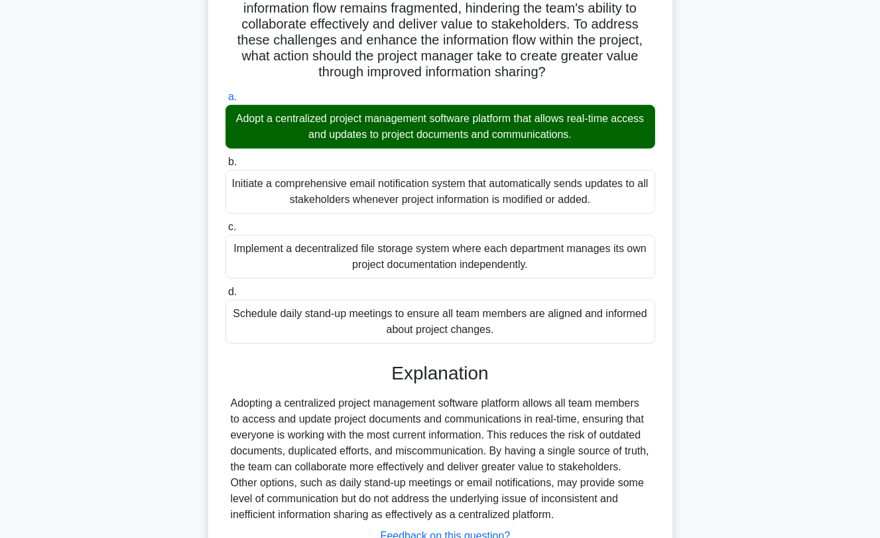
scroll to position [375, 0]
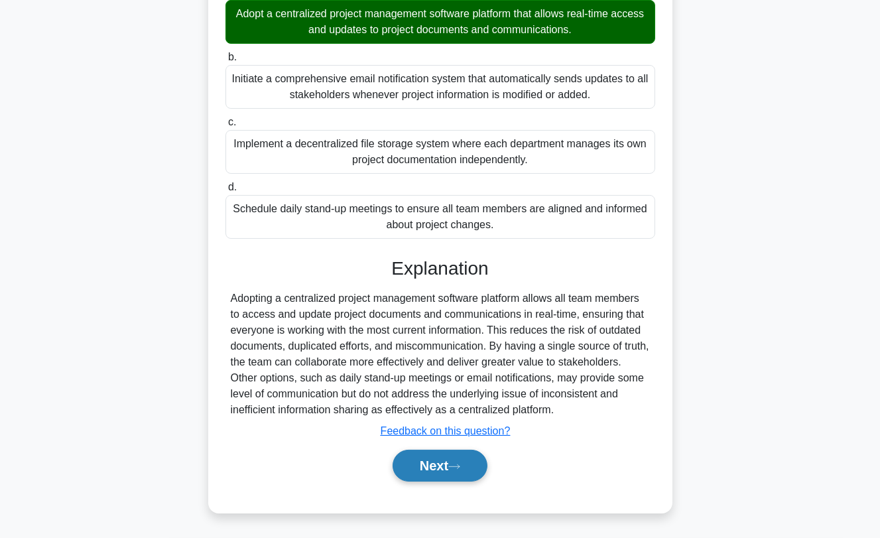
click at [455, 470] on button "Next" at bounding box center [440, 466] width 95 height 32
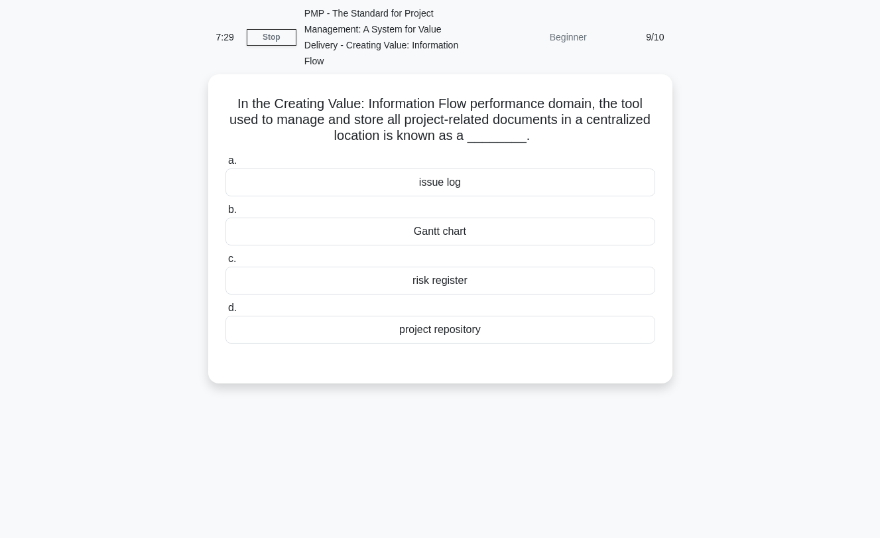
scroll to position [0, 0]
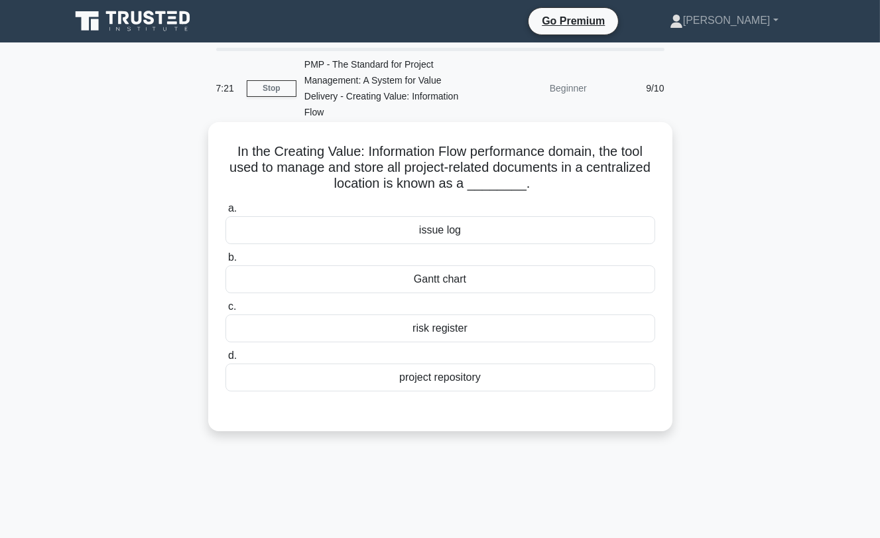
click at [448, 383] on div "project repository" at bounding box center [440, 377] width 430 height 28
click at [225, 360] on input "d. project repository" at bounding box center [225, 355] width 0 height 9
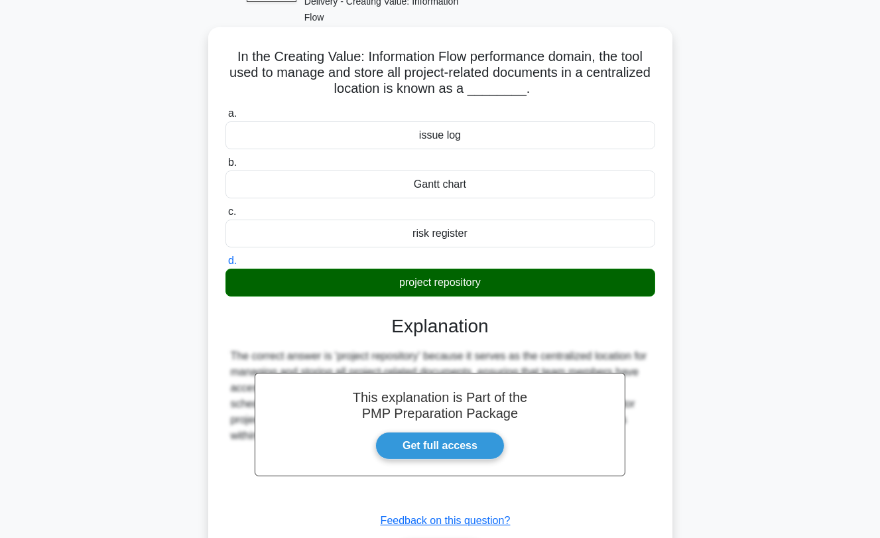
scroll to position [184, 0]
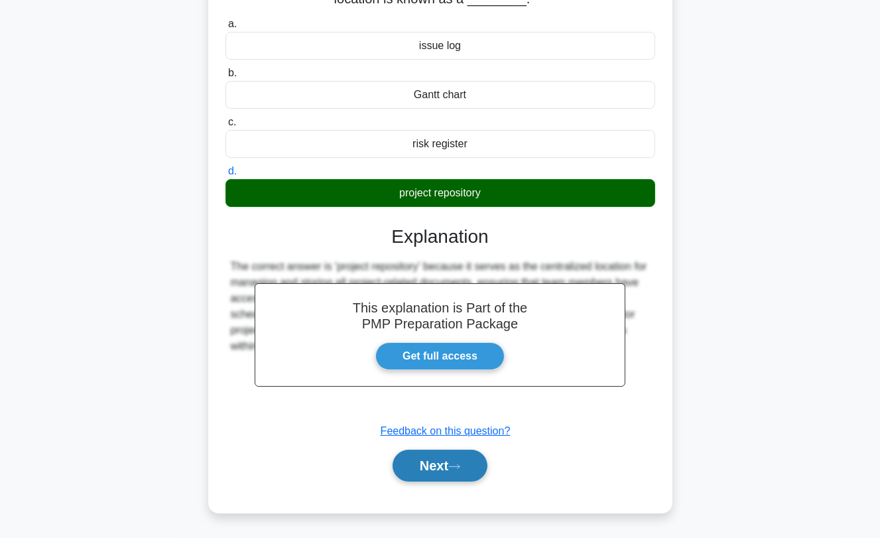
click at [443, 455] on button "Next" at bounding box center [440, 466] width 95 height 32
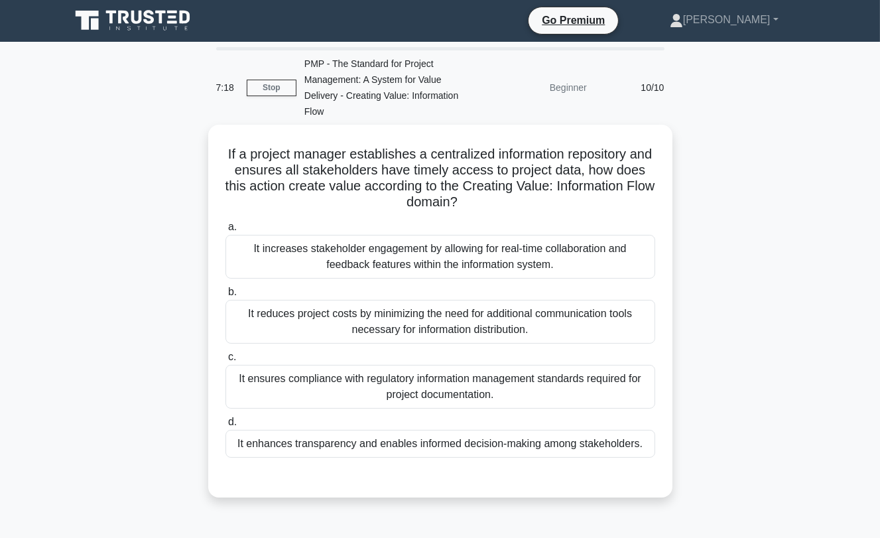
scroll to position [0, 0]
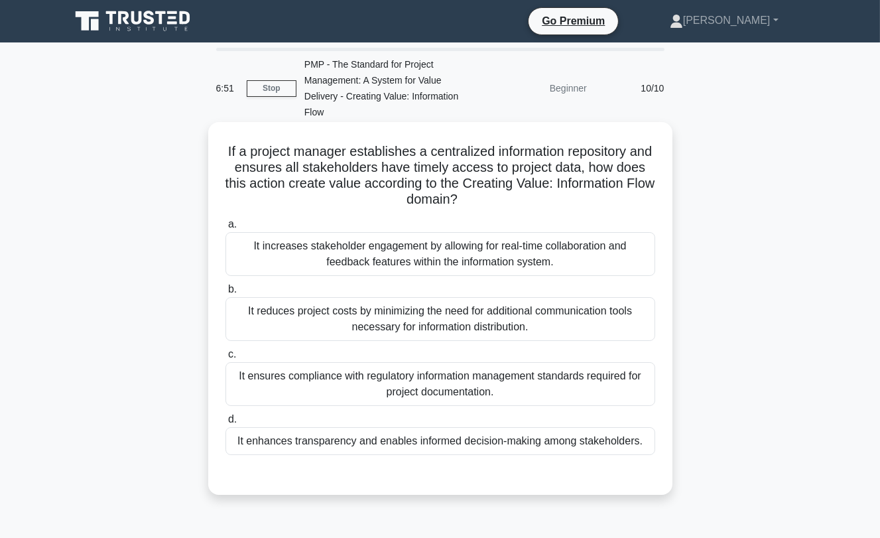
click at [432, 445] on div "It enhances transparency and enables informed decision-making among stakeholder…" at bounding box center [440, 441] width 430 height 28
click at [225, 424] on input "d. It enhances transparency and enables informed decision-making among stakehol…" at bounding box center [225, 419] width 0 height 9
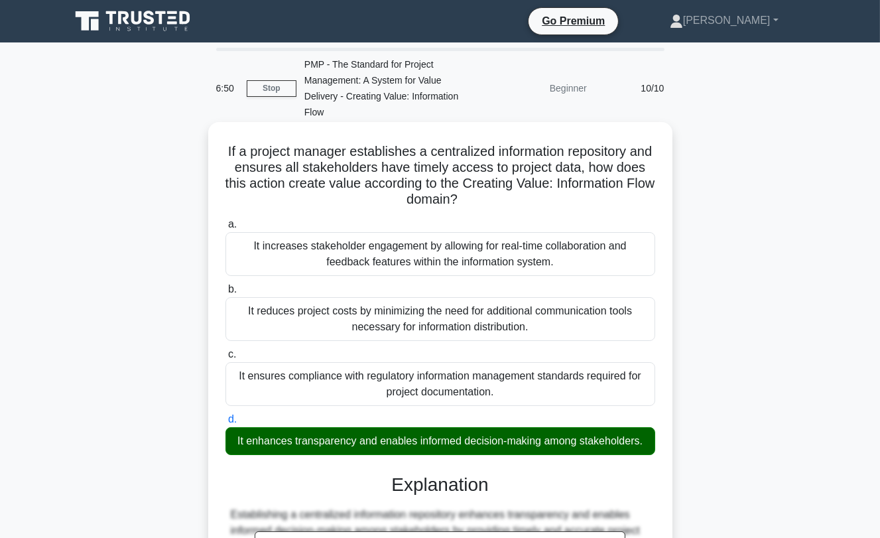
scroll to position [248, 0]
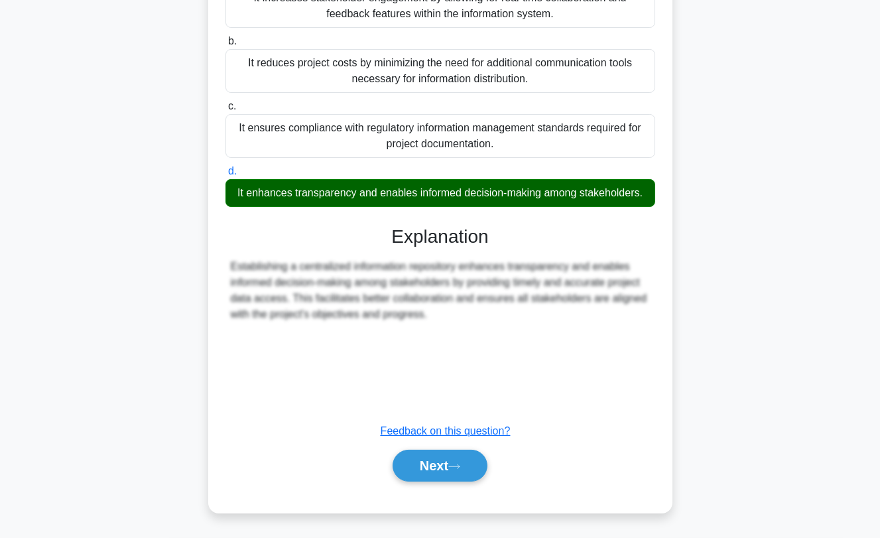
drag, startPoint x: 447, startPoint y: 464, endPoint x: 462, endPoint y: 446, distance: 23.5
click at [447, 464] on button "Next" at bounding box center [440, 466] width 95 height 32
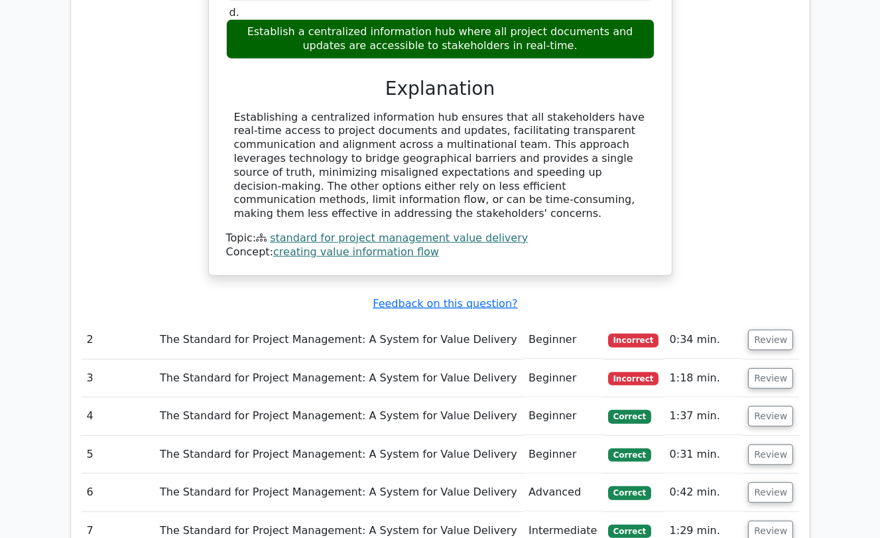
scroll to position [1400, 0]
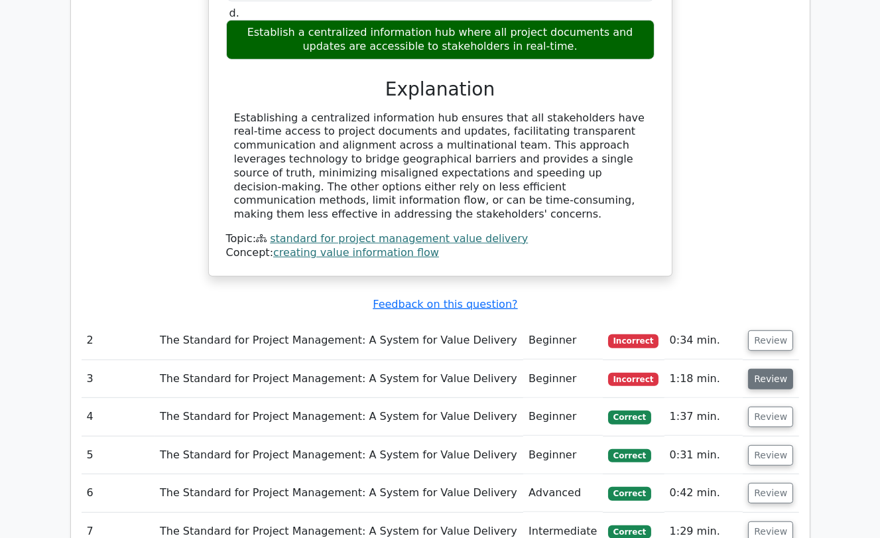
click at [750, 369] on button "Review" at bounding box center [770, 379] width 45 height 21
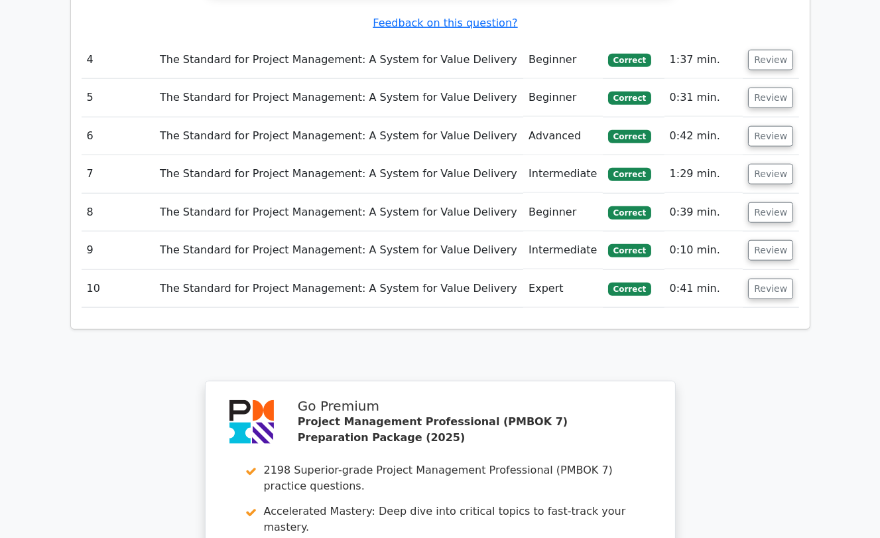
scroll to position [2632, 0]
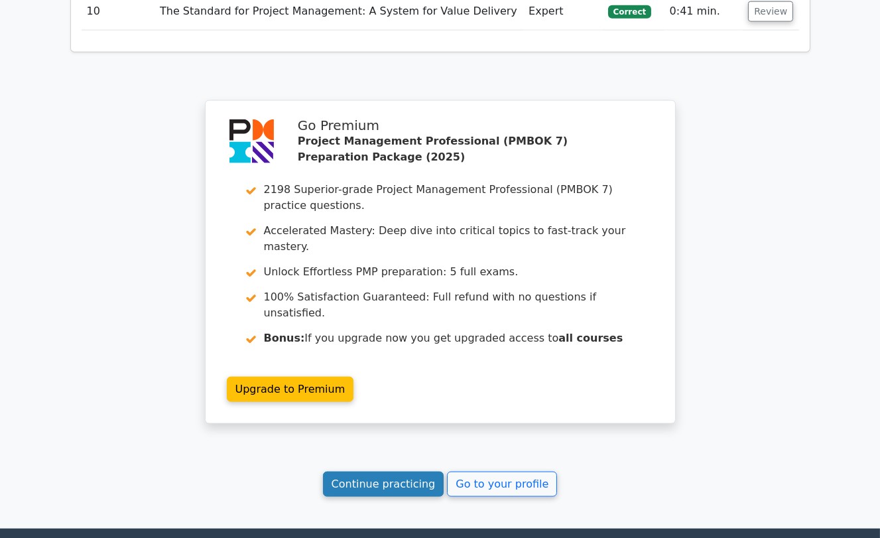
click at [387, 471] on link "Continue practicing" at bounding box center [383, 483] width 121 height 25
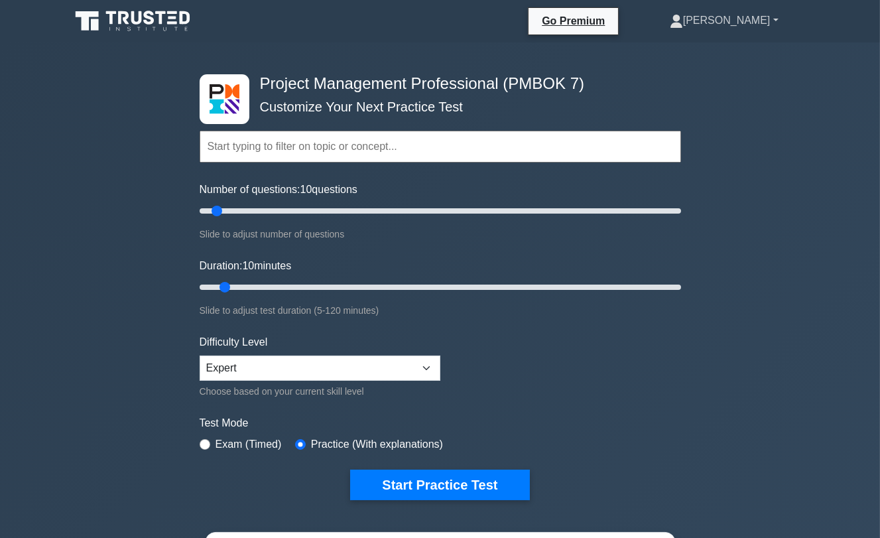
click at [772, 22] on link "[PERSON_NAME]" at bounding box center [724, 20] width 172 height 27
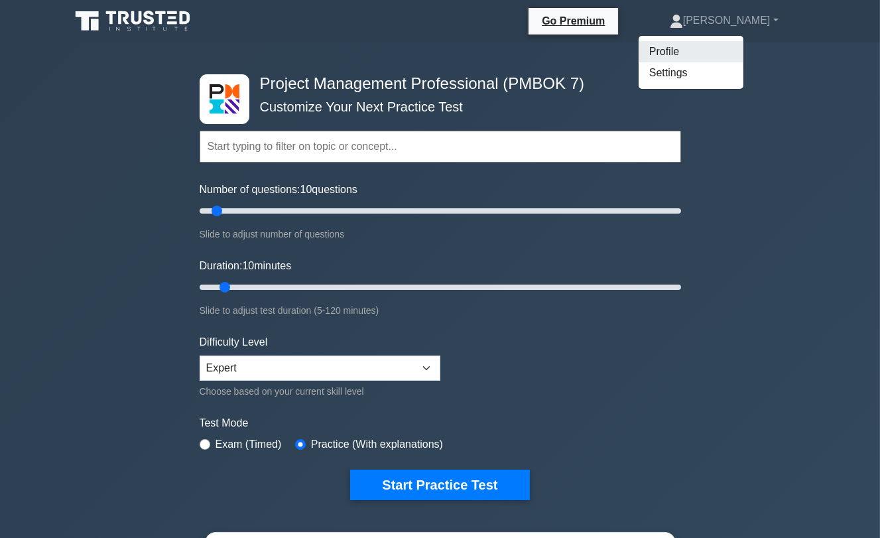
click at [743, 48] on link "Profile" at bounding box center [691, 51] width 105 height 21
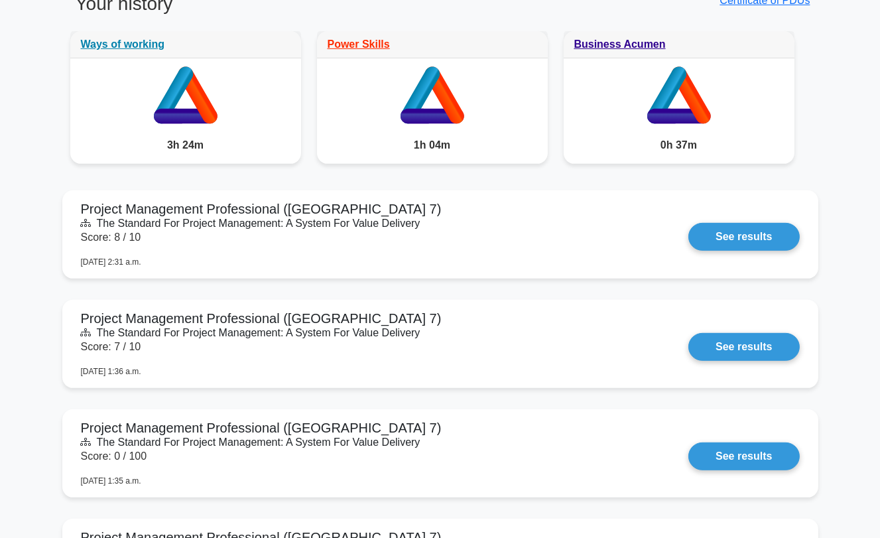
scroll to position [1178, 0]
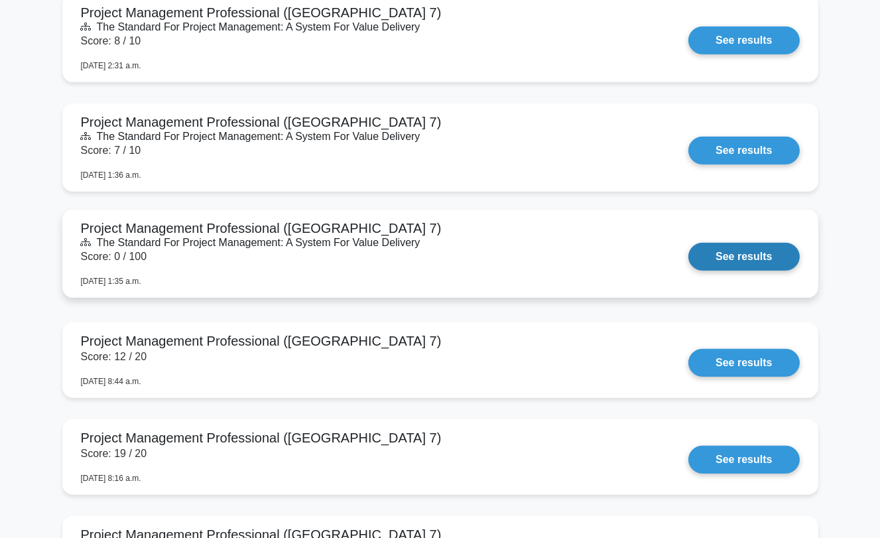
click at [688, 260] on link "See results" at bounding box center [743, 257] width 111 height 28
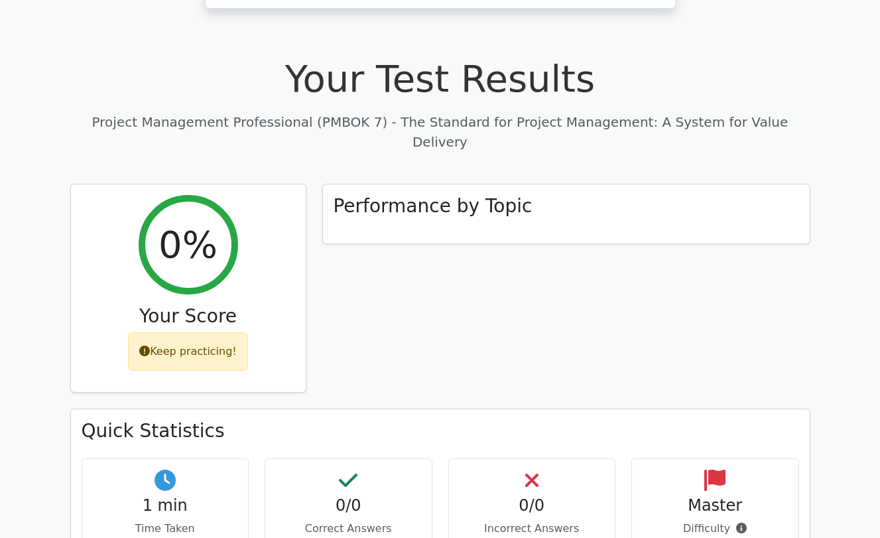
click at [515, 256] on div "Performance by Topic" at bounding box center [566, 296] width 504 height 225
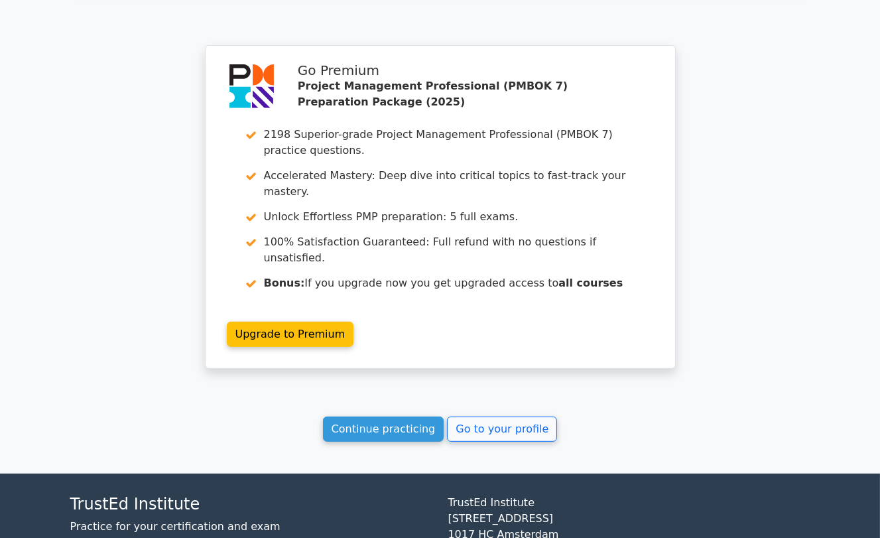
scroll to position [1073, 0]
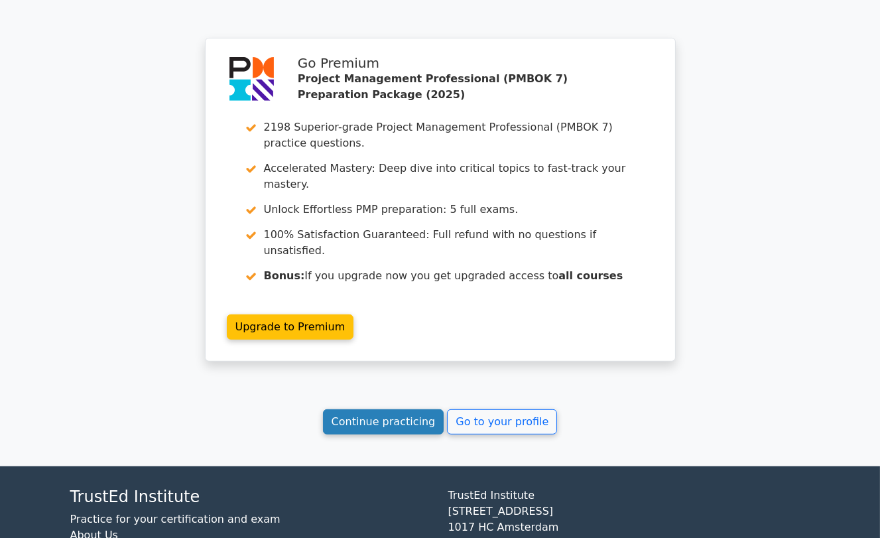
click at [409, 409] on link "Continue practicing" at bounding box center [383, 421] width 121 height 25
